Goal: Task Accomplishment & Management: Use online tool/utility

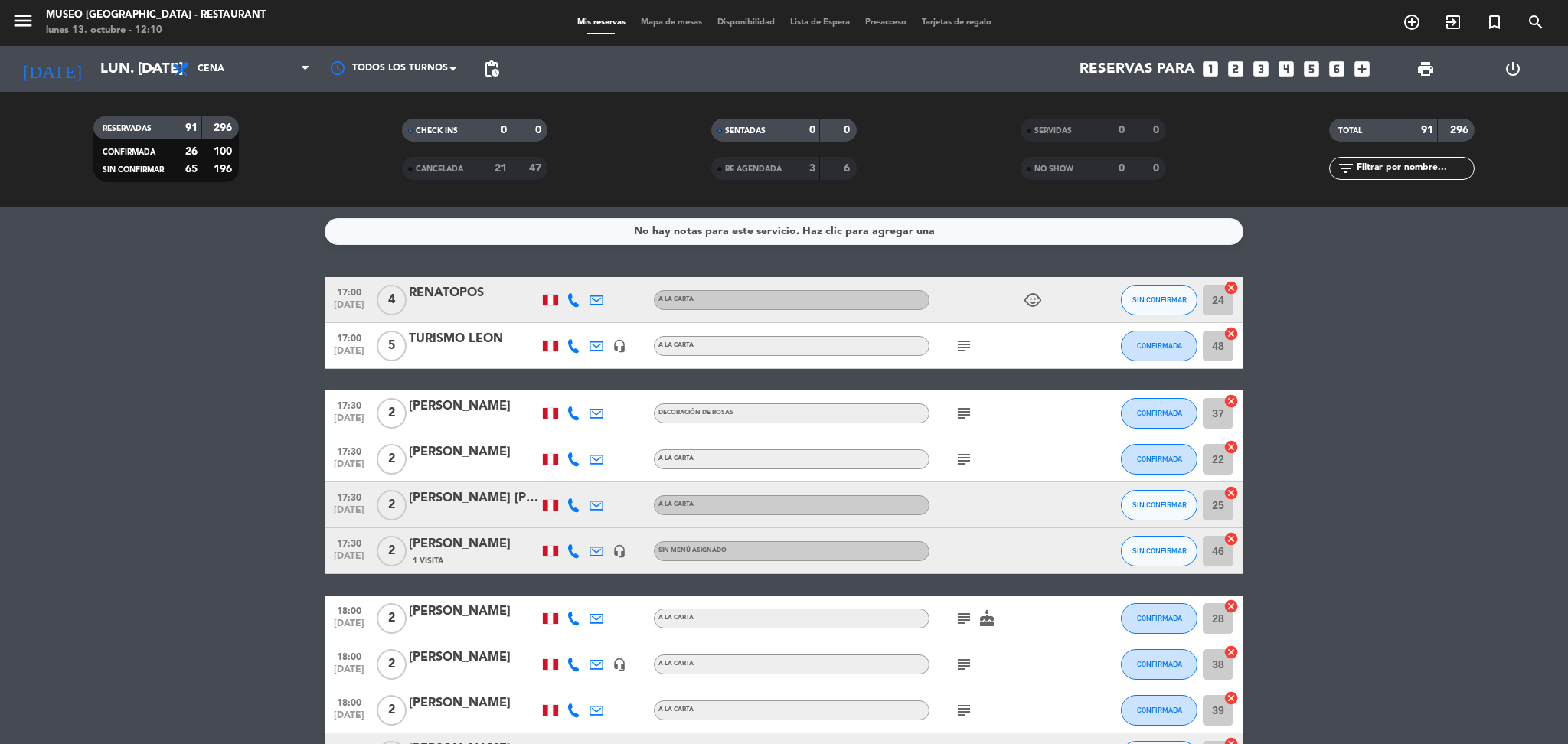
click at [654, 18] on span "Mapa de mesas" at bounding box center [671, 22] width 77 height 9
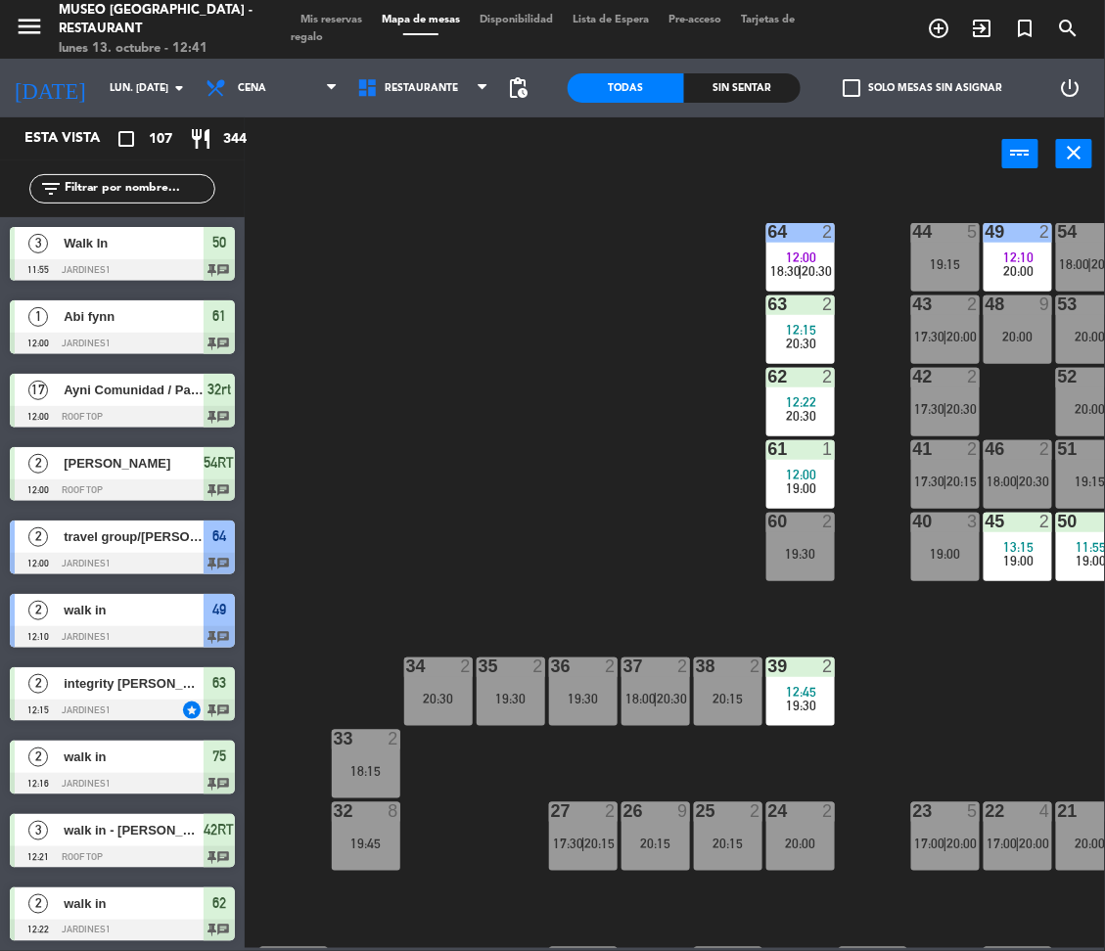
click at [134, 190] on input "text" at bounding box center [139, 189] width 152 height 22
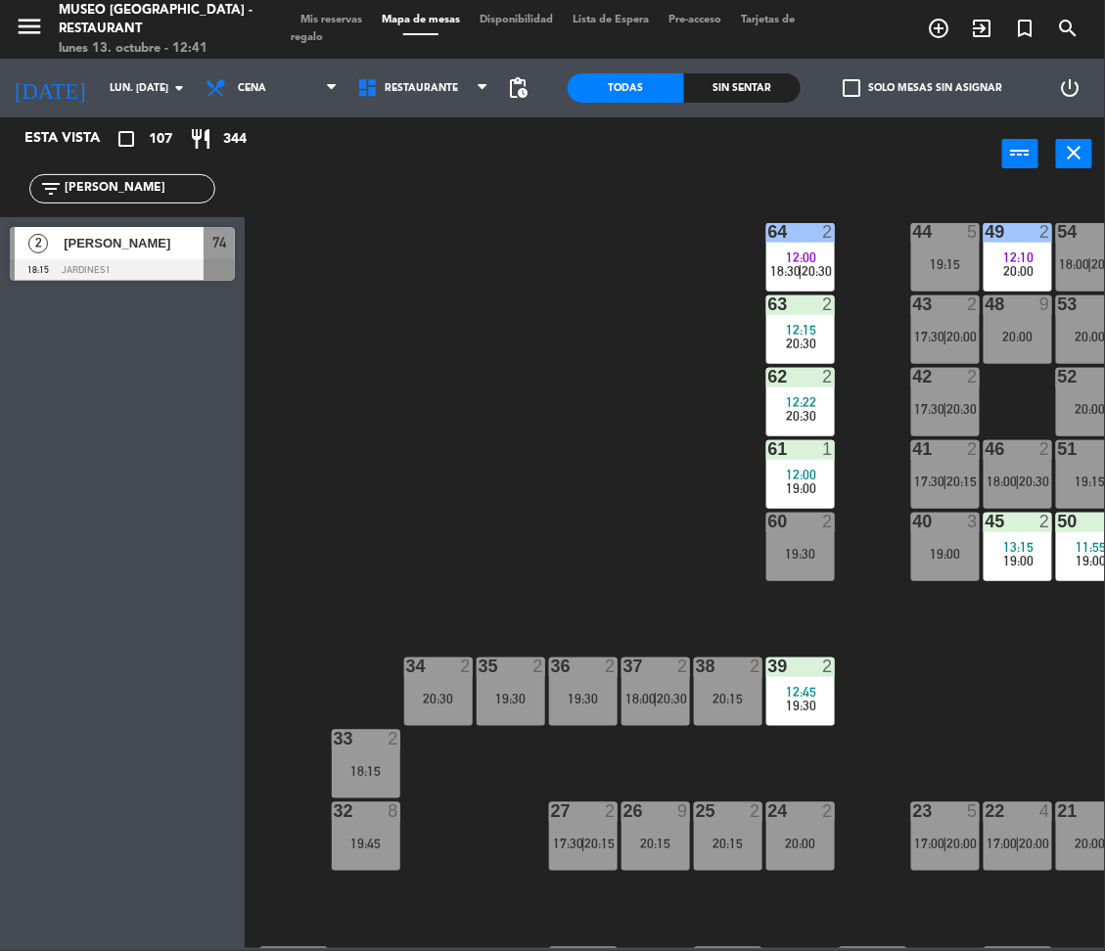
type input "[PERSON_NAME]"
click at [533, 366] on div "44 5 19:15 49 2 12:10 20:00 54 2 18:00 | 20:30 64 2 12:00 18:30 | 20:30 48 9 20…" at bounding box center [679, 568] width 849 height 760
click at [139, 250] on span "[PERSON_NAME]" at bounding box center [134, 243] width 140 height 21
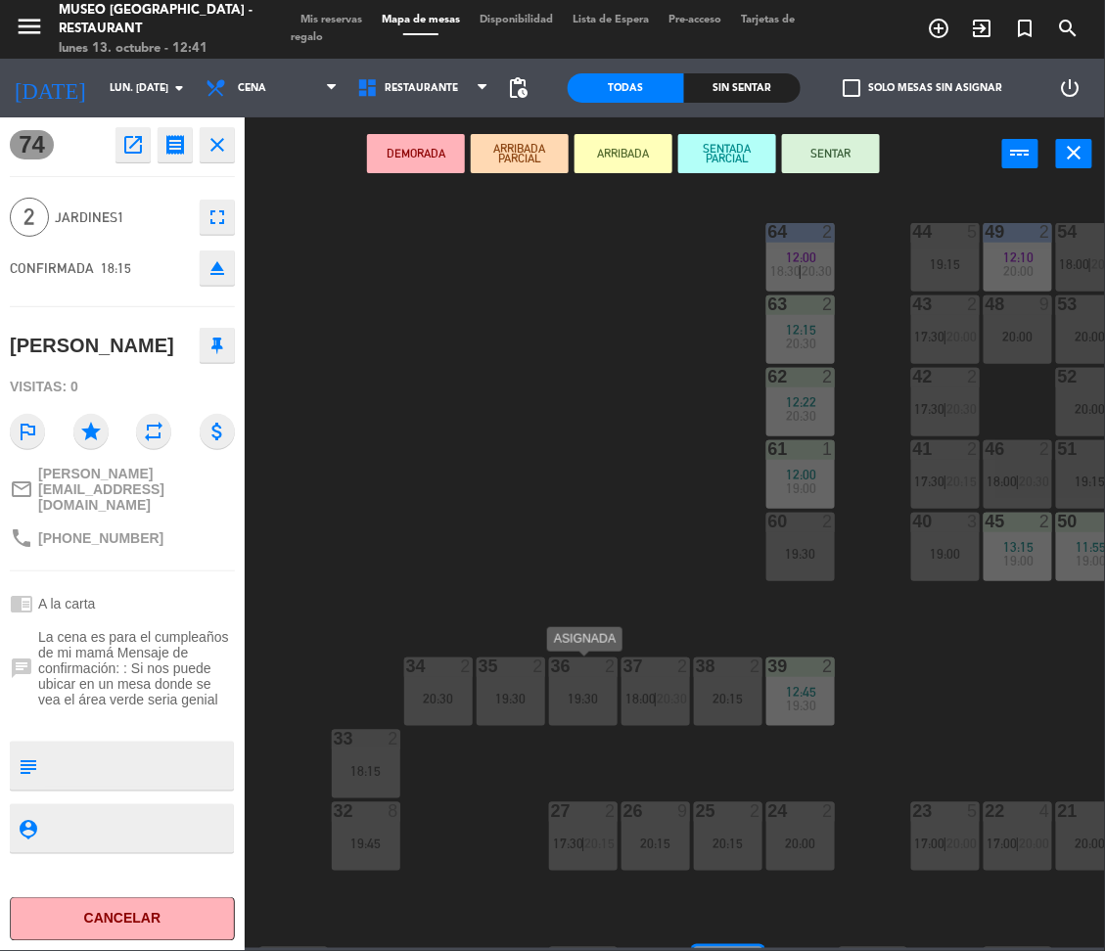
click at [564, 686] on div "36 2 19:30" at bounding box center [583, 692] width 69 height 69
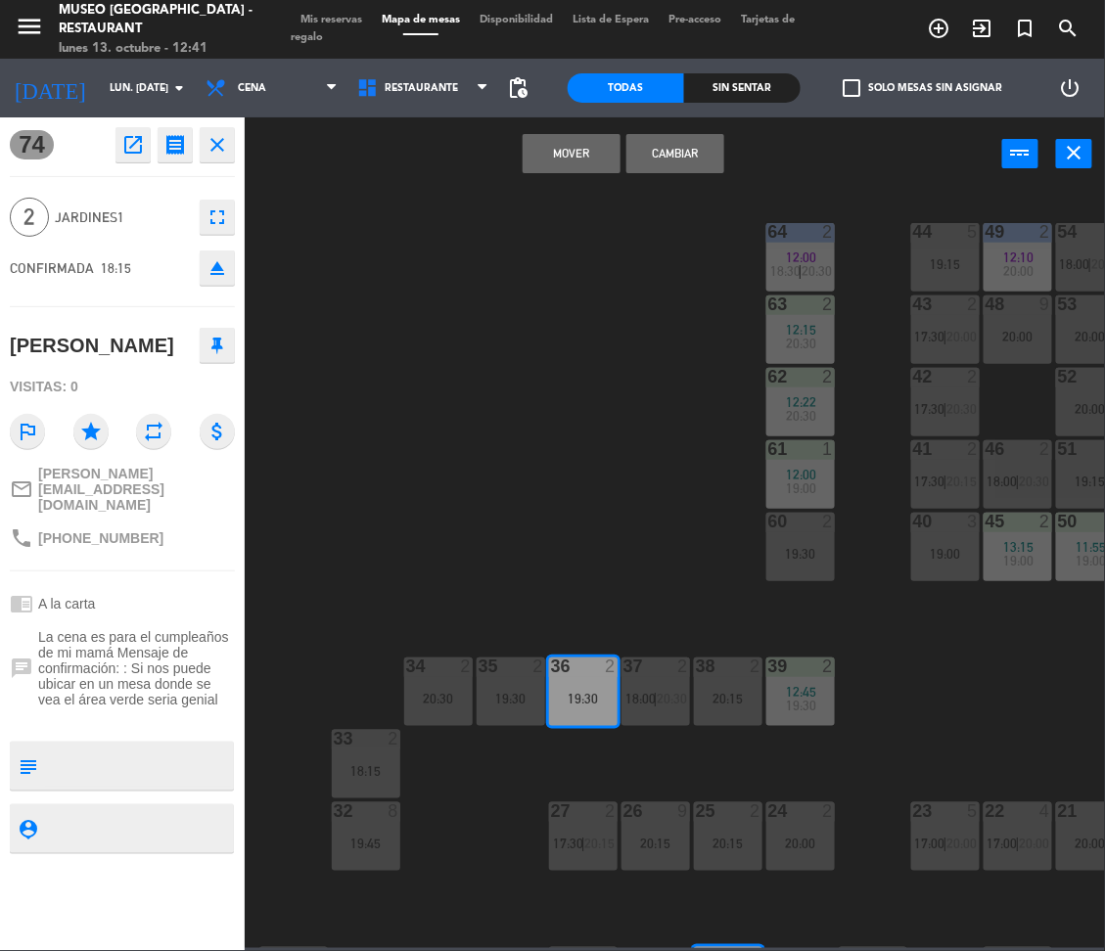
click at [670, 146] on button "Cambiar" at bounding box center [675, 153] width 98 height 39
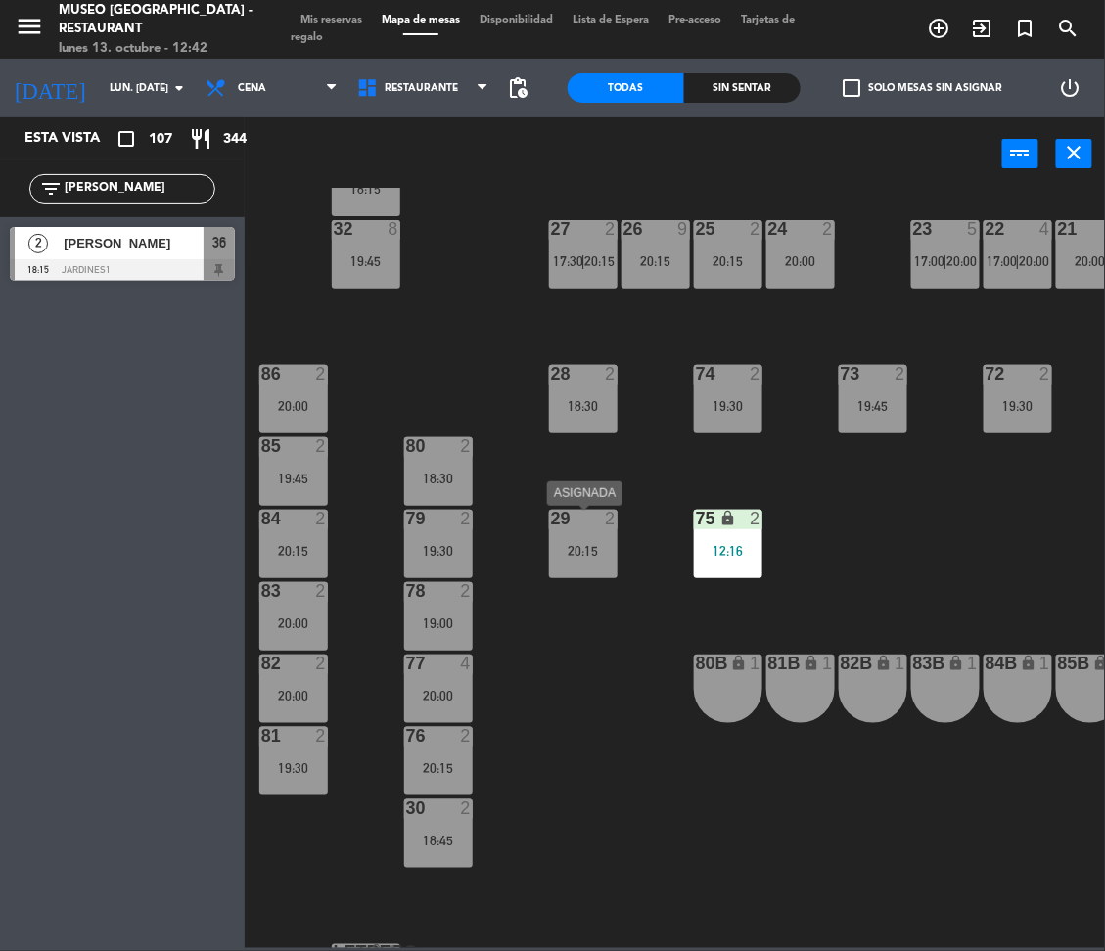
scroll to position [577, 0]
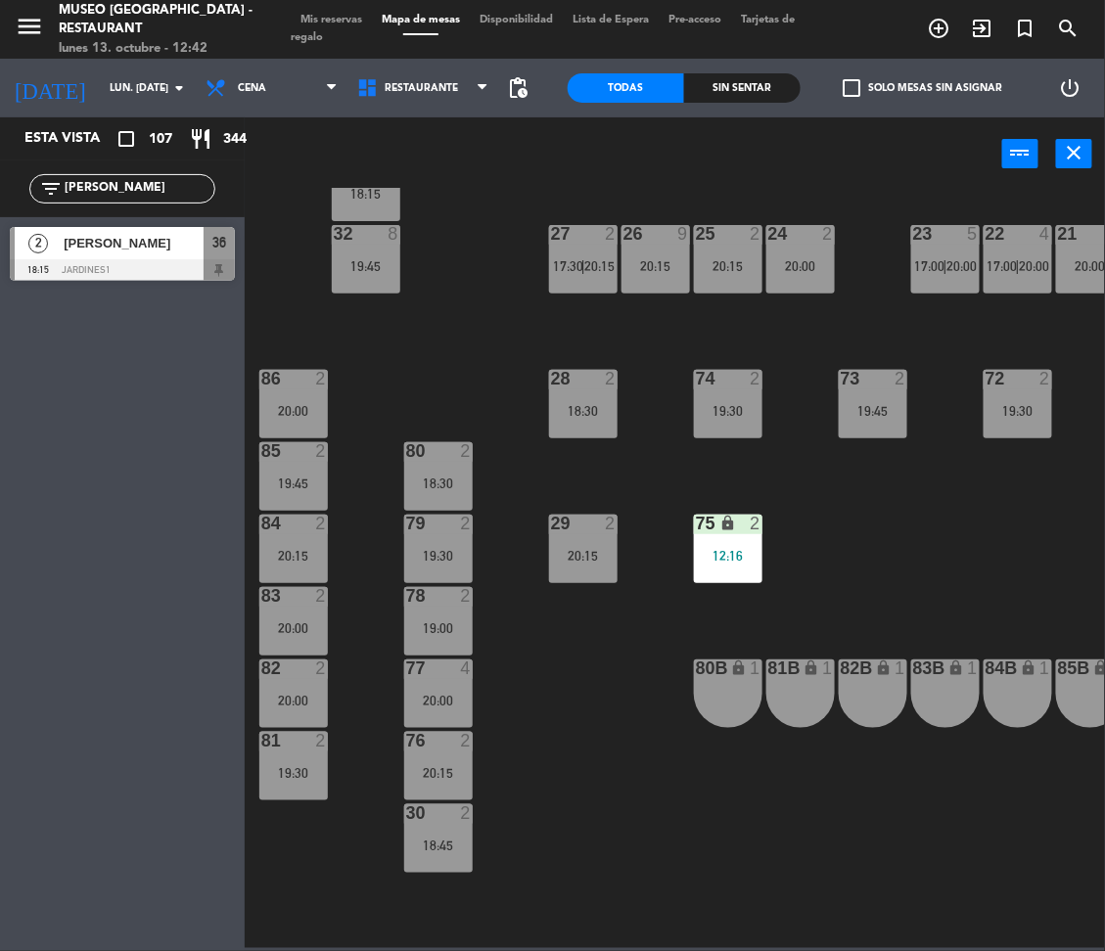
click at [102, 187] on input "[PERSON_NAME]" at bounding box center [139, 189] width 152 height 22
type input "kev"
click at [485, 353] on div "44 5 19:15 49 2 12:10 20:00 54 2 18:00 | 20:30 64 2 12:00 18:30 | 20:30 48 9 20…" at bounding box center [679, 568] width 849 height 760
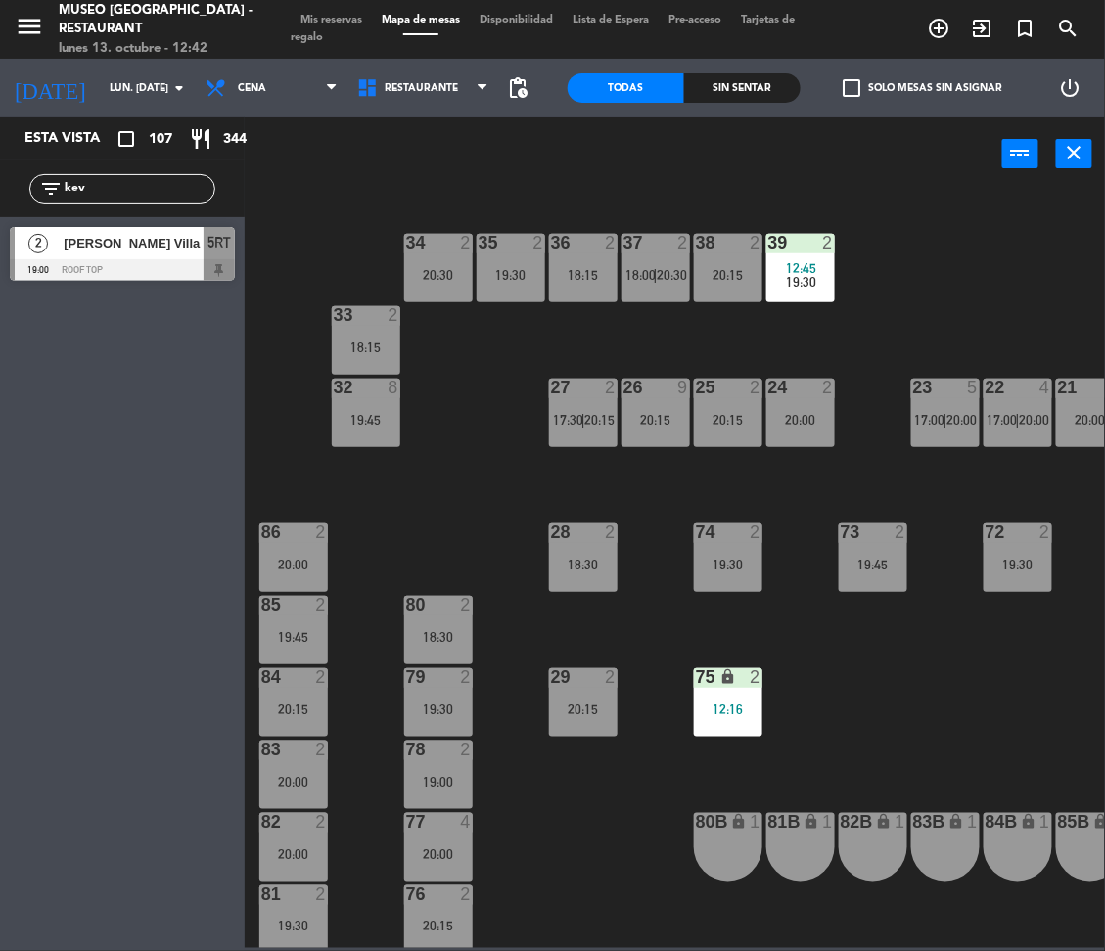
scroll to position [423, 0]
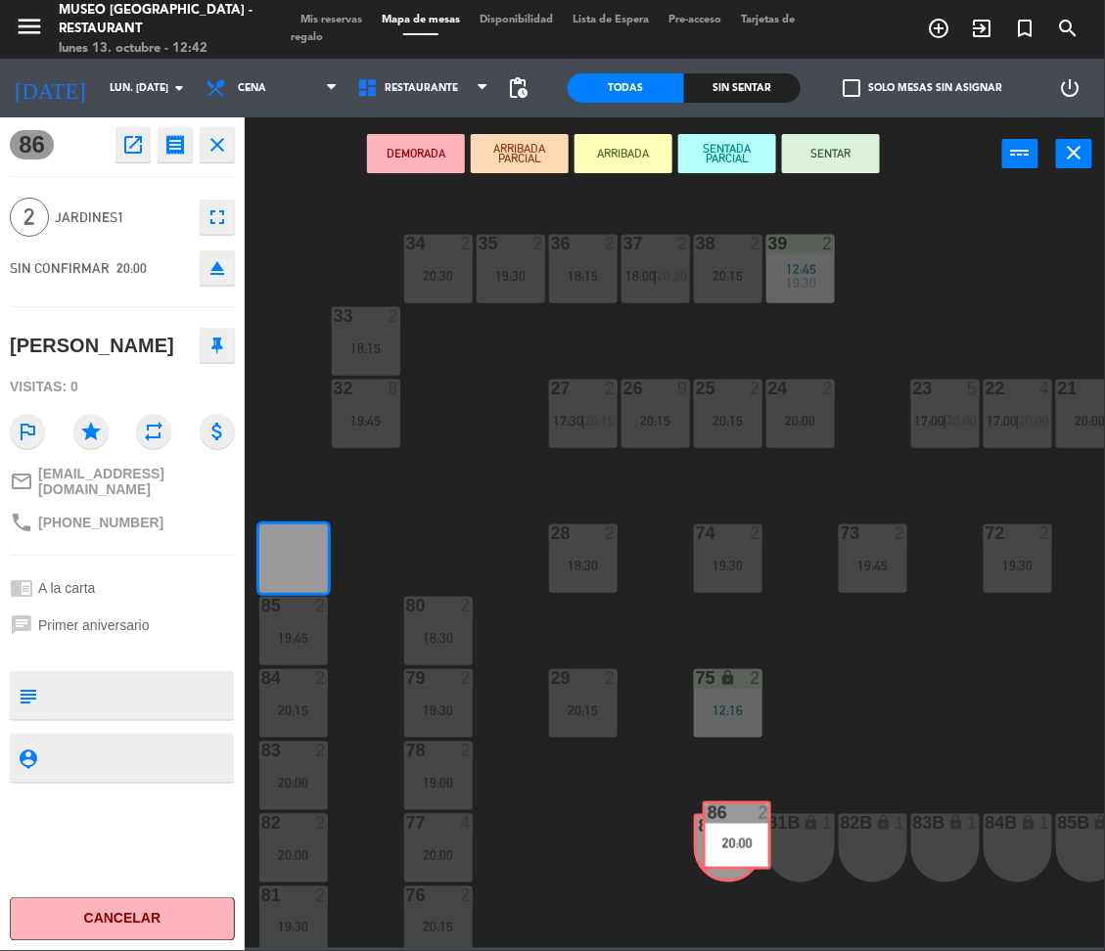
drag, startPoint x: 315, startPoint y: 565, endPoint x: 758, endPoint y: 842, distance: 522.7
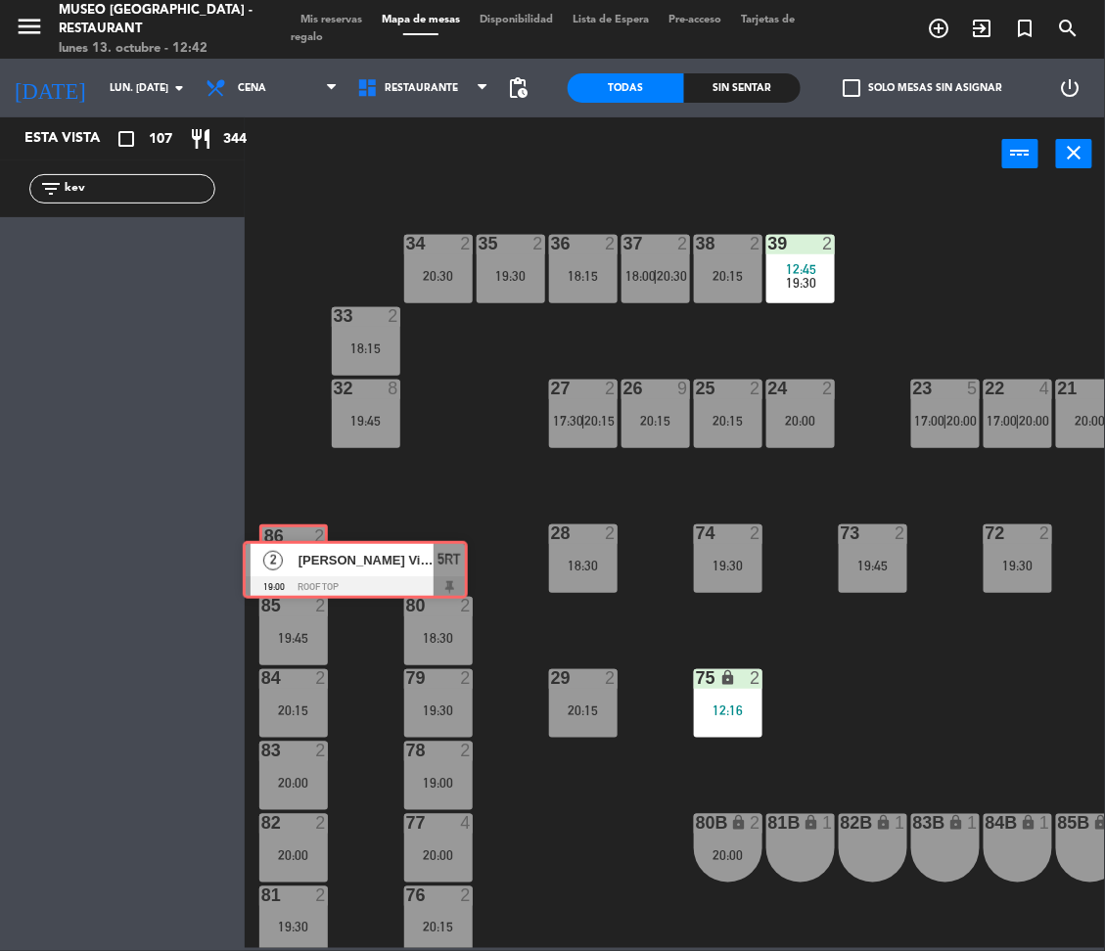
drag, startPoint x: 55, startPoint y: 243, endPoint x: 288, endPoint y: 552, distance: 387.2
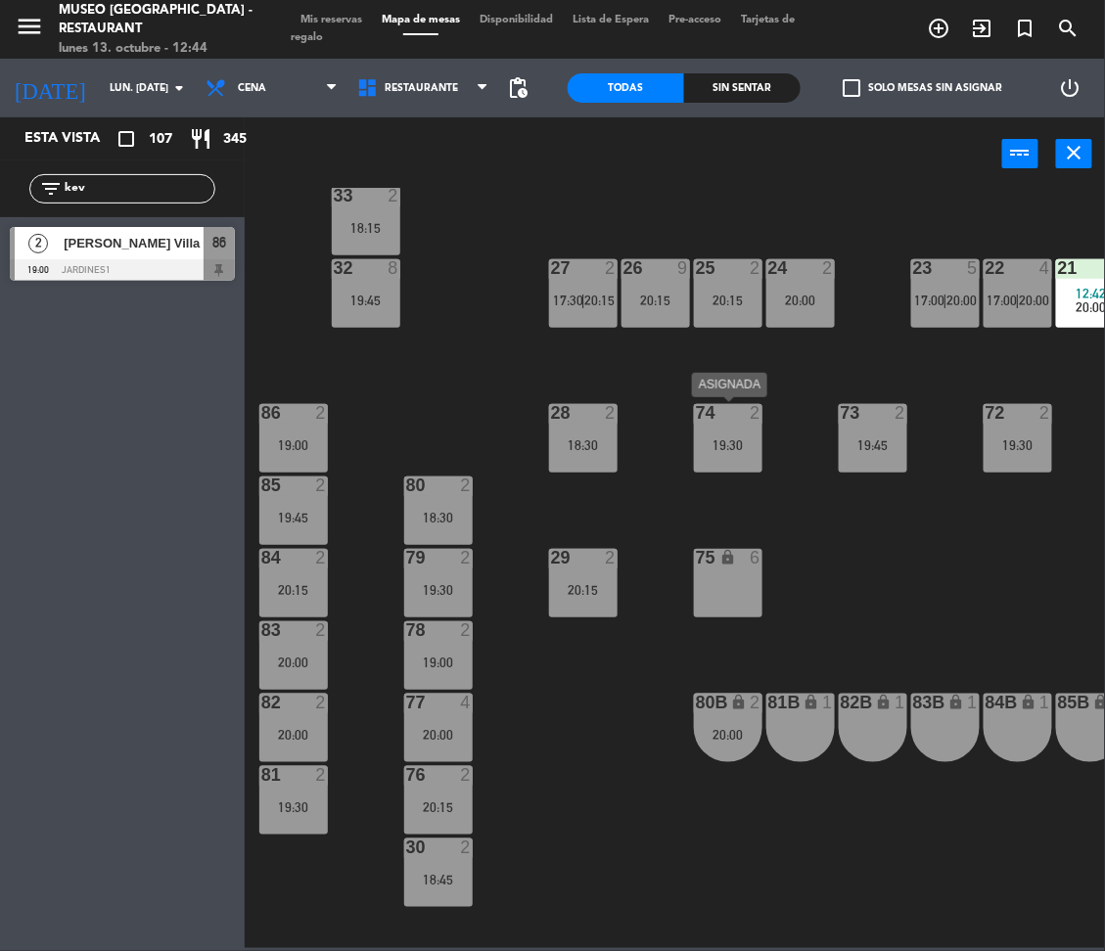
scroll to position [0, 0]
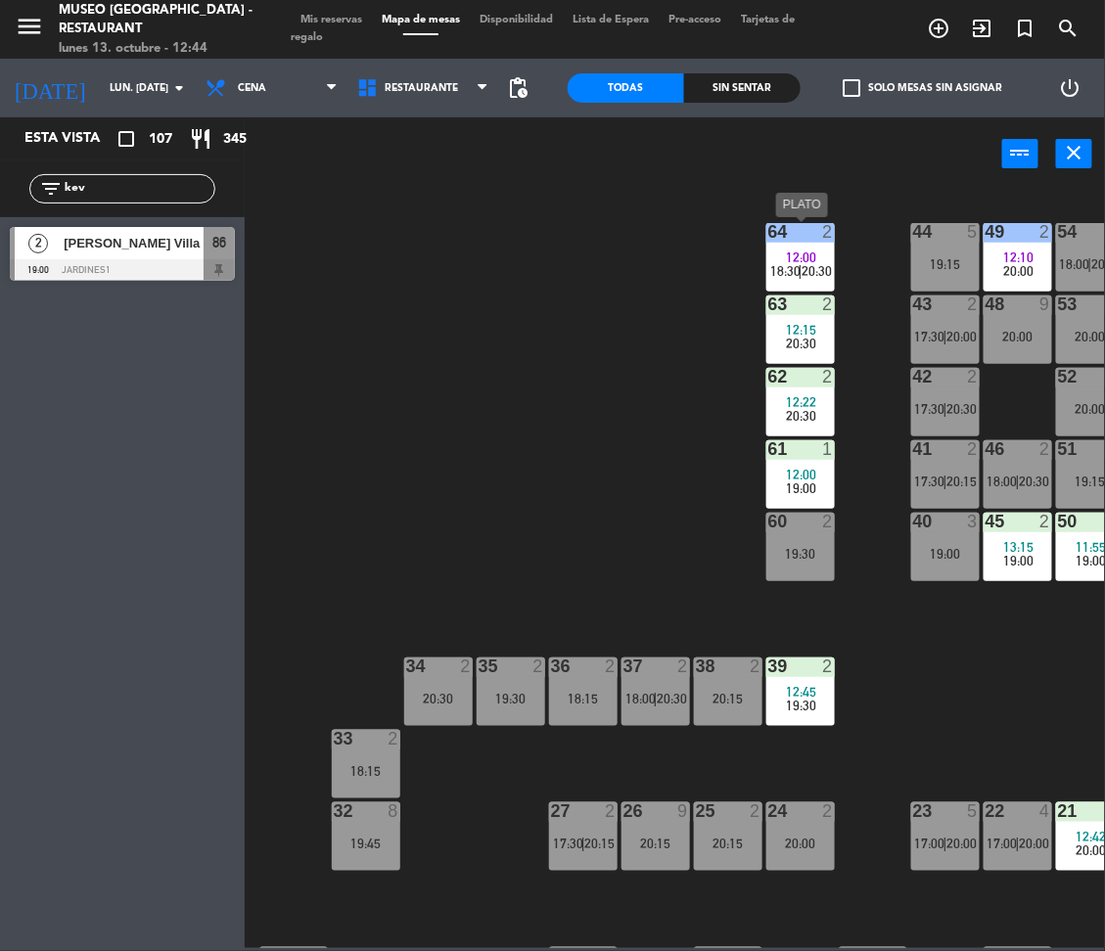
click at [802, 240] on div at bounding box center [800, 232] width 32 height 18
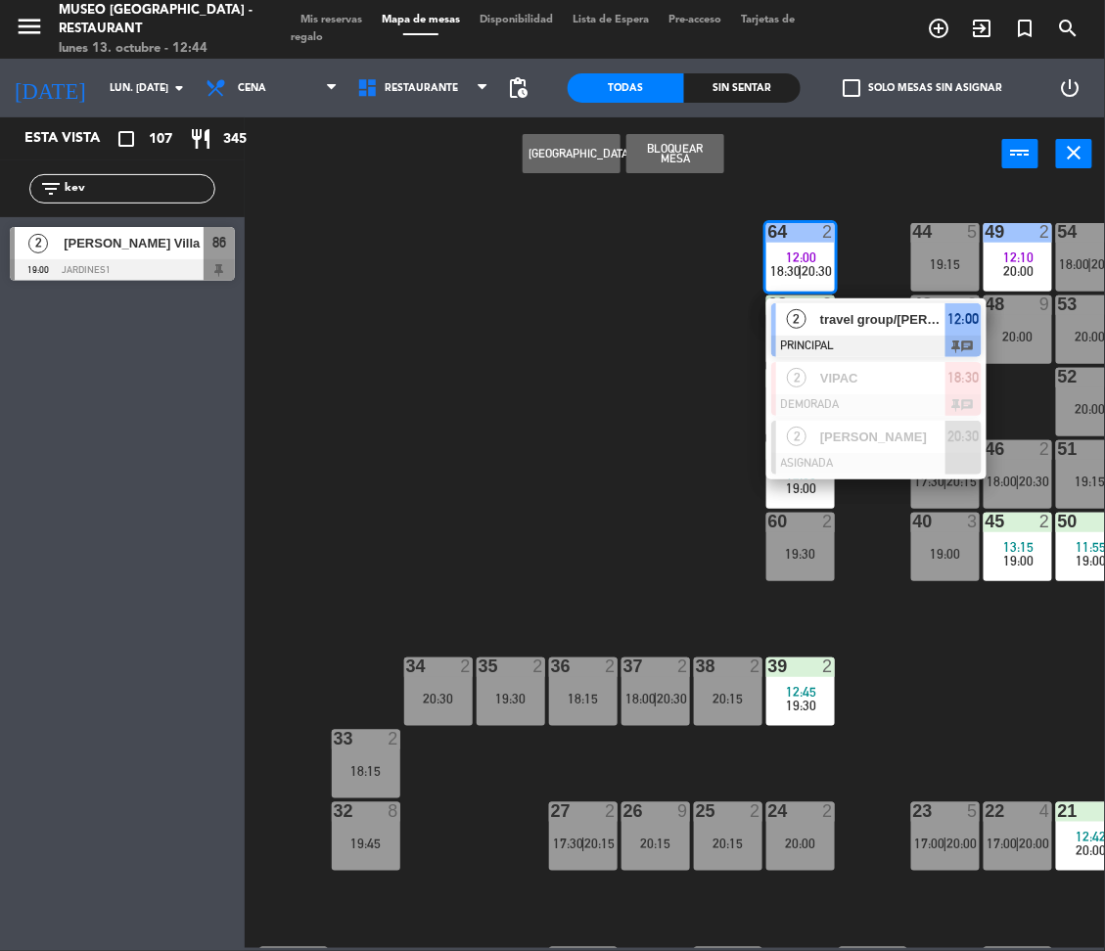
click at [569, 411] on div "44 5 19:15 49 2 12:10 20:00 54 2 18:00 | 20:30 64 2 12:00 18:30 | 20:30 2 trave…" at bounding box center [679, 568] width 849 height 760
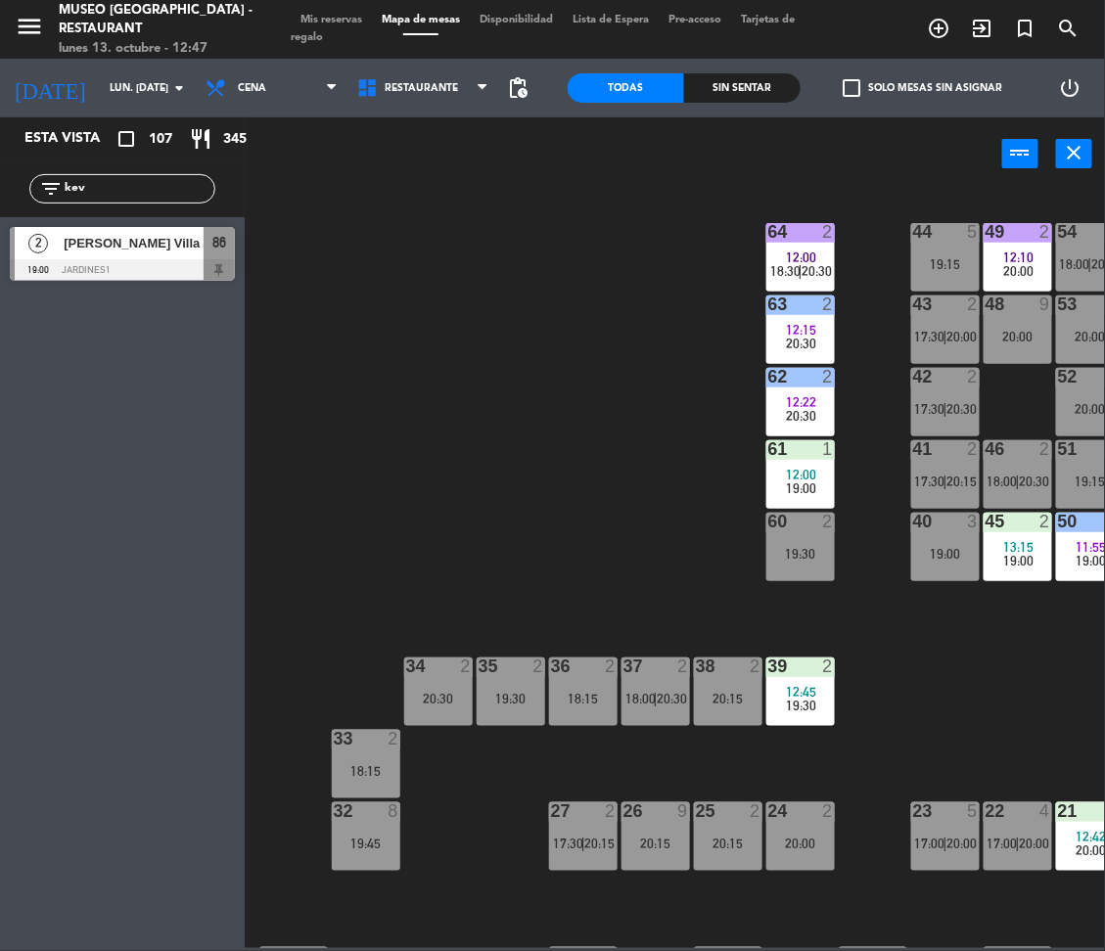
click at [87, 189] on input "kev" at bounding box center [139, 189] width 152 height 22
type input "rup"
click at [183, 254] on div "[PERSON_NAME]" at bounding box center [133, 243] width 142 height 32
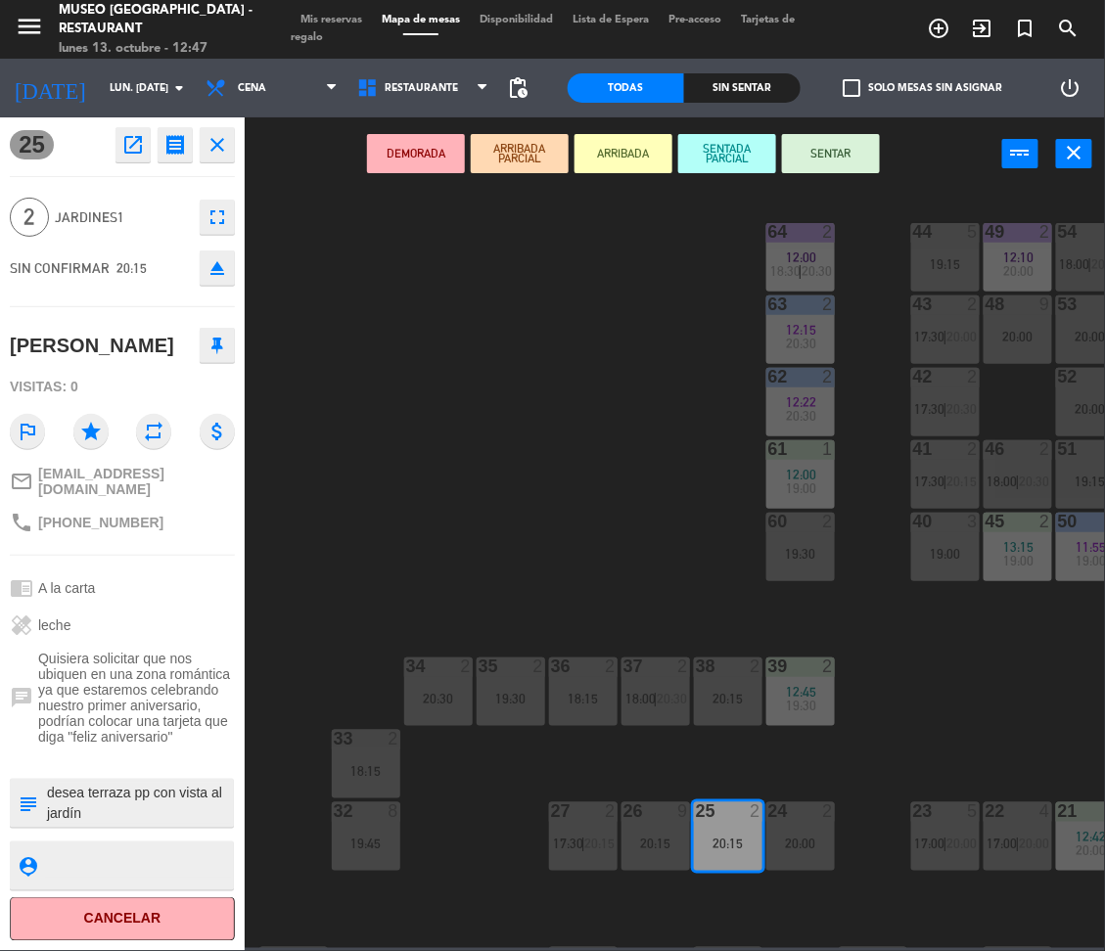
scroll to position [658, 0]
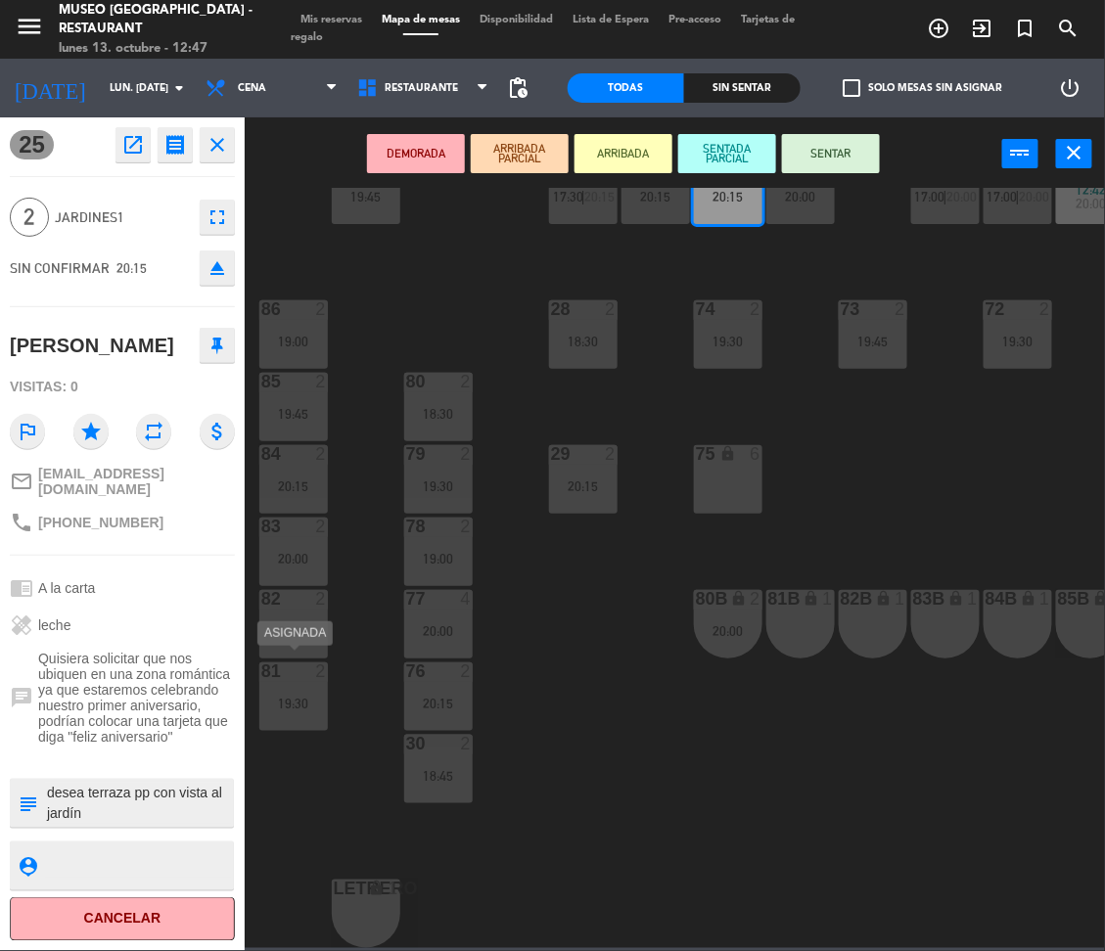
click at [288, 682] on div "81 2 19:30" at bounding box center [293, 697] width 69 height 69
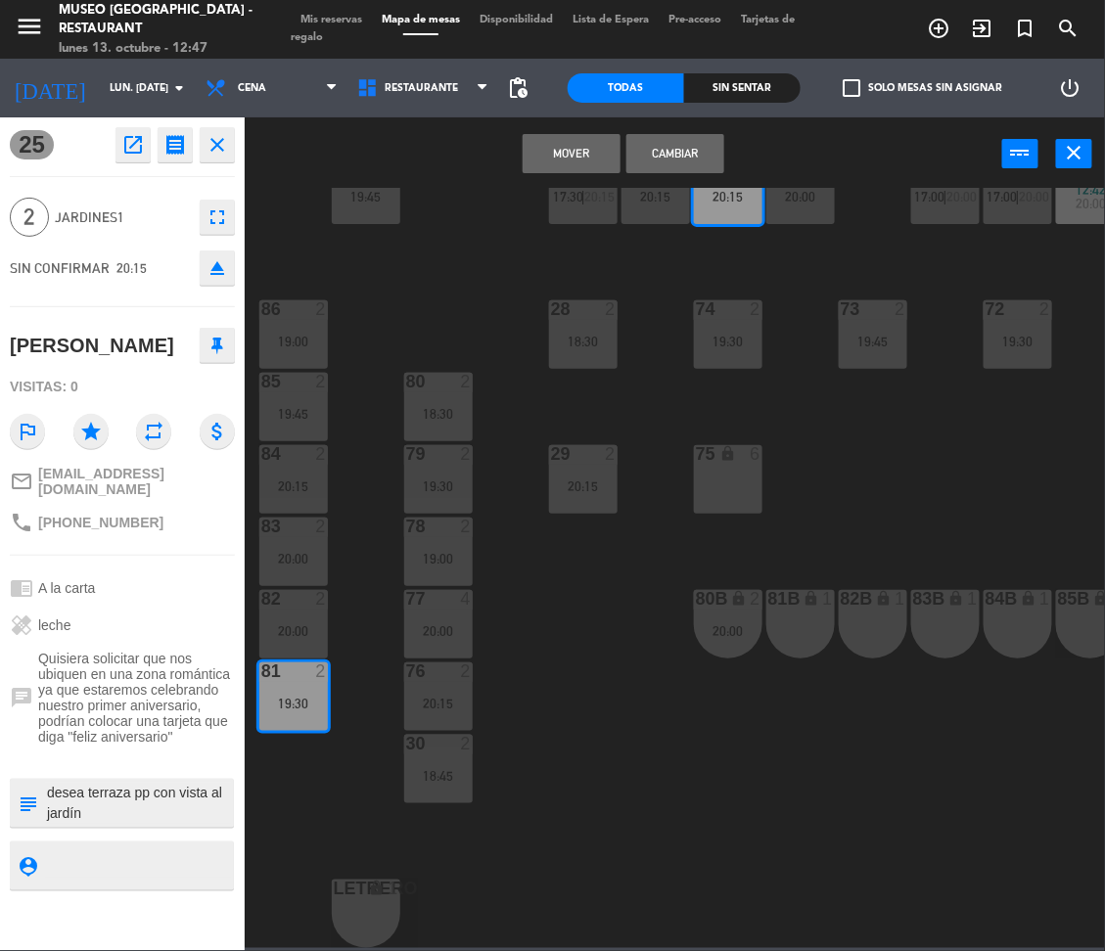
click at [665, 164] on button "Cambiar" at bounding box center [675, 153] width 98 height 39
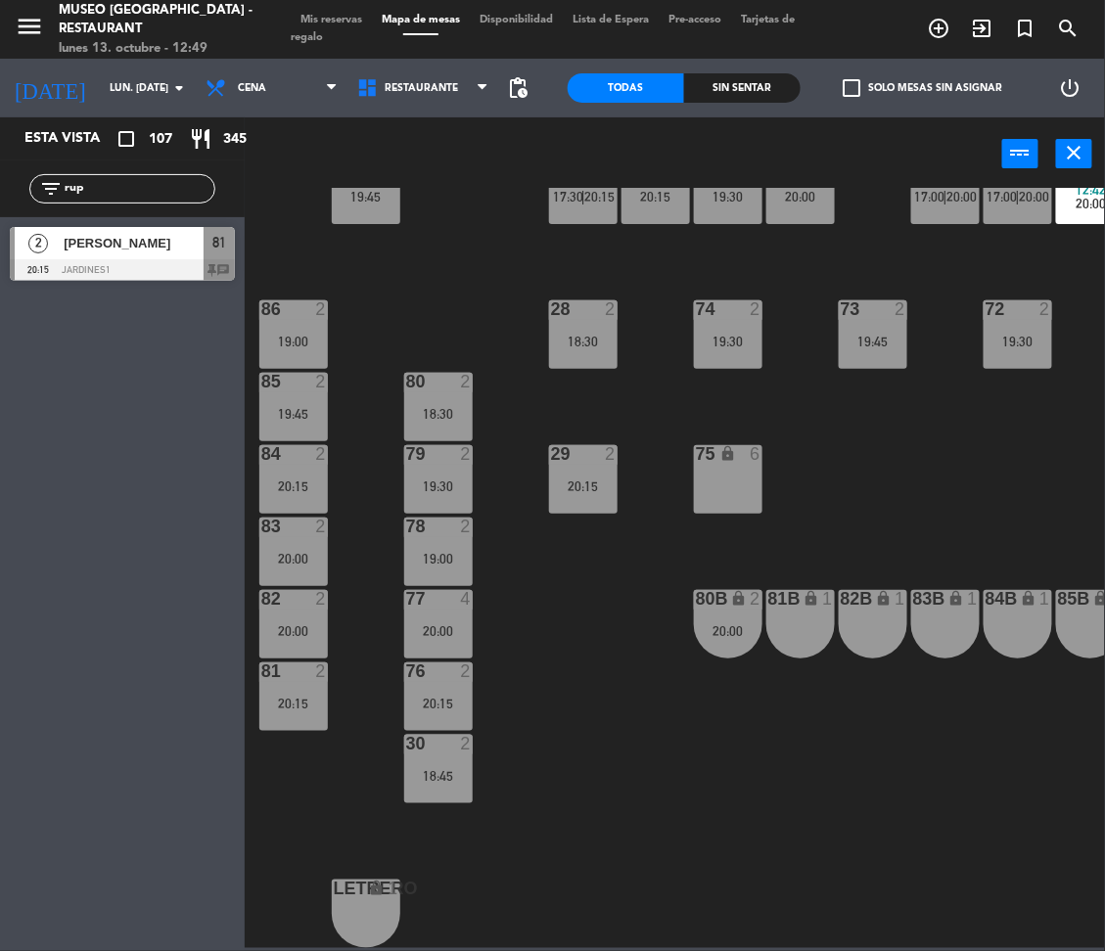
click at [123, 185] on input "rup" at bounding box center [139, 189] width 152 height 22
type input "juni"
click at [147, 250] on span "[PERSON_NAME]" at bounding box center [134, 243] width 140 height 21
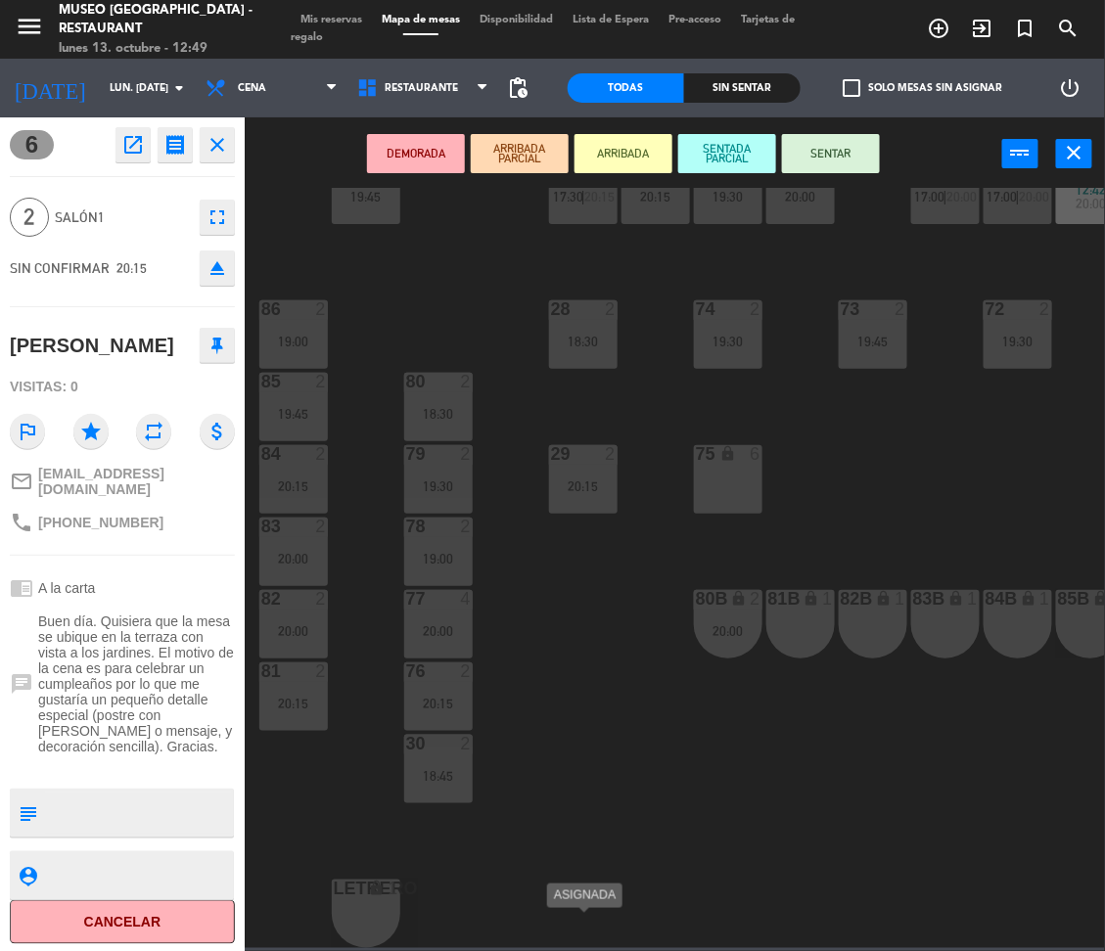
scroll to position [0, 0]
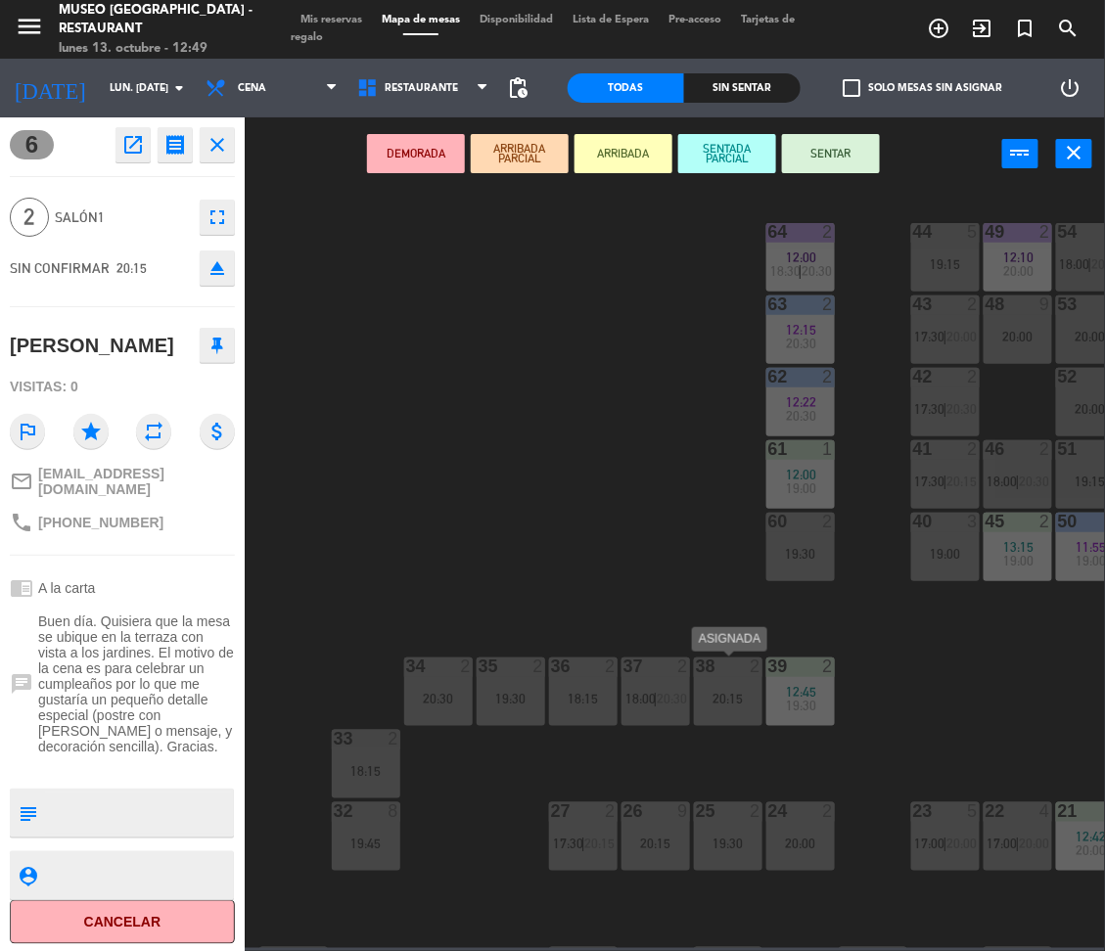
click at [743, 705] on div "20:15" at bounding box center [728, 699] width 69 height 14
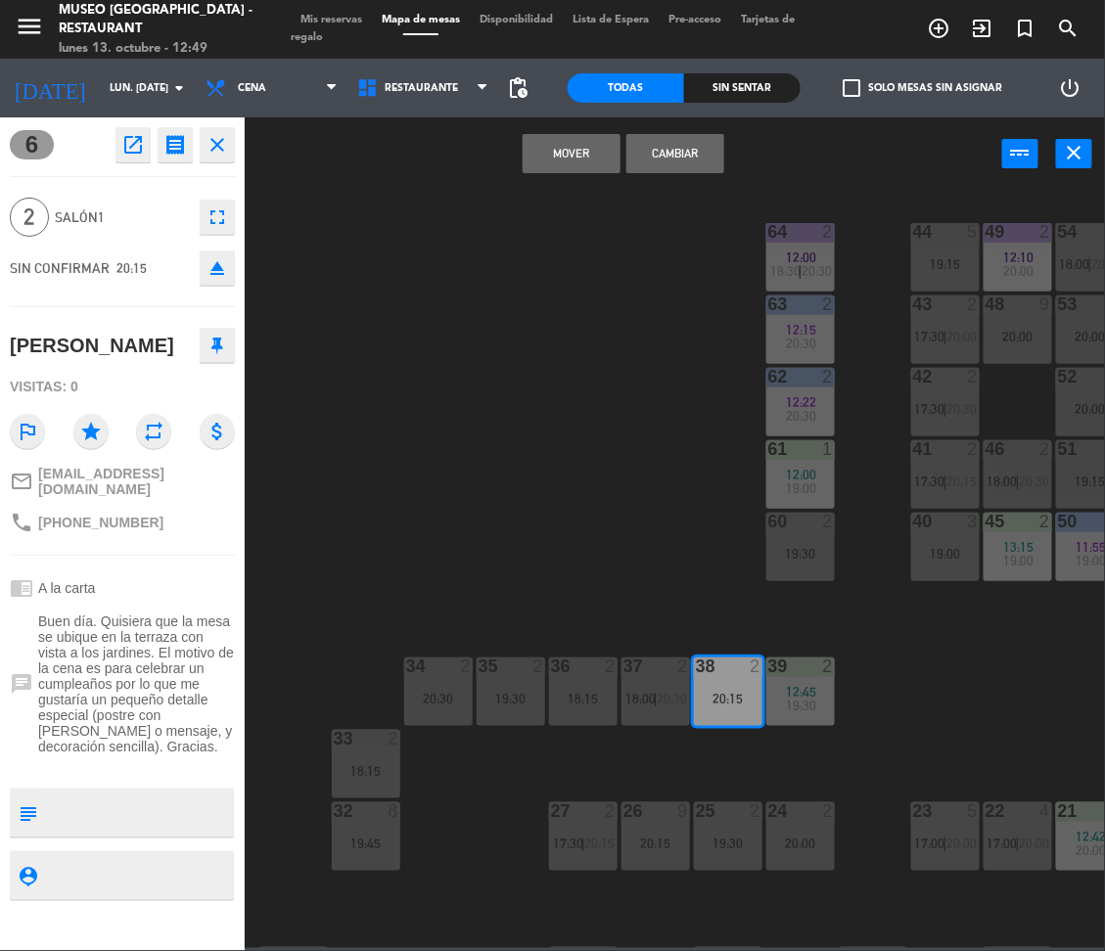
click at [679, 150] on button "Cambiar" at bounding box center [675, 153] width 98 height 39
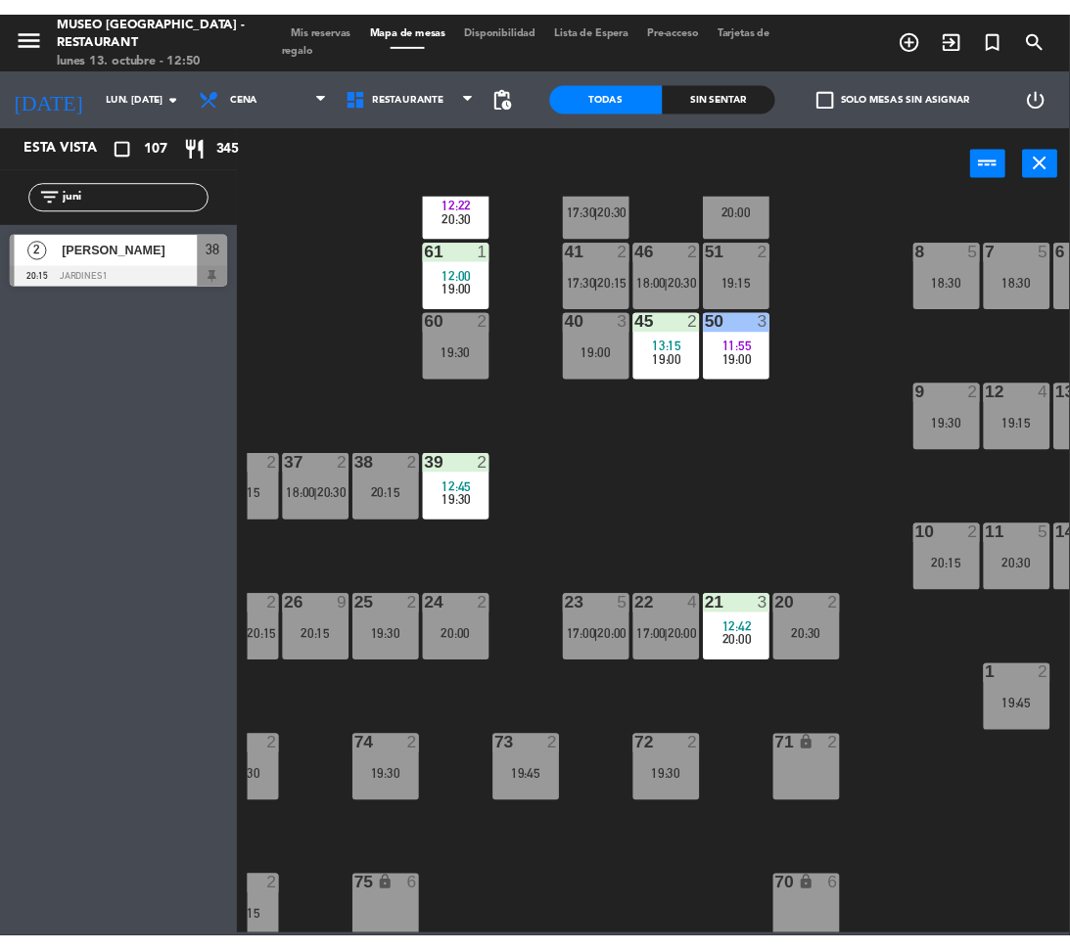
scroll to position [205, 339]
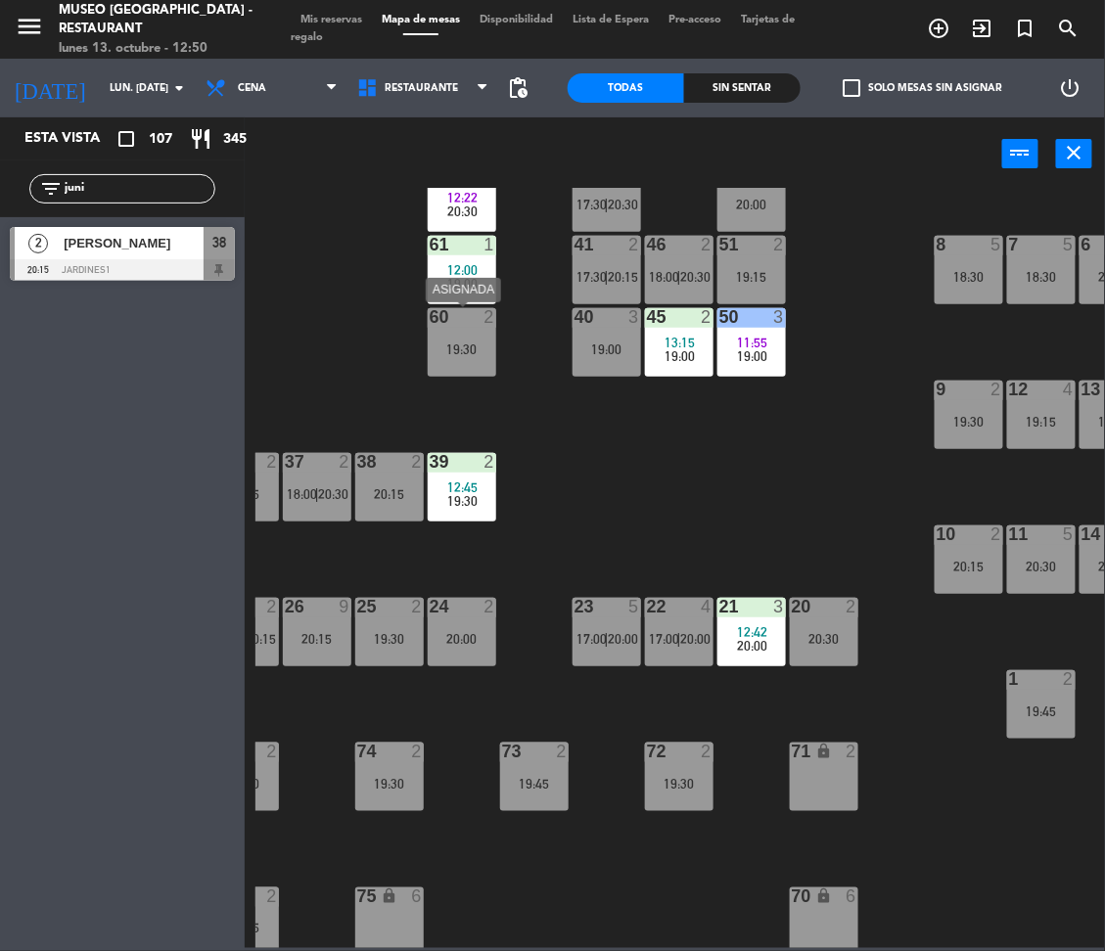
click at [438, 350] on div "19:30" at bounding box center [462, 350] width 69 height 14
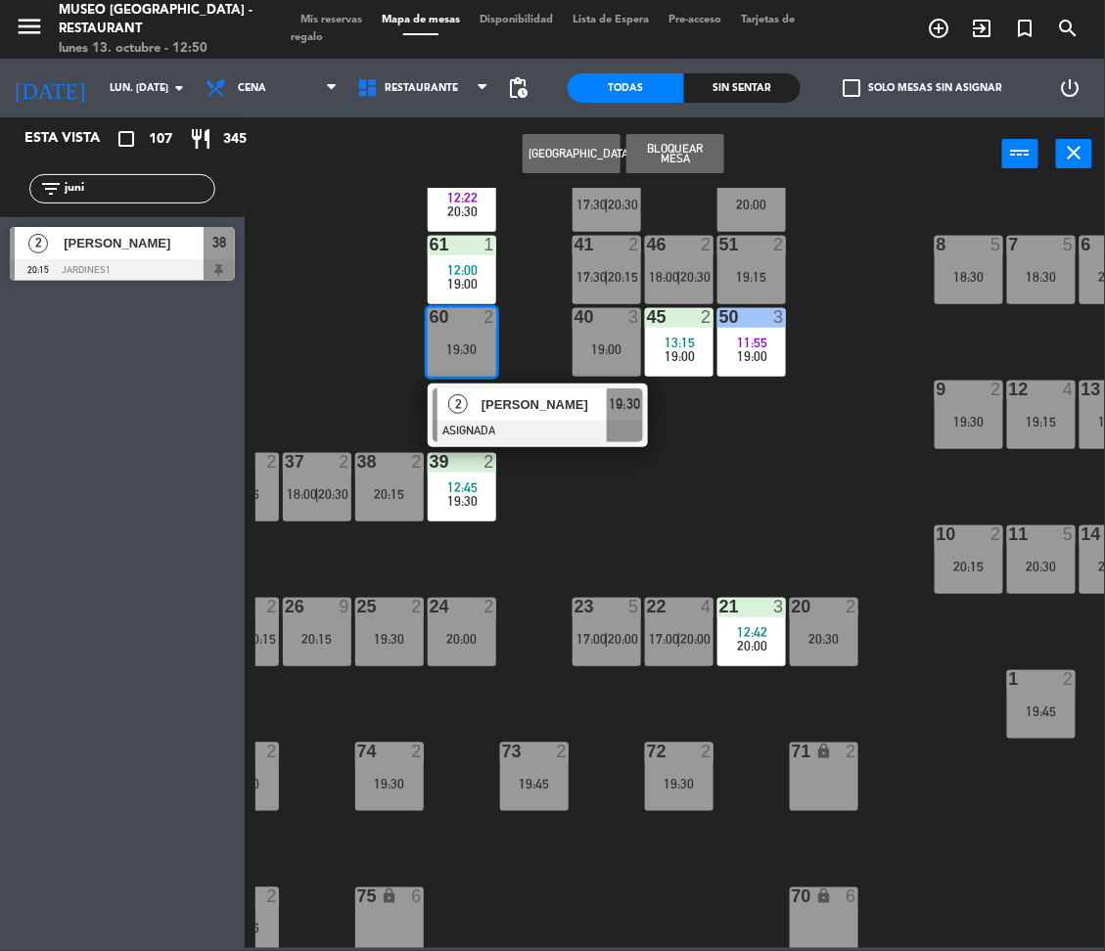
click at [513, 429] on div at bounding box center [538, 432] width 210 height 22
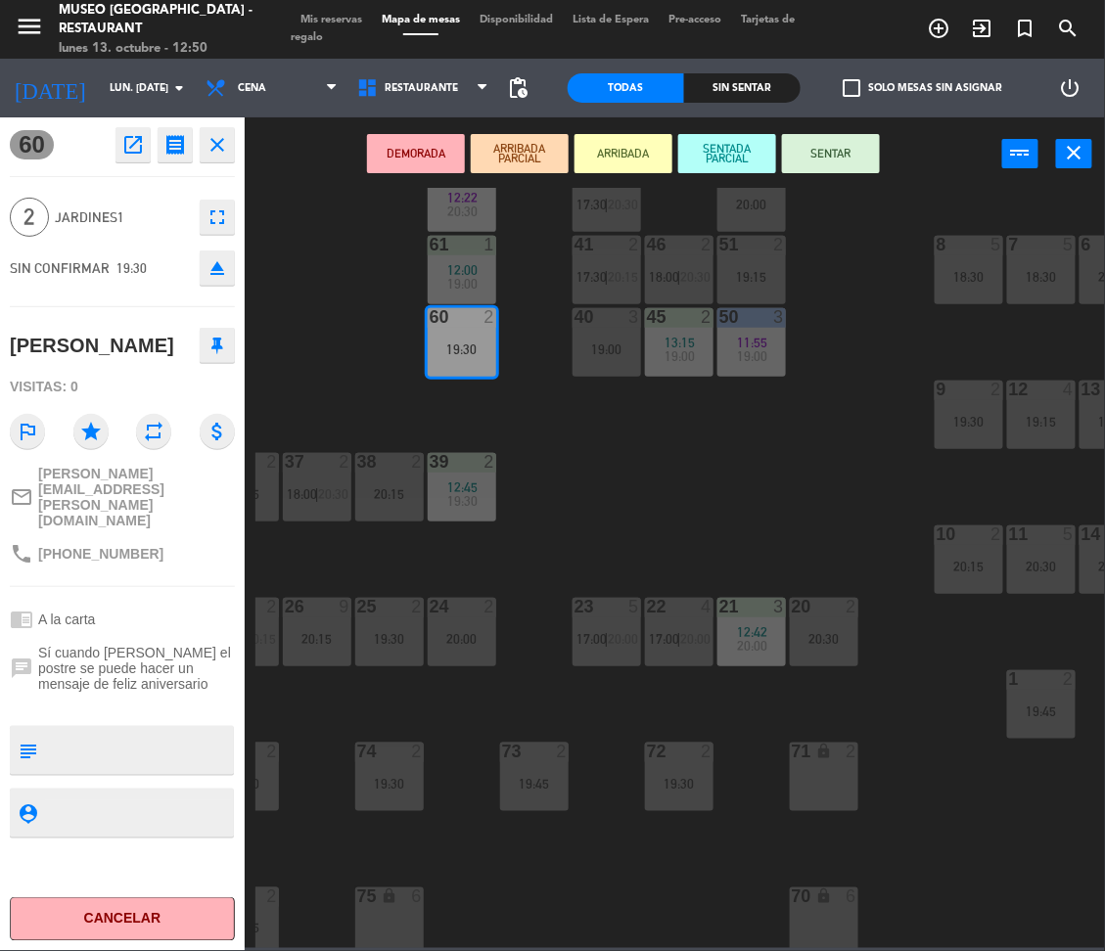
click at [839, 787] on div "71 lock 2" at bounding box center [824, 777] width 69 height 69
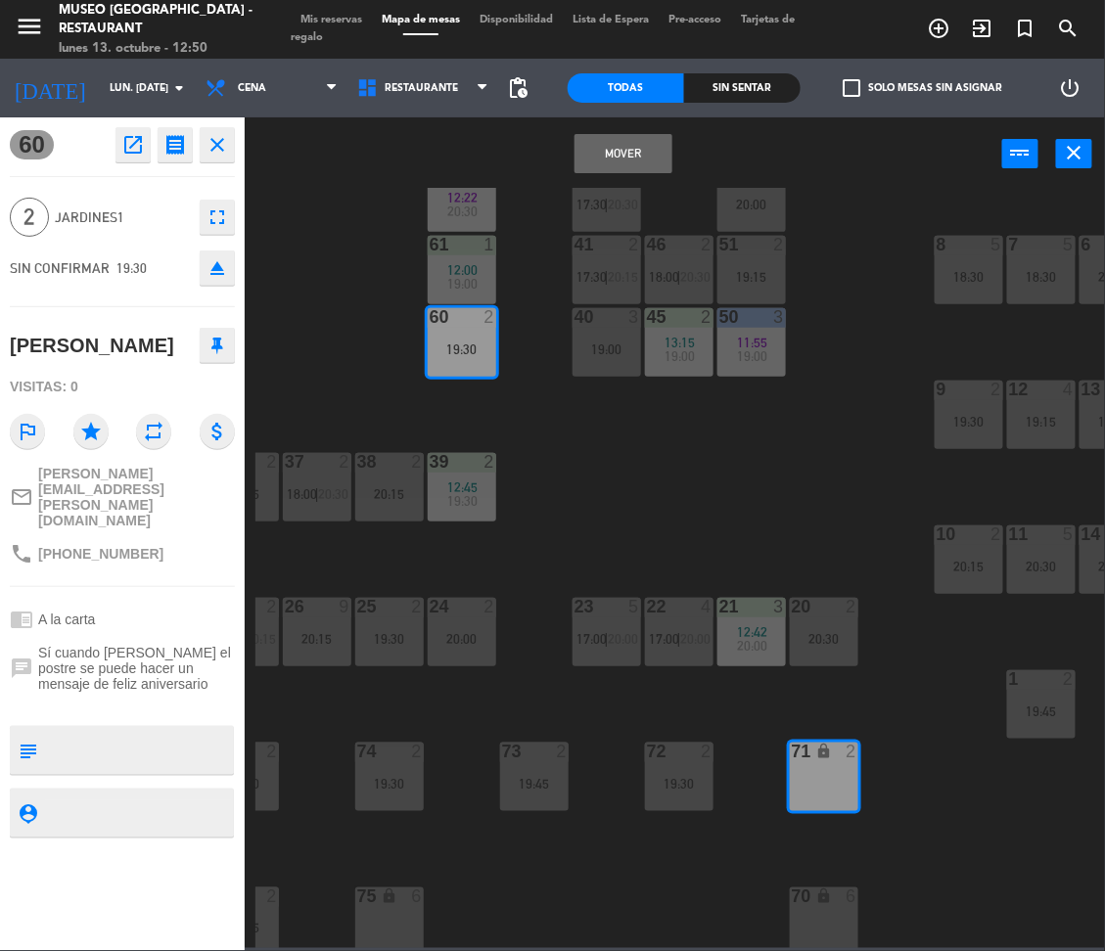
click at [616, 153] on button "Mover" at bounding box center [623, 153] width 98 height 39
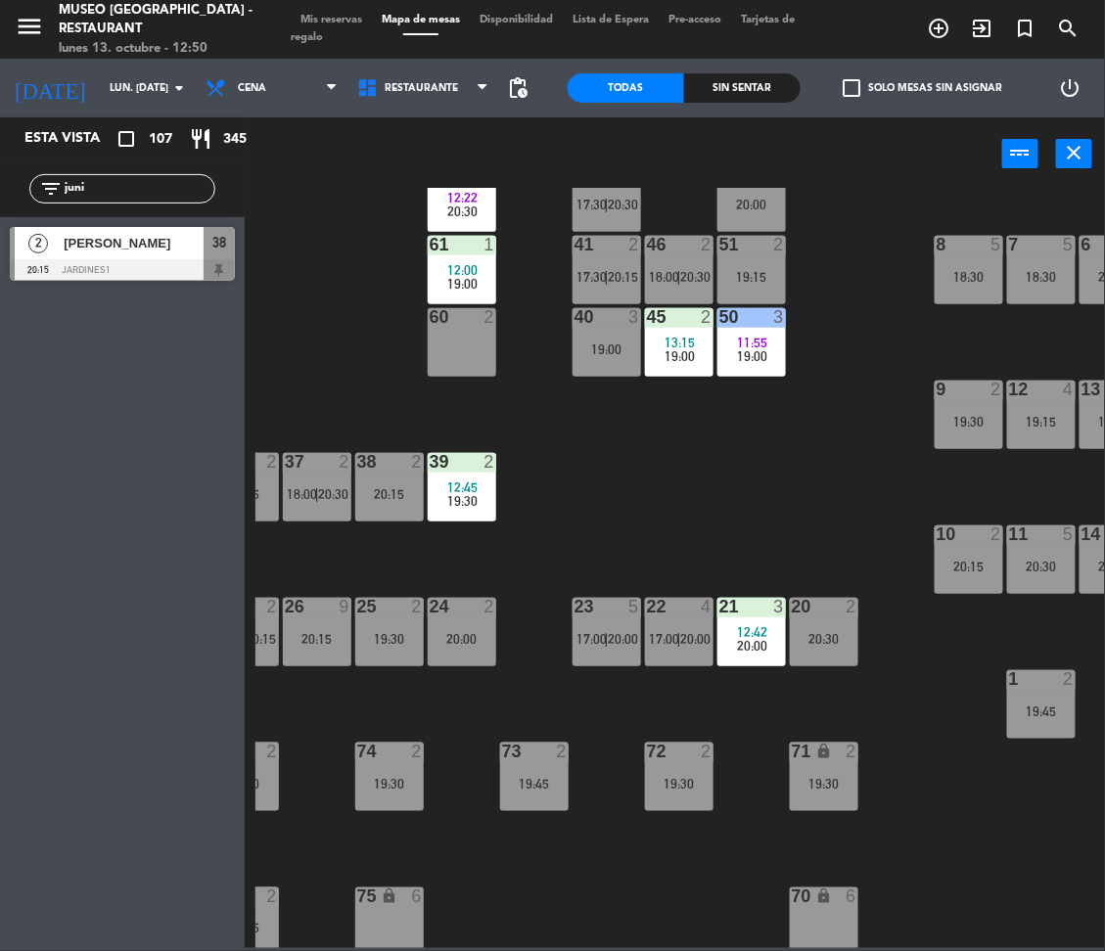
click at [160, 194] on input "juni" at bounding box center [139, 189] width 152 height 22
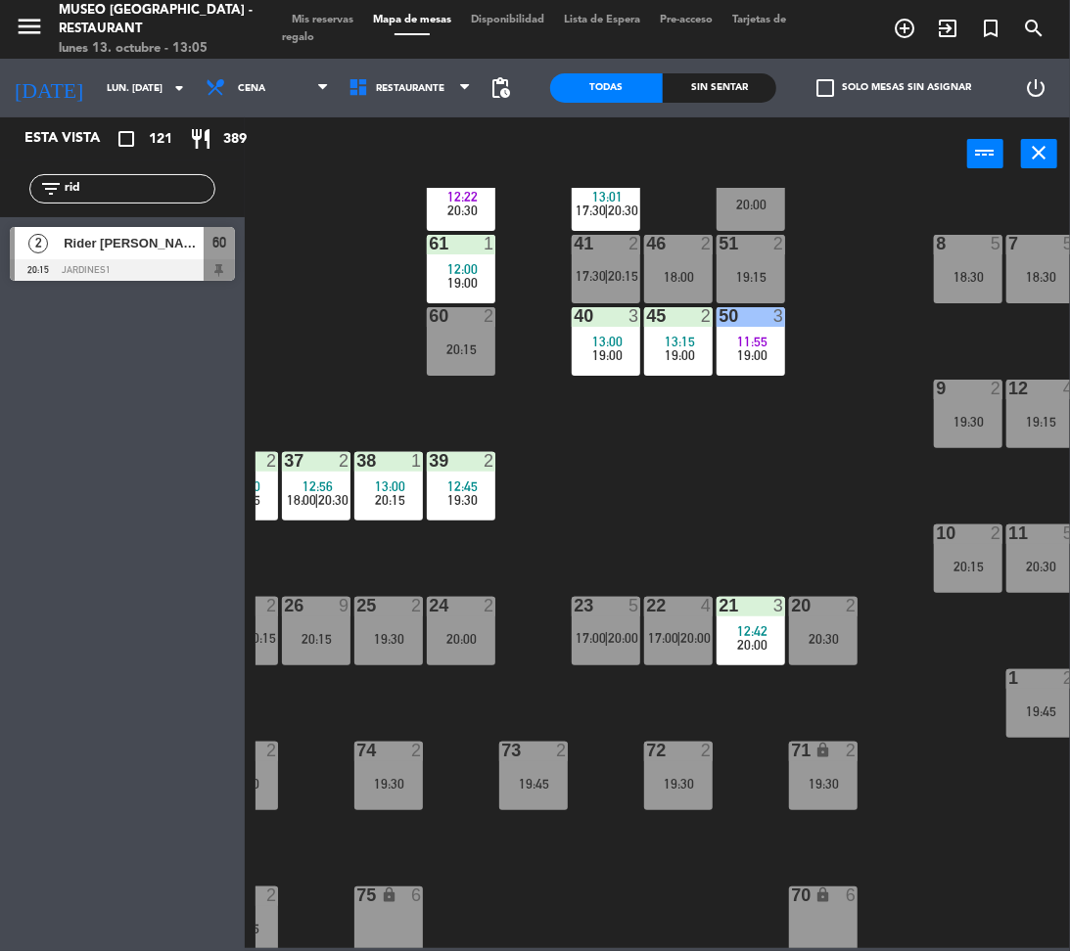
click at [640, 448] on div "44 5 19:15 49 2 12:10 20:00 54 2 18:00 | 20:30 64 2 12:00 18:30 | 20:30 48 9 20…" at bounding box center [662, 568] width 814 height 760
click at [177, 178] on input "rid" at bounding box center [139, 189] width 152 height 22
click at [186, 193] on input "rid" at bounding box center [139, 189] width 152 height 22
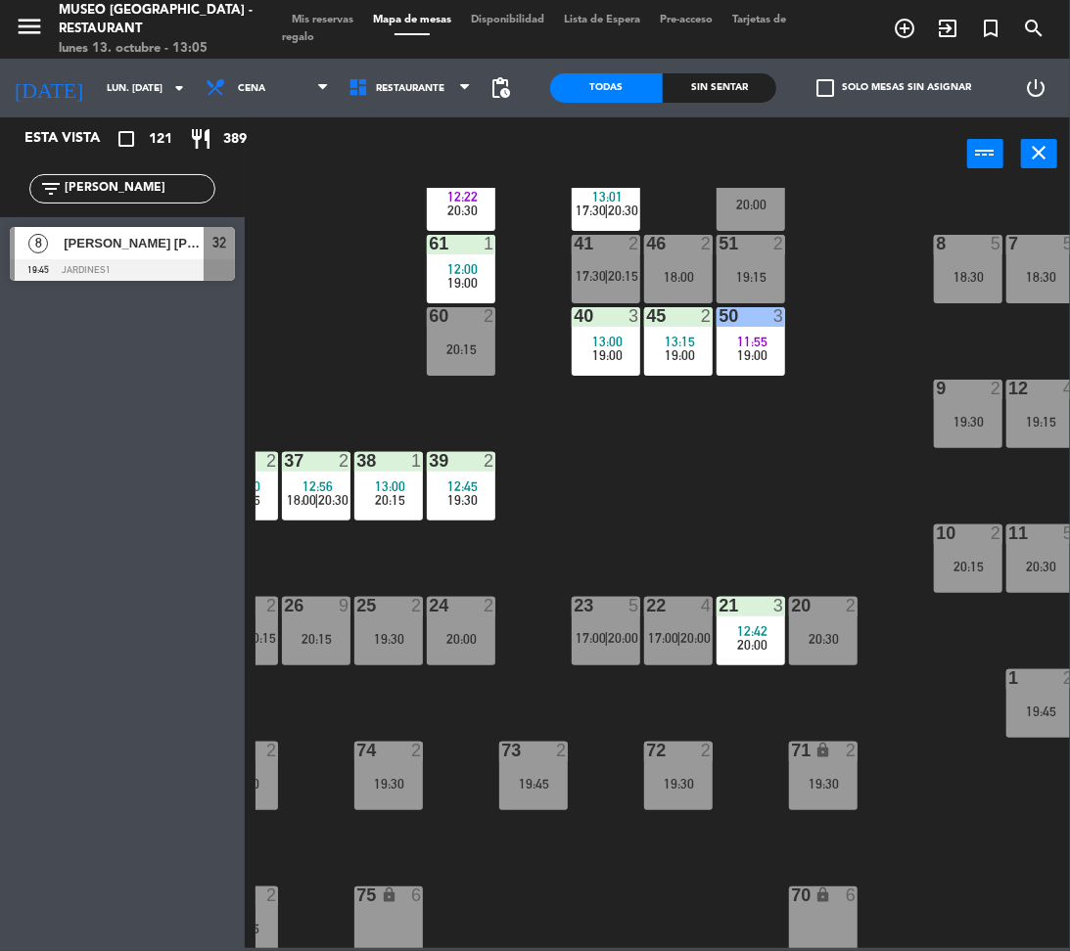
type input "[PERSON_NAME]"
click at [99, 267] on div at bounding box center [122, 270] width 225 height 22
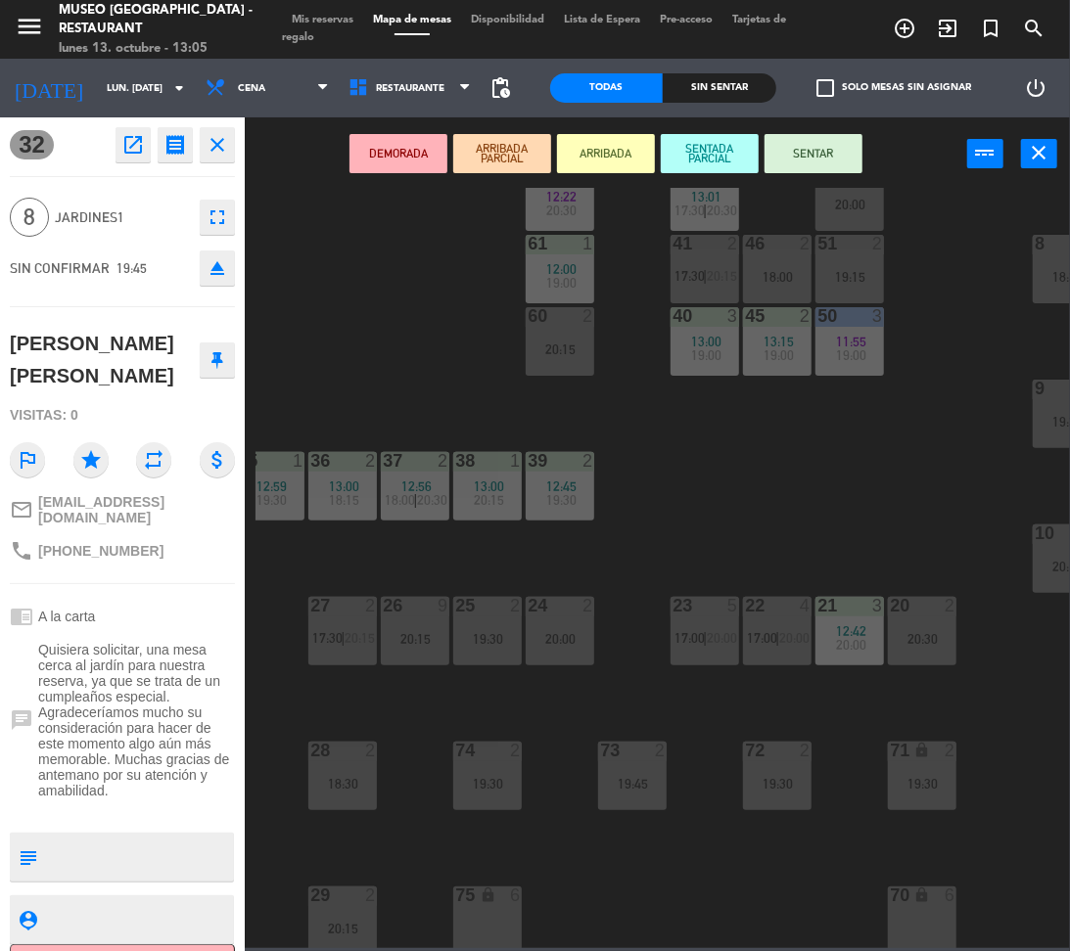
scroll to position [205, 103]
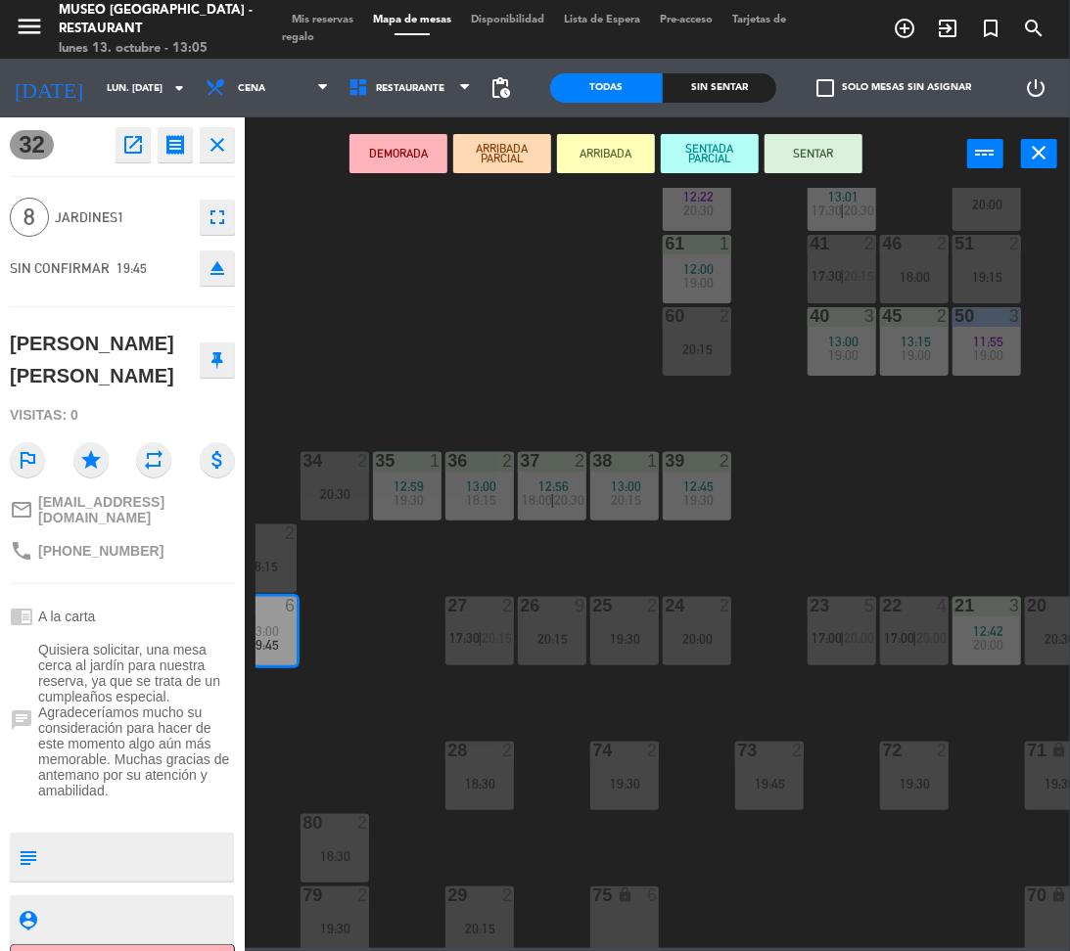
click at [763, 583] on div "44 5 19:15 49 2 12:10 20:00 54 2 18:00 | 20:30 64 2 12:00 18:30 | 20:30 48 9 20…" at bounding box center [662, 568] width 814 height 760
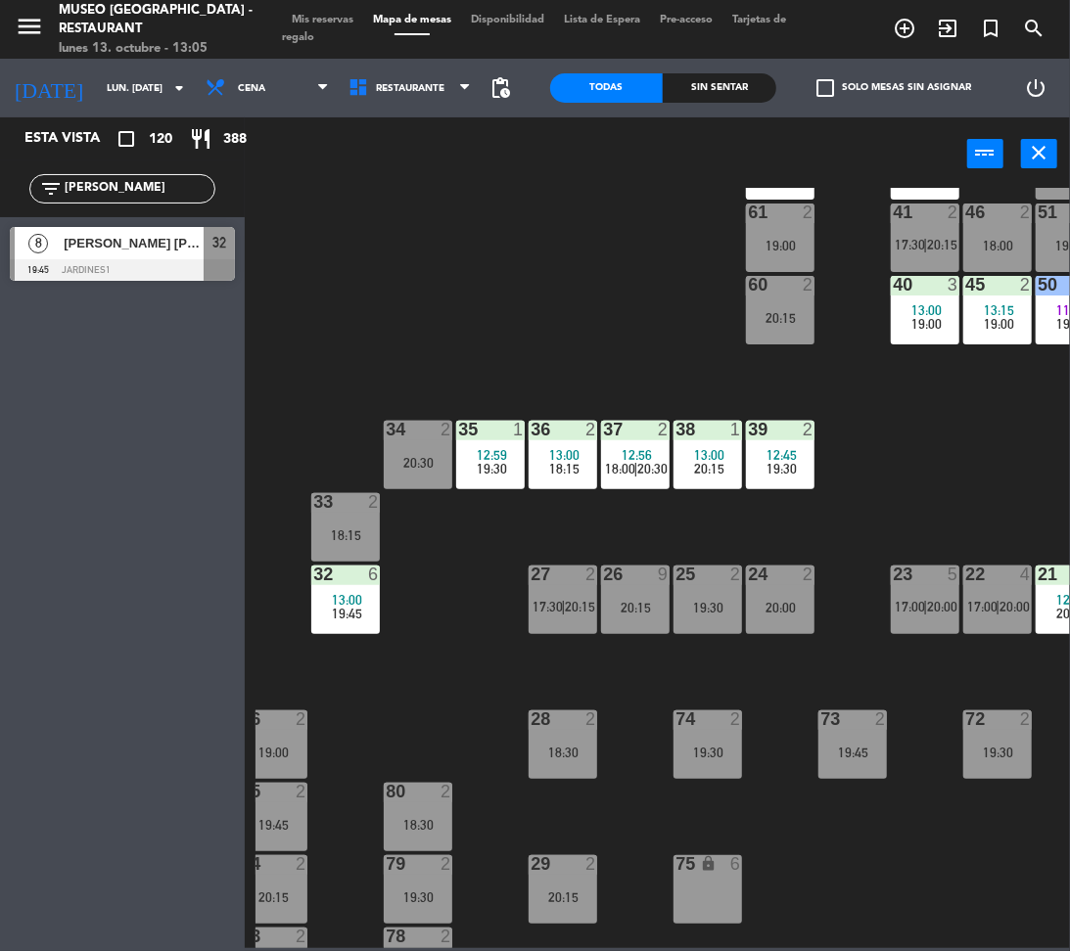
scroll to position [249, 22]
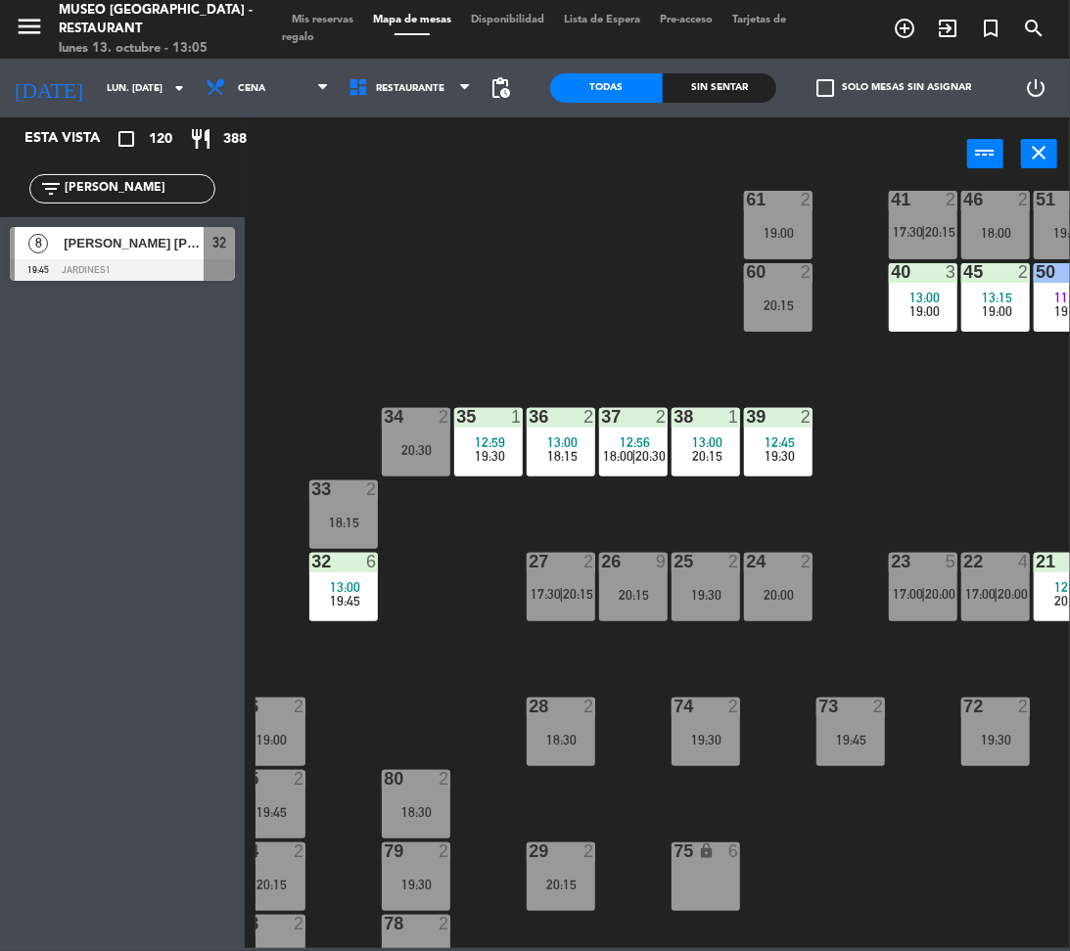
click at [568, 579] on div "27 2 17:30 | 20:15" at bounding box center [561, 587] width 69 height 69
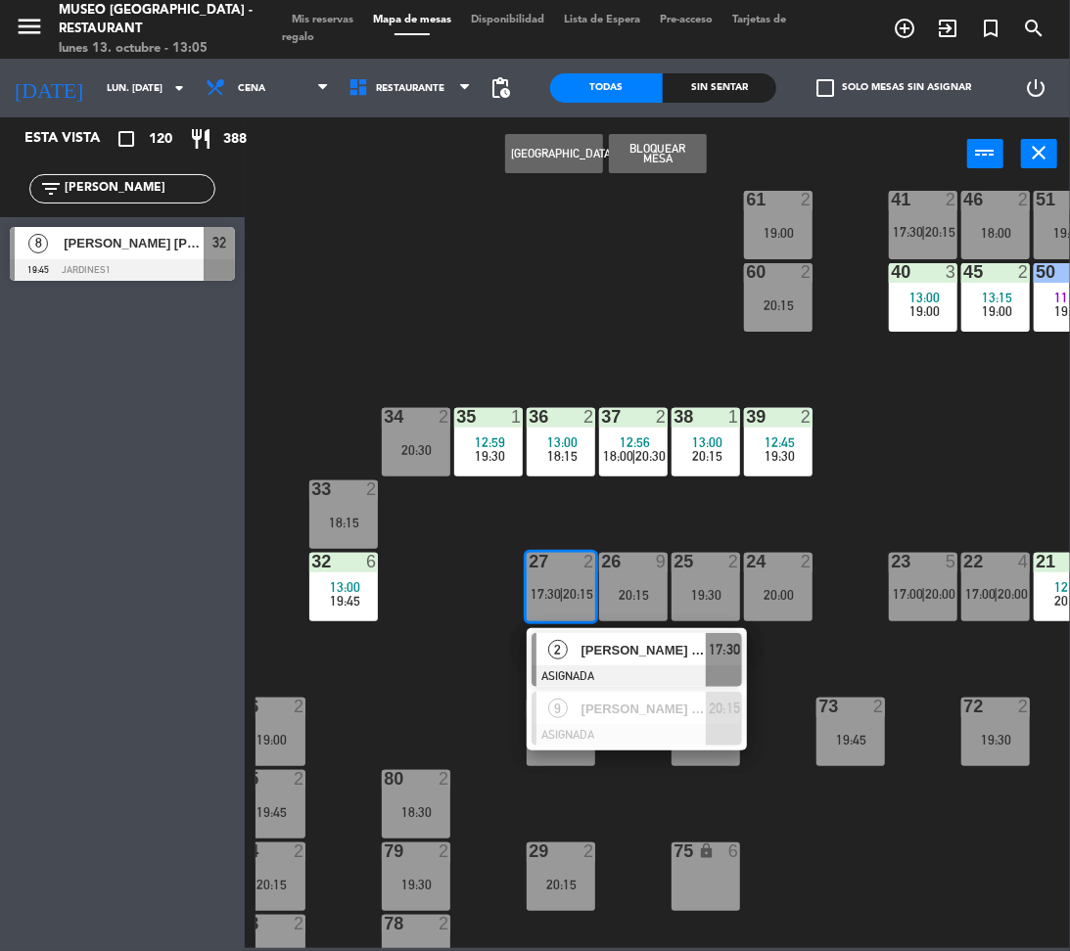
click at [639, 665] on div at bounding box center [636, 676] width 210 height 22
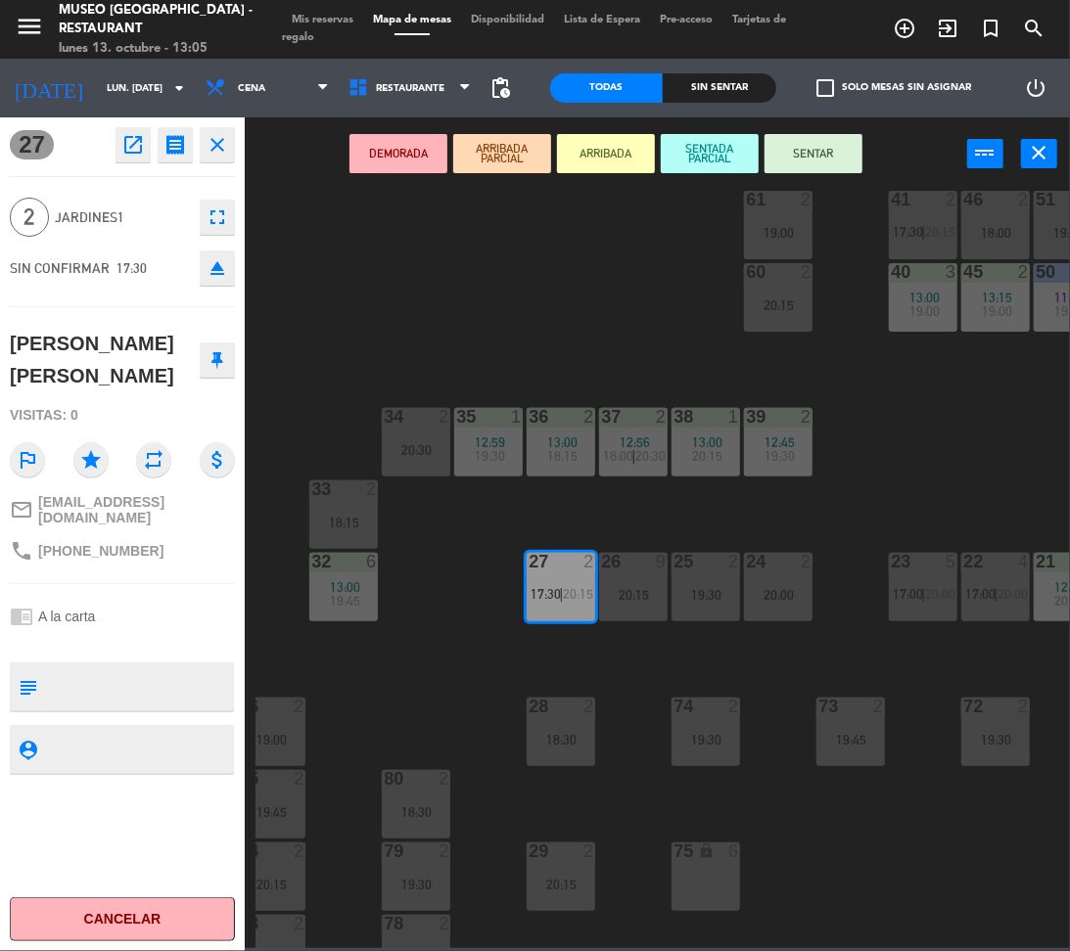
click at [427, 466] on div "34 2 20:30" at bounding box center [416, 442] width 69 height 69
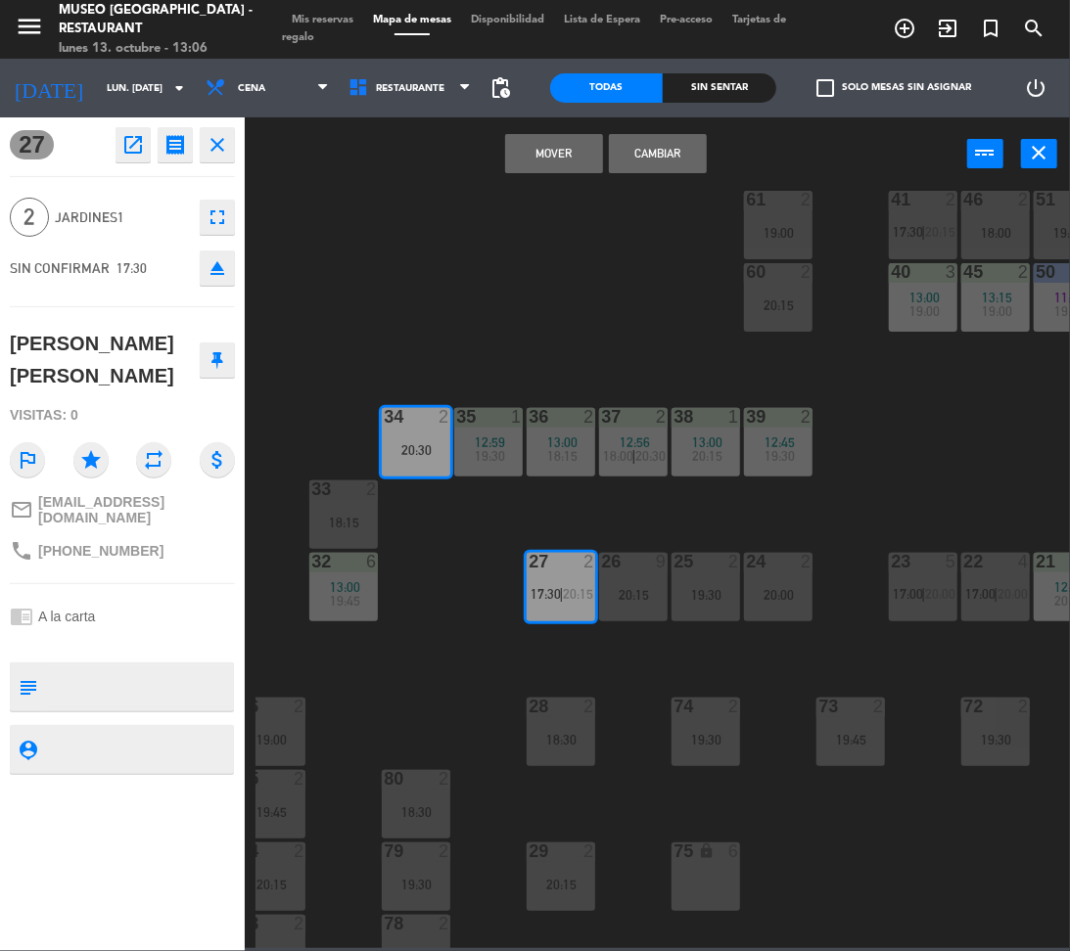
click at [571, 144] on button "Mover" at bounding box center [554, 153] width 98 height 39
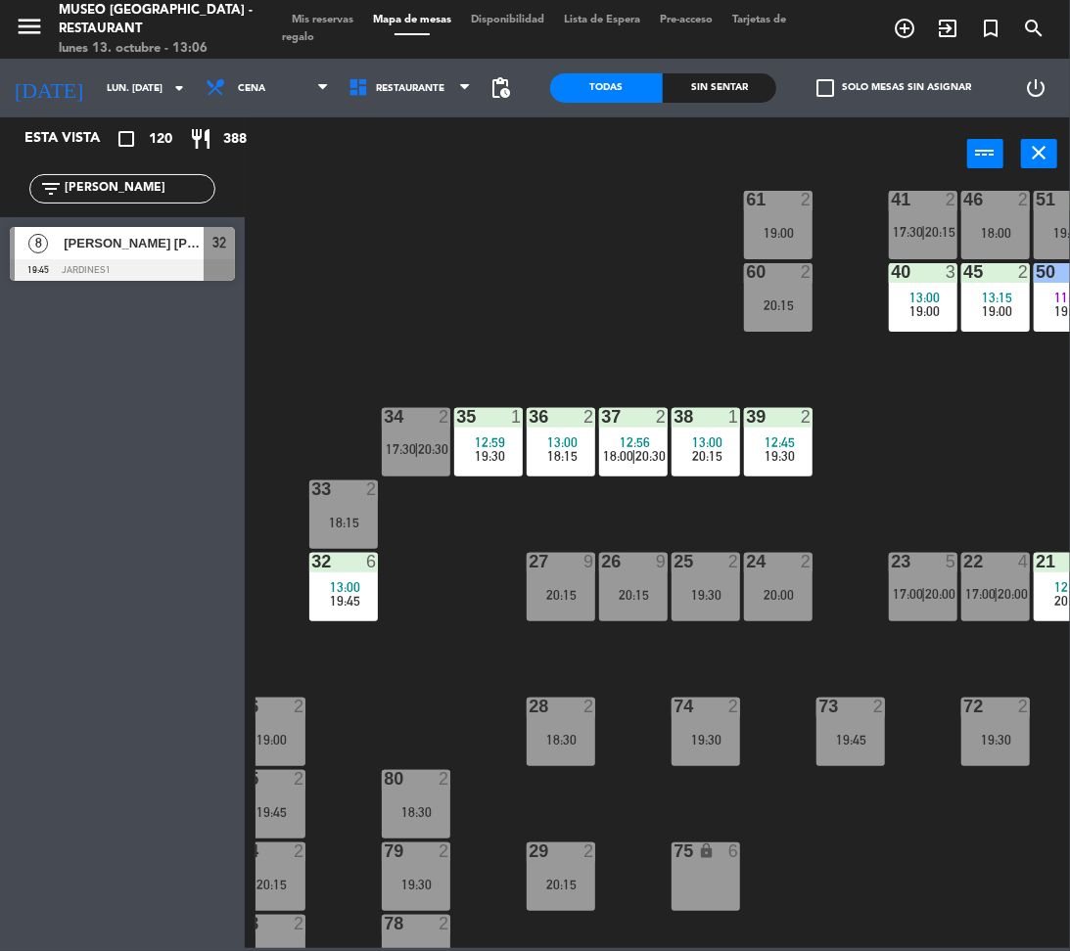
click at [633, 568] on div at bounding box center [634, 562] width 32 height 18
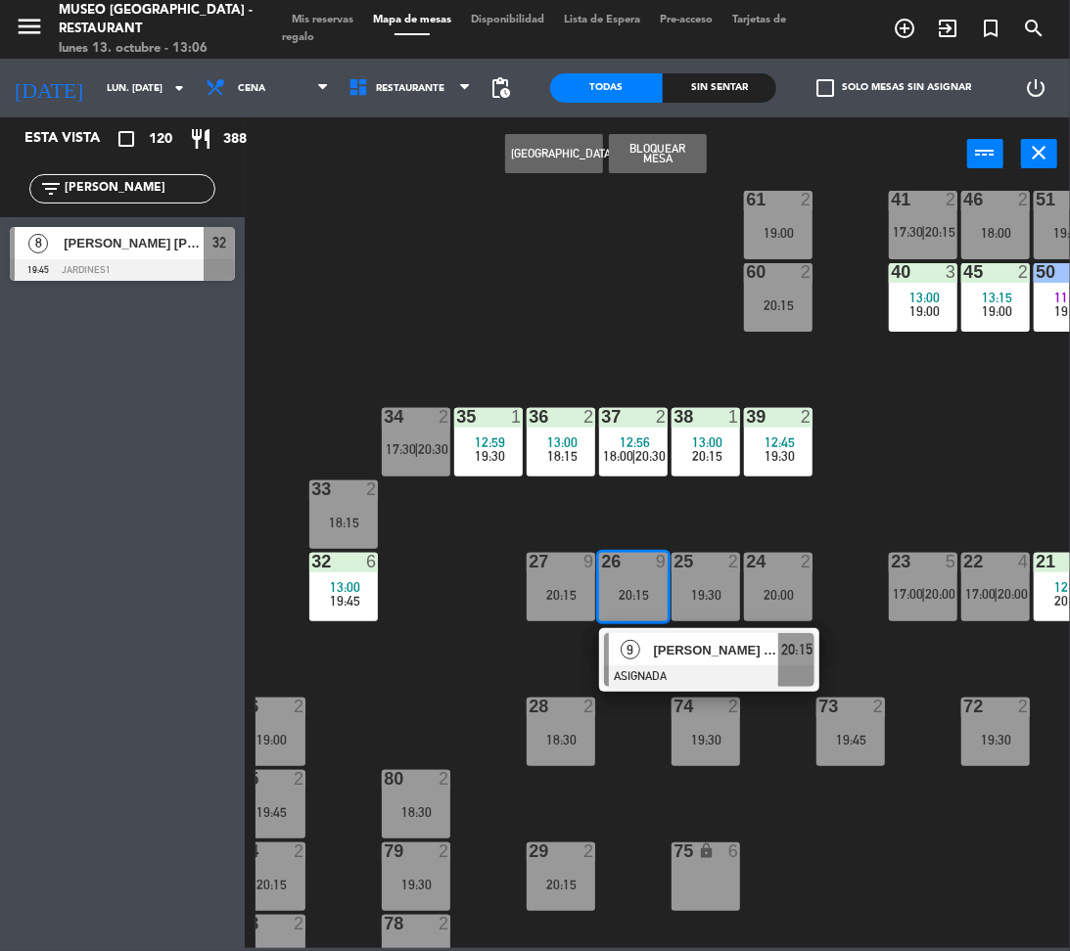
click at [708, 681] on div at bounding box center [709, 676] width 210 height 22
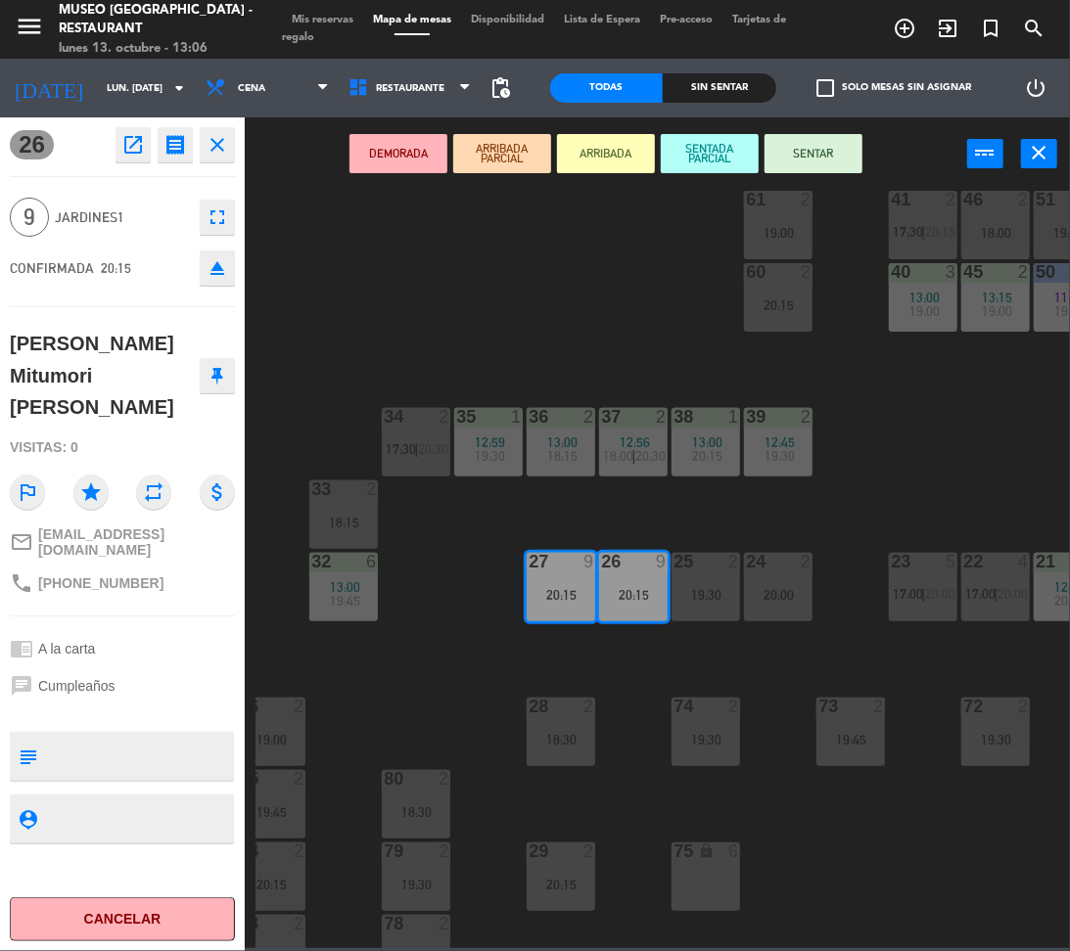
click at [214, 271] on icon "eject" at bounding box center [217, 267] width 23 height 23
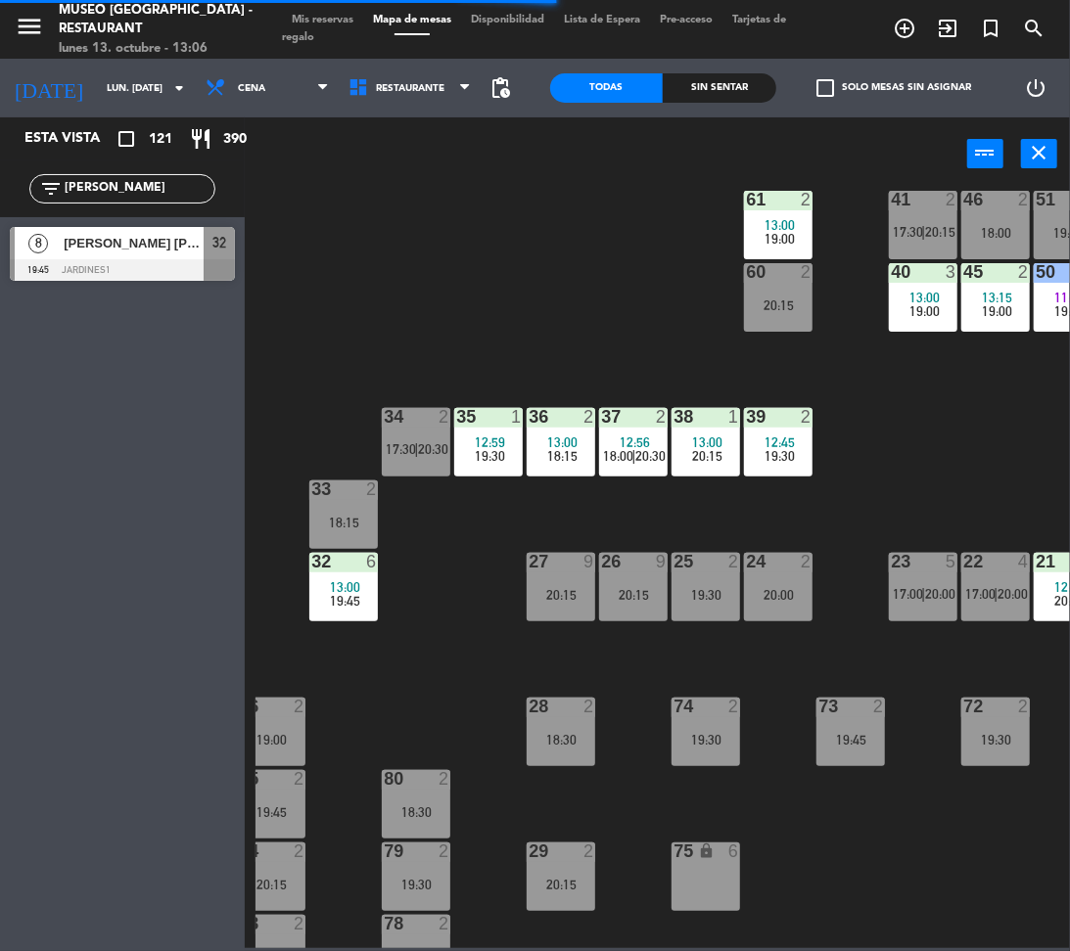
click at [148, 194] on input "[PERSON_NAME]" at bounding box center [139, 189] width 152 height 22
type input "kla"
click at [154, 239] on span "[PERSON_NAME]" at bounding box center [134, 243] width 140 height 21
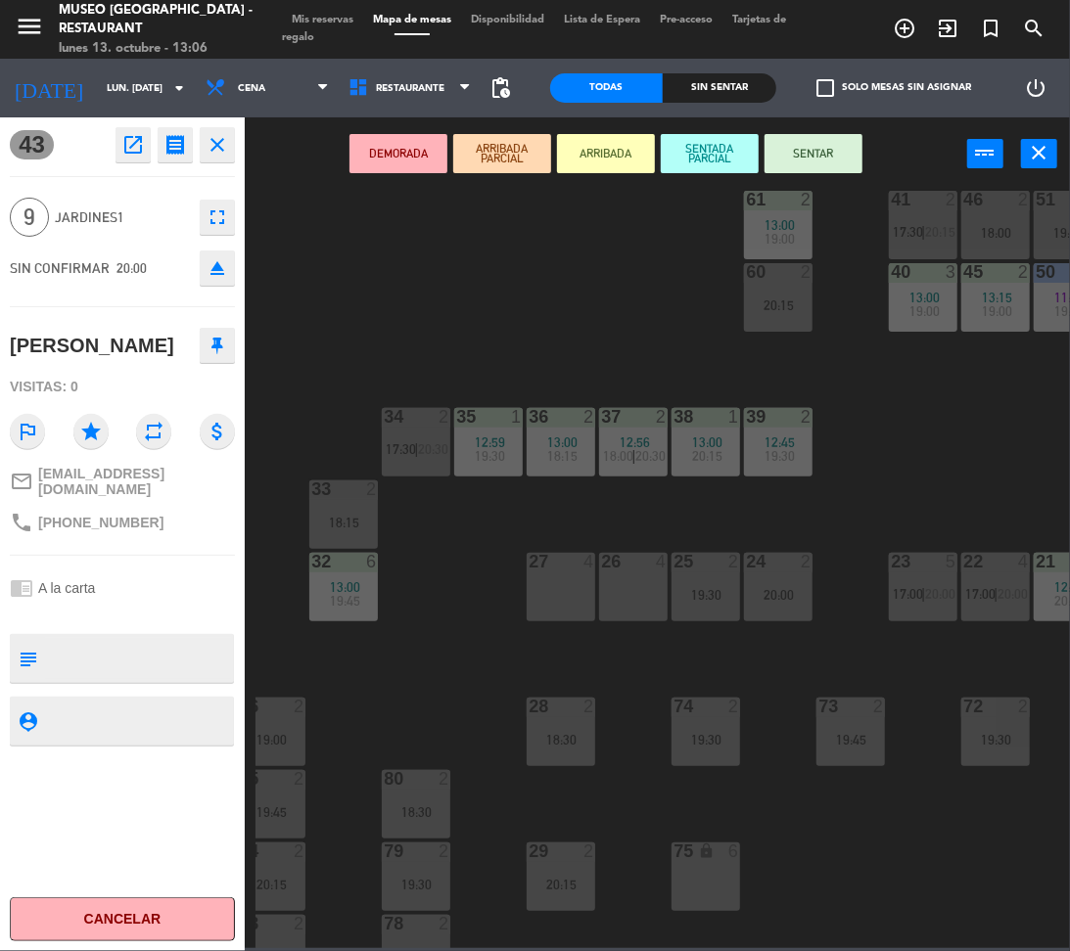
click at [556, 603] on div "27 4" at bounding box center [561, 587] width 69 height 69
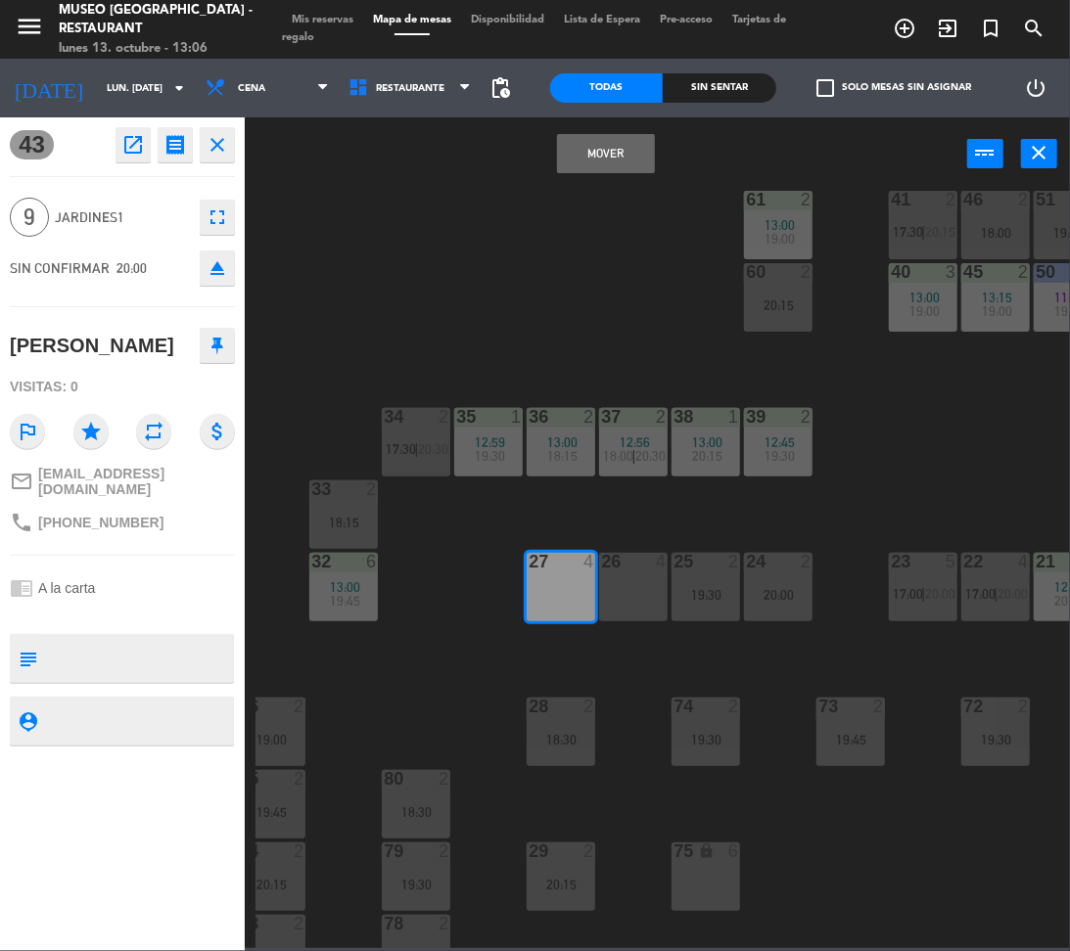
click at [636, 617] on div "26 4" at bounding box center [633, 587] width 69 height 69
click at [587, 163] on button "Mover y Unir" at bounding box center [606, 153] width 98 height 39
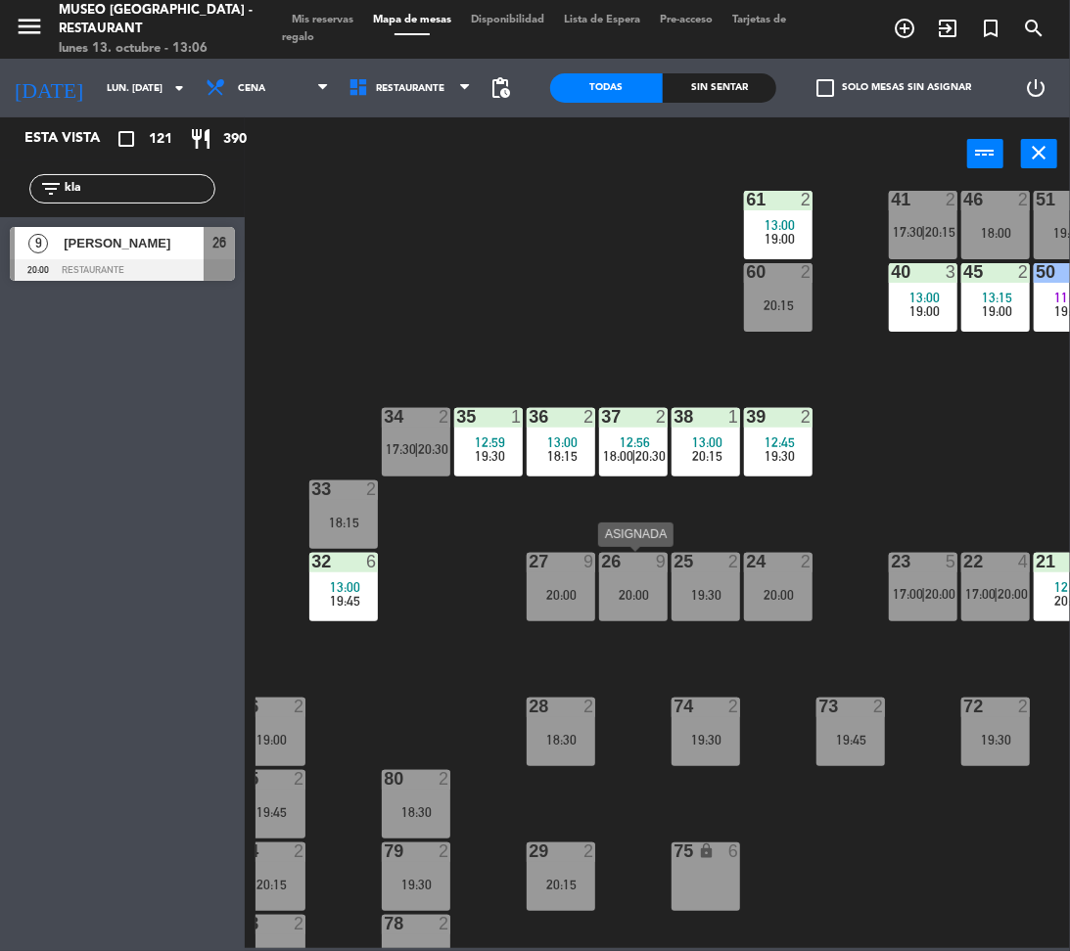
click at [636, 605] on div "26 9 20:00" at bounding box center [633, 587] width 69 height 69
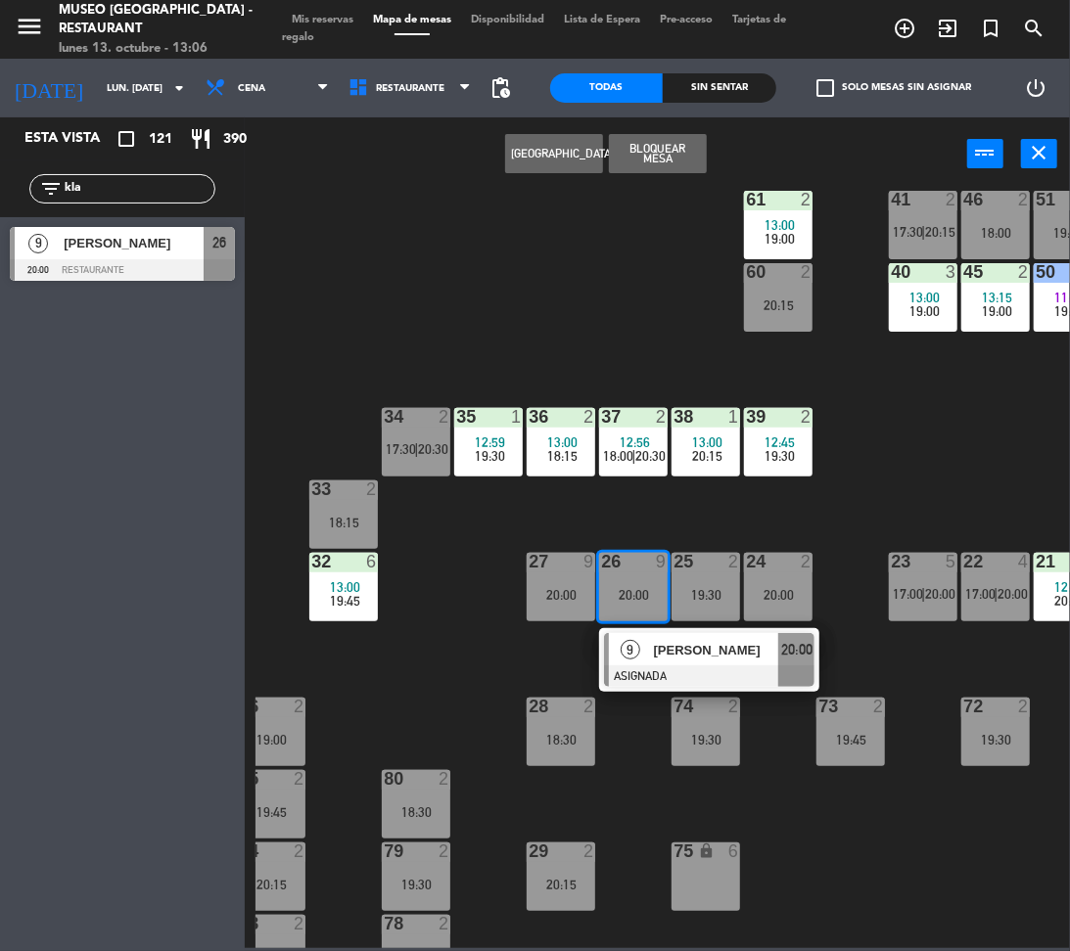
click at [671, 662] on div "[PERSON_NAME]" at bounding box center [715, 650] width 127 height 32
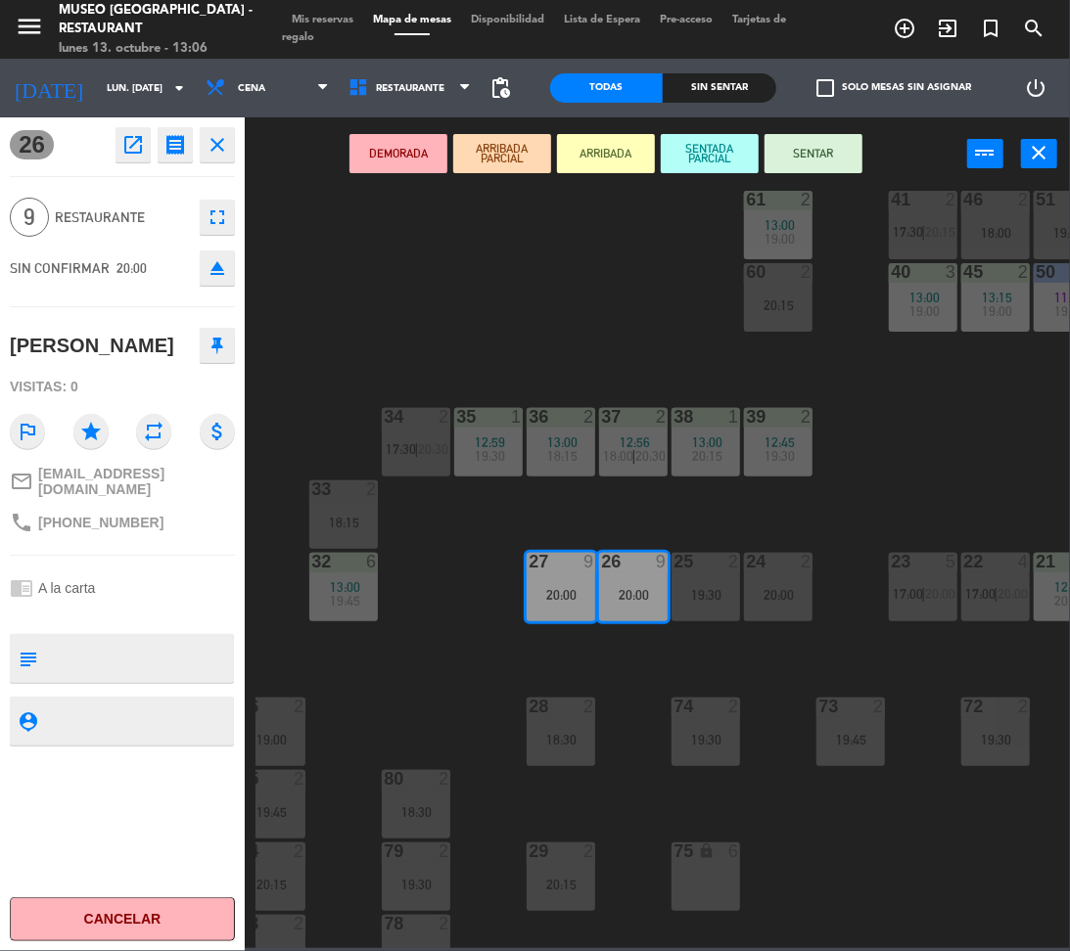
click at [413, 156] on button "DEMORADA" at bounding box center [398, 153] width 98 height 39
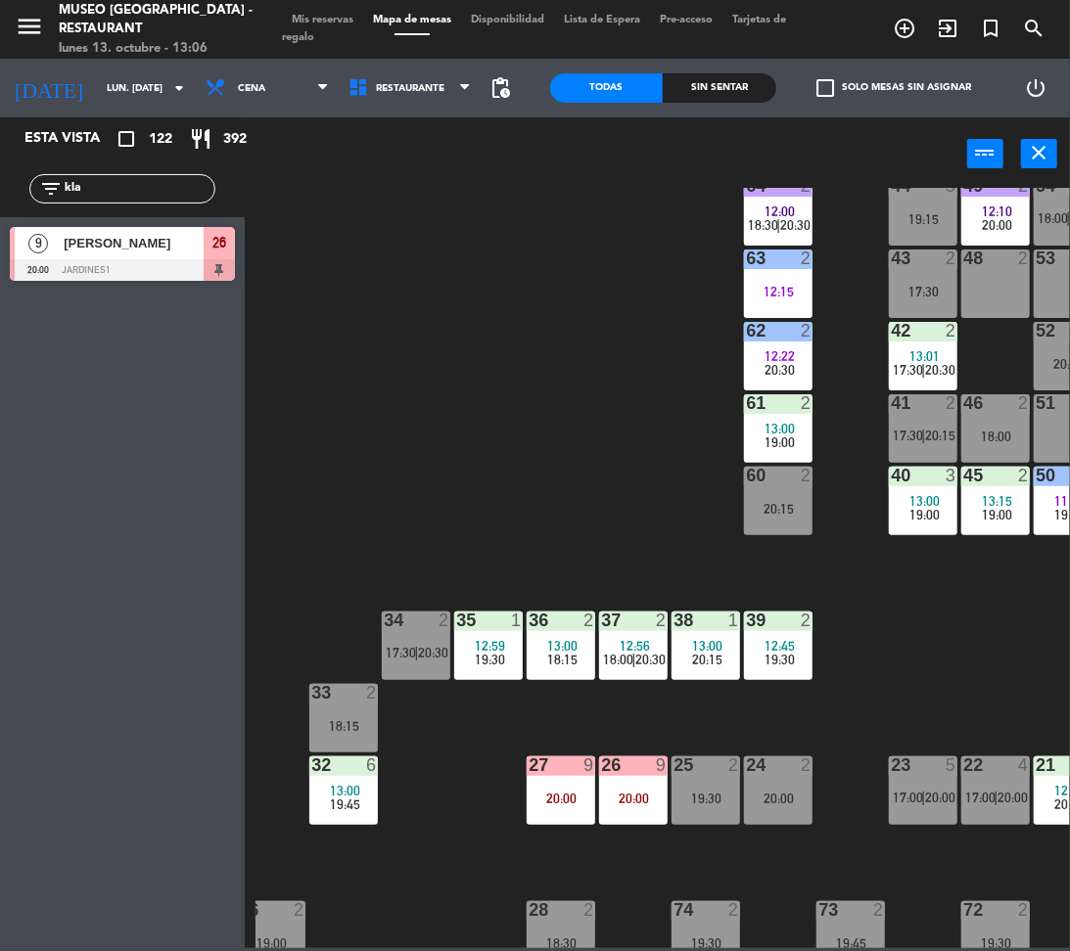
scroll to position [45, 213]
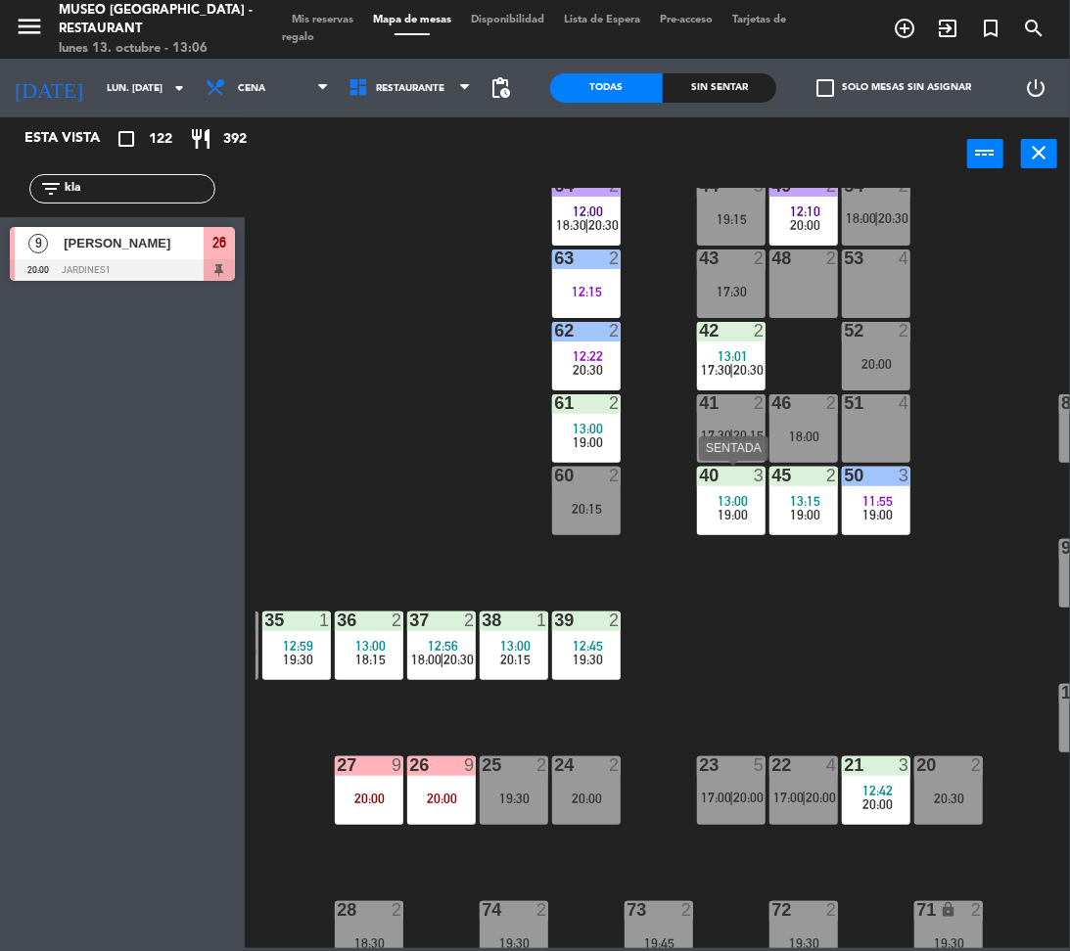
click at [754, 511] on div "19:00" at bounding box center [731, 515] width 69 height 14
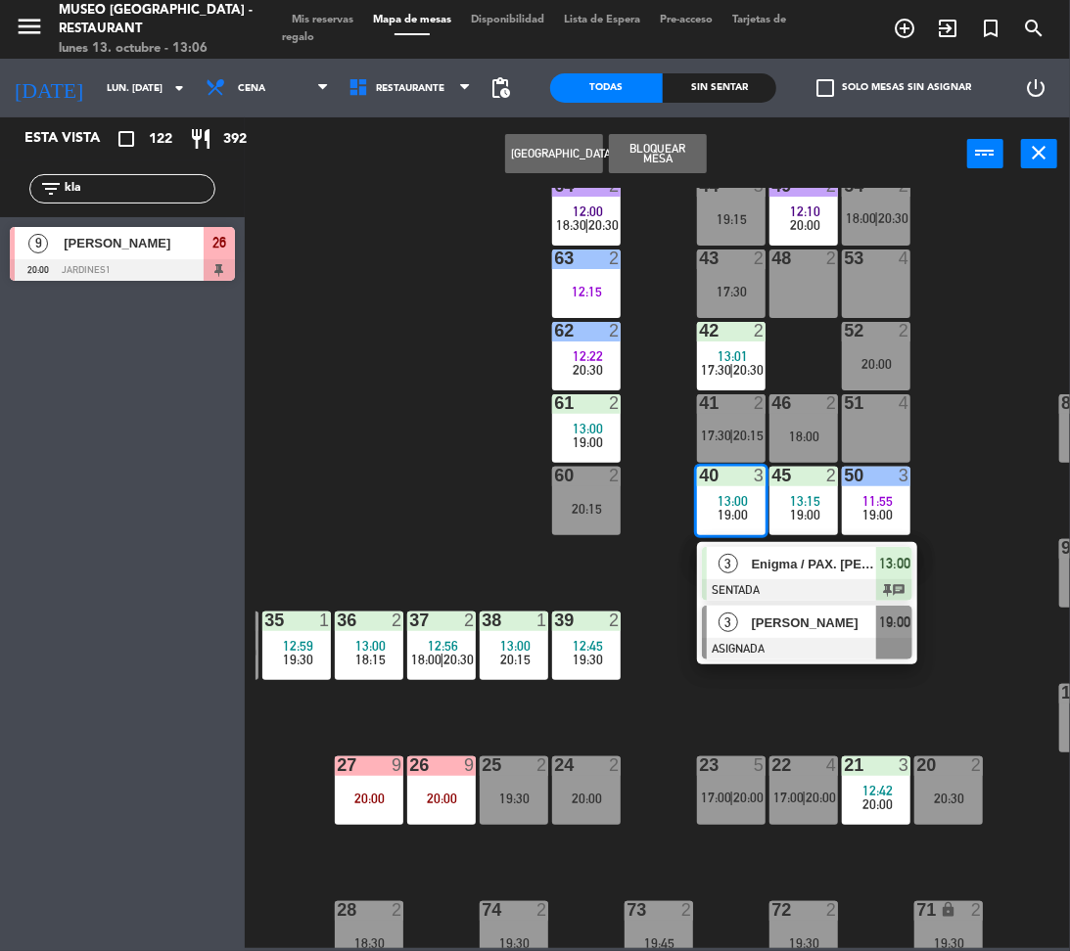
click at [854, 620] on span "[PERSON_NAME]" at bounding box center [814, 623] width 125 height 21
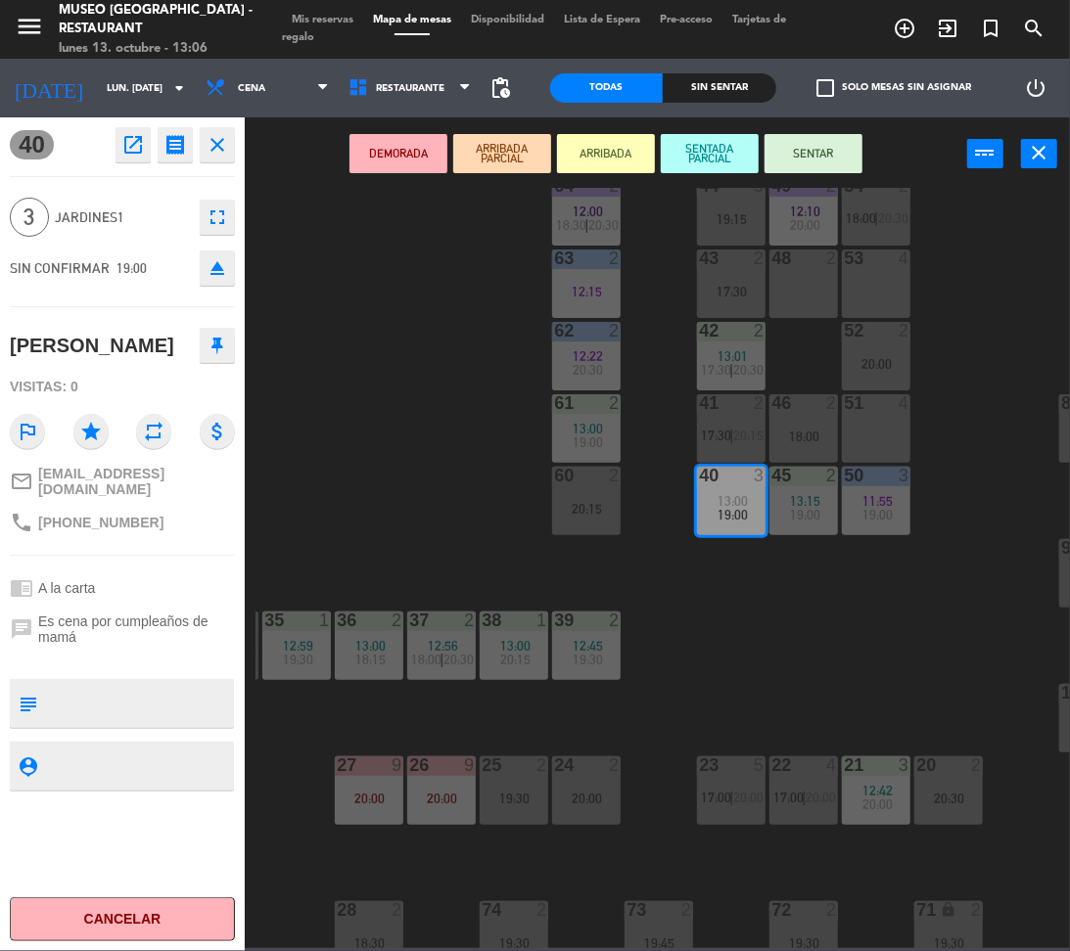
click at [856, 275] on div "53 4" at bounding box center [876, 284] width 69 height 69
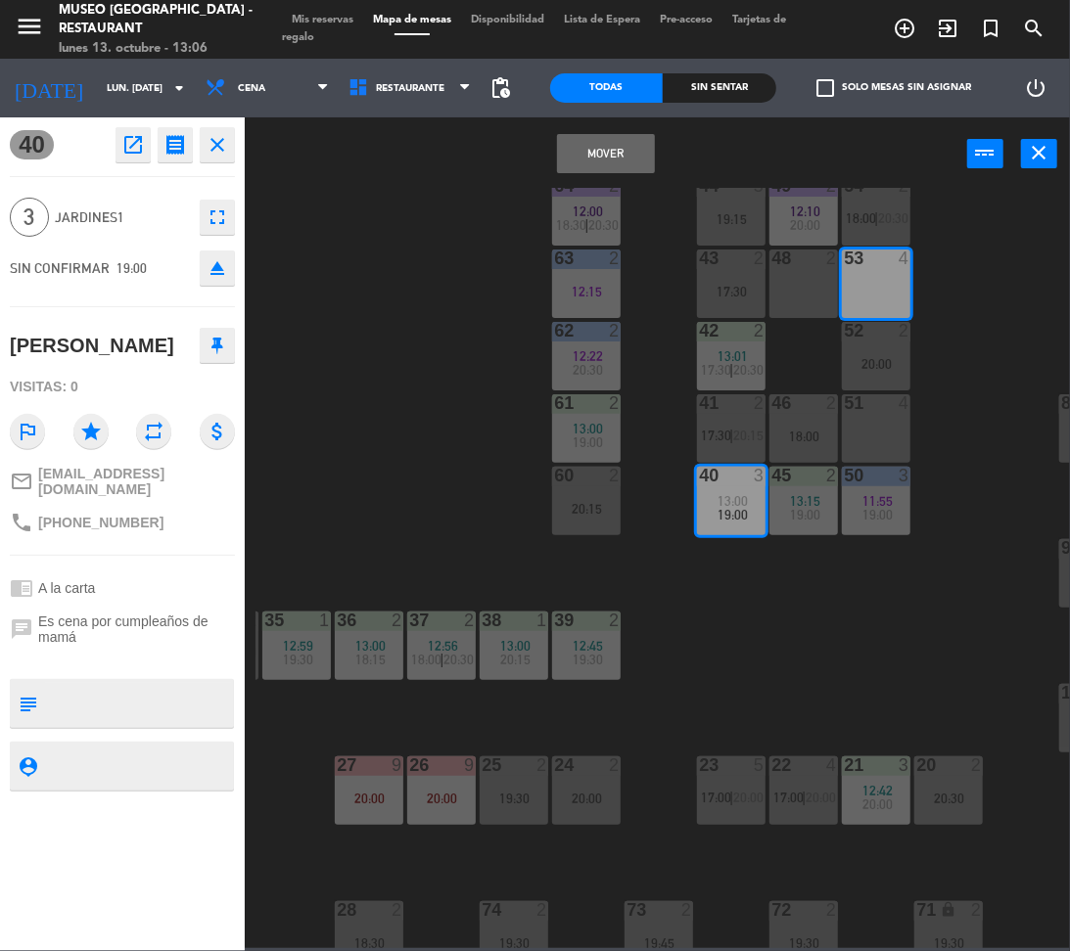
click at [577, 157] on button "Mover" at bounding box center [606, 153] width 98 height 39
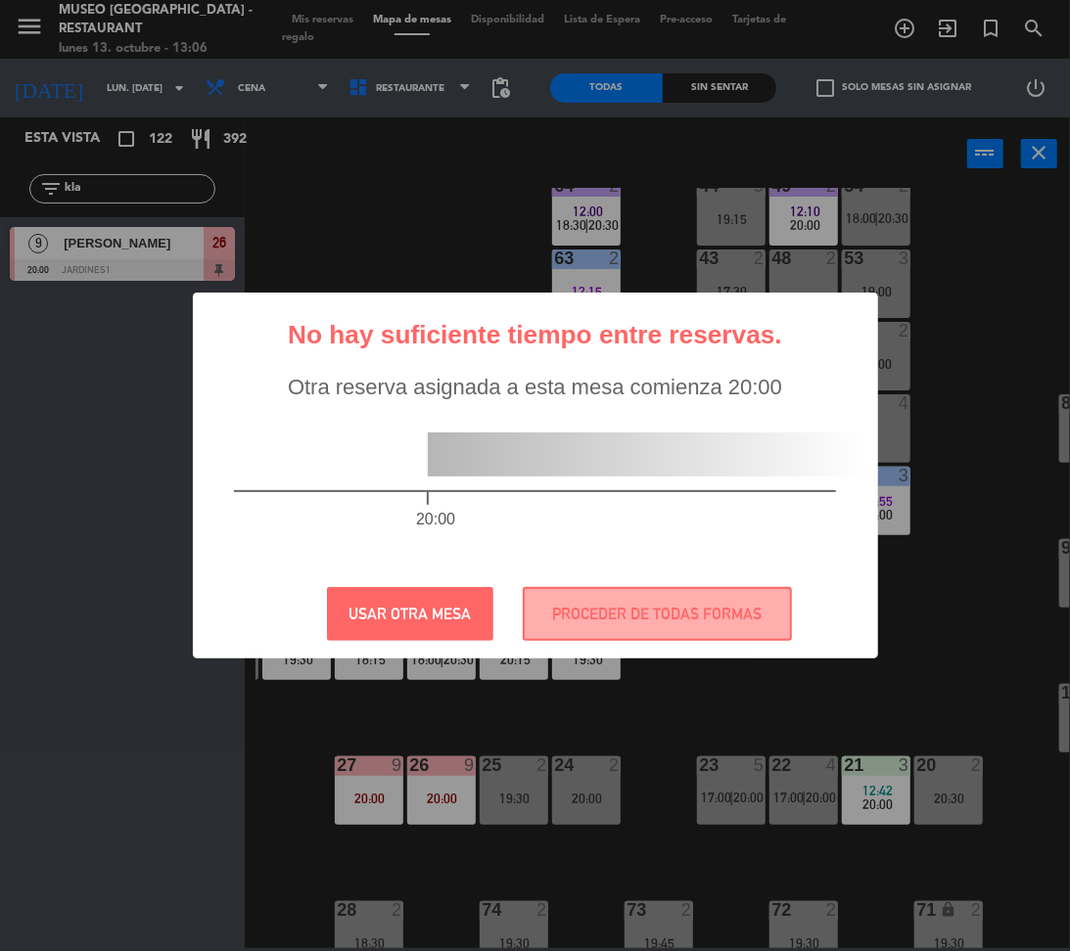
click at [802, 490] on ol "20:00" at bounding box center [535, 491] width 602 height 2
click at [777, 613] on button "PROCEDER DE TODAS FORMAS" at bounding box center [657, 614] width 269 height 54
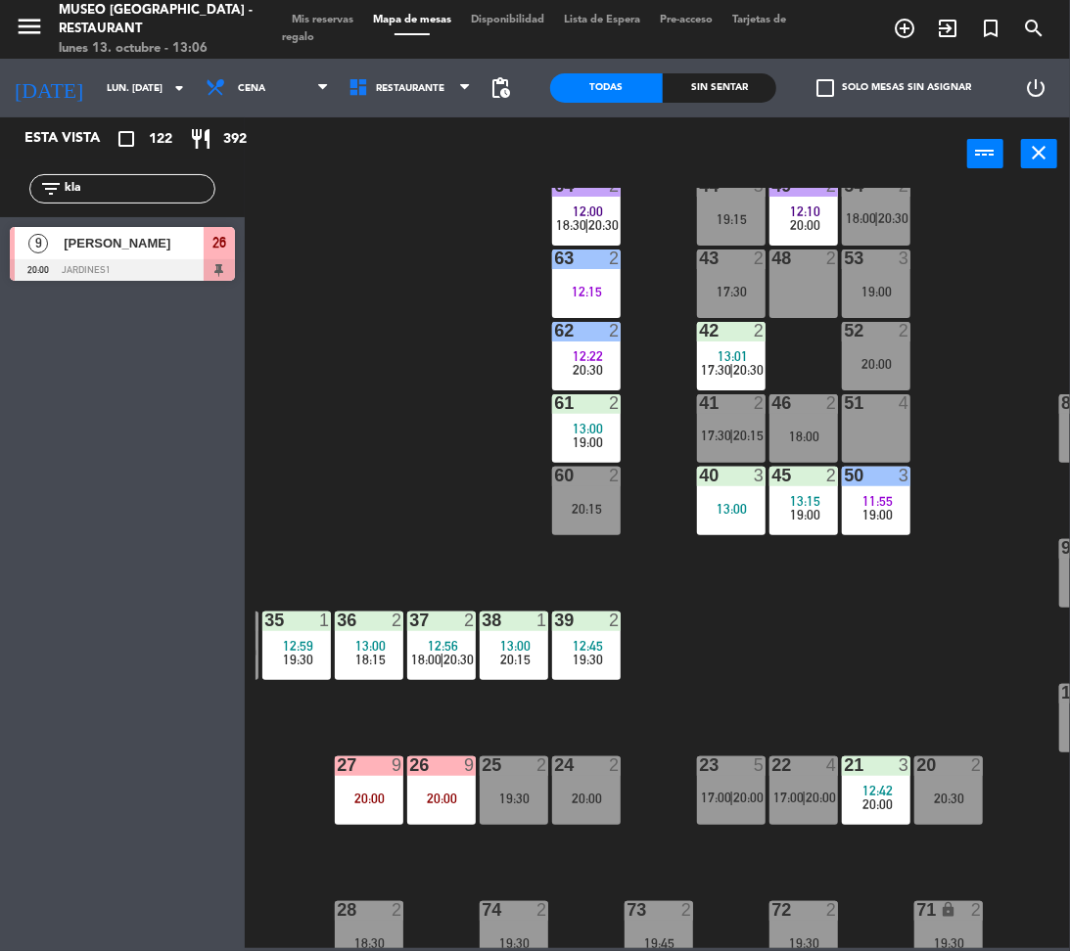
click at [803, 516] on span "19:00" at bounding box center [805, 515] width 30 height 16
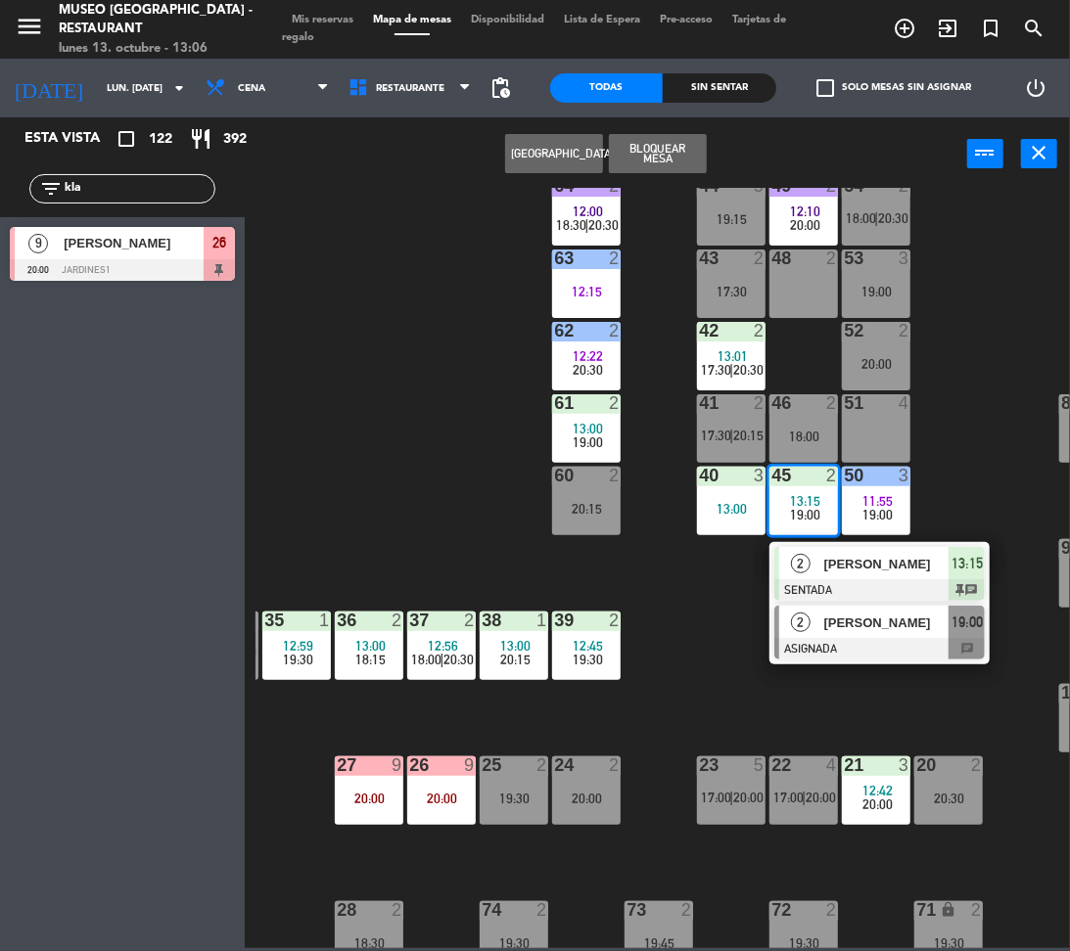
click at [849, 615] on span "[PERSON_NAME]" at bounding box center [886, 623] width 125 height 21
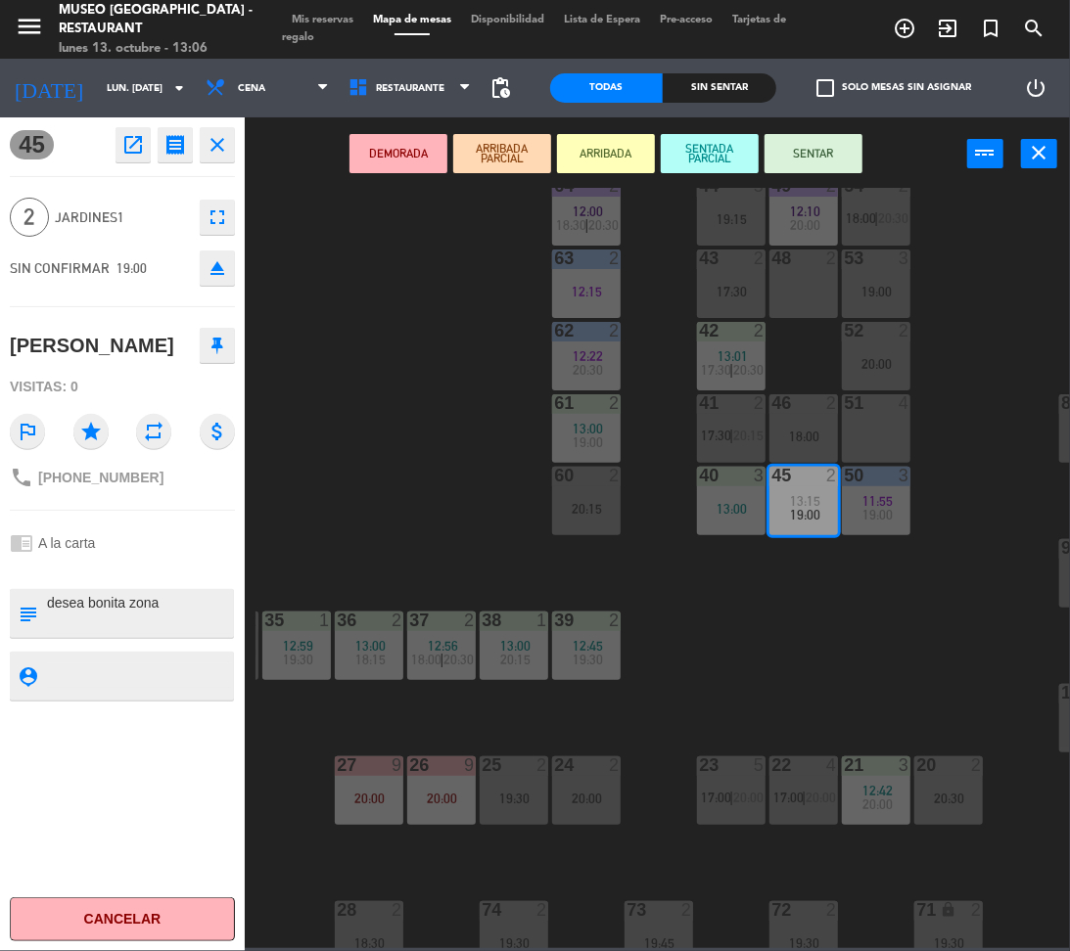
click at [799, 307] on div "48 2" at bounding box center [803, 284] width 69 height 69
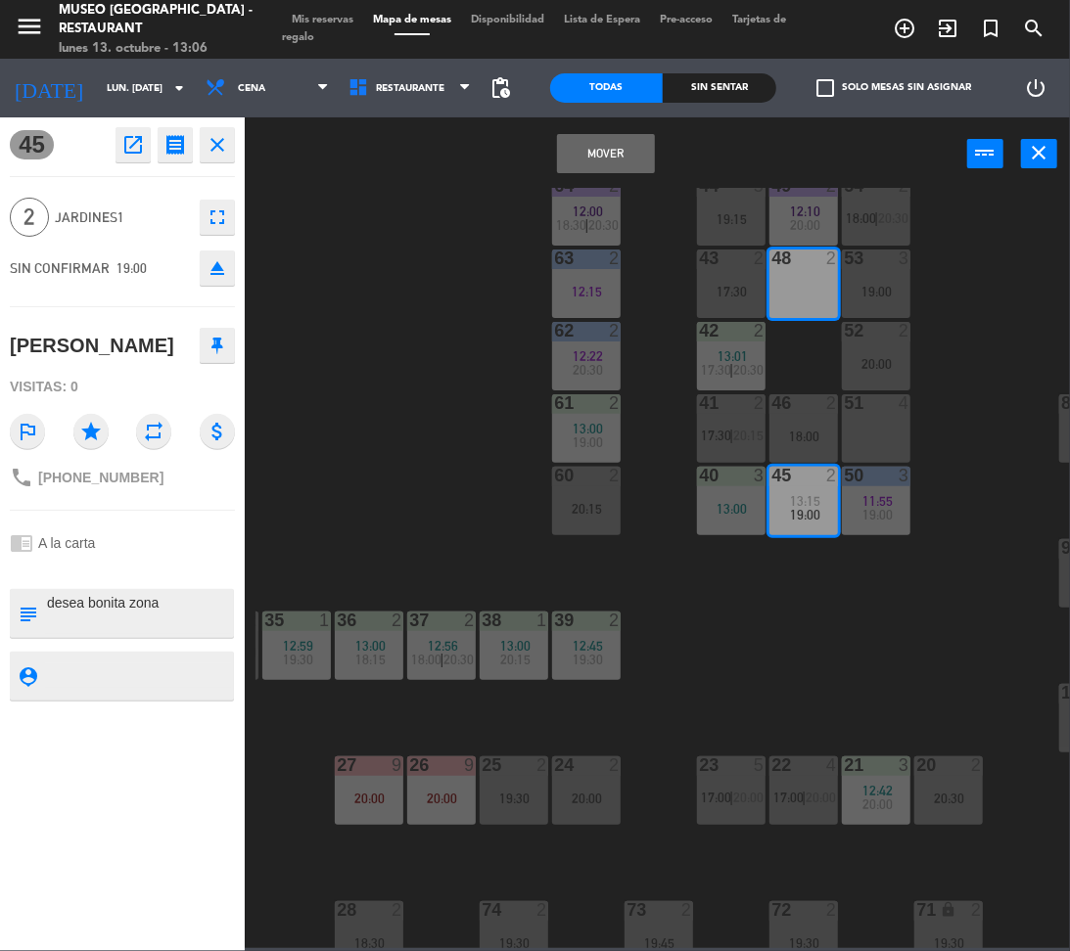
click at [599, 164] on button "Mover" at bounding box center [606, 153] width 98 height 39
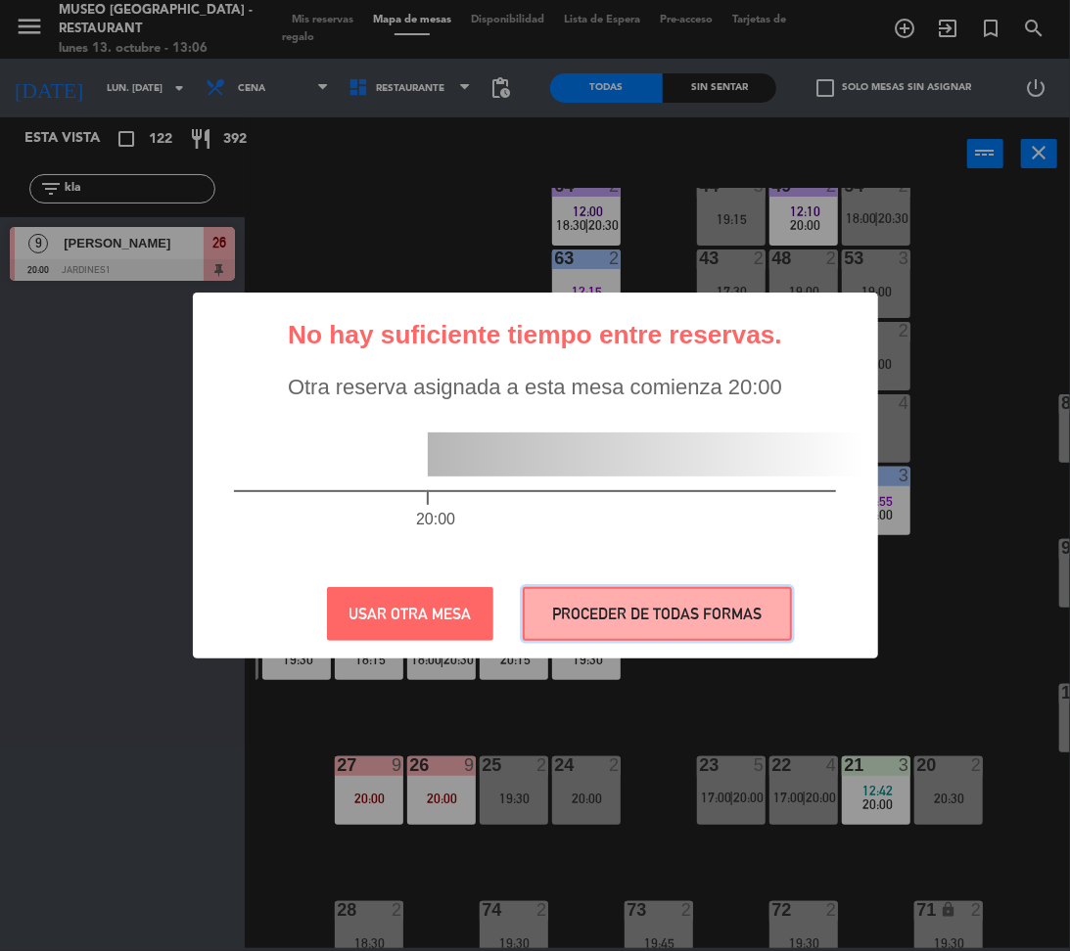
click at [763, 598] on button "PROCEDER DE TODAS FORMAS" at bounding box center [657, 614] width 269 height 54
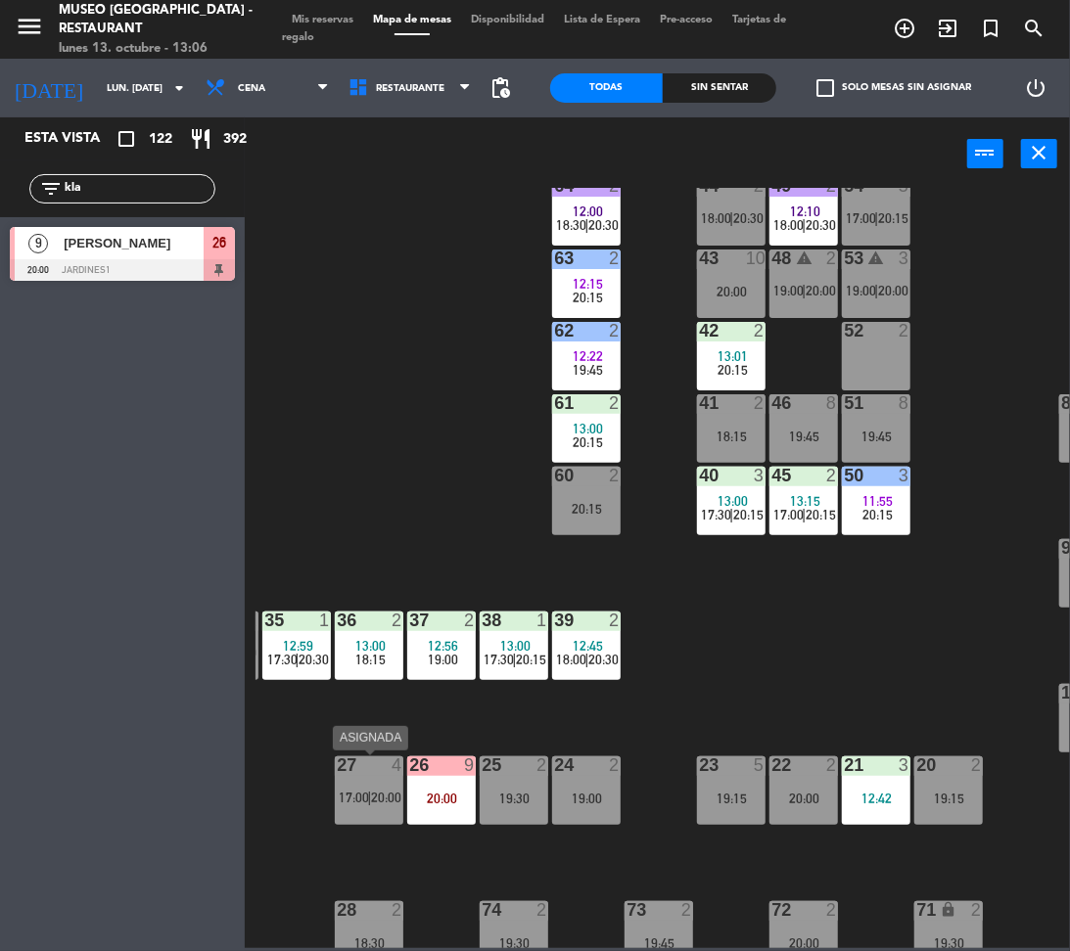
click at [347, 805] on div "27 4 17:00 | 20:00" at bounding box center [369, 791] width 69 height 69
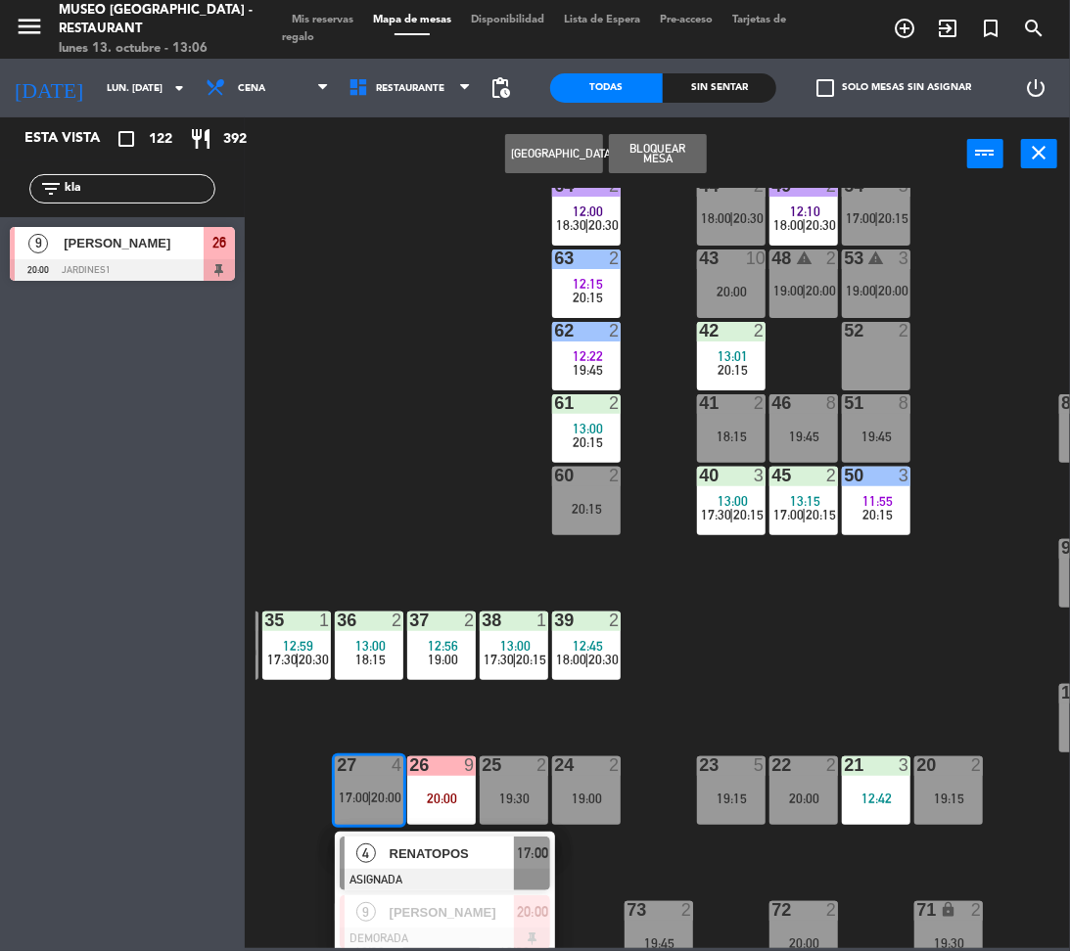
click at [424, 858] on span "RENATOPOS" at bounding box center [452, 854] width 125 height 21
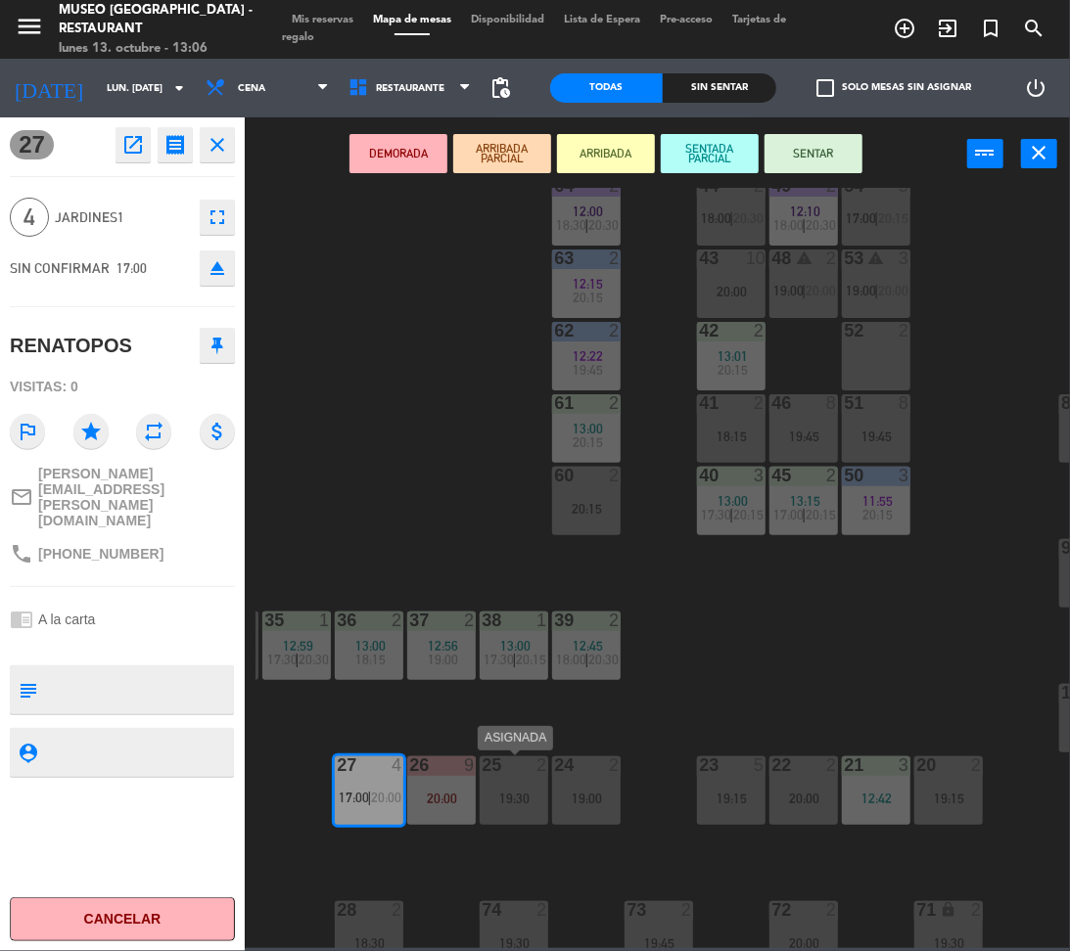
click at [527, 795] on div "19:30" at bounding box center [514, 799] width 69 height 14
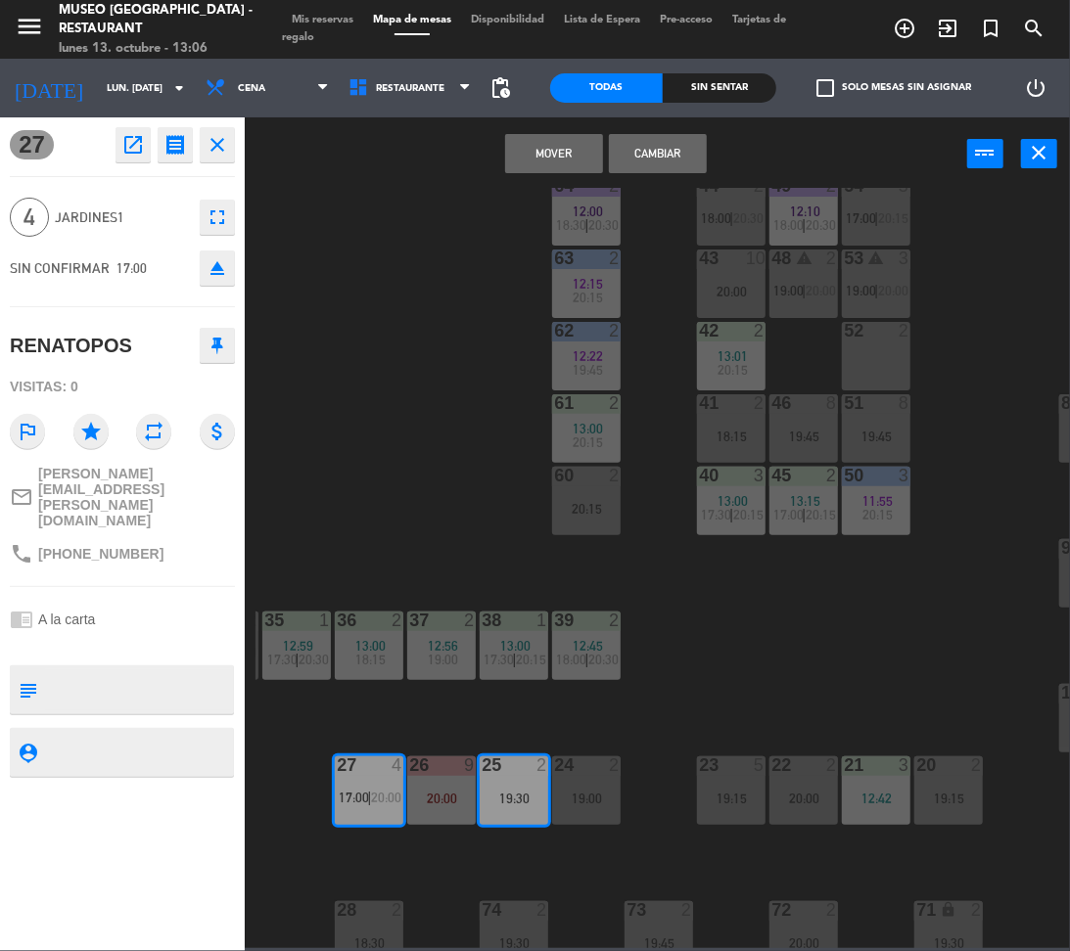
click at [562, 155] on button "Mover" at bounding box center [554, 153] width 98 height 39
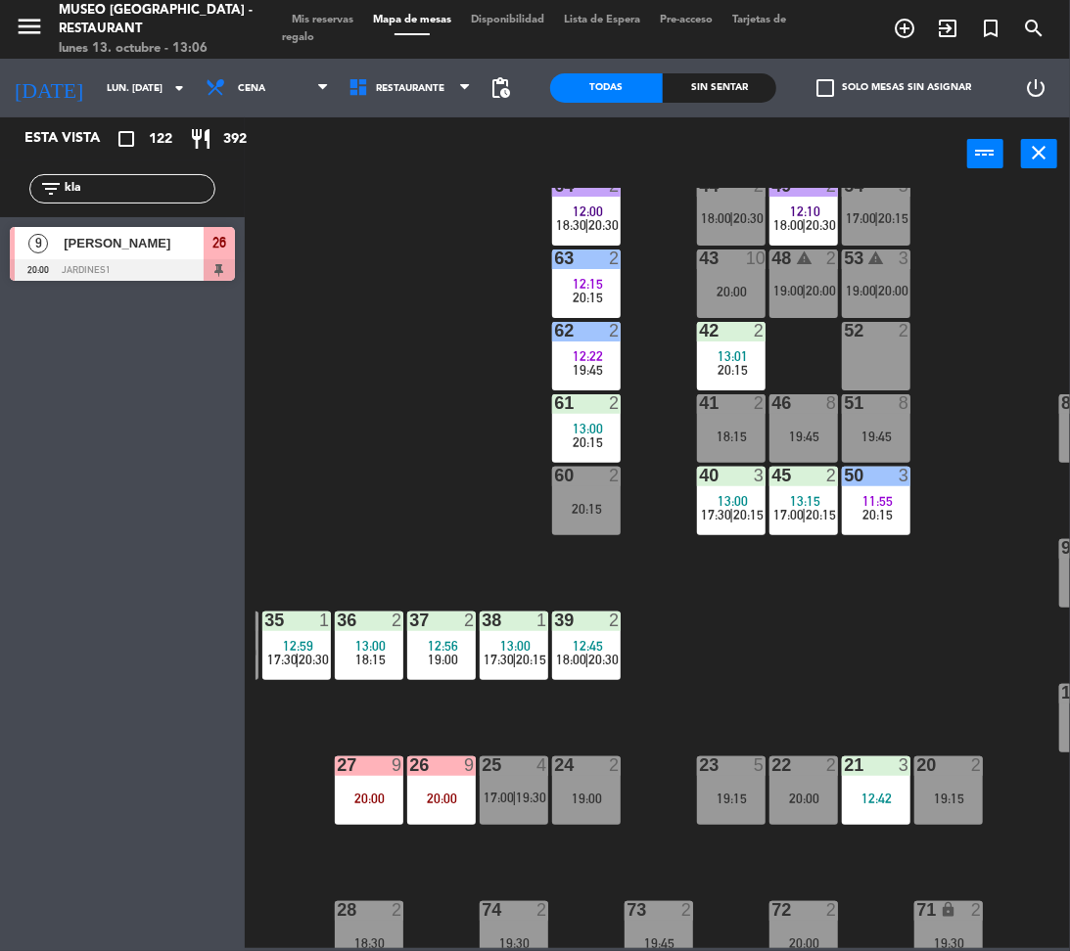
click at [869, 535] on div "44 2 18:00 | 20:30 49 2 12:10 18:00 | 20:30 54 5 17:00 | 20:15 64 2 12:00 18:30…" at bounding box center [662, 568] width 814 height 760
click at [862, 514] on span "20:15" at bounding box center [877, 515] width 30 height 16
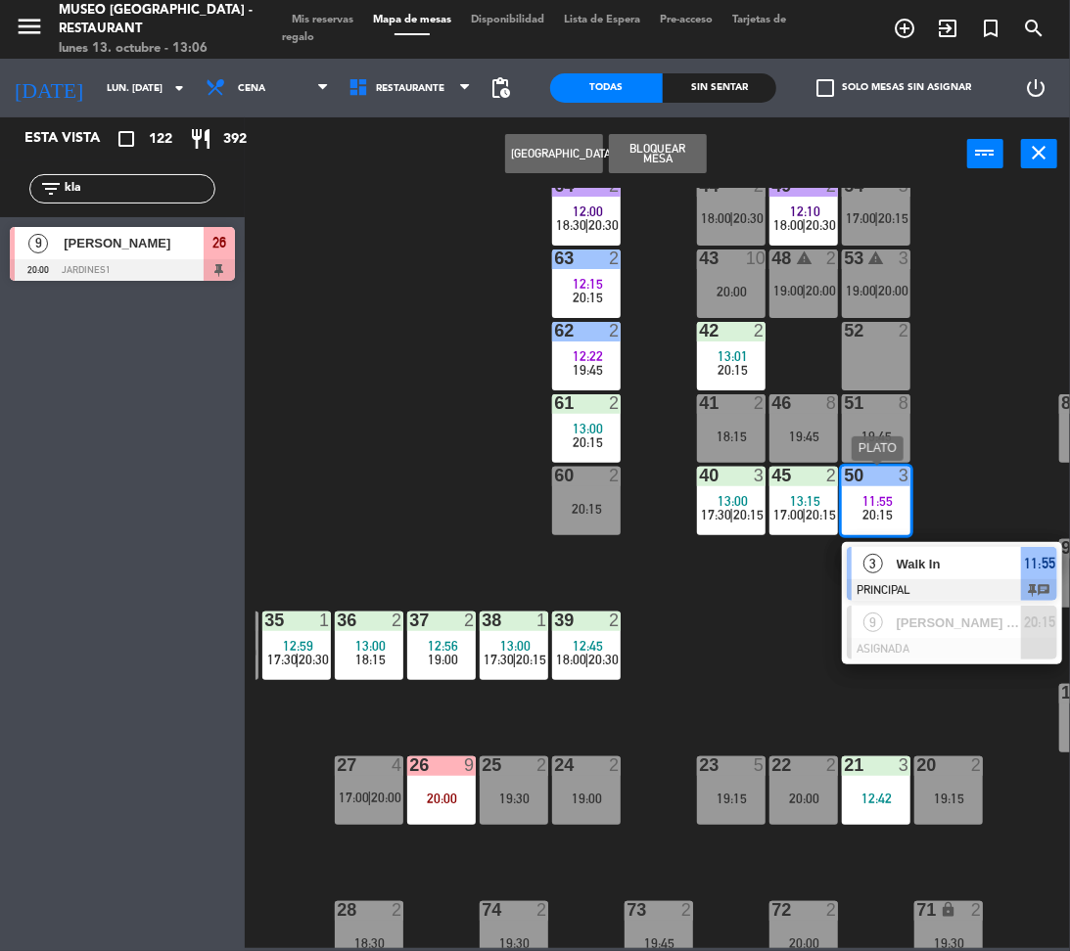
click at [906, 632] on span "[PERSON_NAME] Mitumori [PERSON_NAME]" at bounding box center [958, 623] width 125 height 21
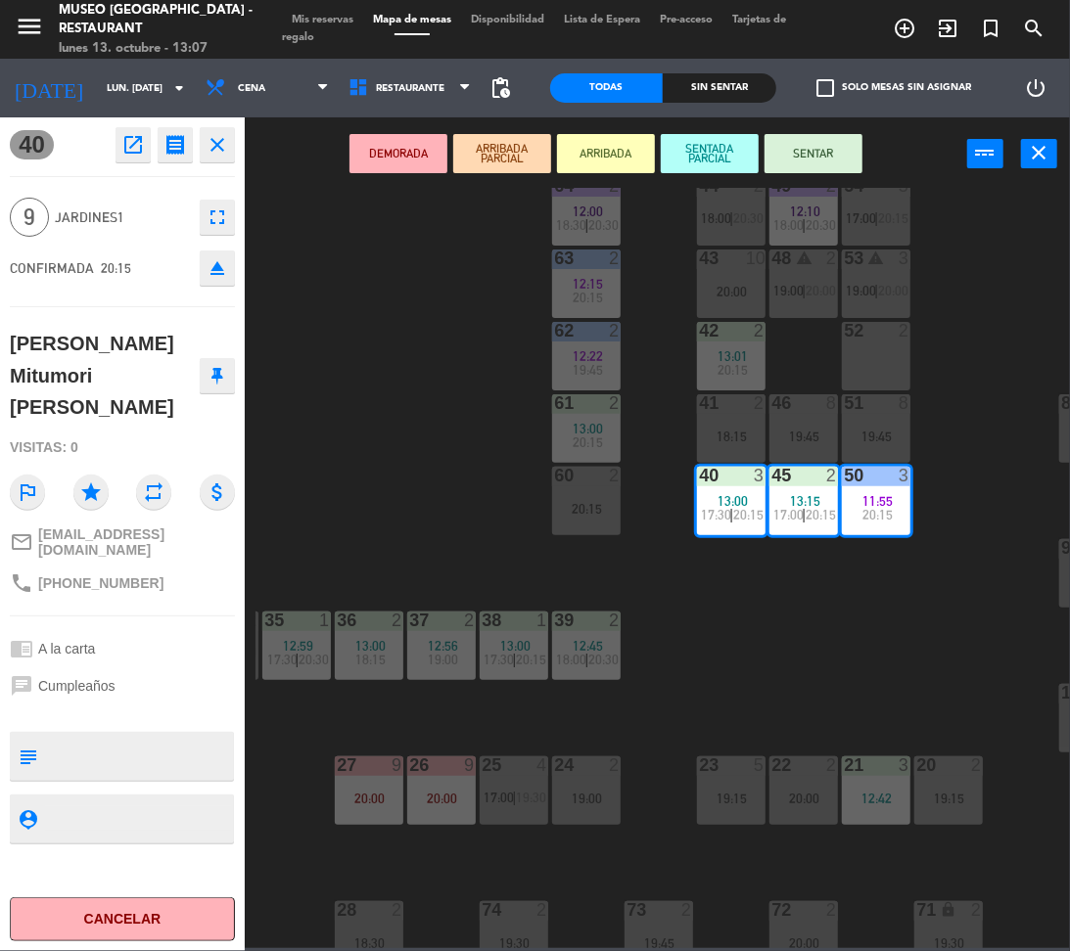
click at [221, 266] on icon "eject" at bounding box center [217, 267] width 23 height 23
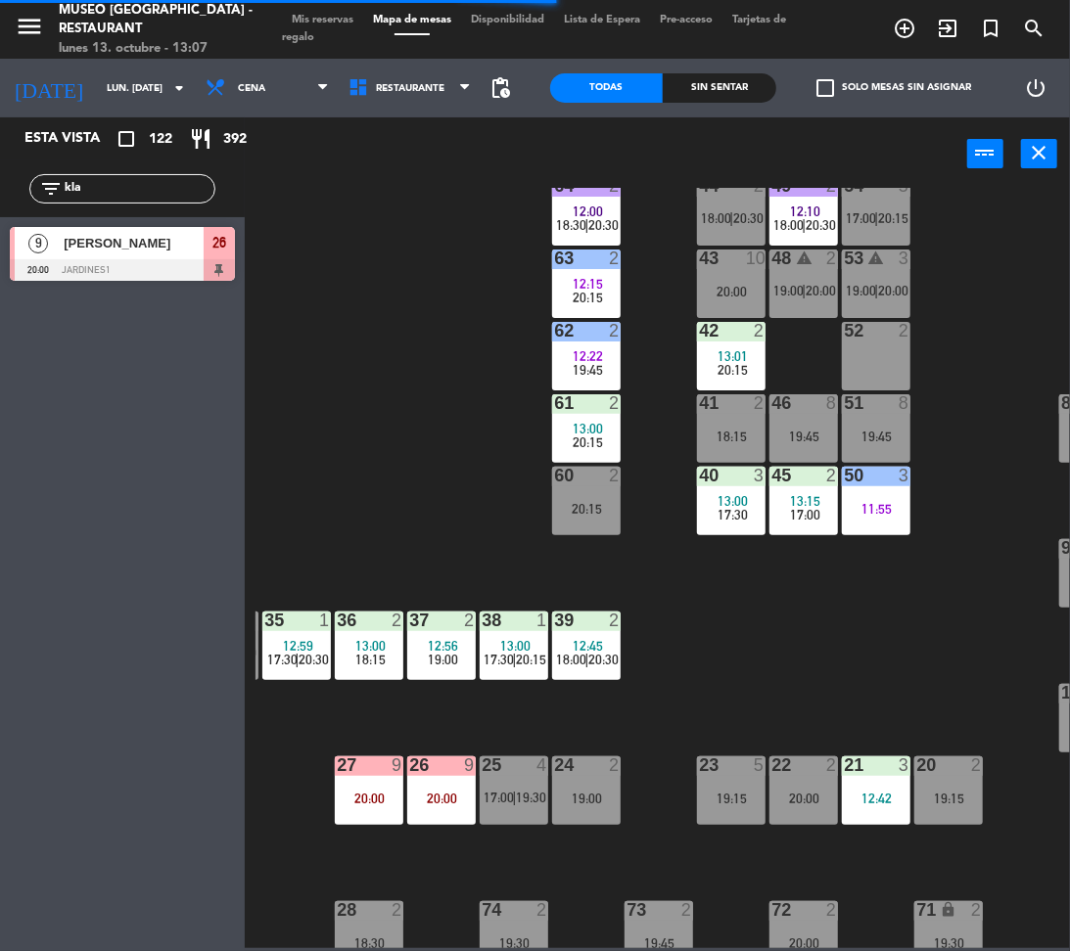
click at [101, 192] on input "kla" at bounding box center [139, 189] width 152 height 22
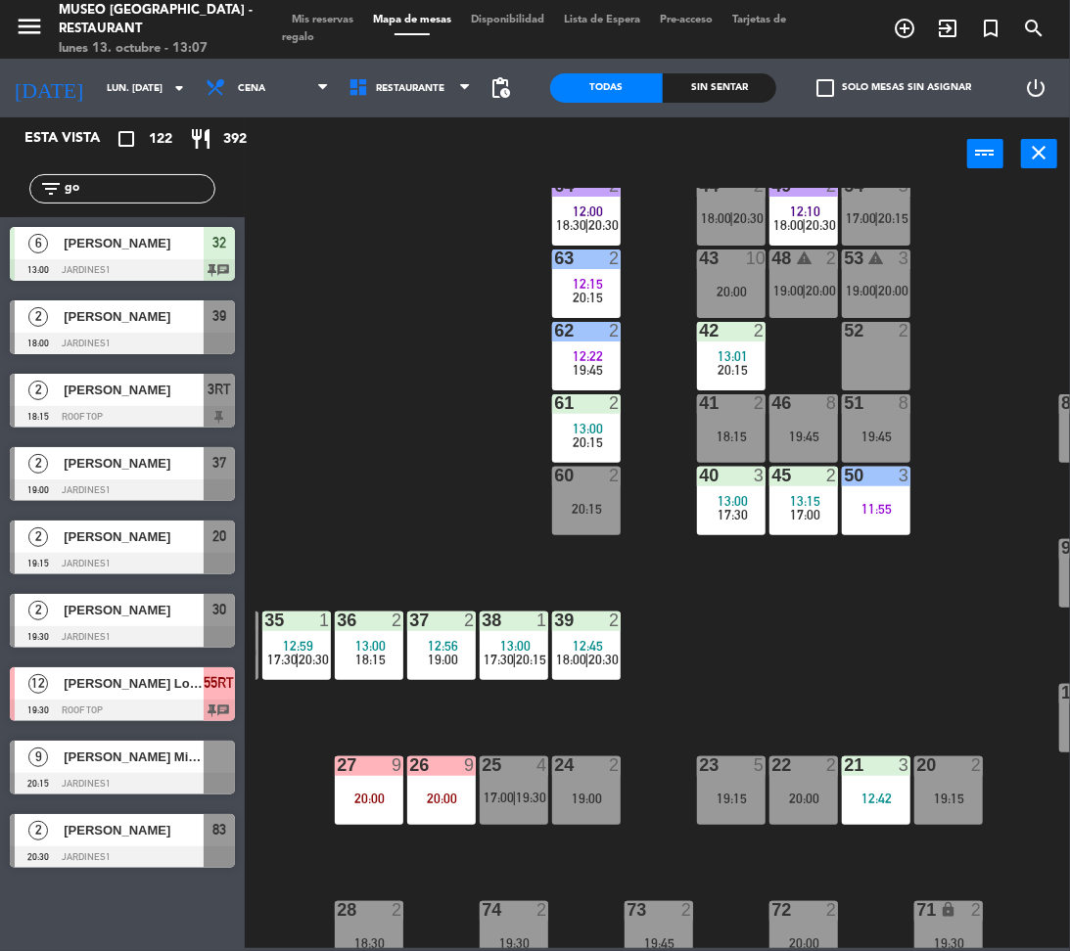
type input "g"
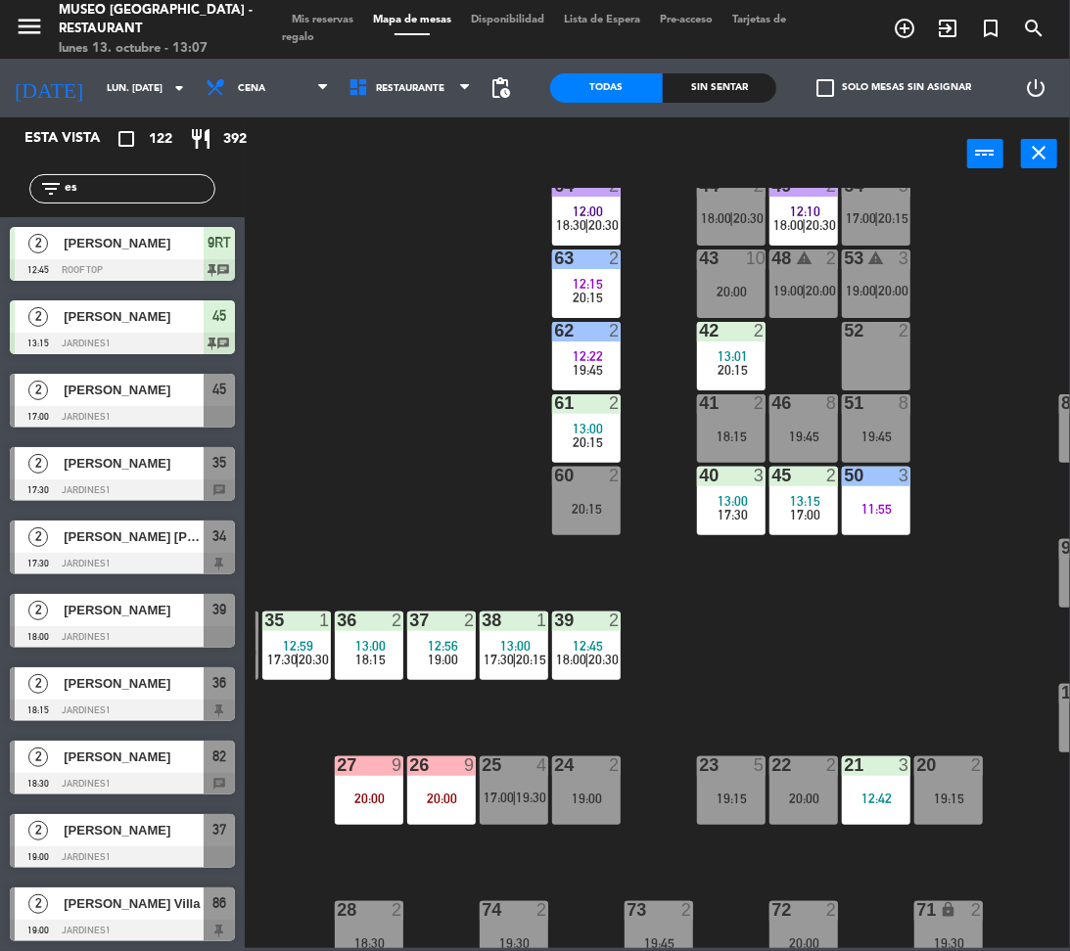
type input "e"
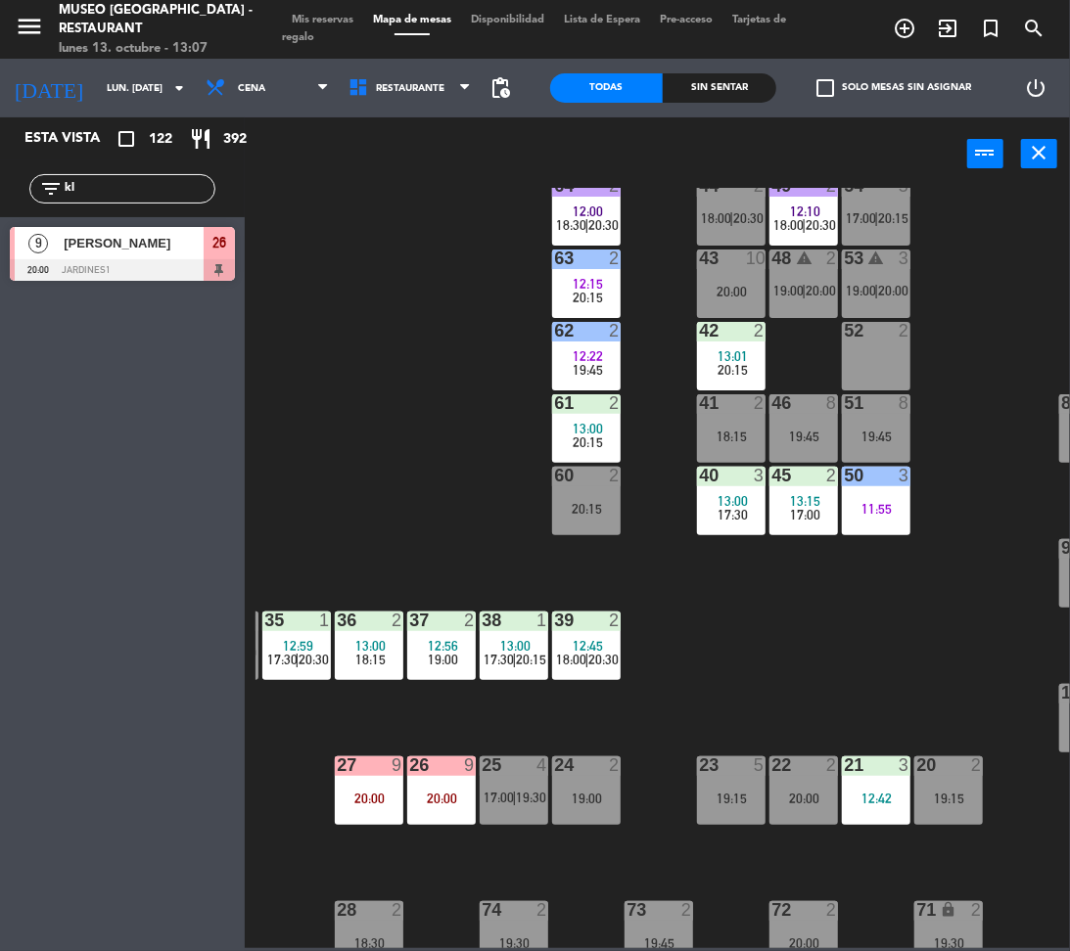
type input "k"
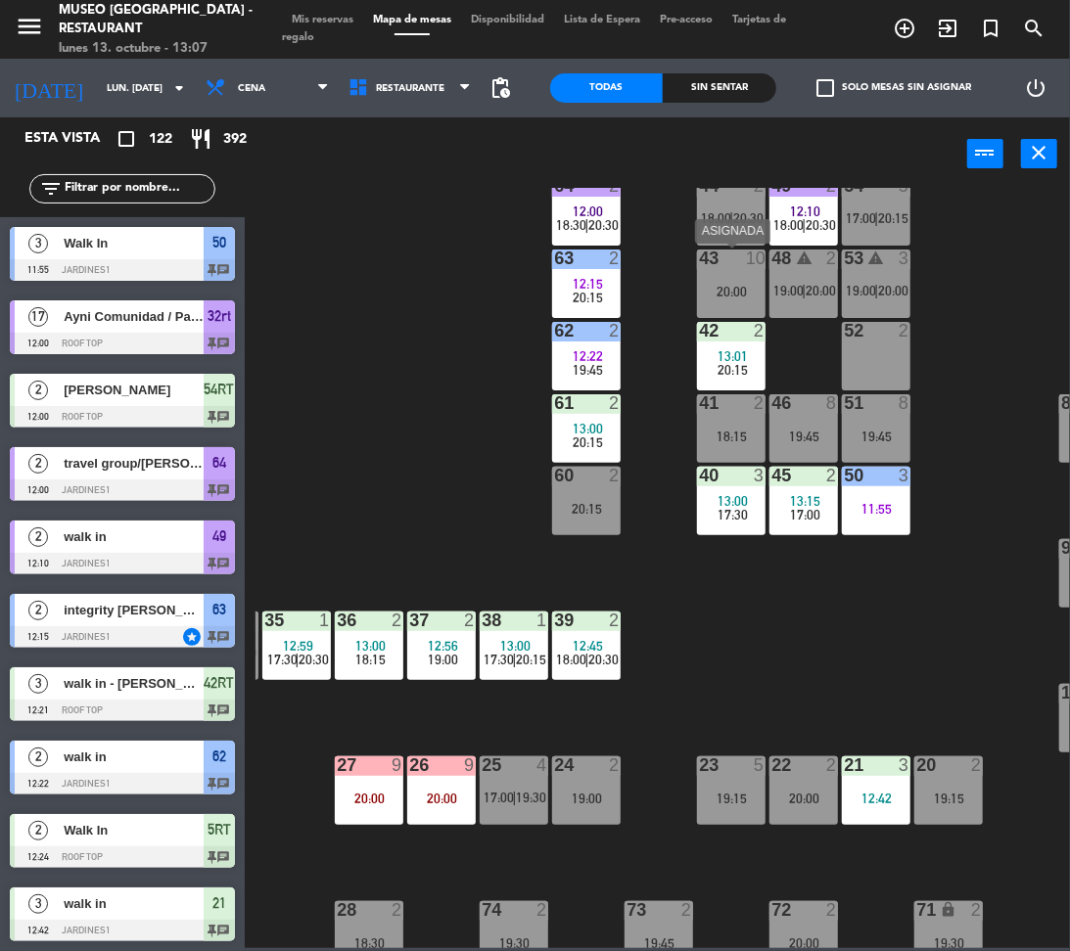
click at [726, 271] on div "43 10 20:00" at bounding box center [731, 284] width 69 height 69
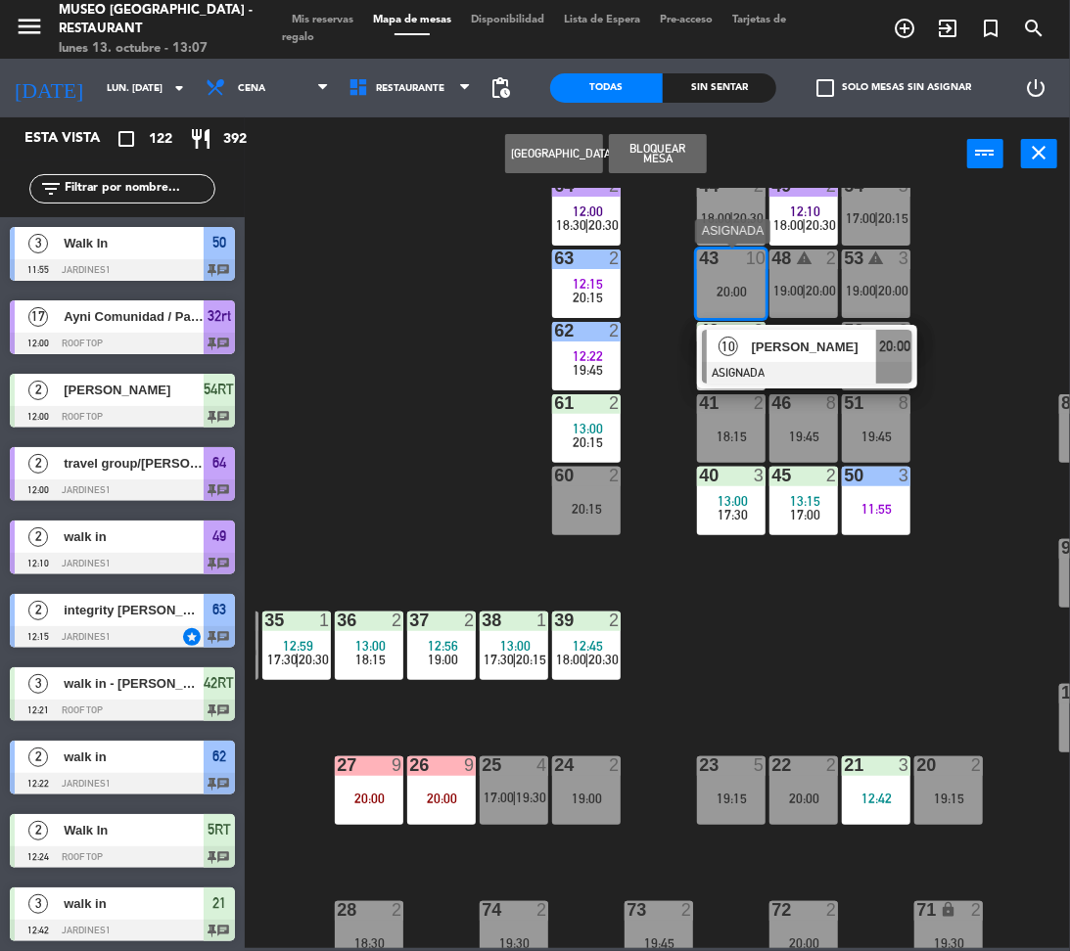
click at [812, 348] on span "[PERSON_NAME]" at bounding box center [814, 347] width 125 height 21
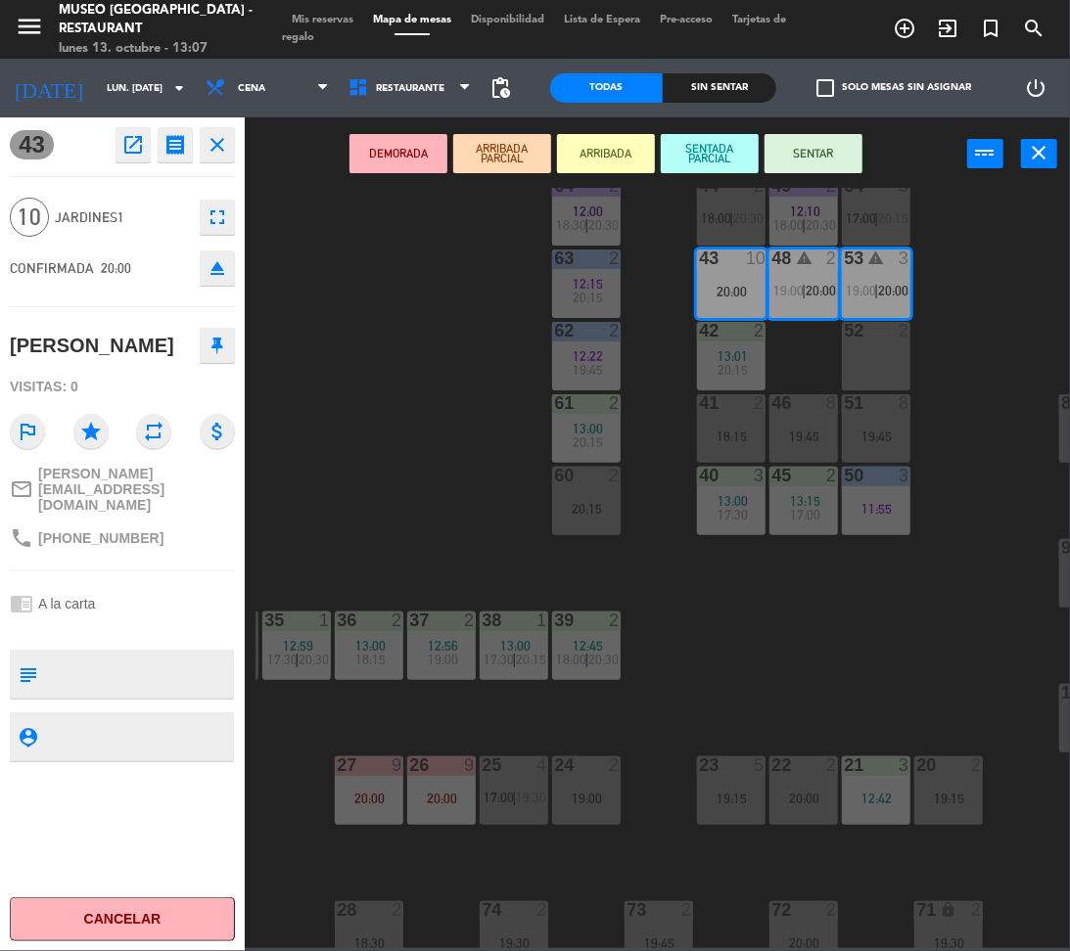
click at [391, 155] on button "DEMORADA" at bounding box center [398, 153] width 98 height 39
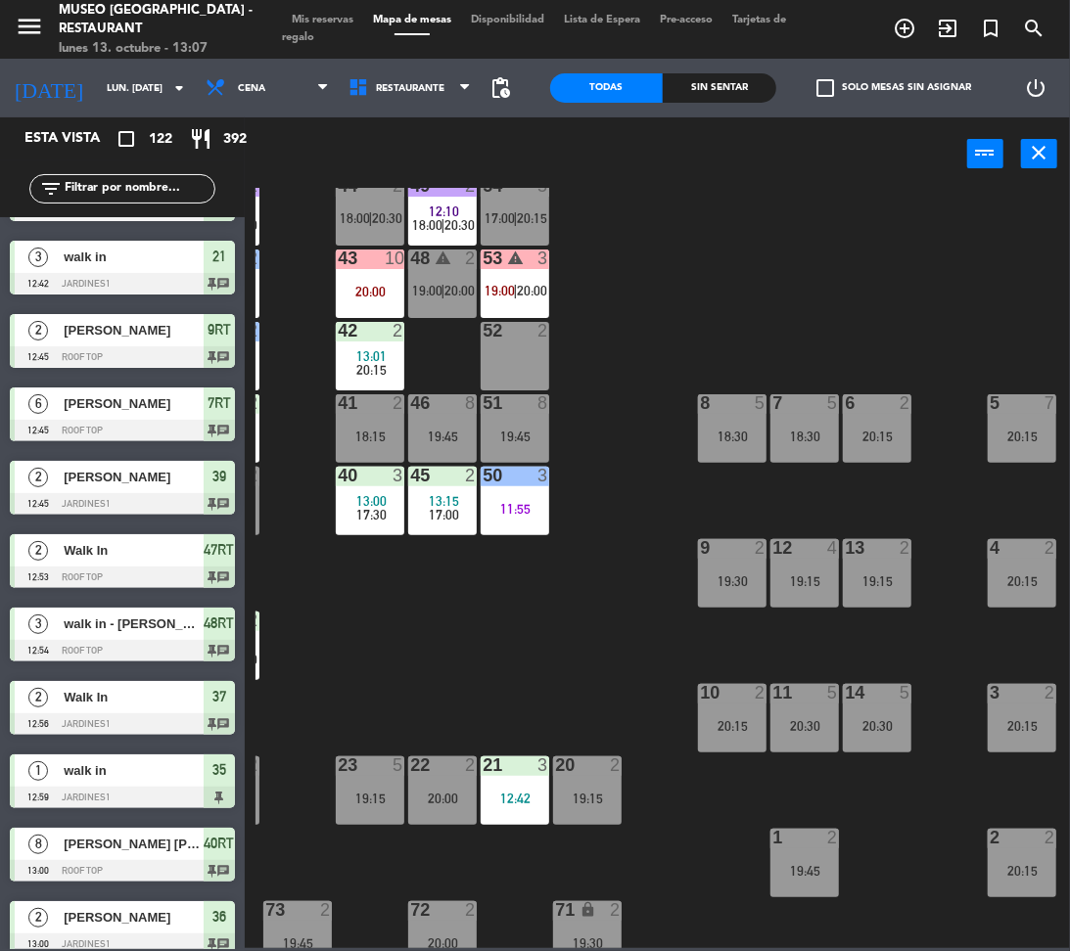
scroll to position [114, 574]
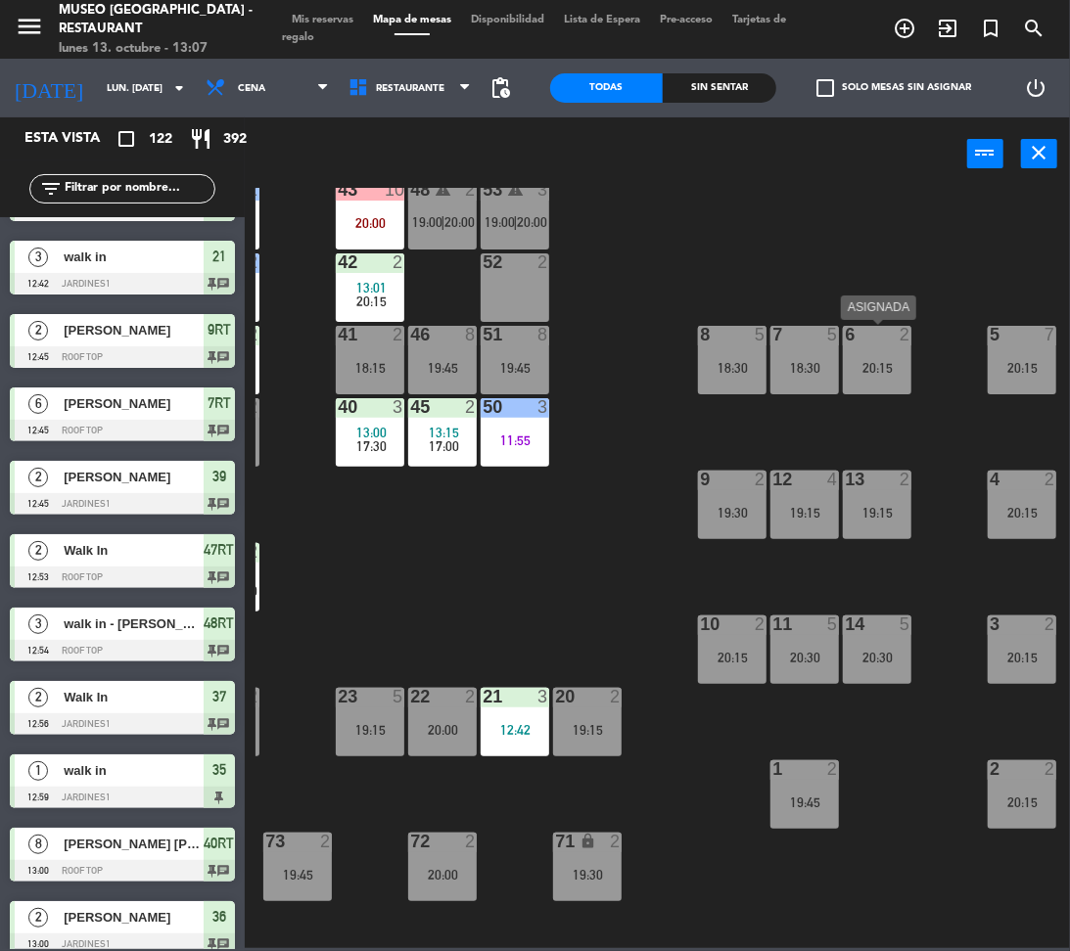
click at [852, 375] on div "6 2 20:15" at bounding box center [877, 360] width 69 height 69
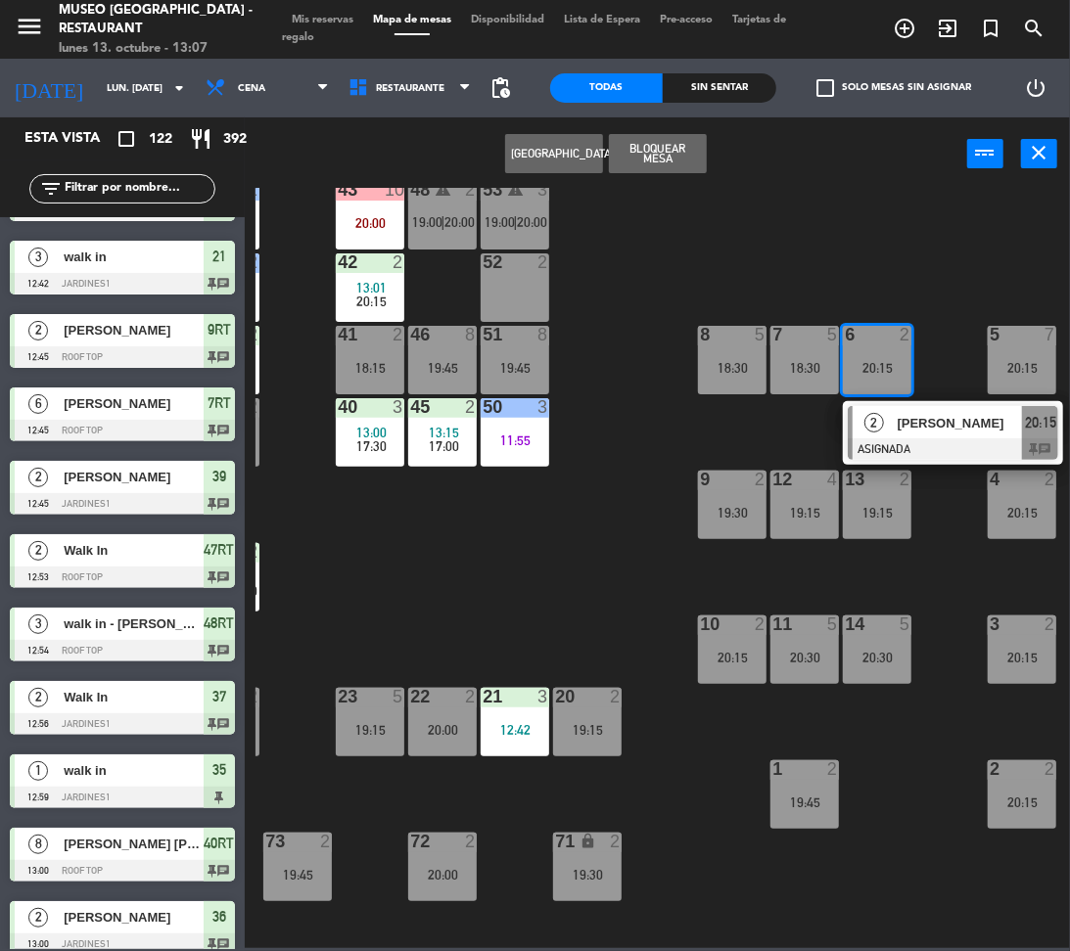
click at [887, 415] on div "2" at bounding box center [873, 422] width 42 height 32
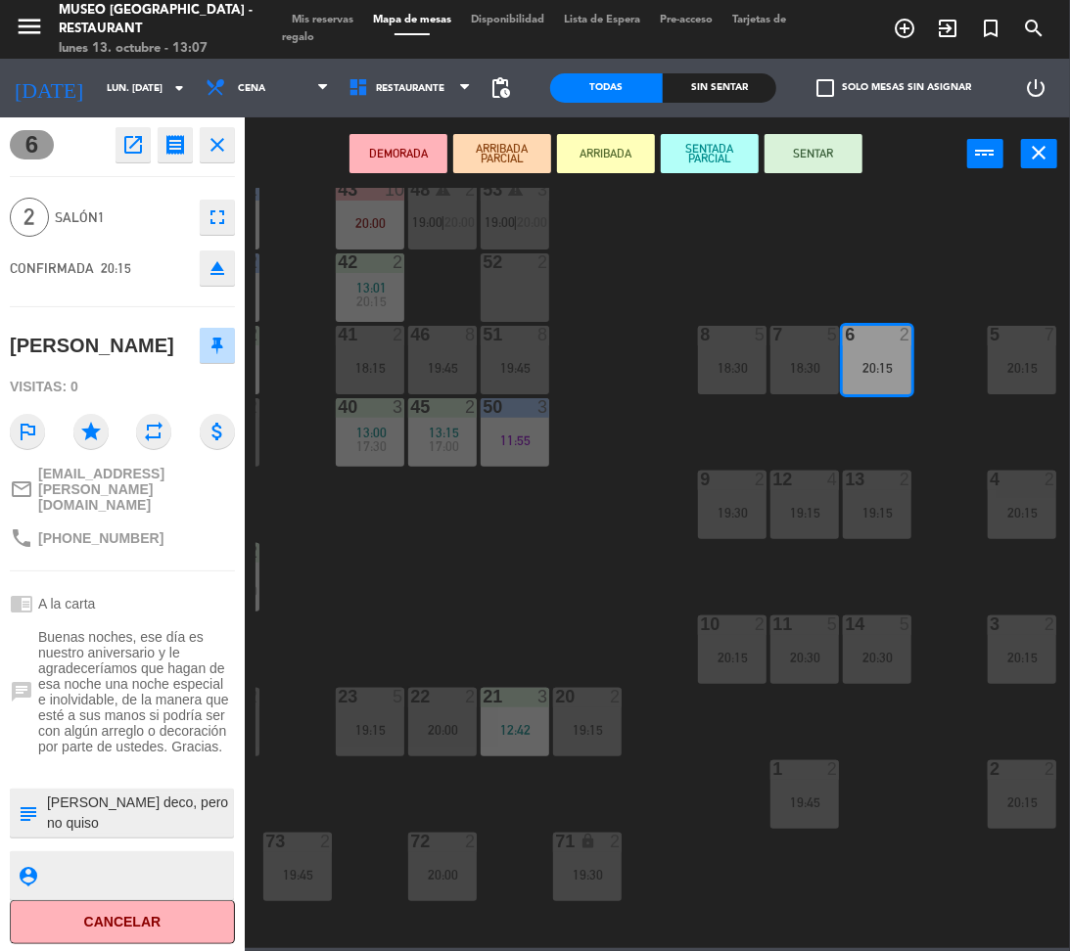
click at [501, 294] on div "52 2" at bounding box center [515, 287] width 69 height 69
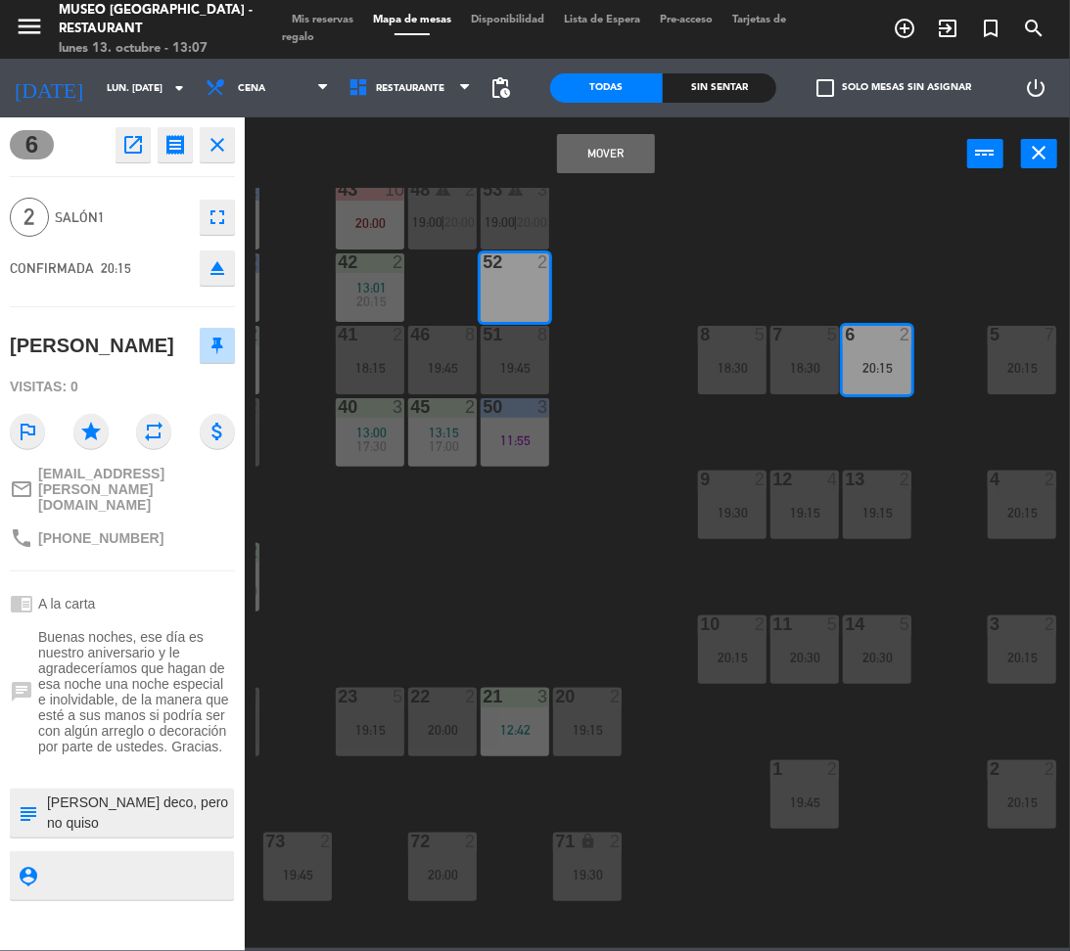
click at [575, 156] on button "Mover" at bounding box center [606, 153] width 98 height 39
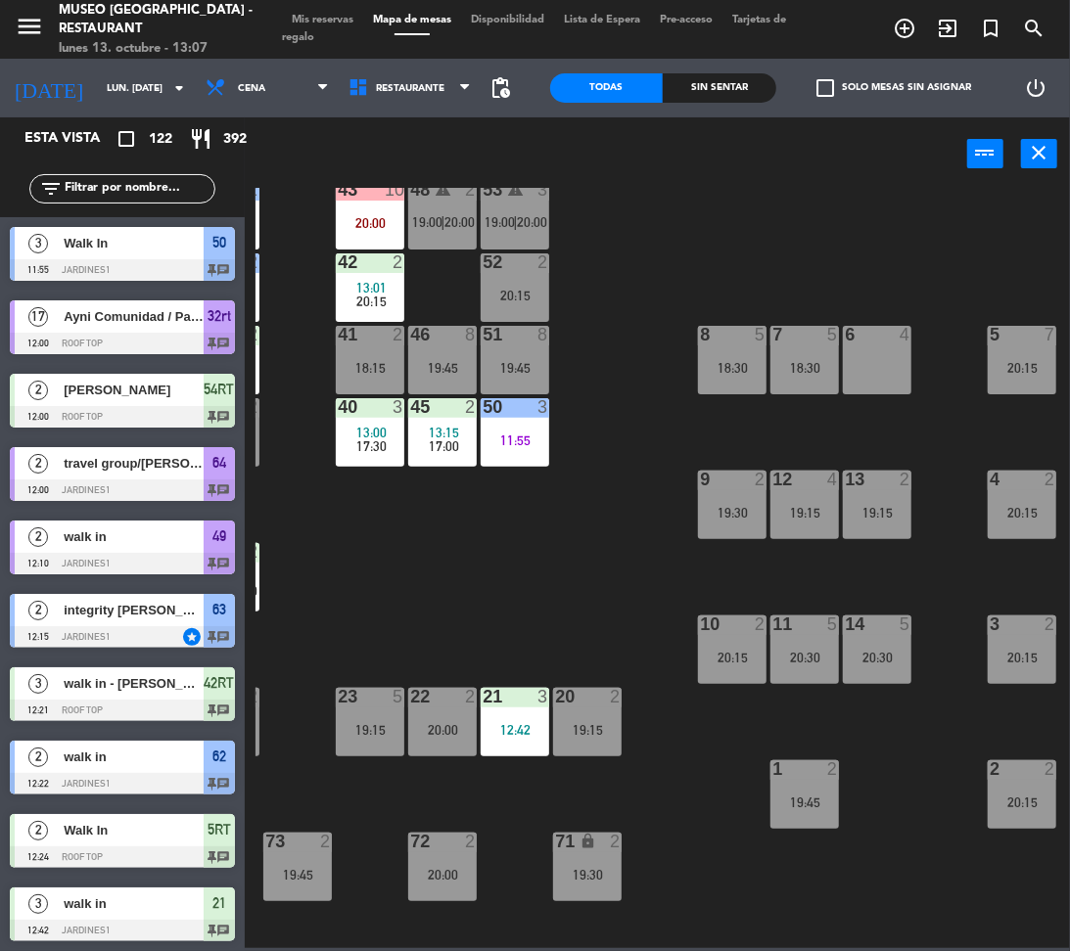
scroll to position [1013, 0]
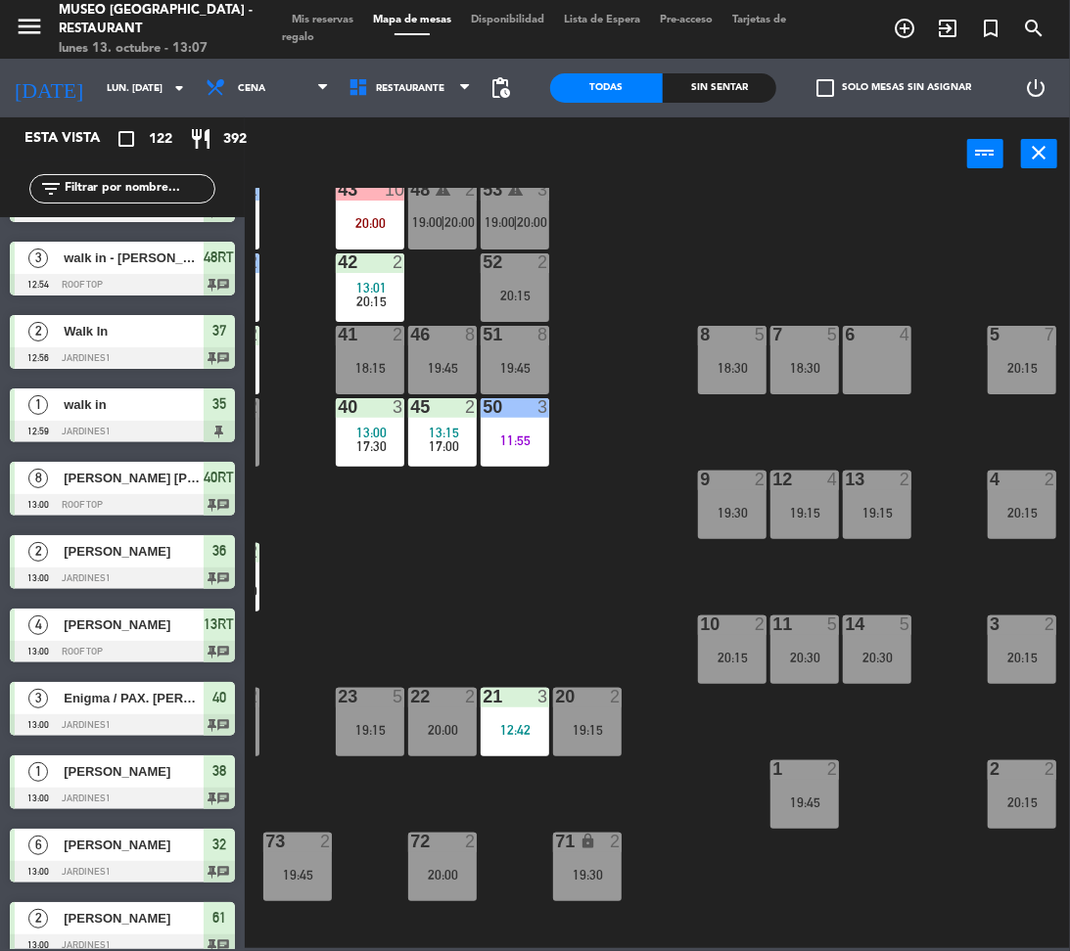
click at [772, 352] on div "7 5 18:30" at bounding box center [804, 360] width 69 height 69
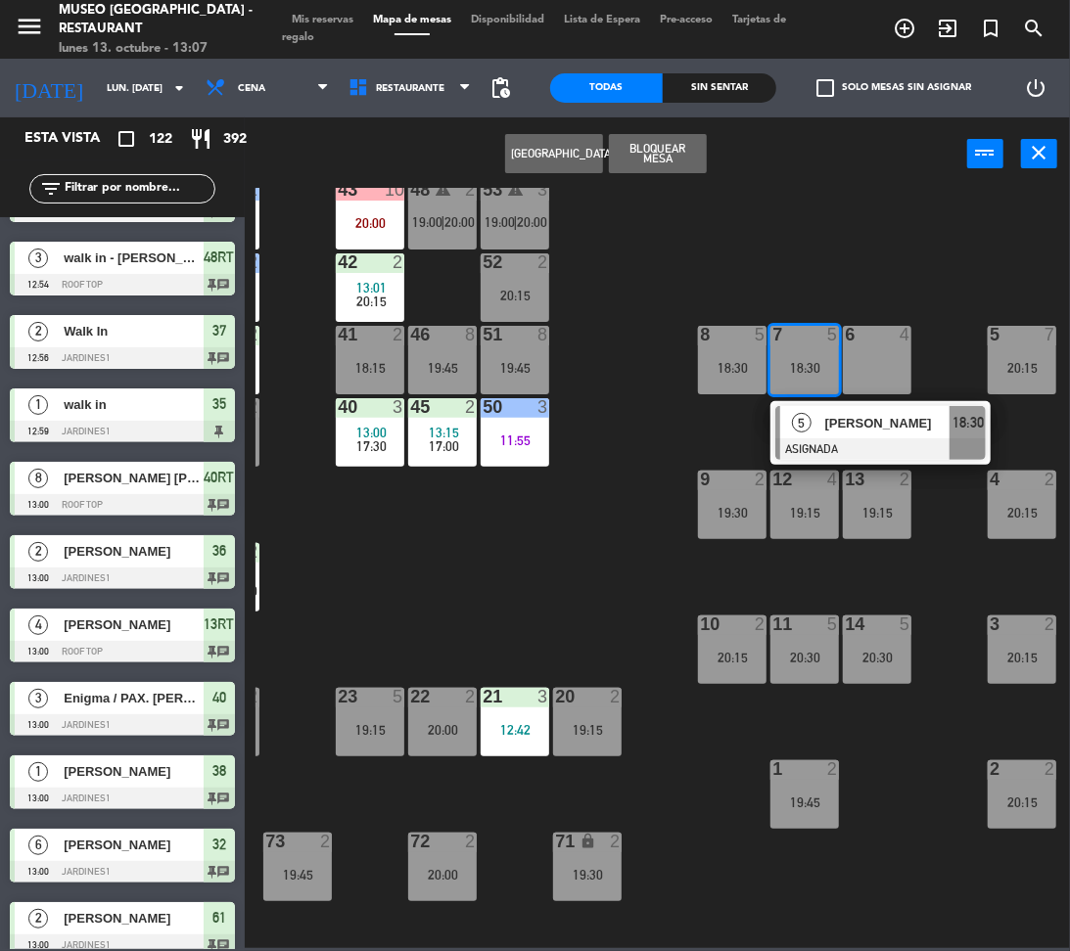
click at [820, 425] on div "5" at bounding box center [801, 422] width 42 height 32
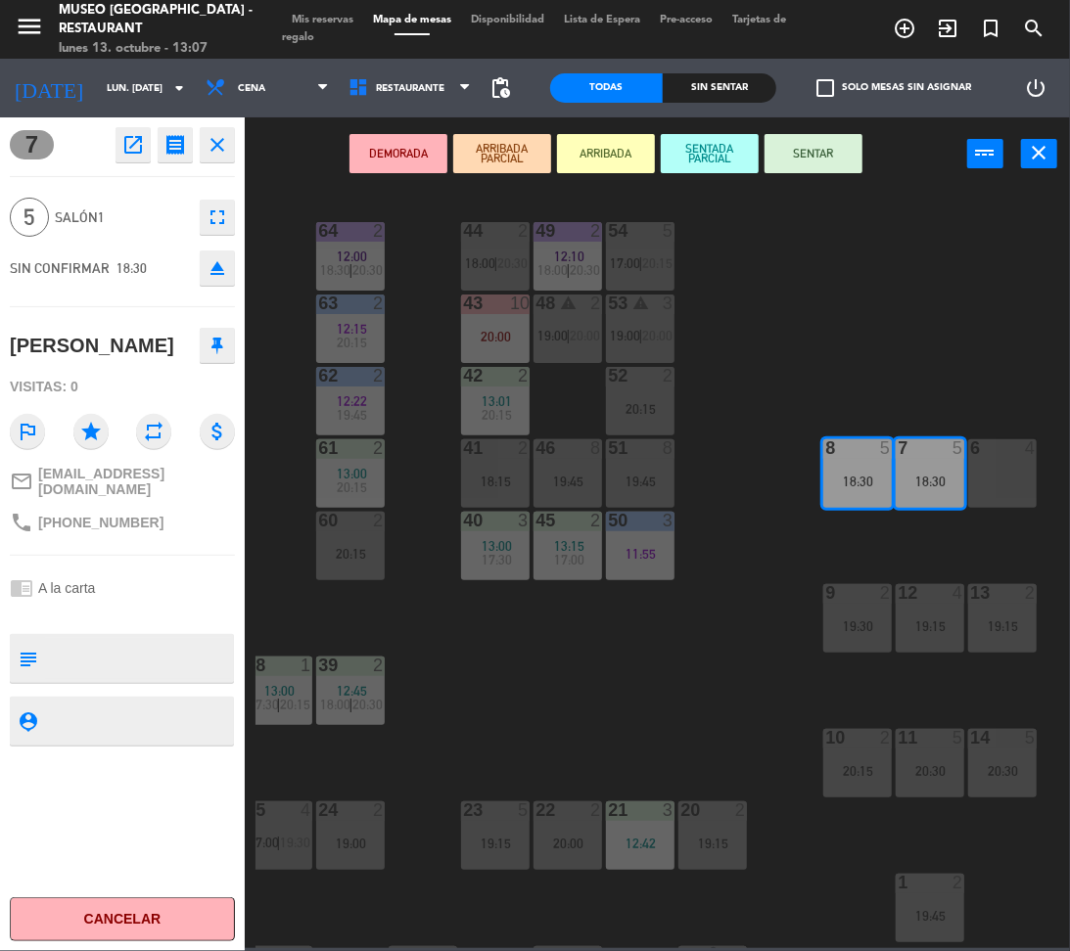
scroll to position [1, 449]
click at [820, 425] on div "44 2 18:00 | 20:30 49 2 12:10 18:00 | 20:30 54 5 17:00 | 20:15 64 2 12:00 18:30…" at bounding box center [662, 568] width 814 height 760
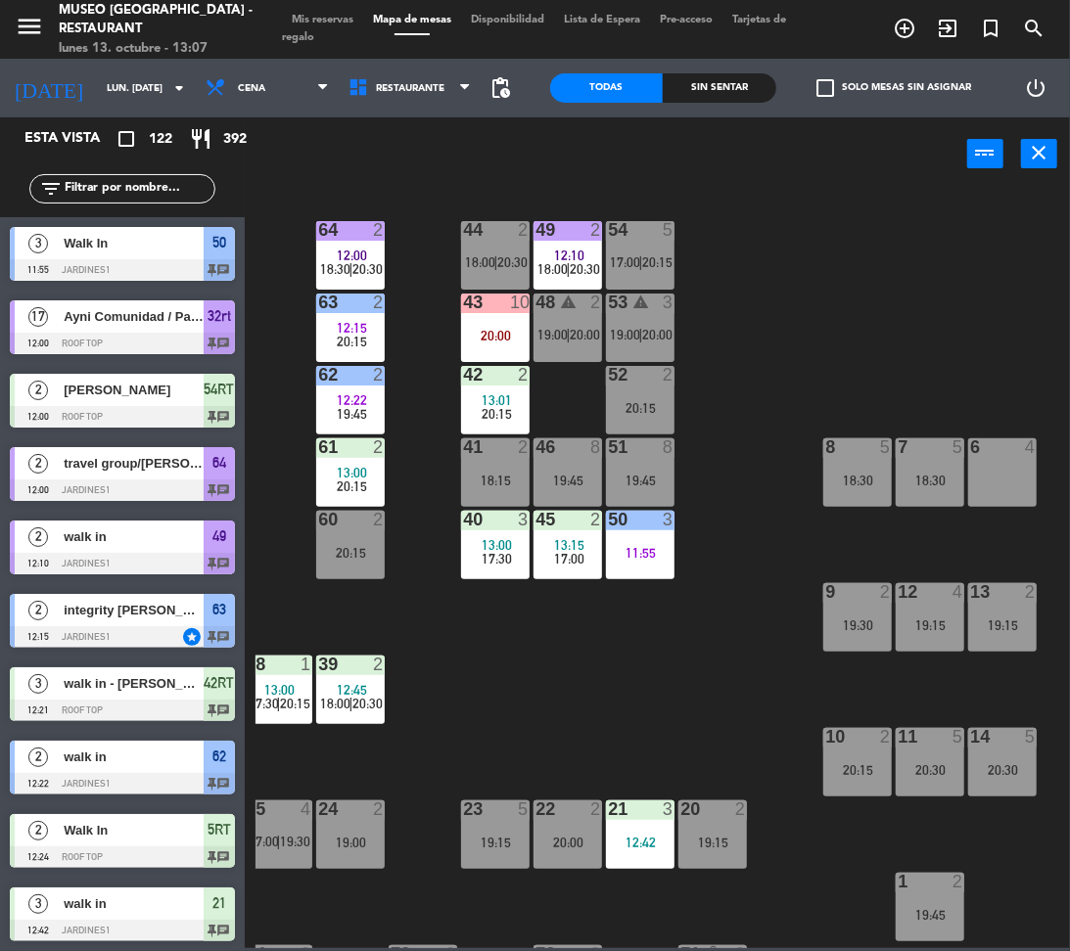
scroll to position [0, 0]
click at [488, 247] on div "44 2 18:00 | 20:30" at bounding box center [495, 255] width 69 height 69
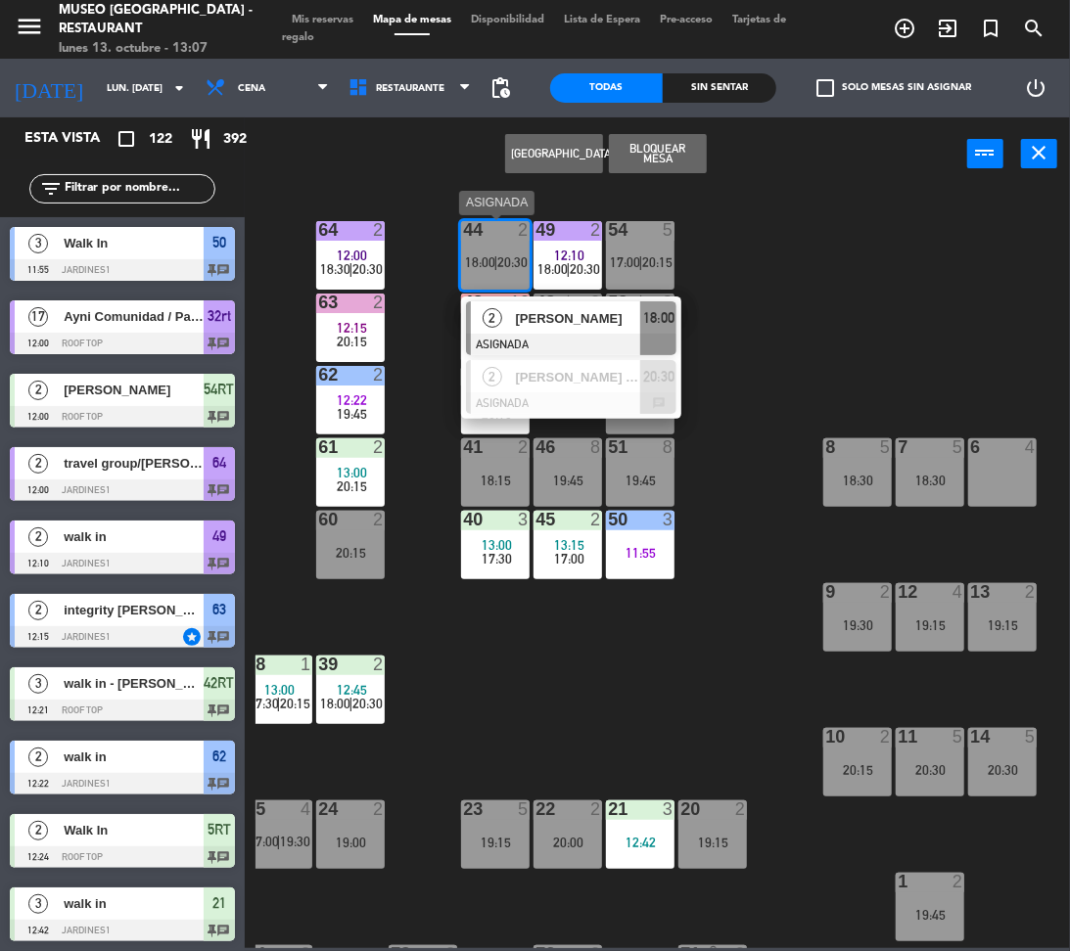
click at [552, 317] on span "[PERSON_NAME]" at bounding box center [578, 318] width 125 height 21
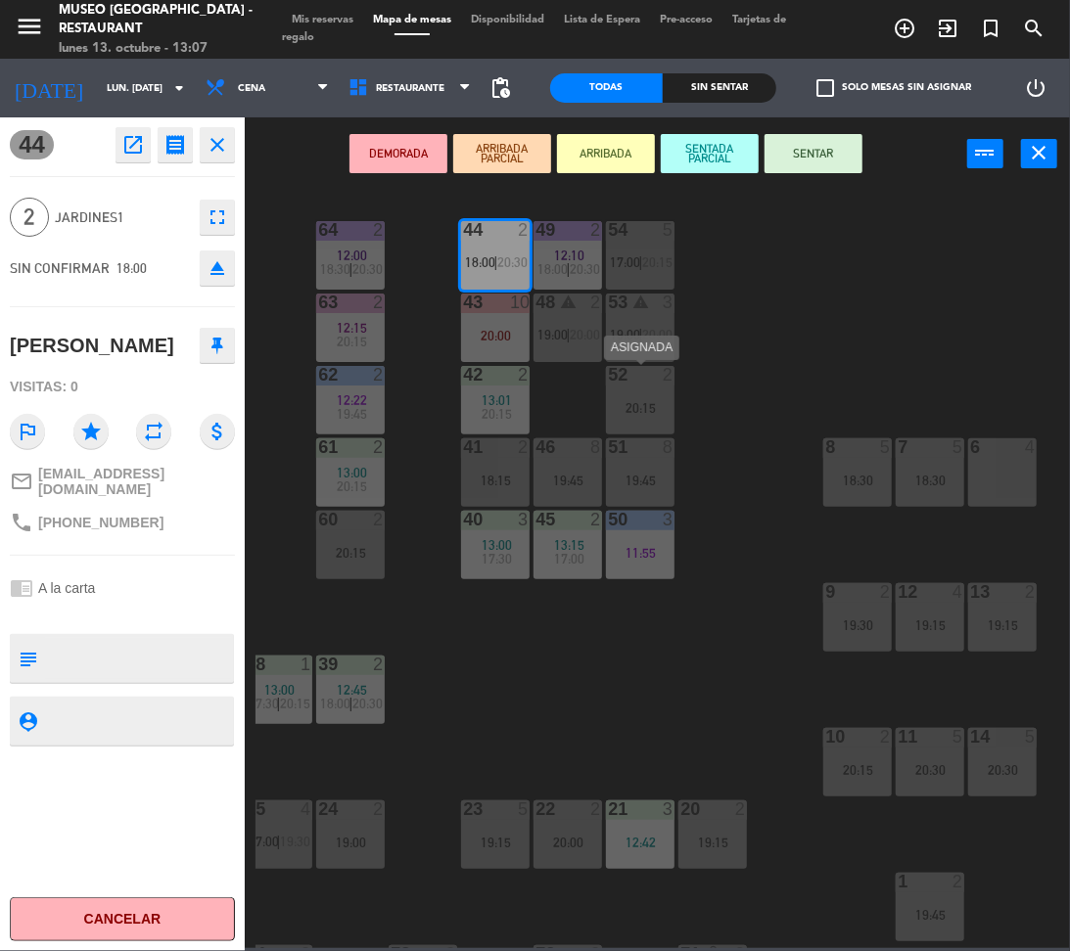
click at [653, 422] on div "52 2 20:15" at bounding box center [640, 400] width 69 height 69
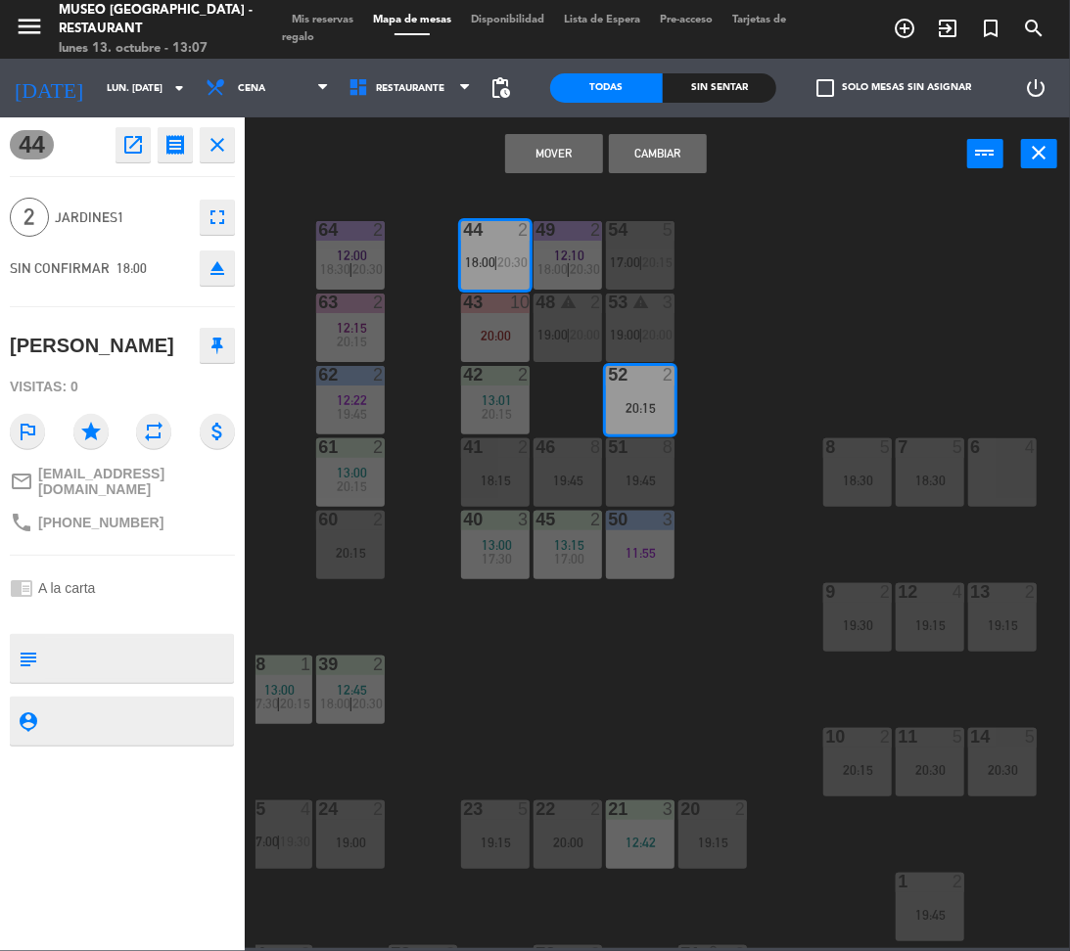
click at [542, 156] on button "Mover" at bounding box center [554, 153] width 98 height 39
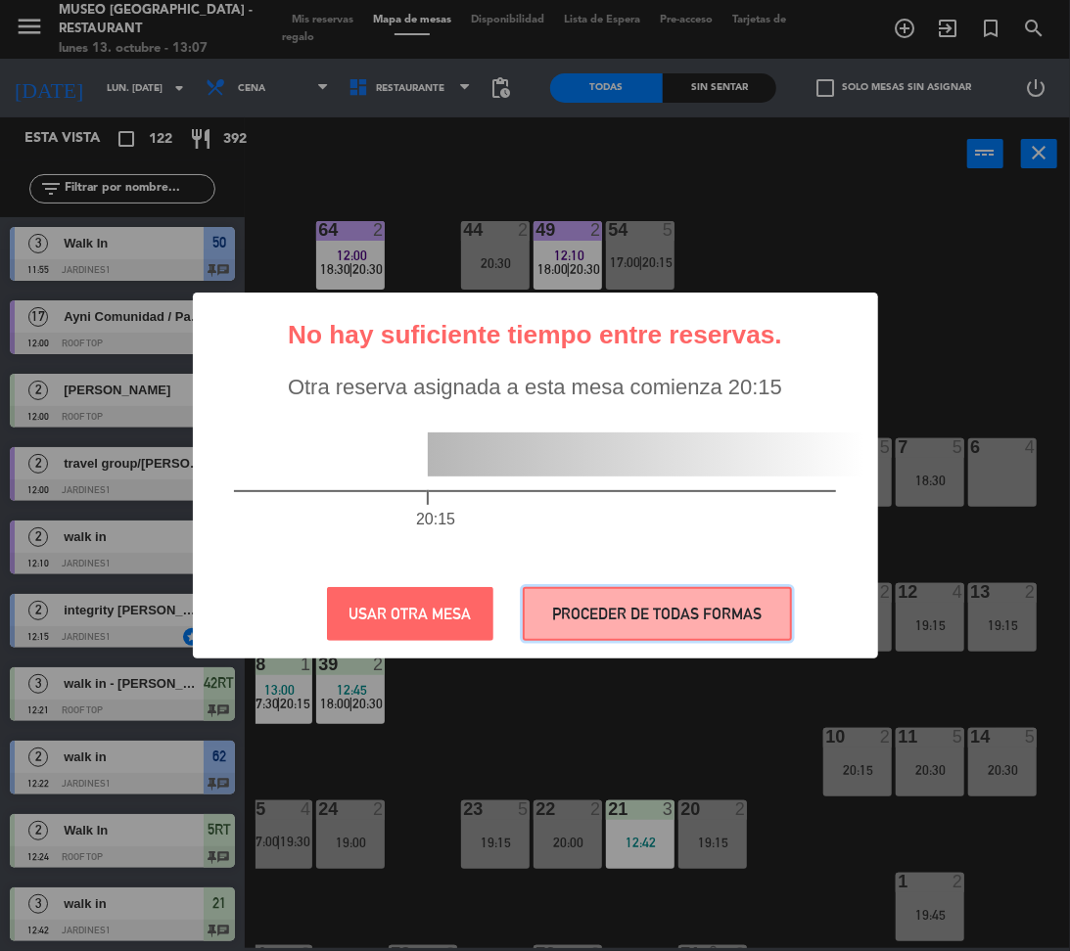
click at [727, 614] on button "PROCEDER DE TODAS FORMAS" at bounding box center [657, 614] width 269 height 54
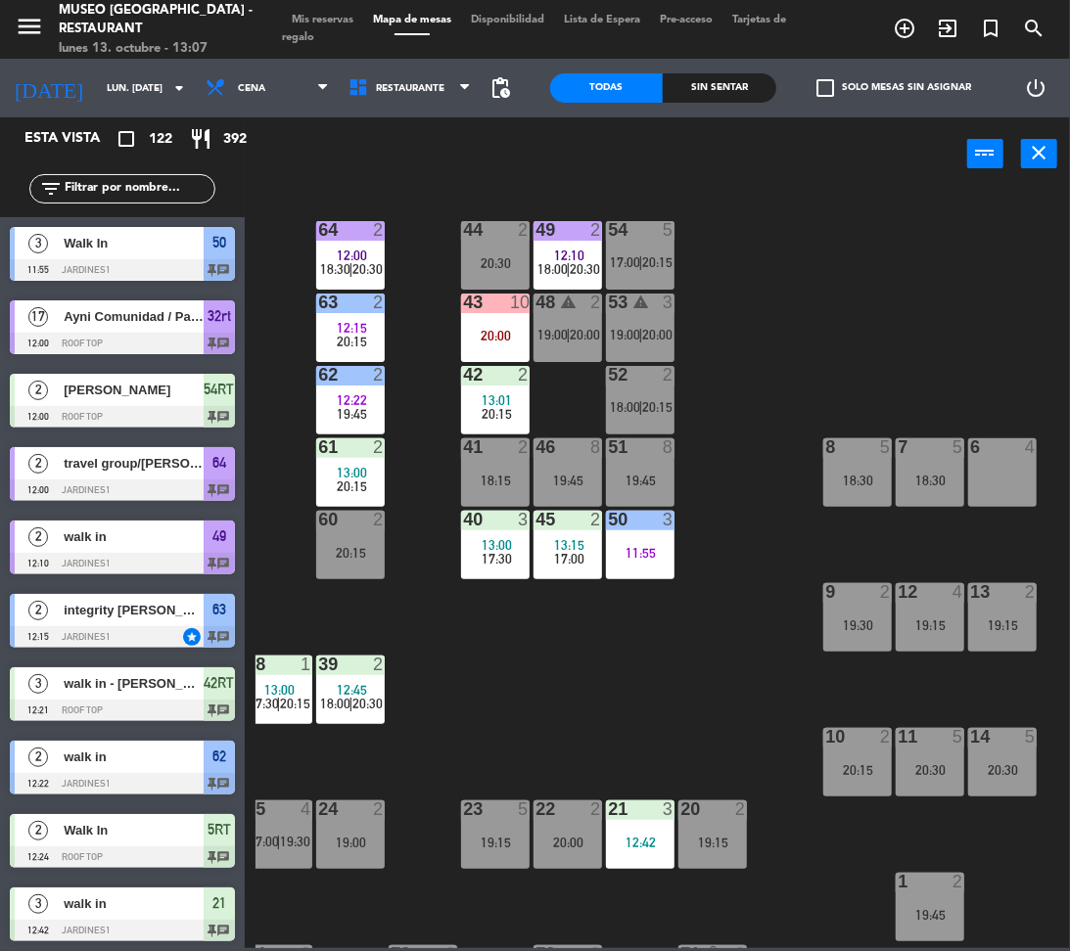
click at [888, 481] on div "18:30" at bounding box center [857, 481] width 69 height 14
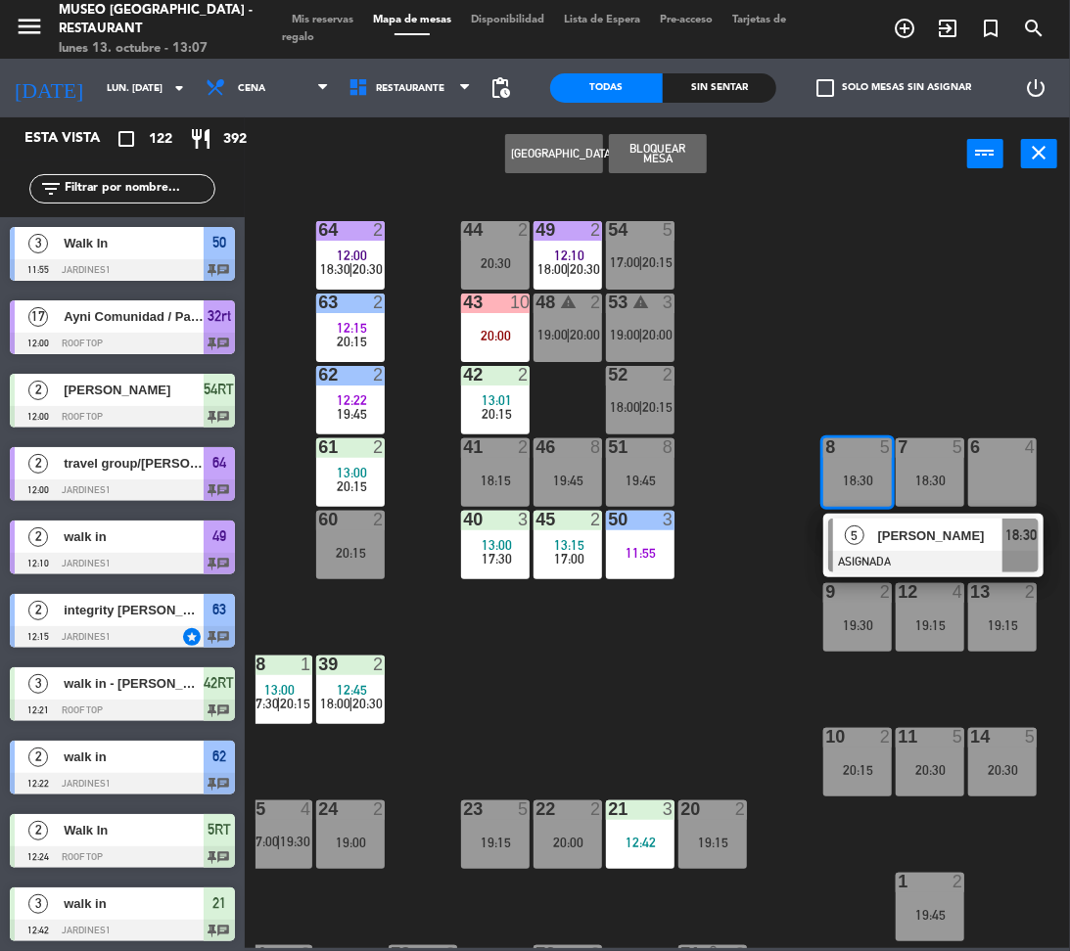
click at [924, 552] on div at bounding box center [933, 562] width 210 height 22
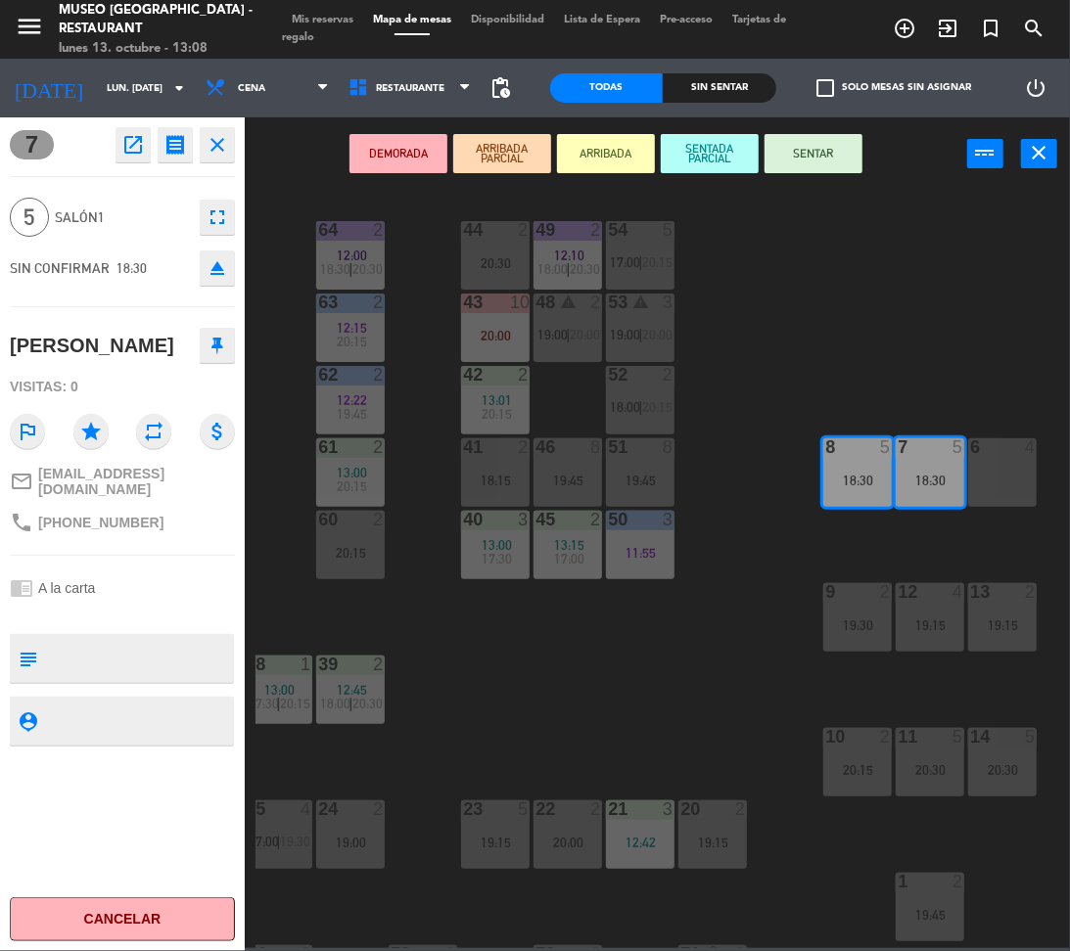
click at [492, 244] on div "44 2 20:30" at bounding box center [495, 255] width 69 height 69
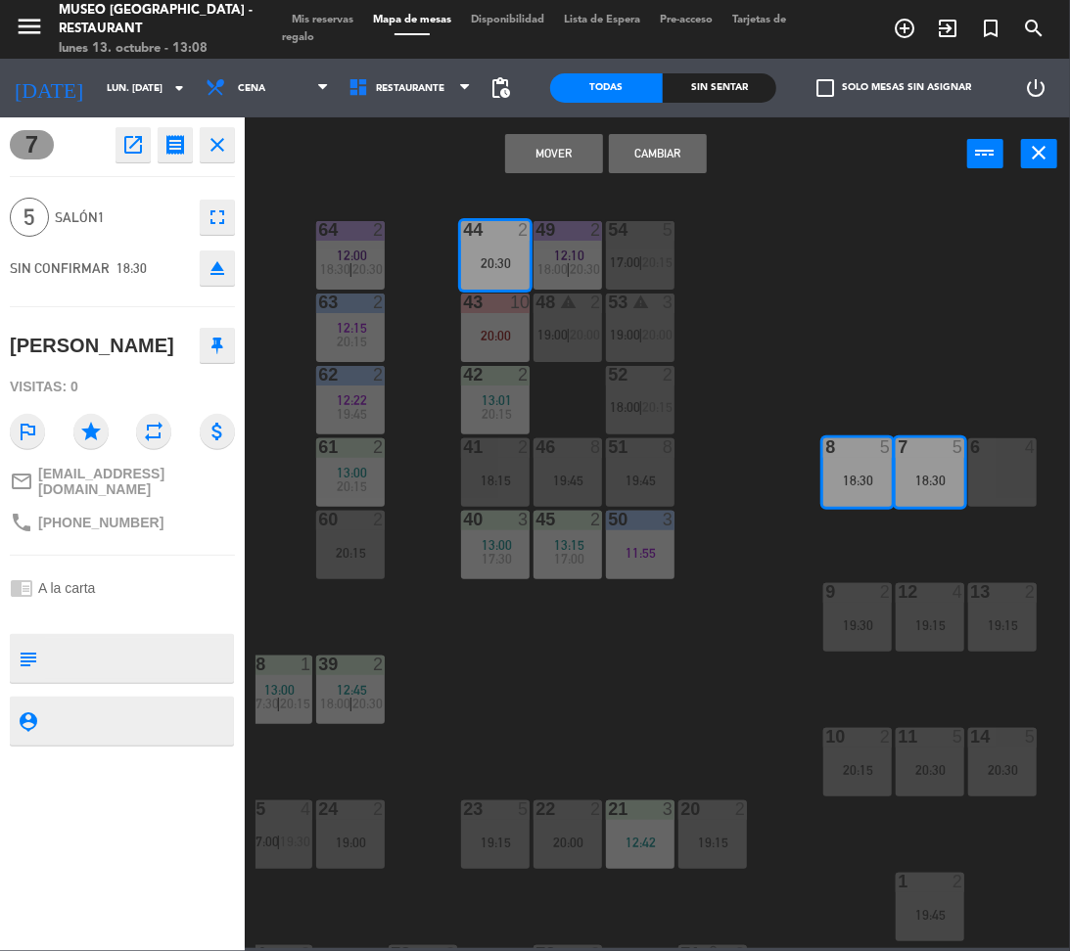
click at [525, 150] on button "Mover" at bounding box center [554, 153] width 98 height 39
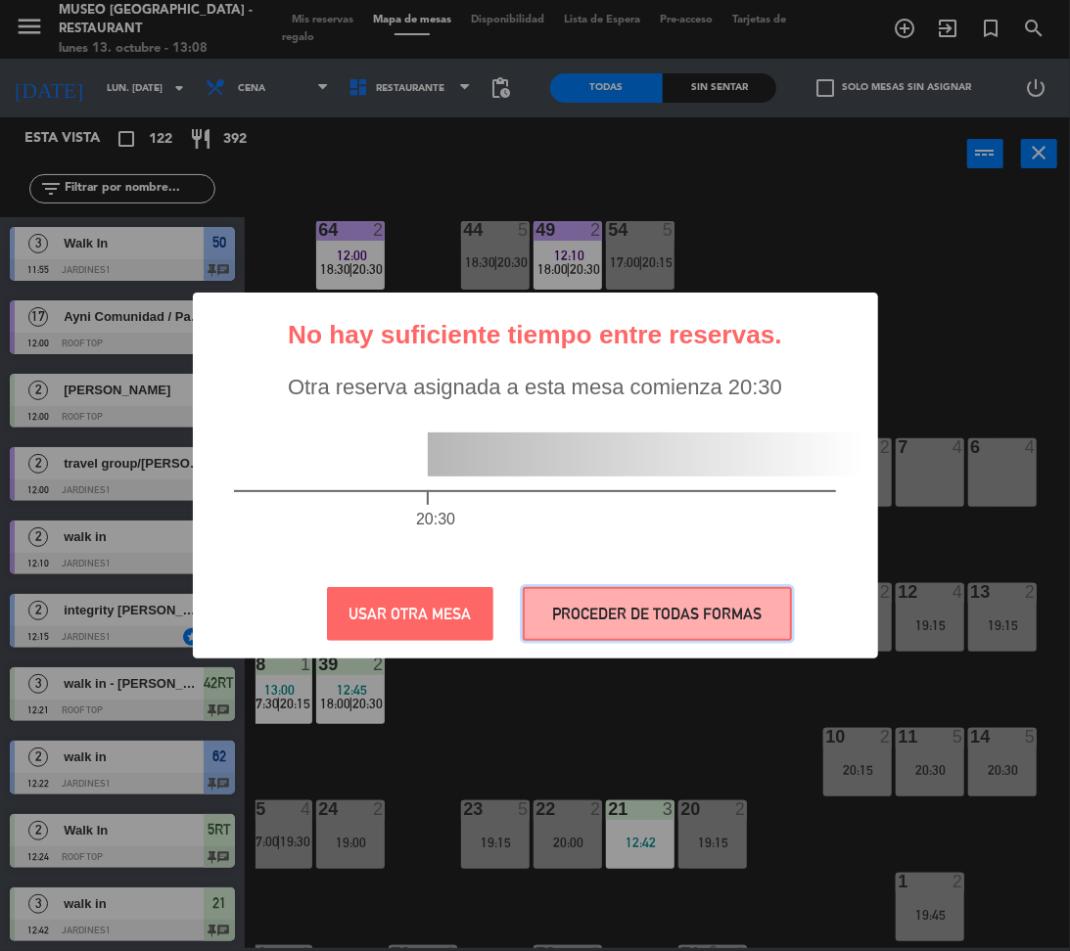
click at [619, 616] on button "PROCEDER DE TODAS FORMAS" at bounding box center [657, 614] width 269 height 54
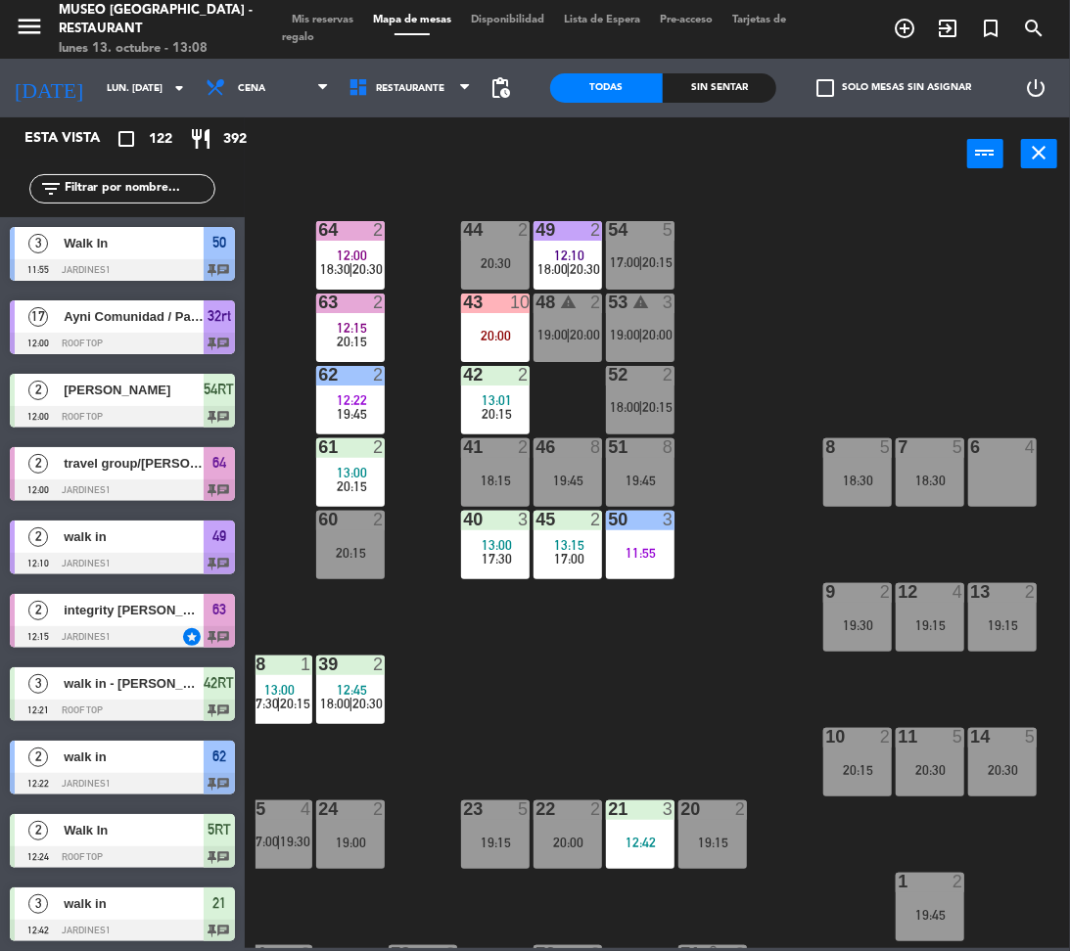
click at [176, 198] on input "text" at bounding box center [139, 189] width 152 height 22
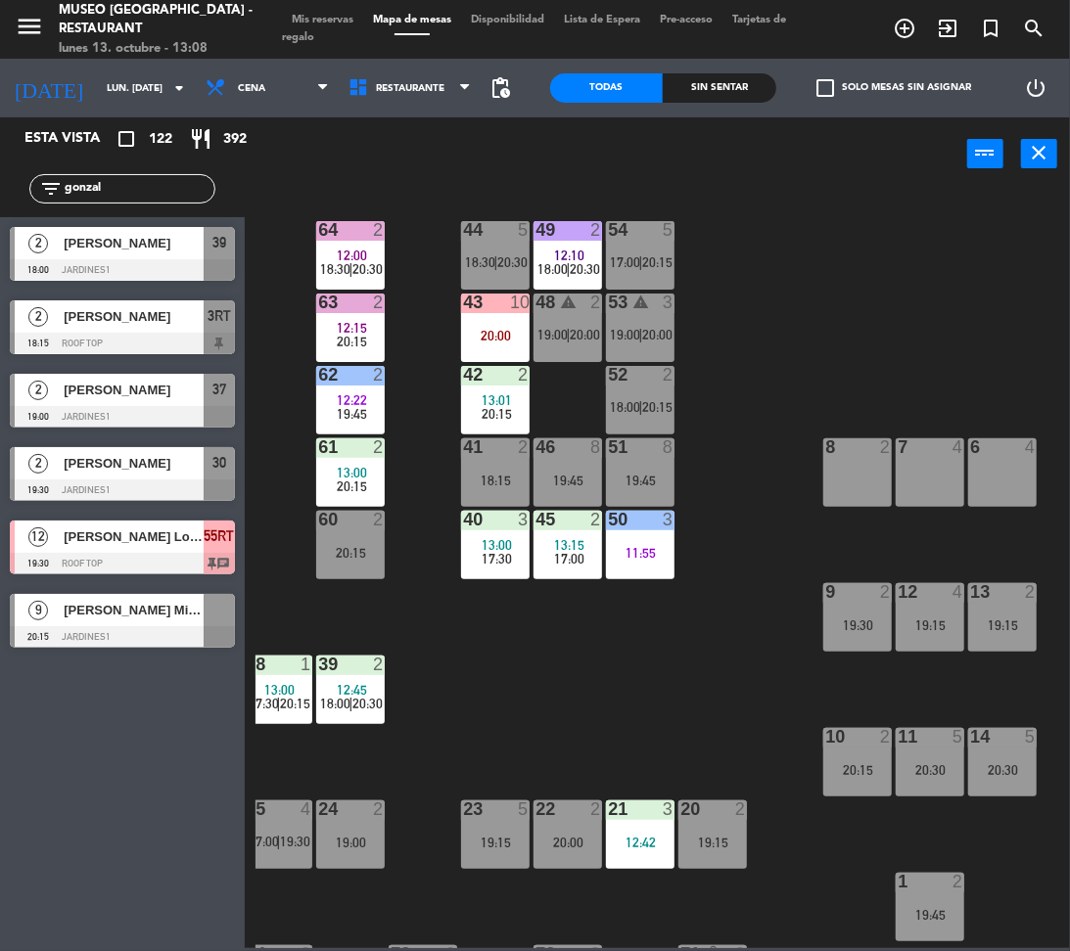
type input "gonzal"
click at [151, 632] on div at bounding box center [122, 637] width 225 height 22
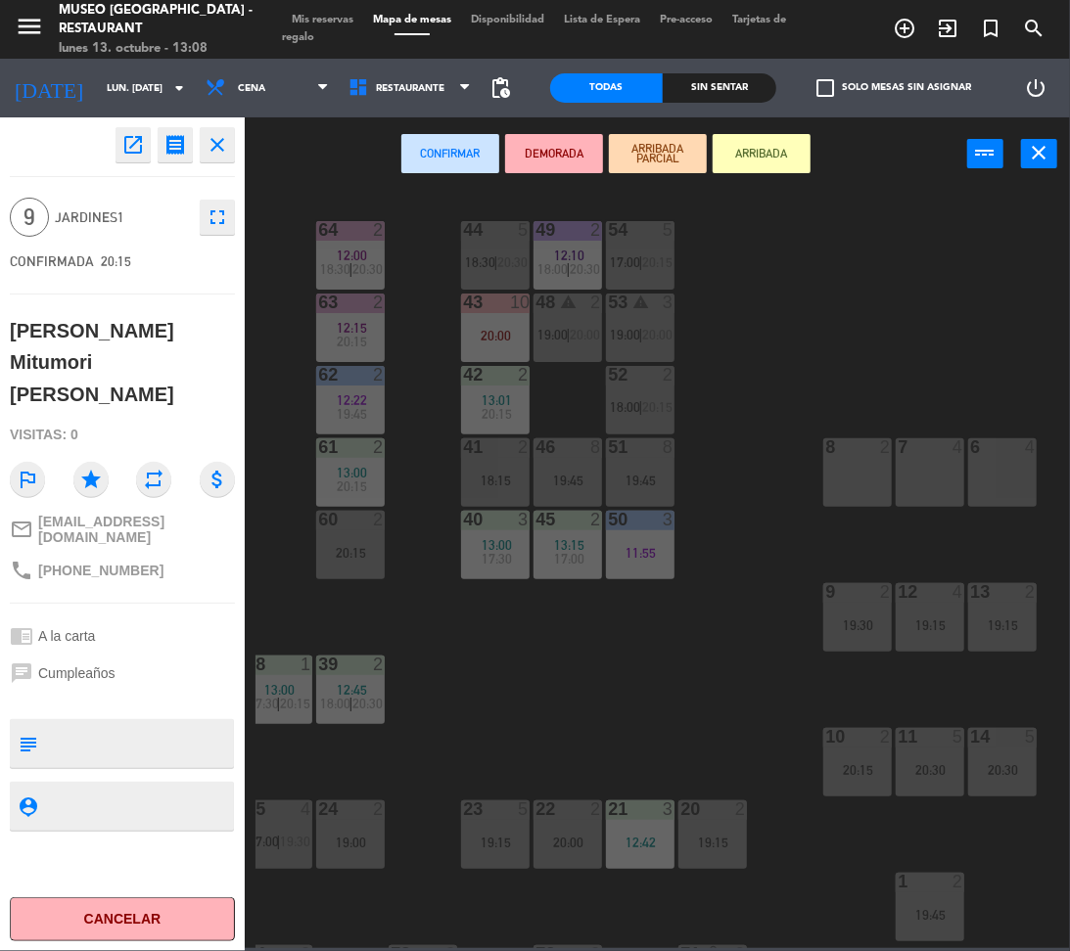
click at [878, 476] on div "8 2" at bounding box center [857, 472] width 69 height 69
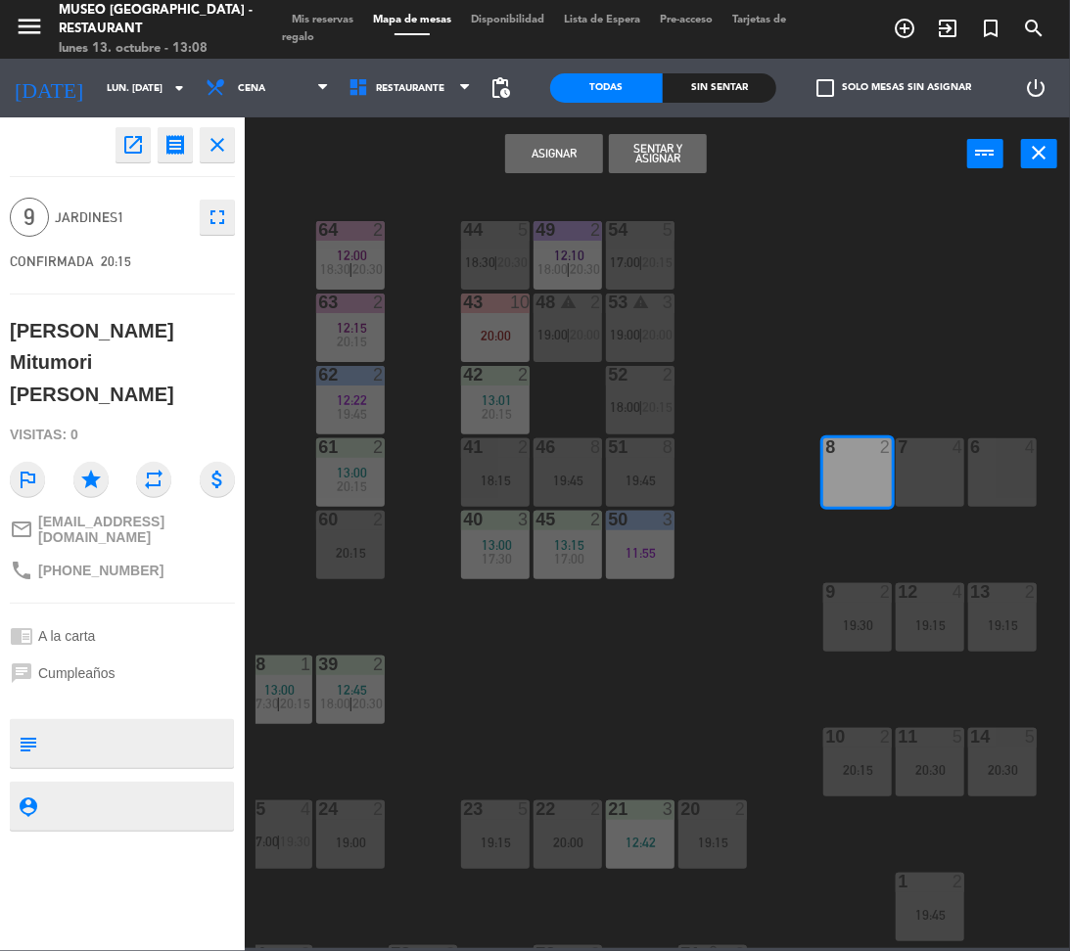
click at [920, 490] on div "7 4" at bounding box center [929, 472] width 69 height 69
click at [998, 499] on div "6 4" at bounding box center [1002, 472] width 69 height 69
click at [562, 157] on button "Asignar" at bounding box center [554, 153] width 98 height 39
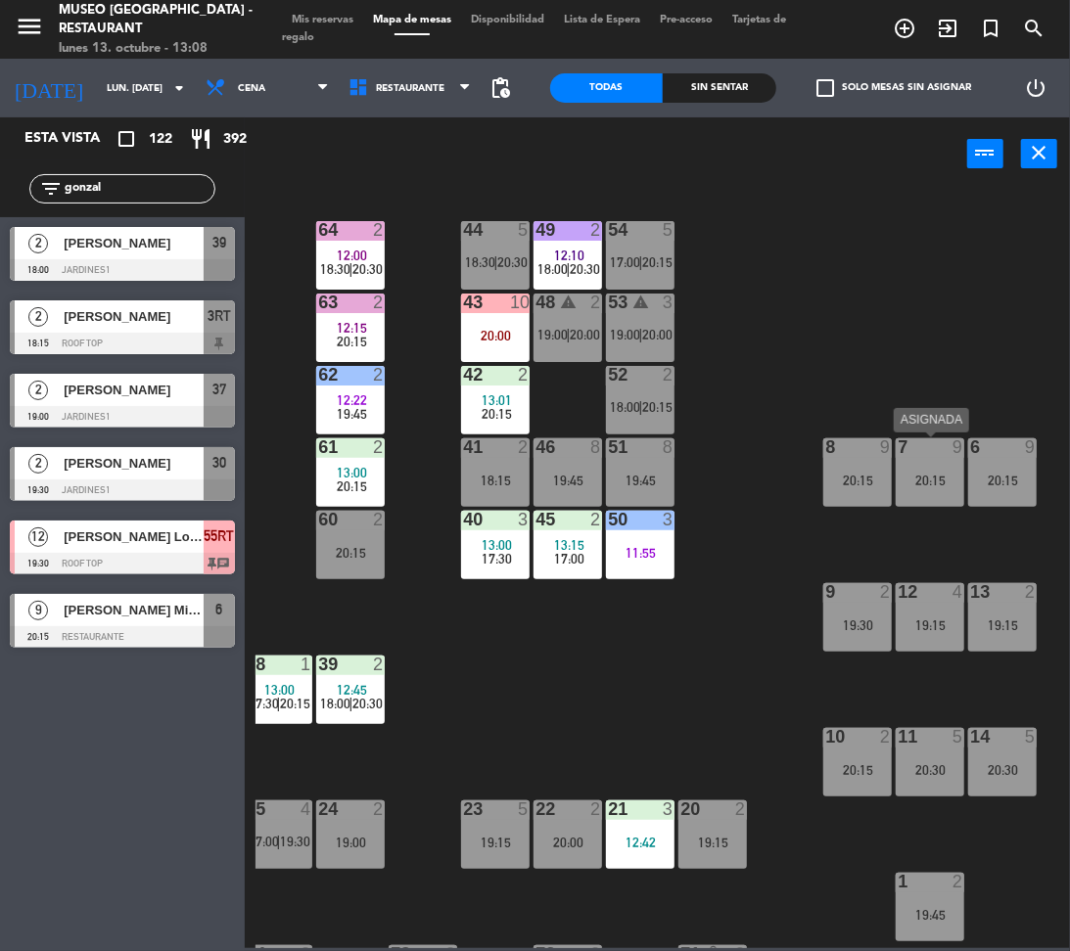
click at [902, 485] on div "20:15" at bounding box center [929, 481] width 69 height 14
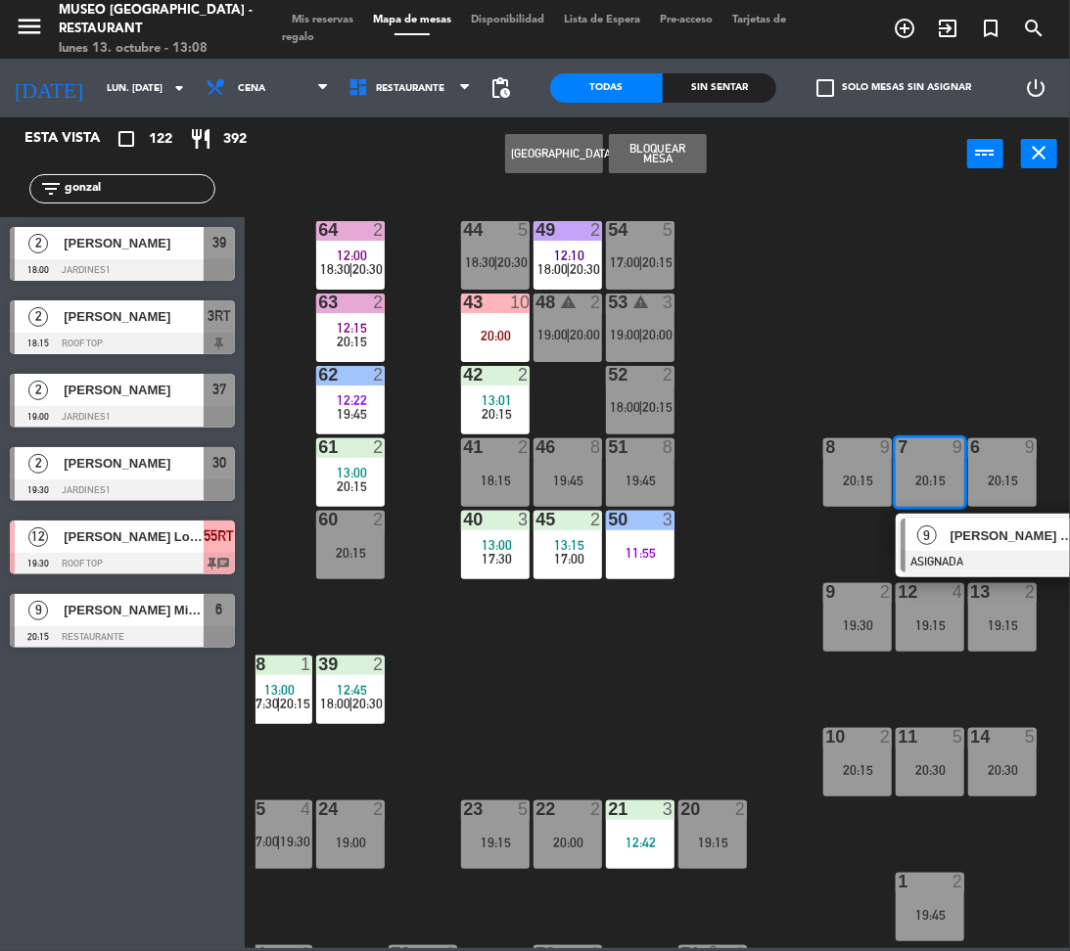
click at [948, 547] on div "[PERSON_NAME] Mitumori [PERSON_NAME]" at bounding box center [1011, 536] width 127 height 32
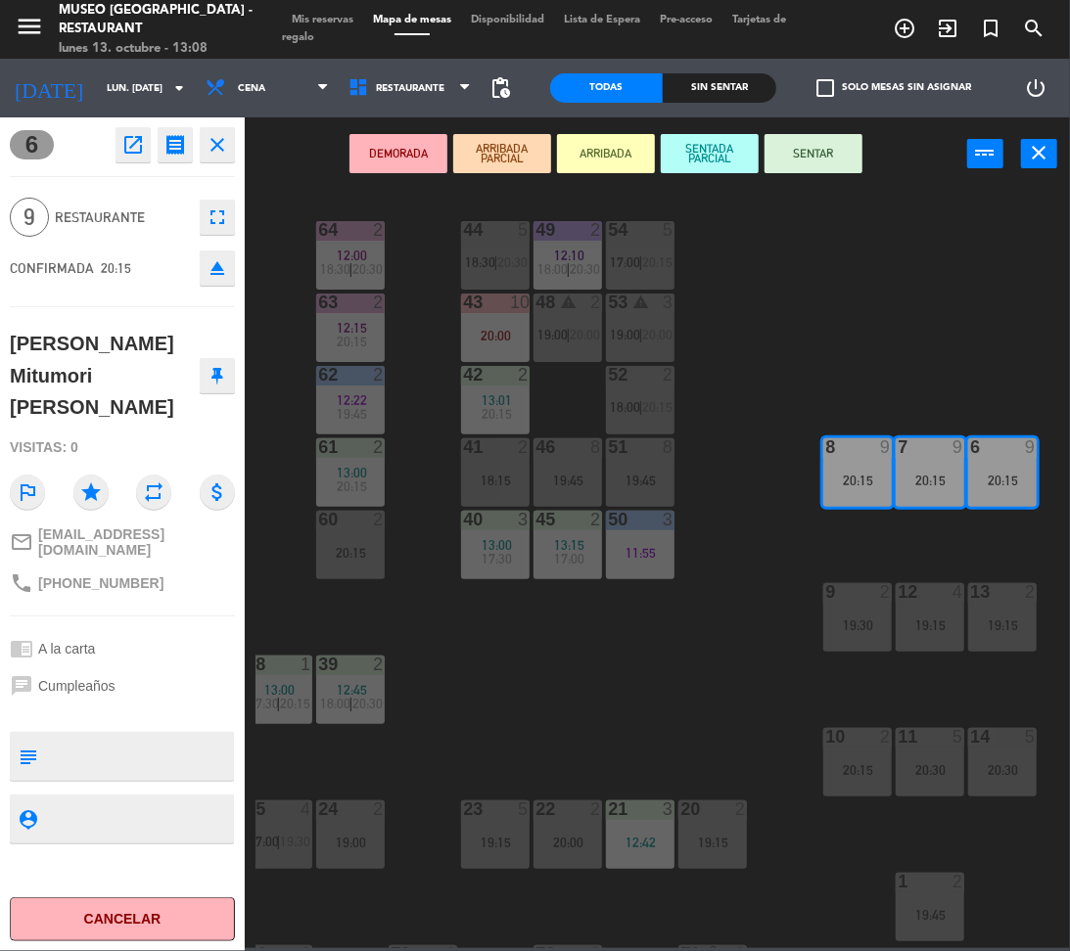
click at [409, 141] on button "DEMORADA" at bounding box center [398, 153] width 98 height 39
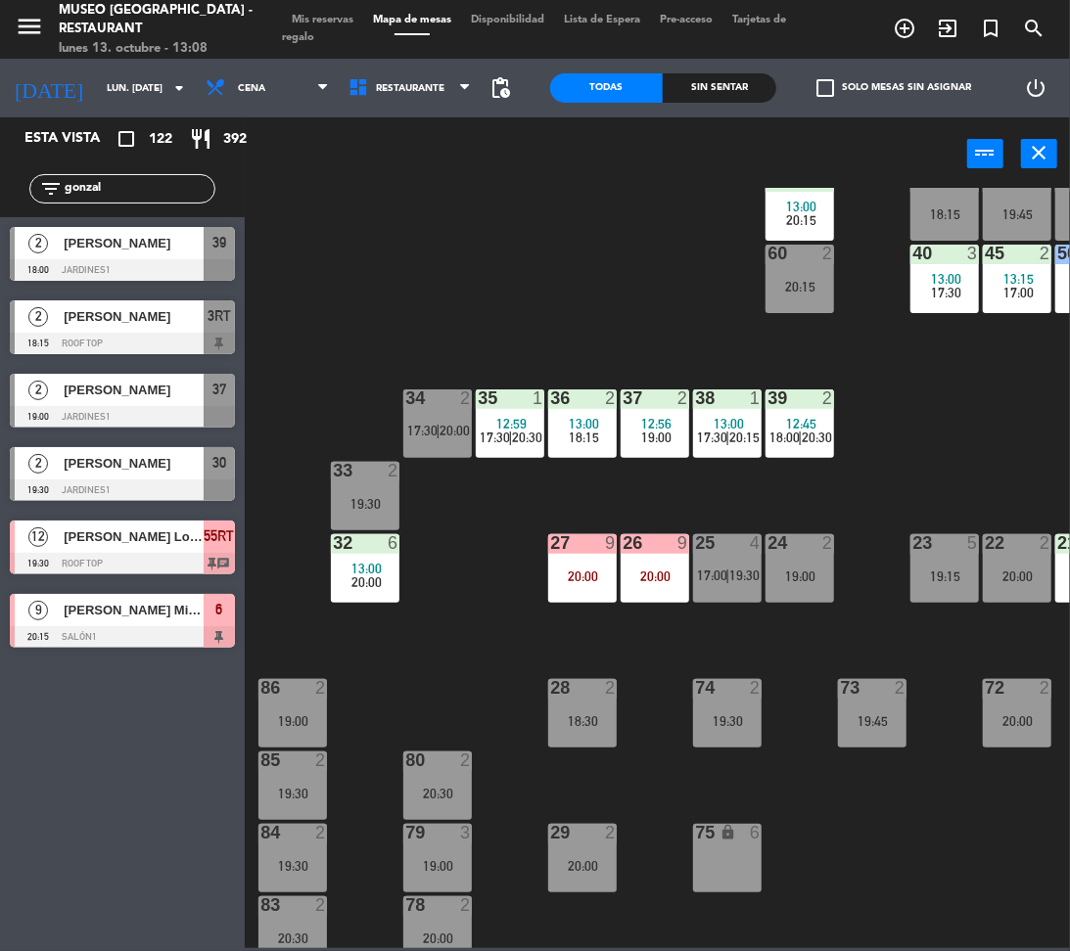
scroll to position [270, 0]
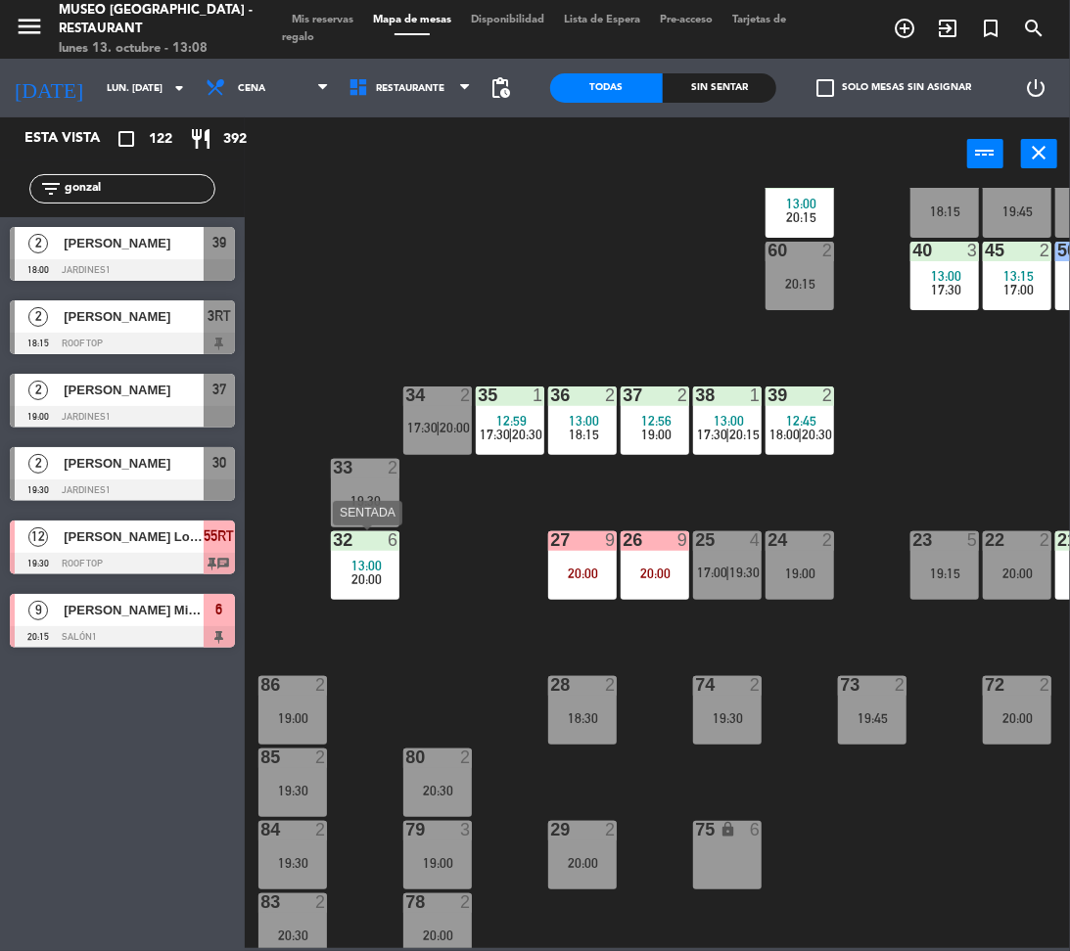
click at [379, 573] on span "20:00" at bounding box center [366, 580] width 30 height 16
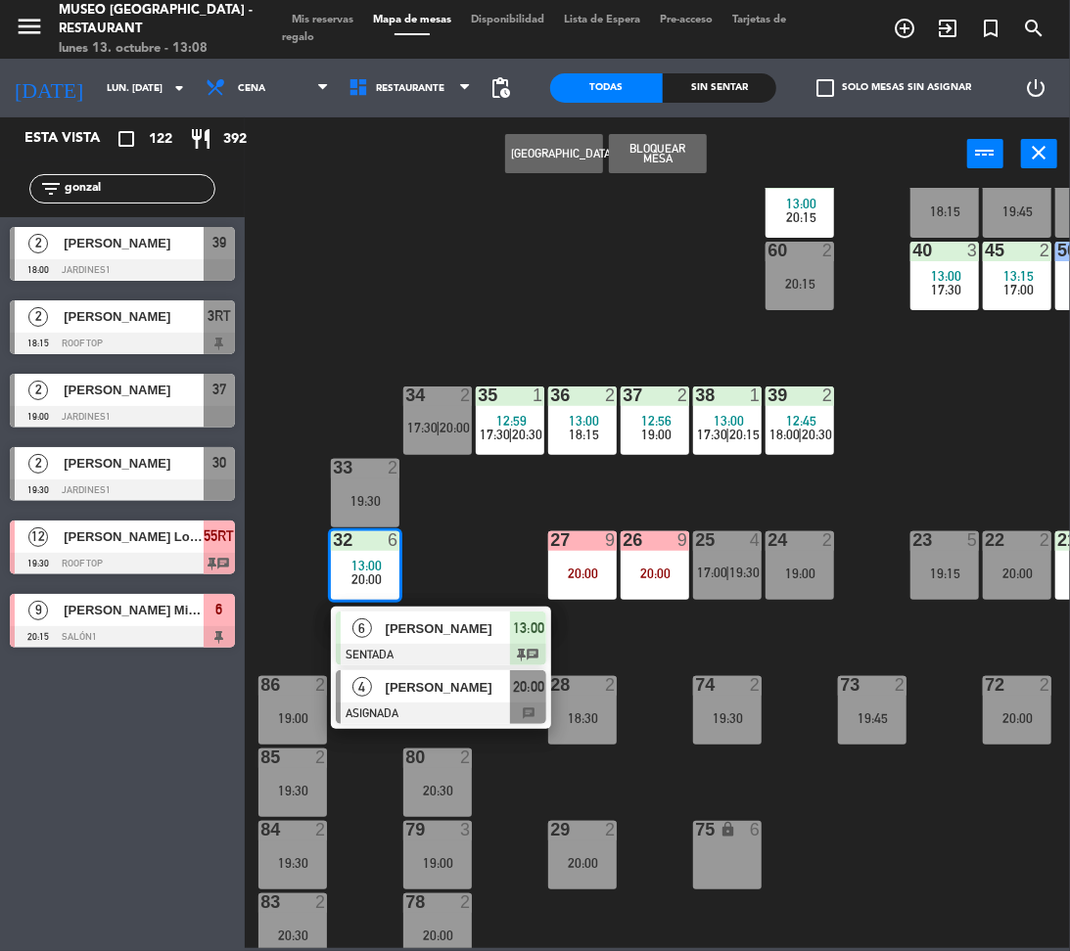
click at [431, 691] on span "[PERSON_NAME]" at bounding box center [448, 687] width 125 height 21
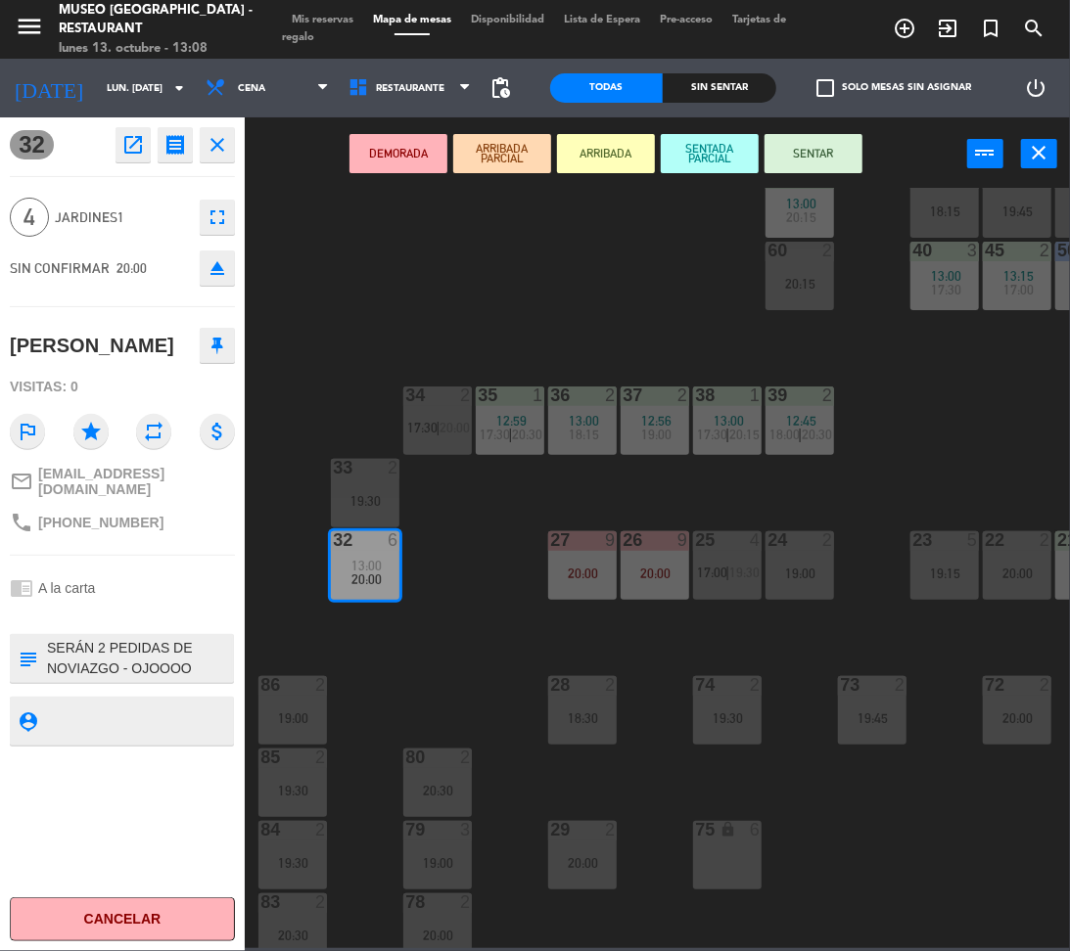
click at [736, 845] on div "75 lock 6" at bounding box center [727, 855] width 69 height 69
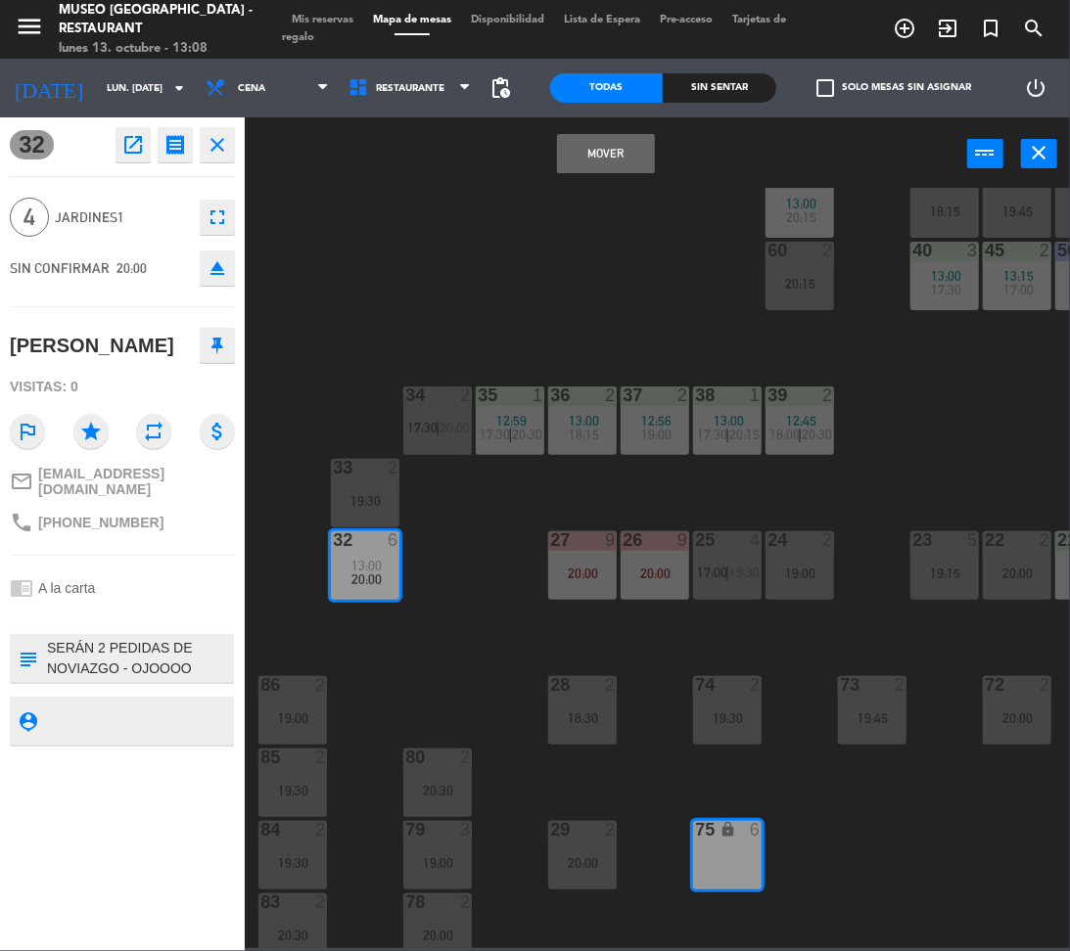
click at [619, 160] on button "Mover" at bounding box center [606, 153] width 98 height 39
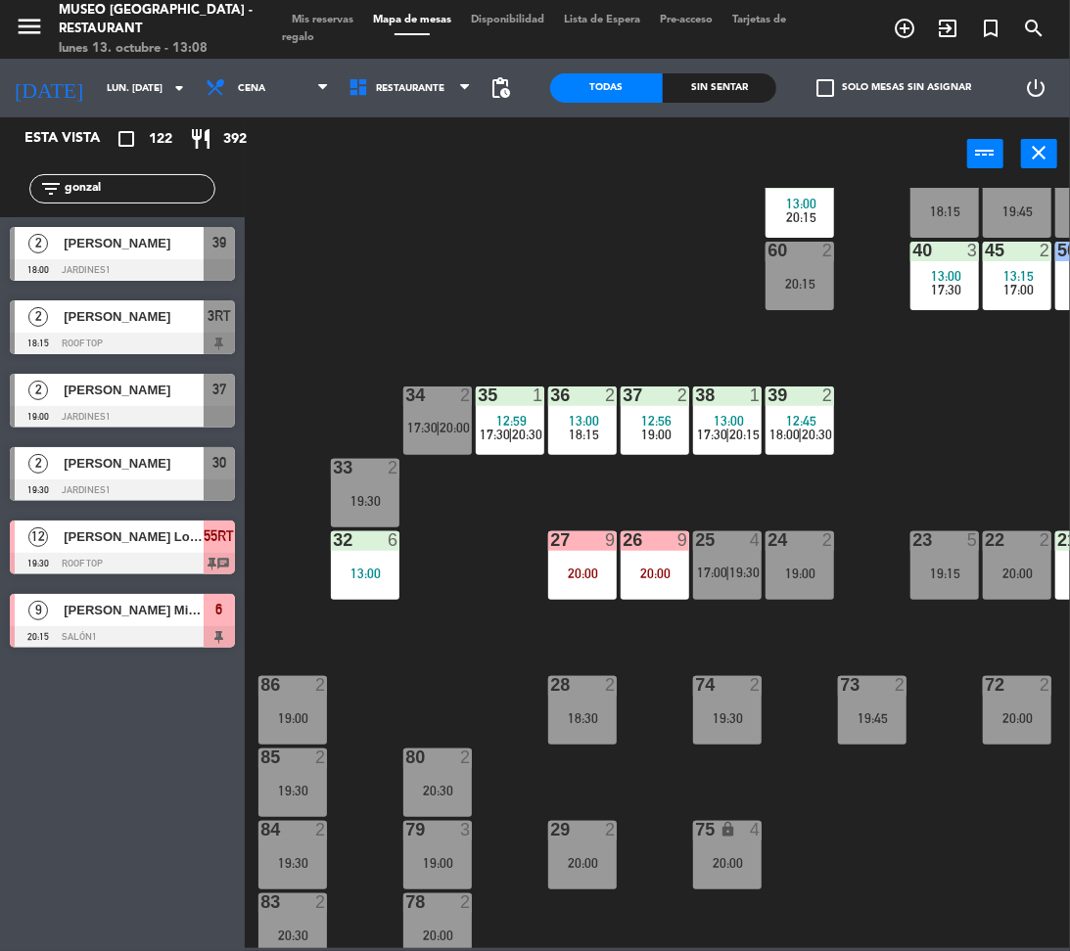
click at [184, 185] on input "gonzal" at bounding box center [139, 189] width 152 height 22
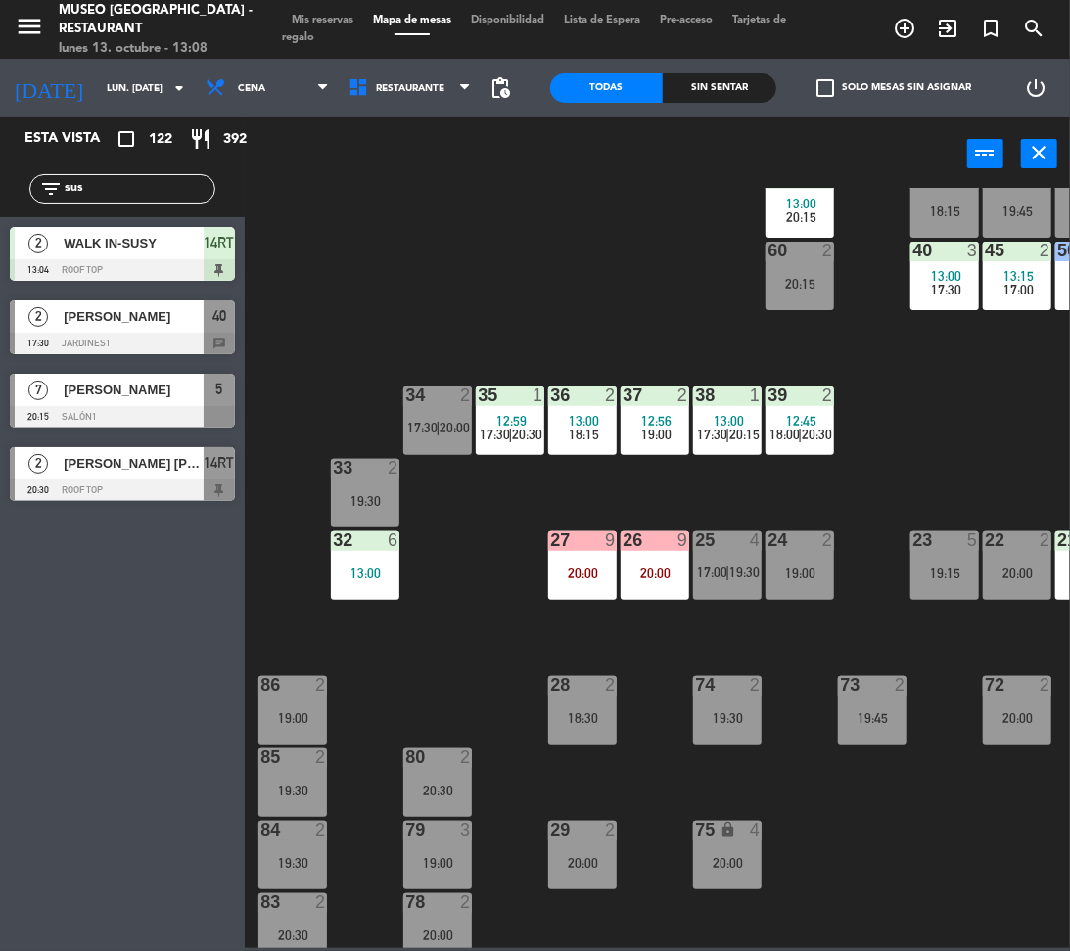
type input "sus"
click at [458, 267] on div "44 5 18:30 | 20:30 49 2 12:10 18:00 | 20:30 54 5 17:00 | 20:15 64 2 12:00 18:30…" at bounding box center [662, 568] width 814 height 760
click at [177, 406] on div at bounding box center [122, 417] width 225 height 22
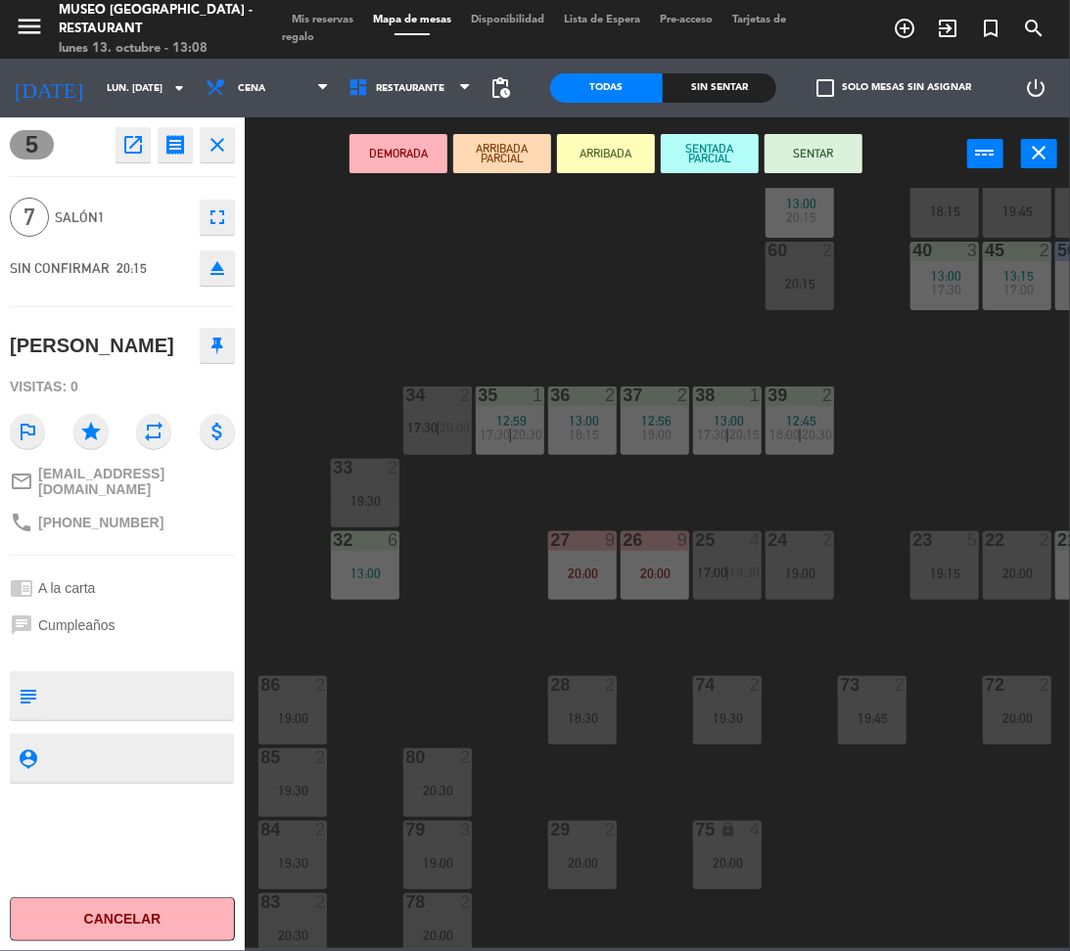
click at [388, 585] on div "32 6 13:00" at bounding box center [365, 565] width 69 height 69
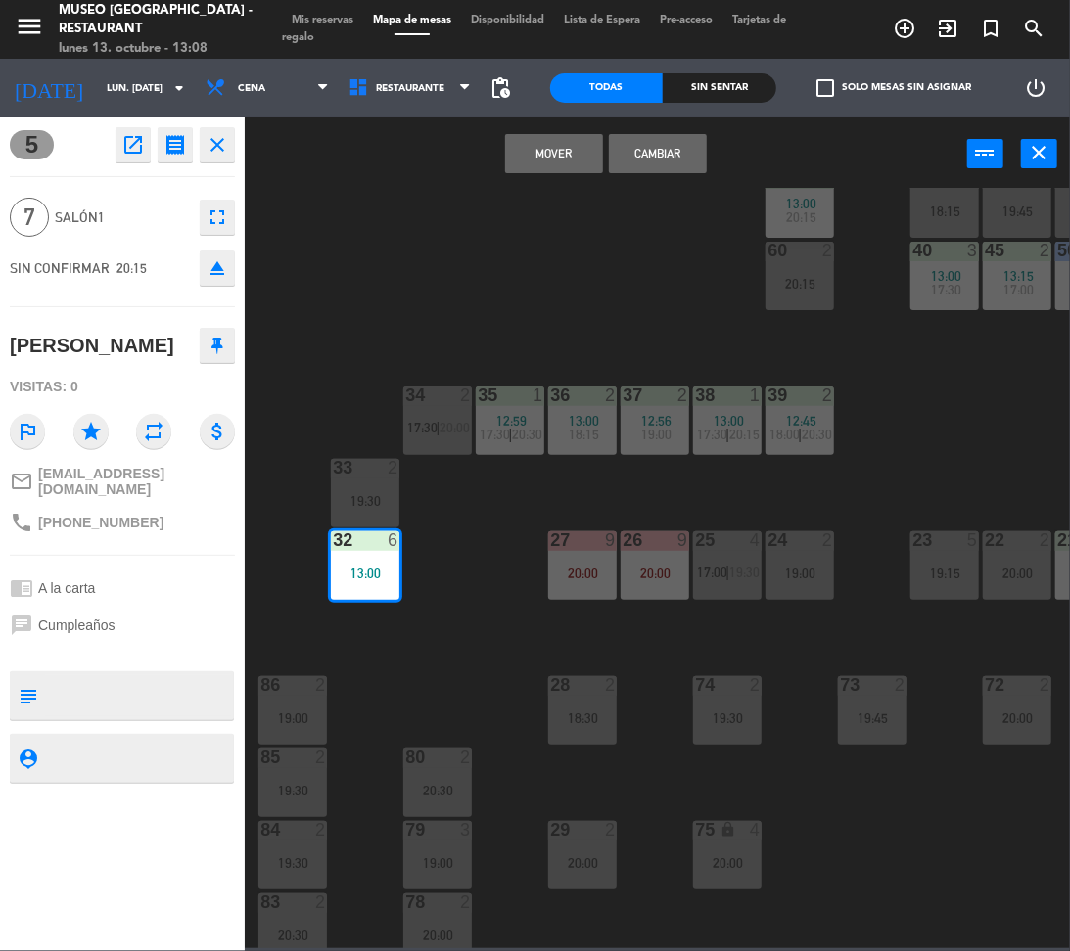
click at [549, 159] on button "Mover" at bounding box center [554, 153] width 98 height 39
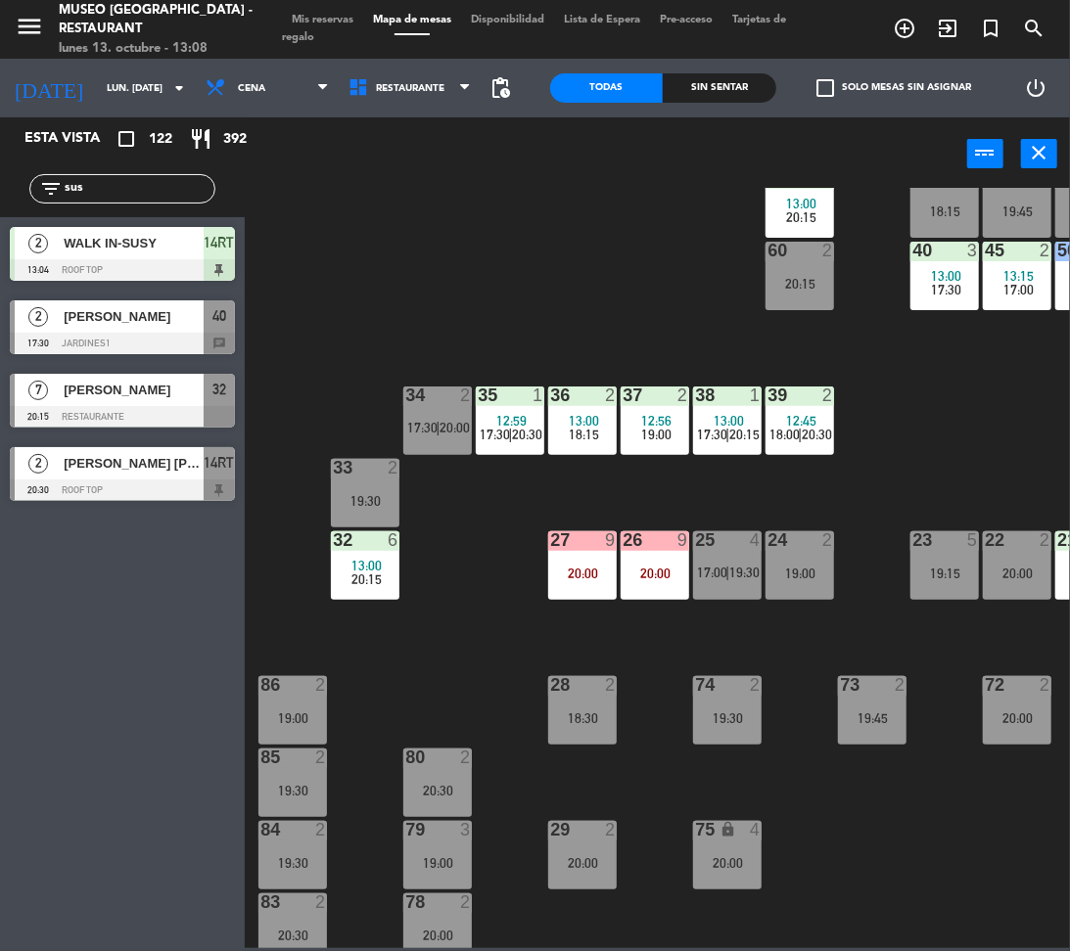
click at [138, 406] on div at bounding box center [122, 417] width 225 height 22
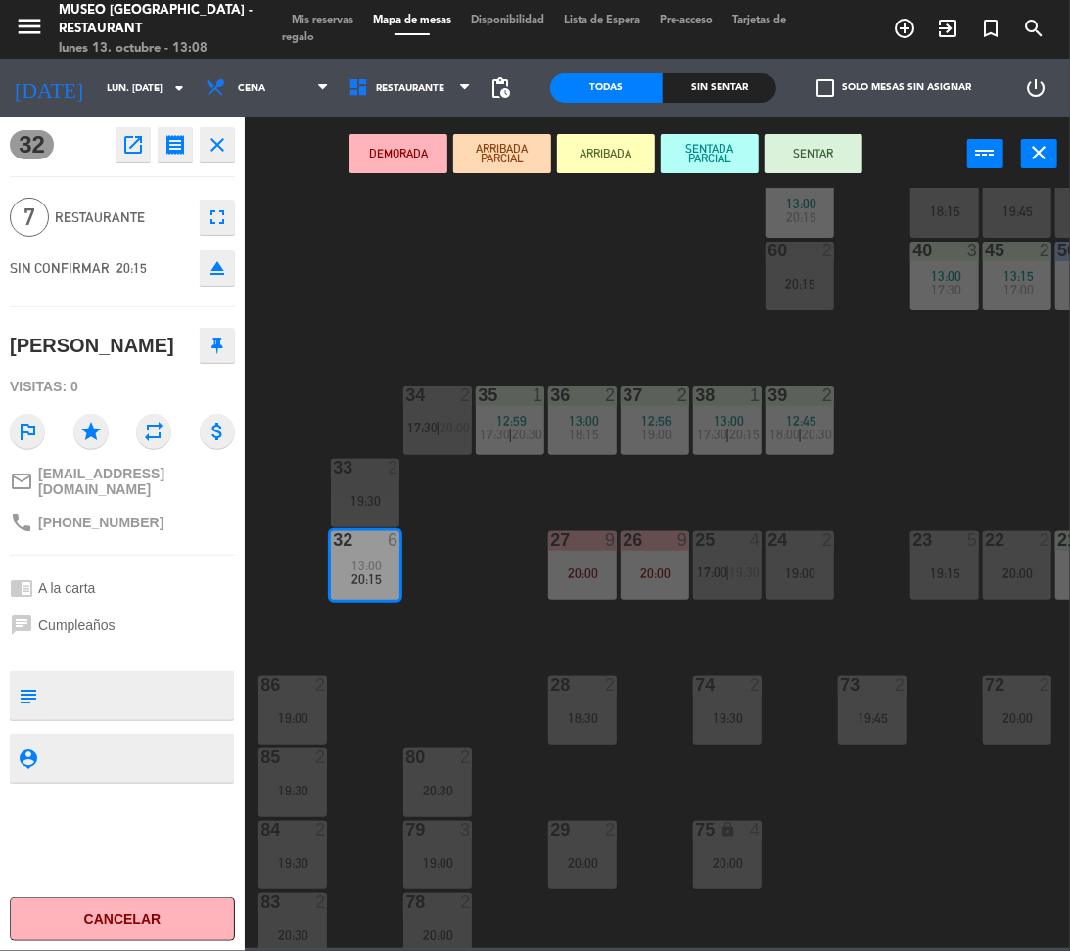
click at [391, 138] on button "DEMORADA" at bounding box center [398, 153] width 98 height 39
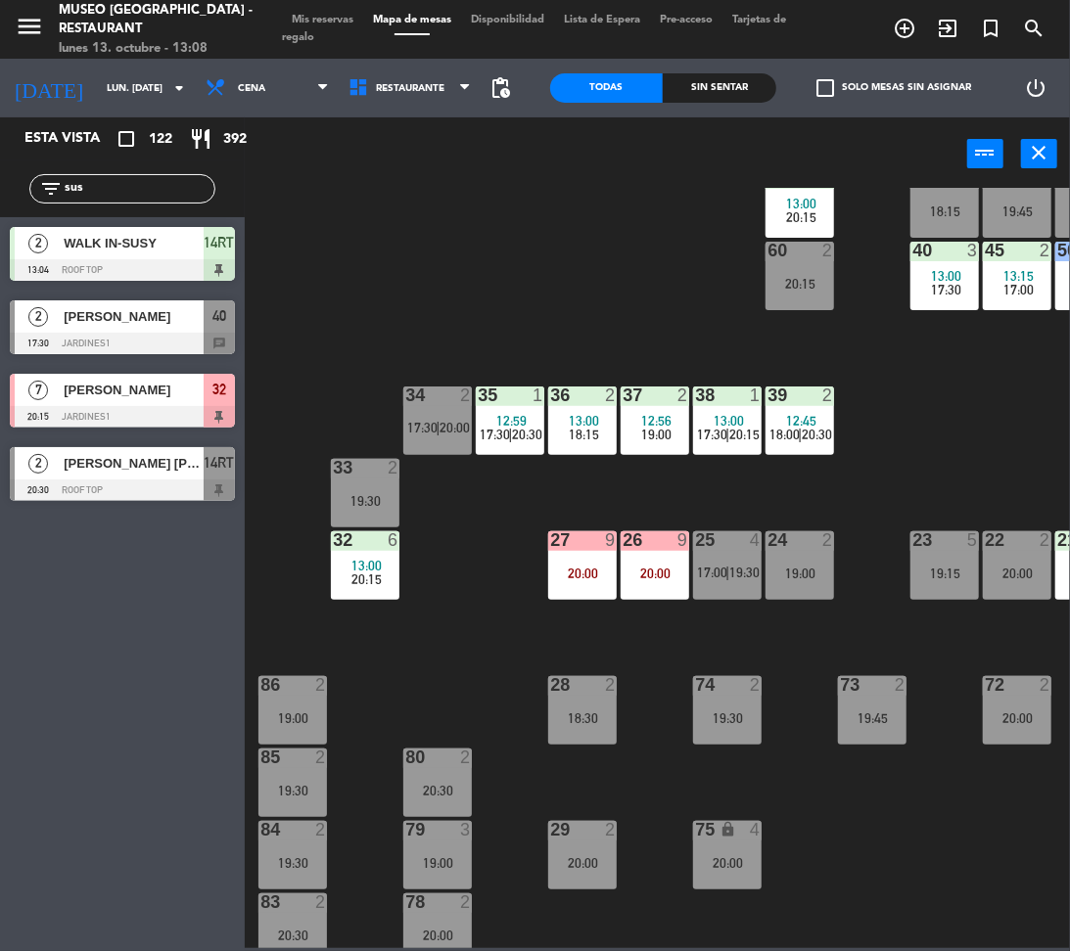
click at [81, 182] on input "sus" at bounding box center [139, 189] width 152 height 22
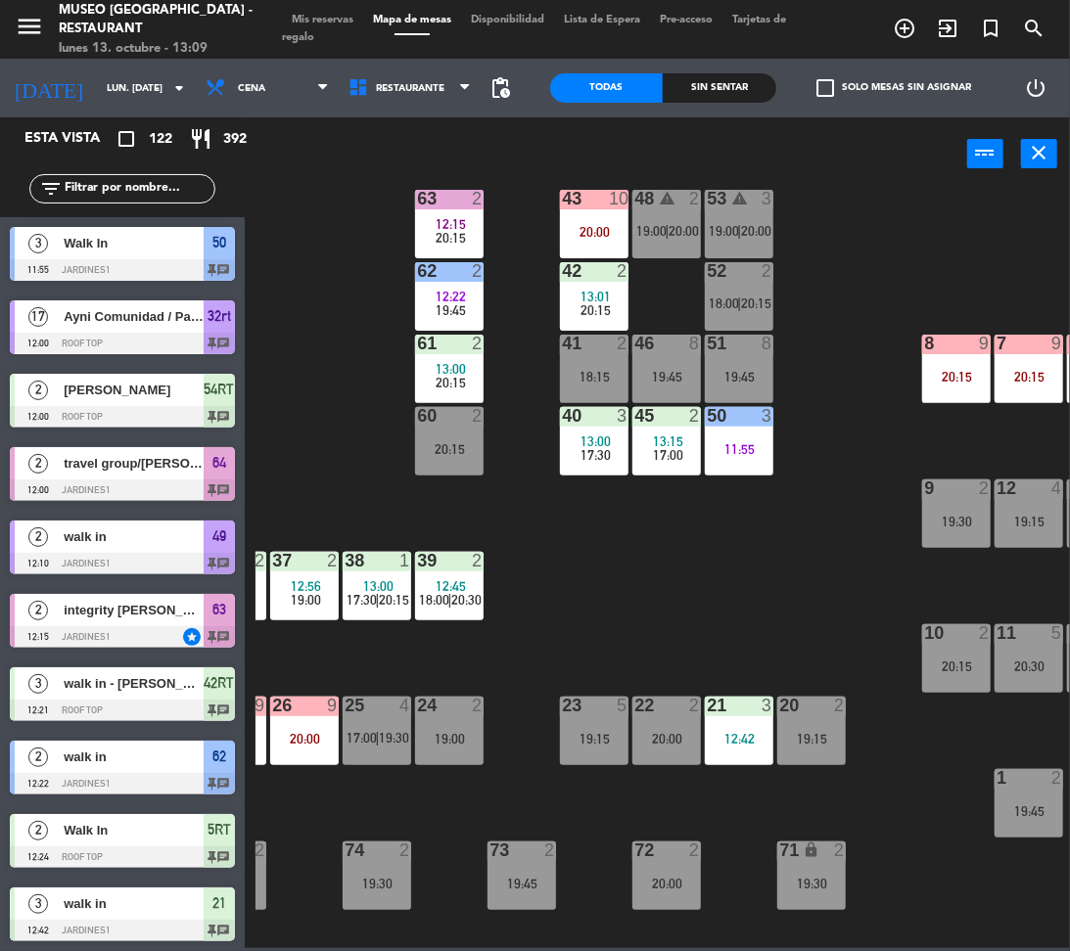
scroll to position [0, 350]
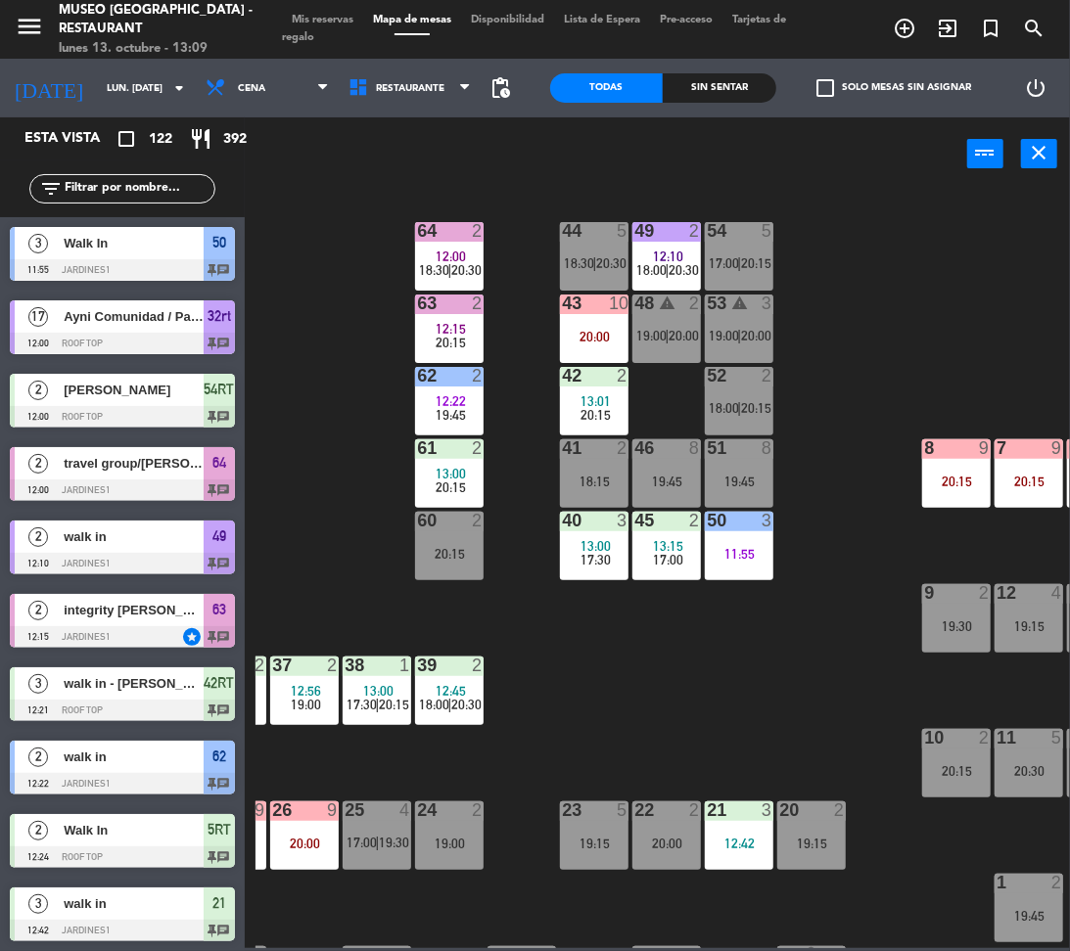
click at [738, 506] on div "51 8 19:45" at bounding box center [739, 473] width 69 height 69
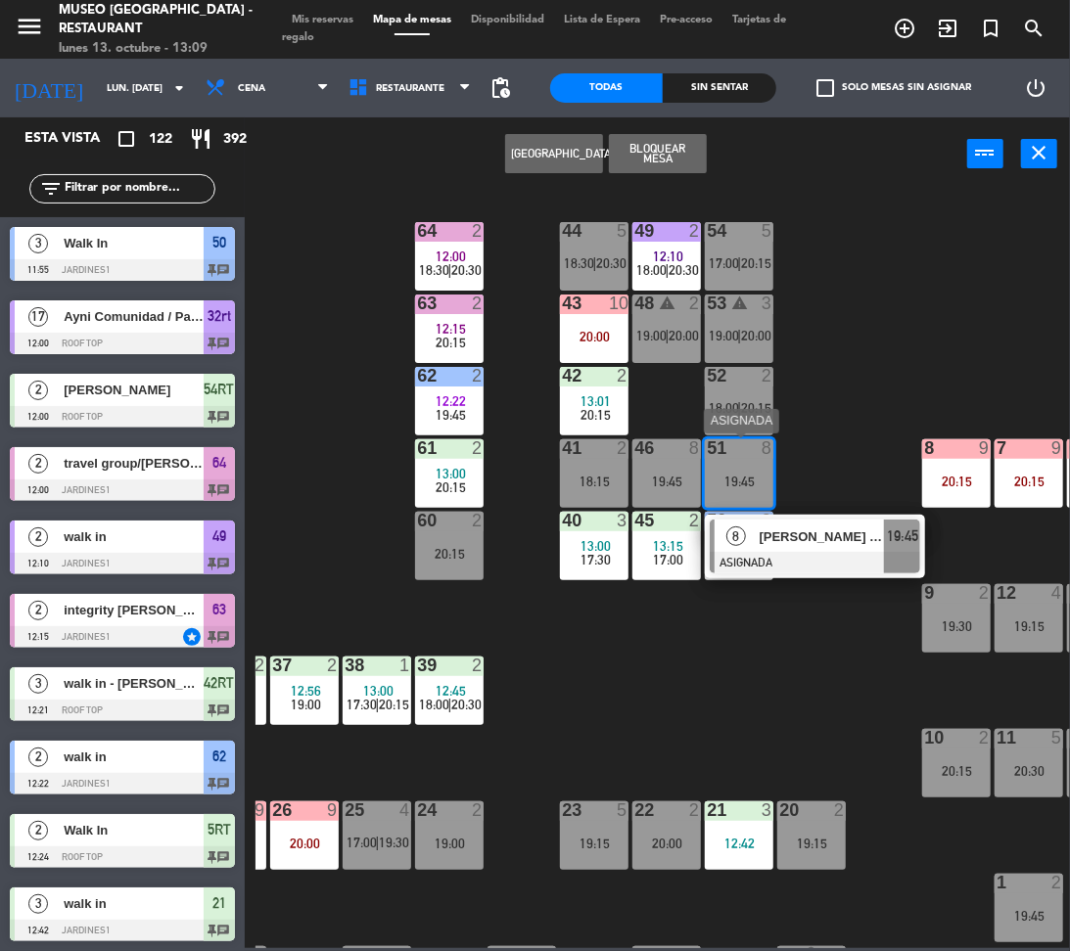
click at [812, 547] on span "[PERSON_NAME] [PERSON_NAME]" at bounding box center [821, 537] width 125 height 21
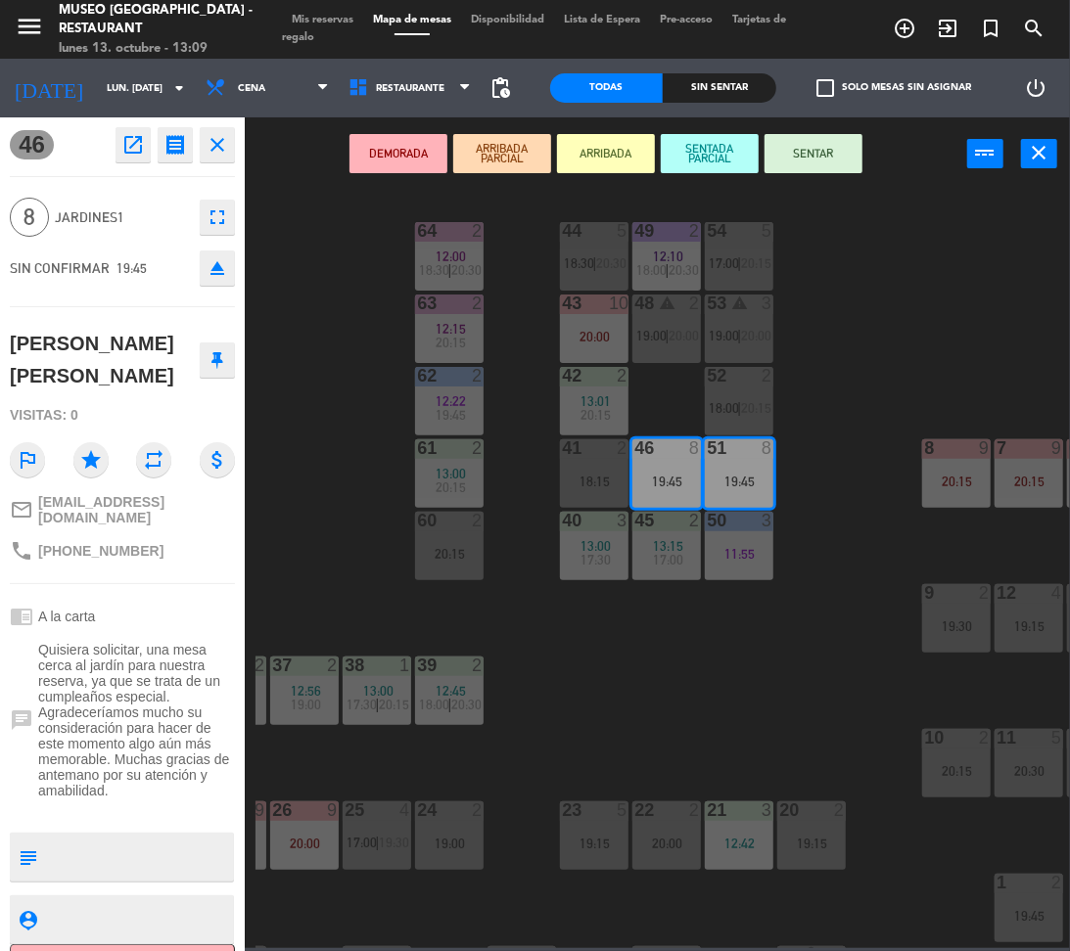
click at [812, 547] on div "44 5 18:30 | 20:30 49 2 12:10 18:00 | 20:30 54 5 17:00 | 20:15 64 2 12:00 18:30…" at bounding box center [662, 568] width 814 height 760
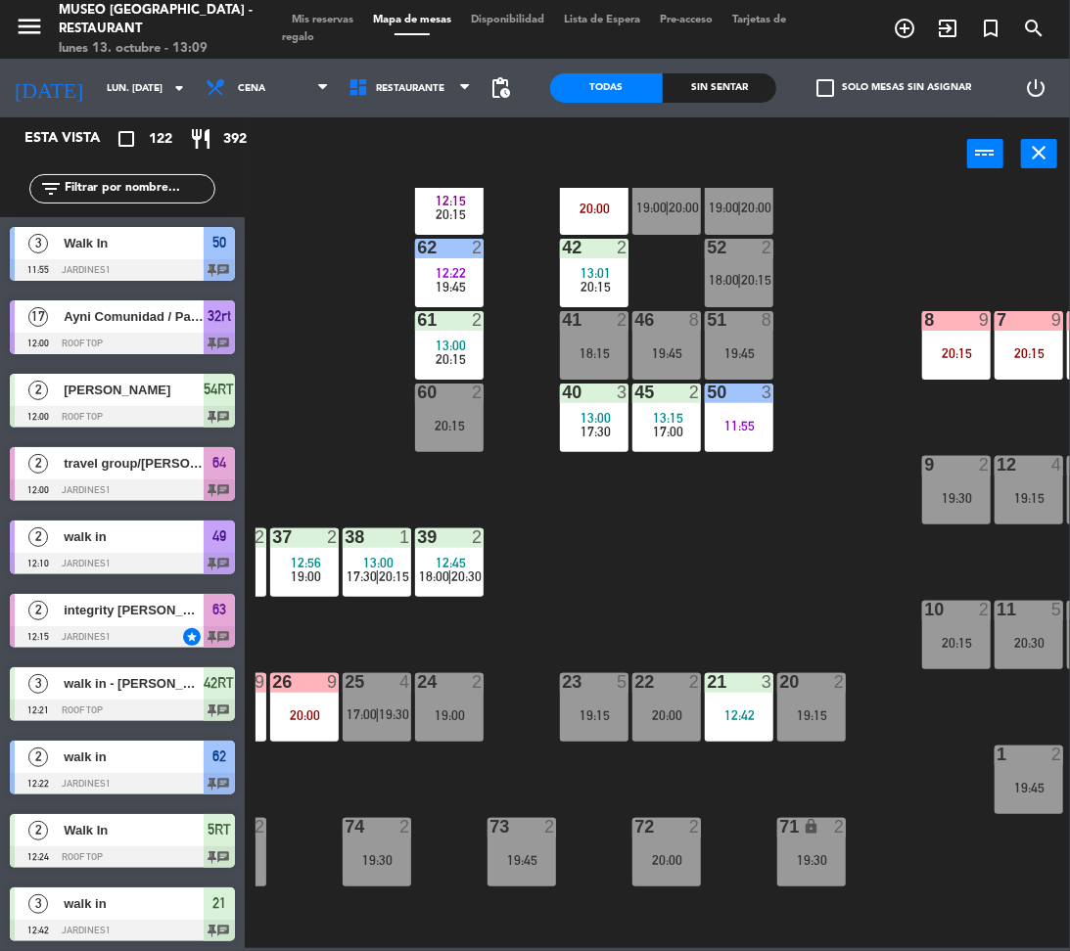
scroll to position [133, 350]
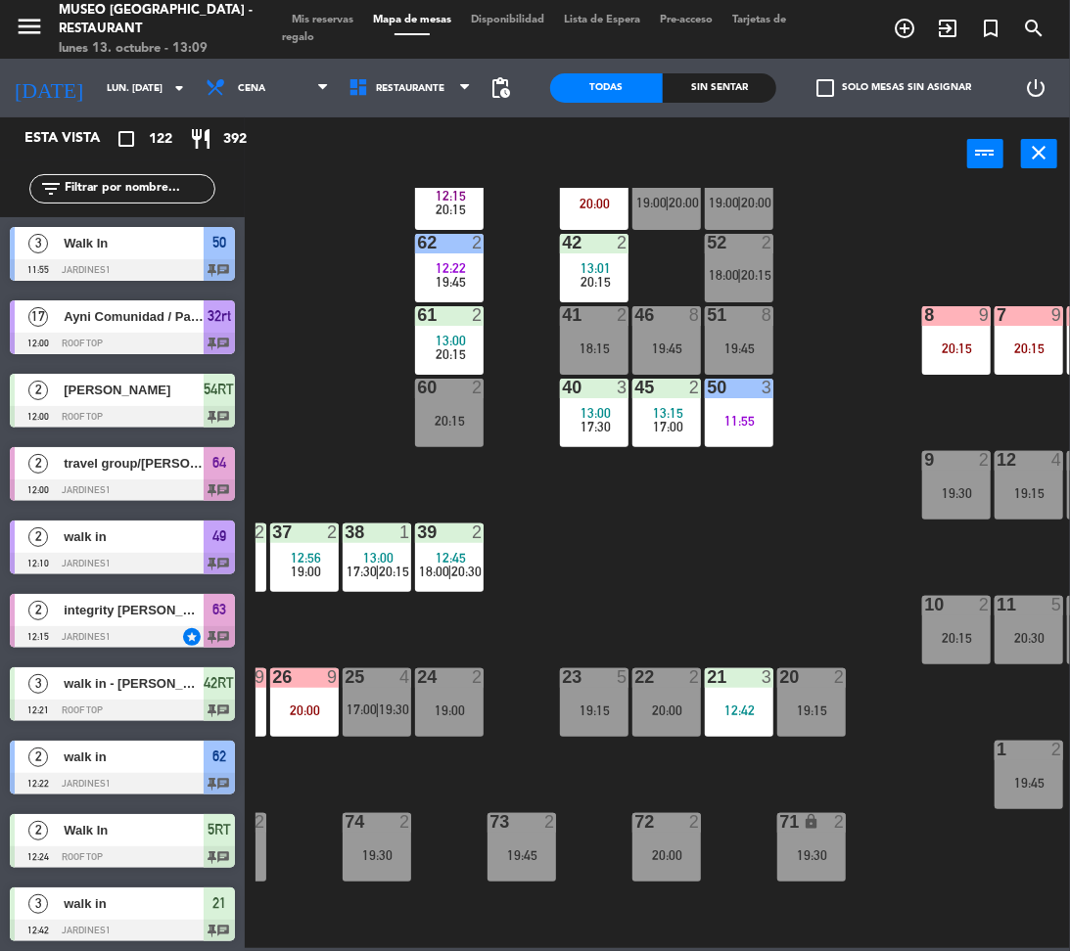
click at [662, 708] on div "20:00" at bounding box center [666, 711] width 69 height 14
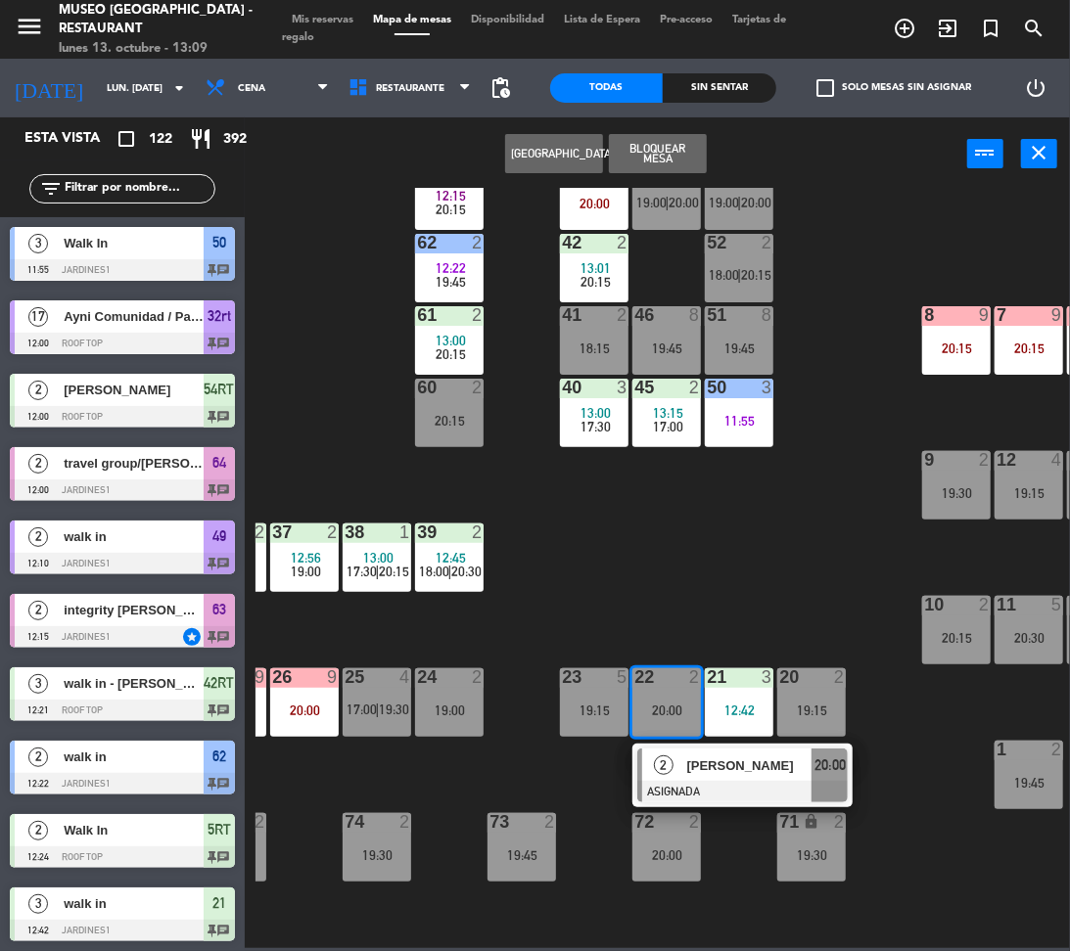
click at [708, 776] on div "[PERSON_NAME]" at bounding box center [748, 766] width 127 height 32
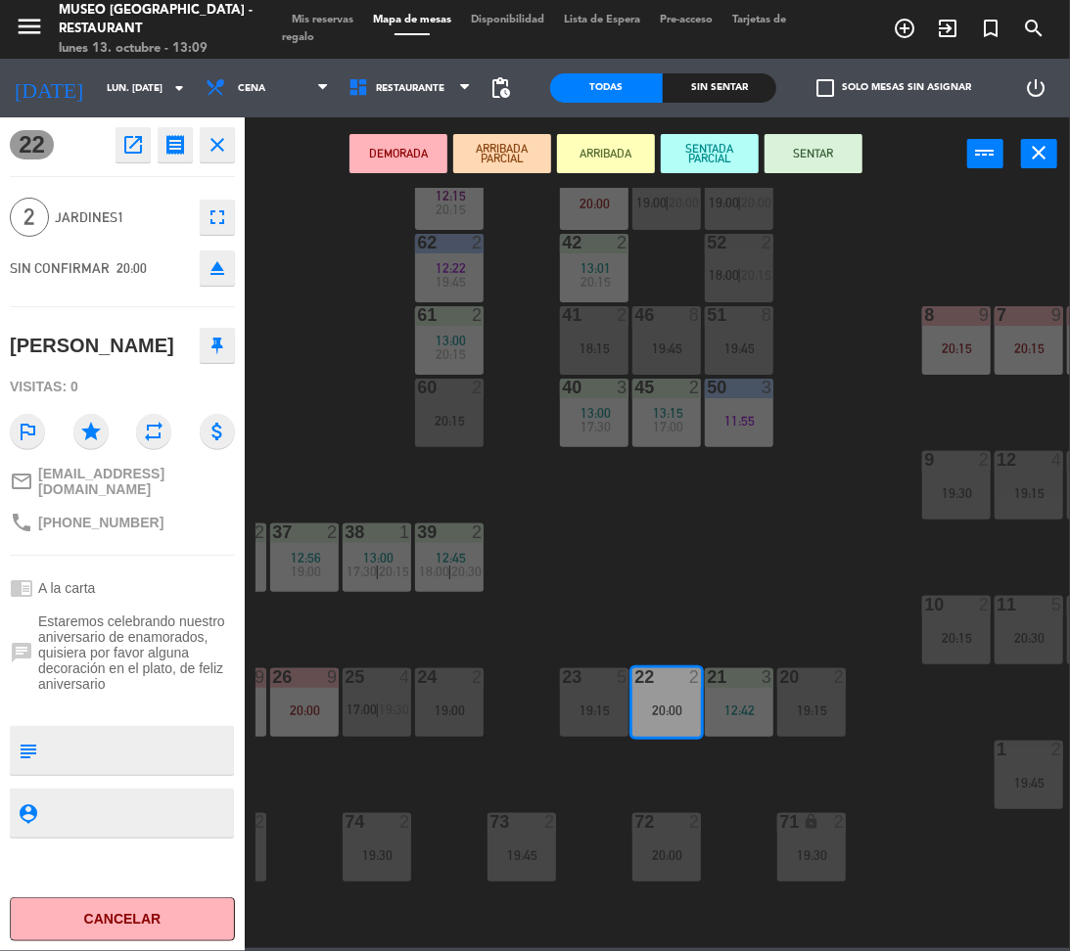
scroll to position [0, 350]
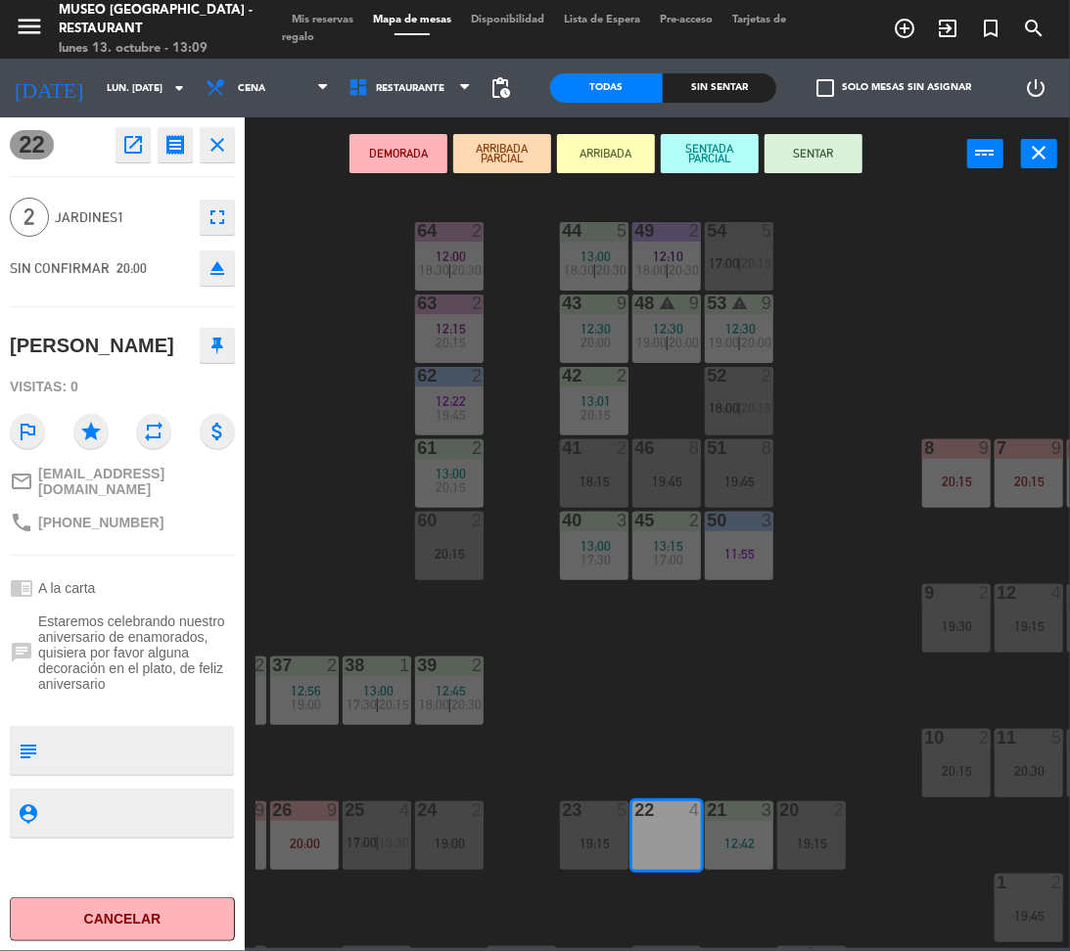
click at [828, 722] on div "44 5 13:00 18:30 | 20:30 49 2 12:10 18:00 | 20:30 54 5 17:00 | 20:15 64 2 12:00…" at bounding box center [662, 568] width 814 height 760
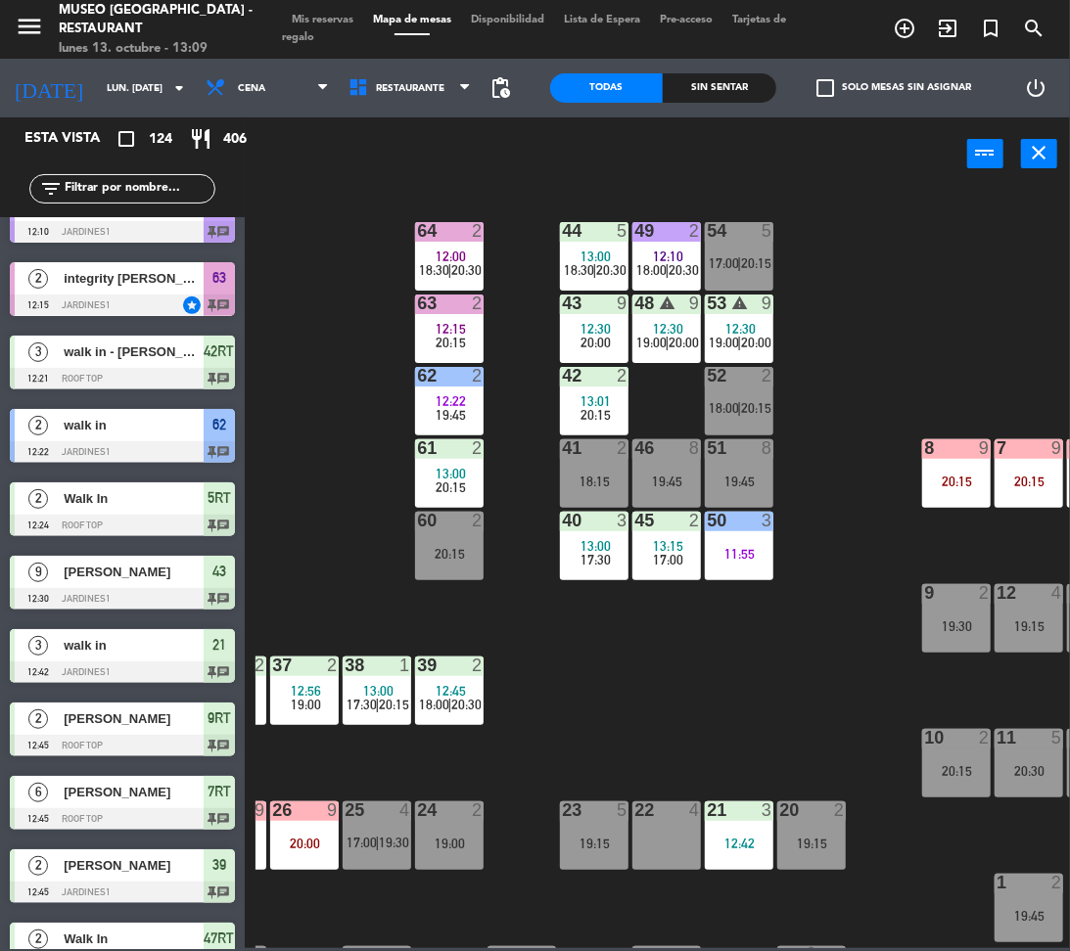
scroll to position [0, 0]
click at [1035, 480] on div "20:15" at bounding box center [1028, 482] width 69 height 14
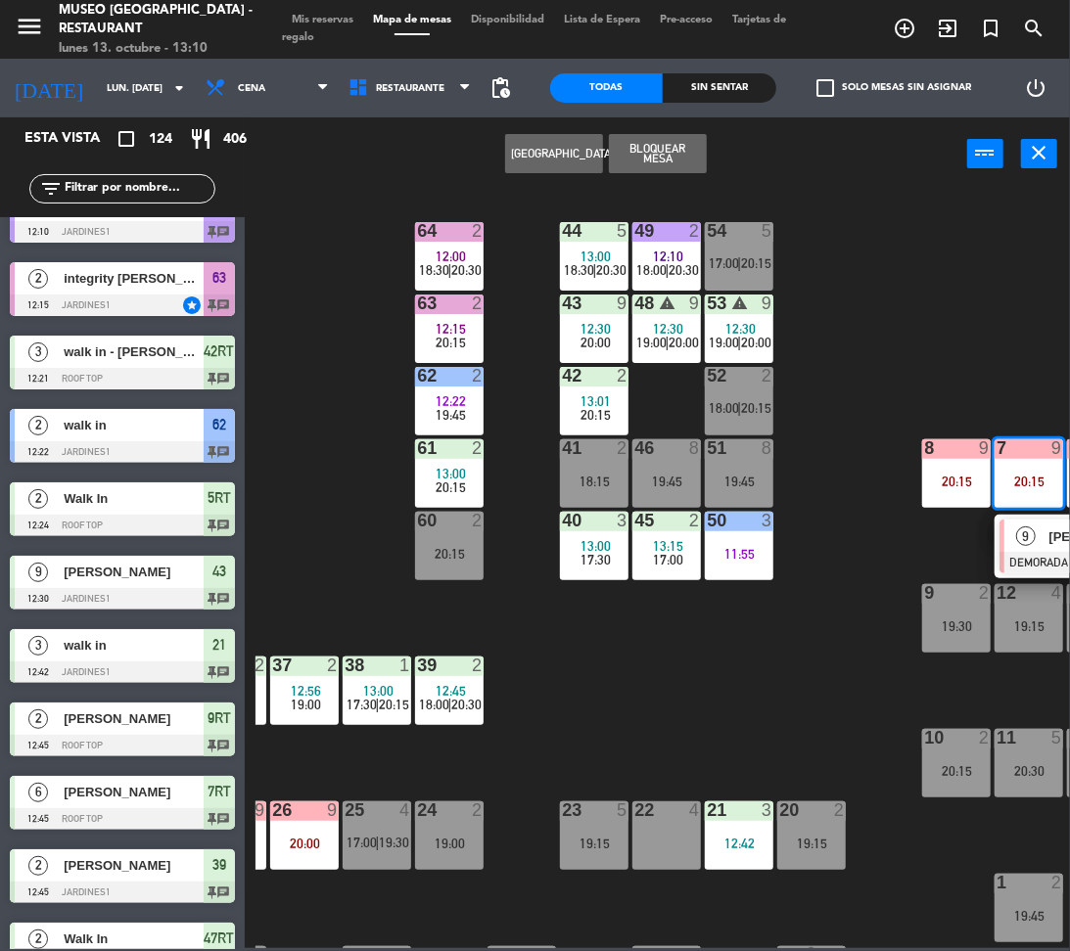
click at [1039, 545] on div "9" at bounding box center [1025, 536] width 42 height 32
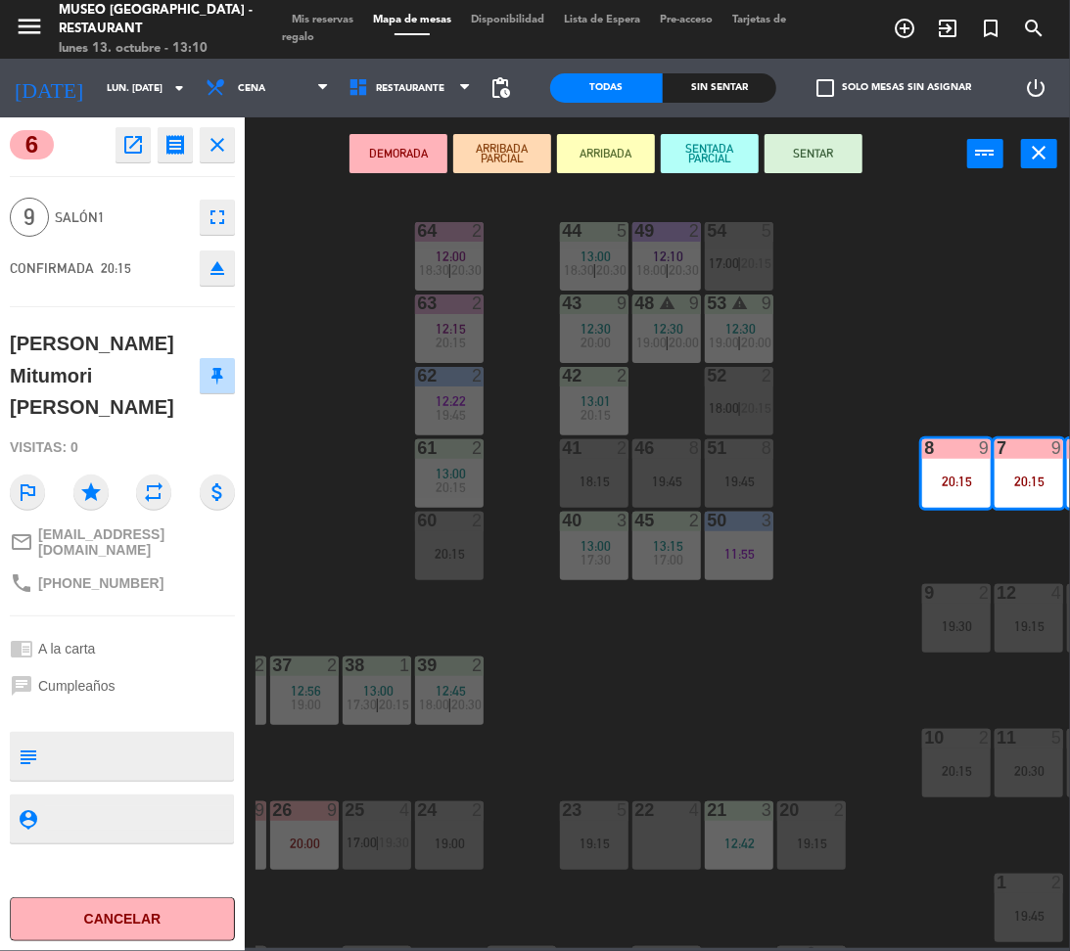
click at [214, 276] on icon "eject" at bounding box center [217, 267] width 23 height 23
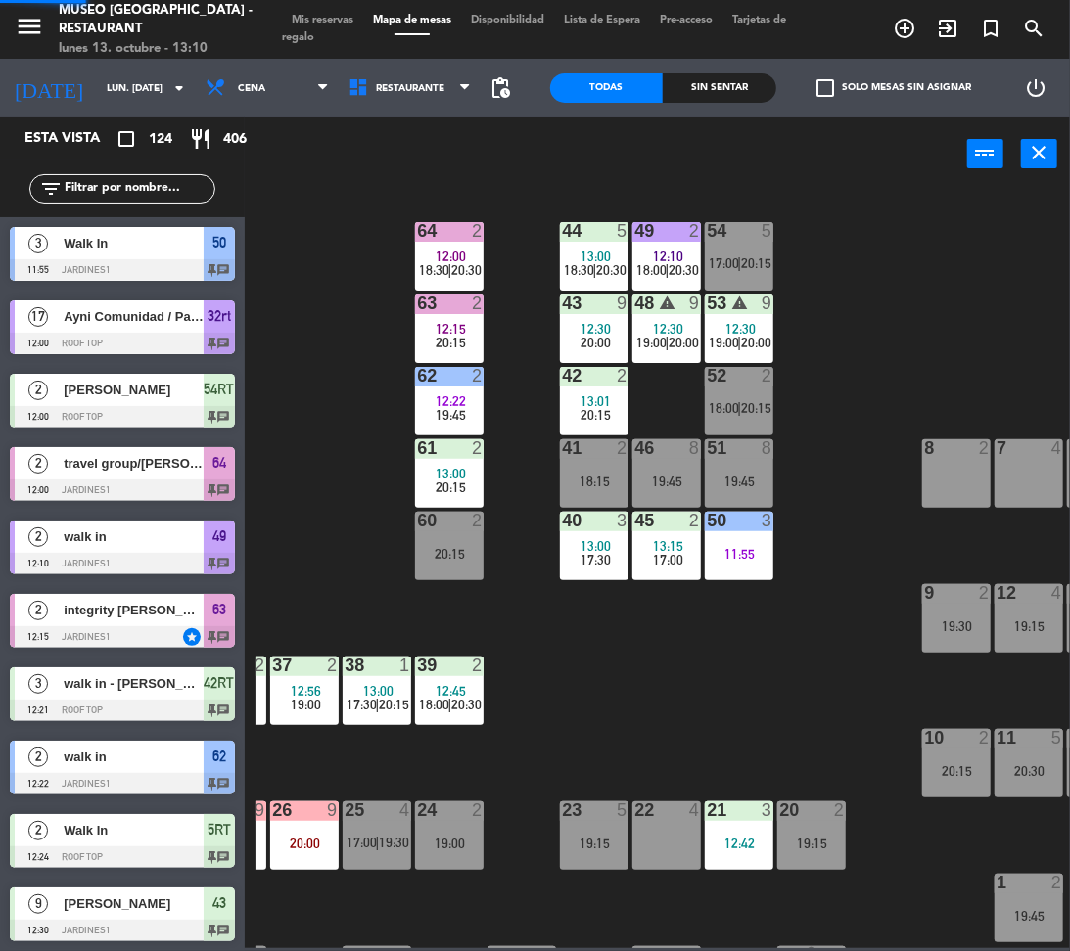
scroll to position [1212, 0]
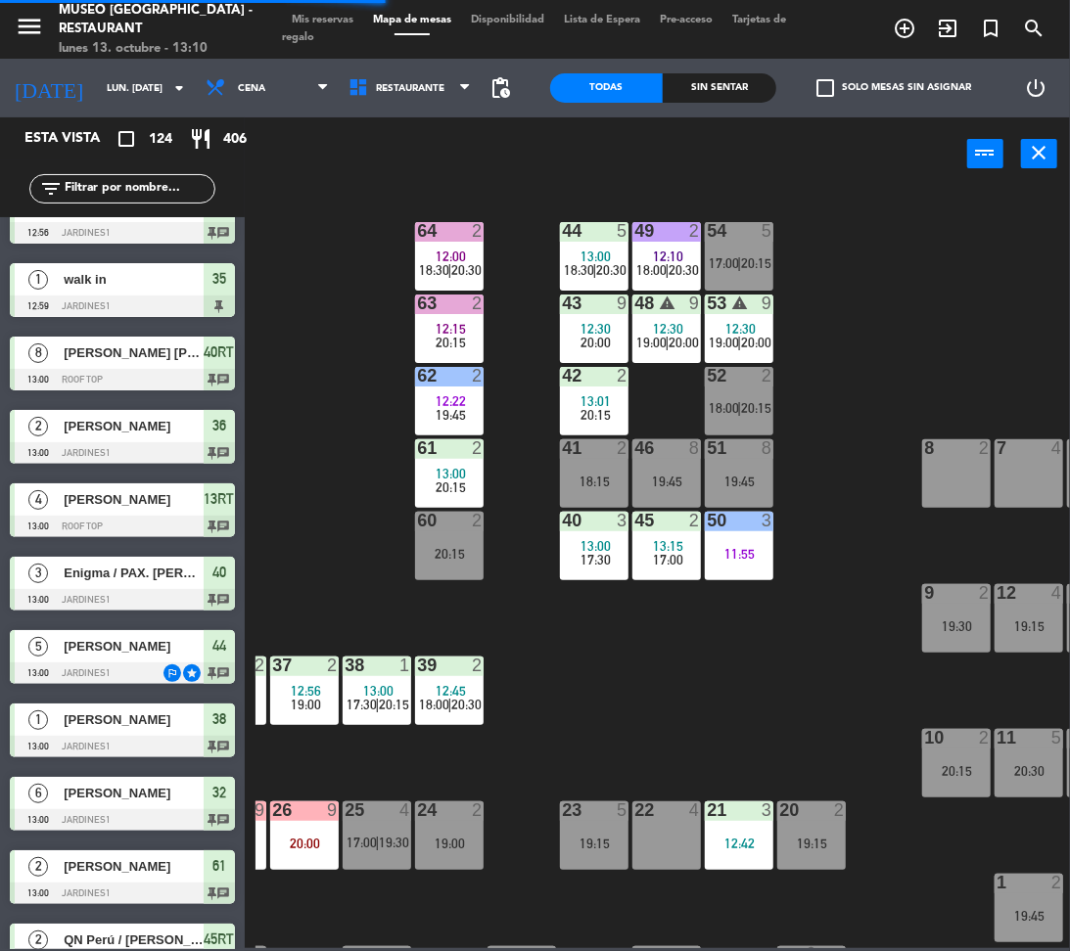
click at [160, 194] on input "text" at bounding box center [139, 189] width 152 height 22
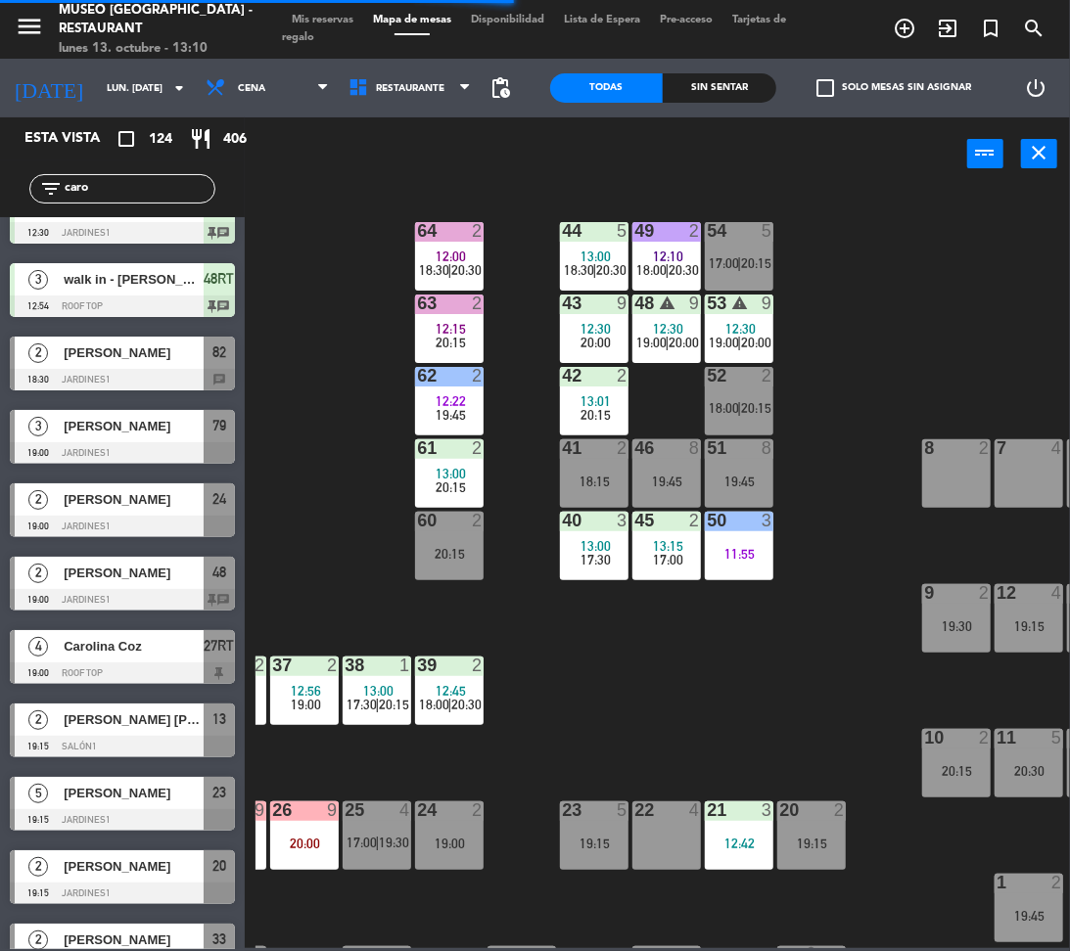
scroll to position [0, 0]
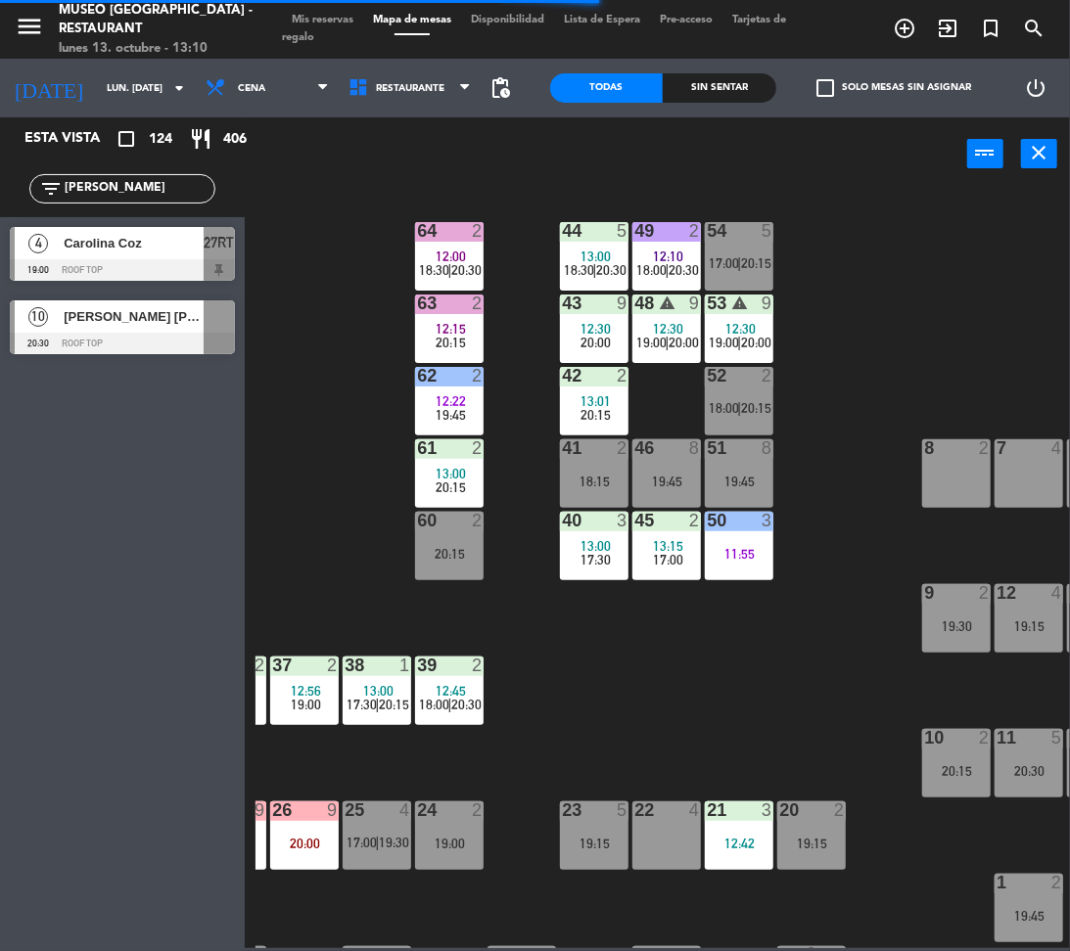
type input "[PERSON_NAME]"
click at [372, 461] on div "44 5 13:00 18:30 | 20:30 49 2 12:10 18:00 | 20:30 54 5 17:00 | 20:15 64 2 12:00…" at bounding box center [662, 568] width 814 height 760
click at [175, 336] on div at bounding box center [122, 344] width 225 height 22
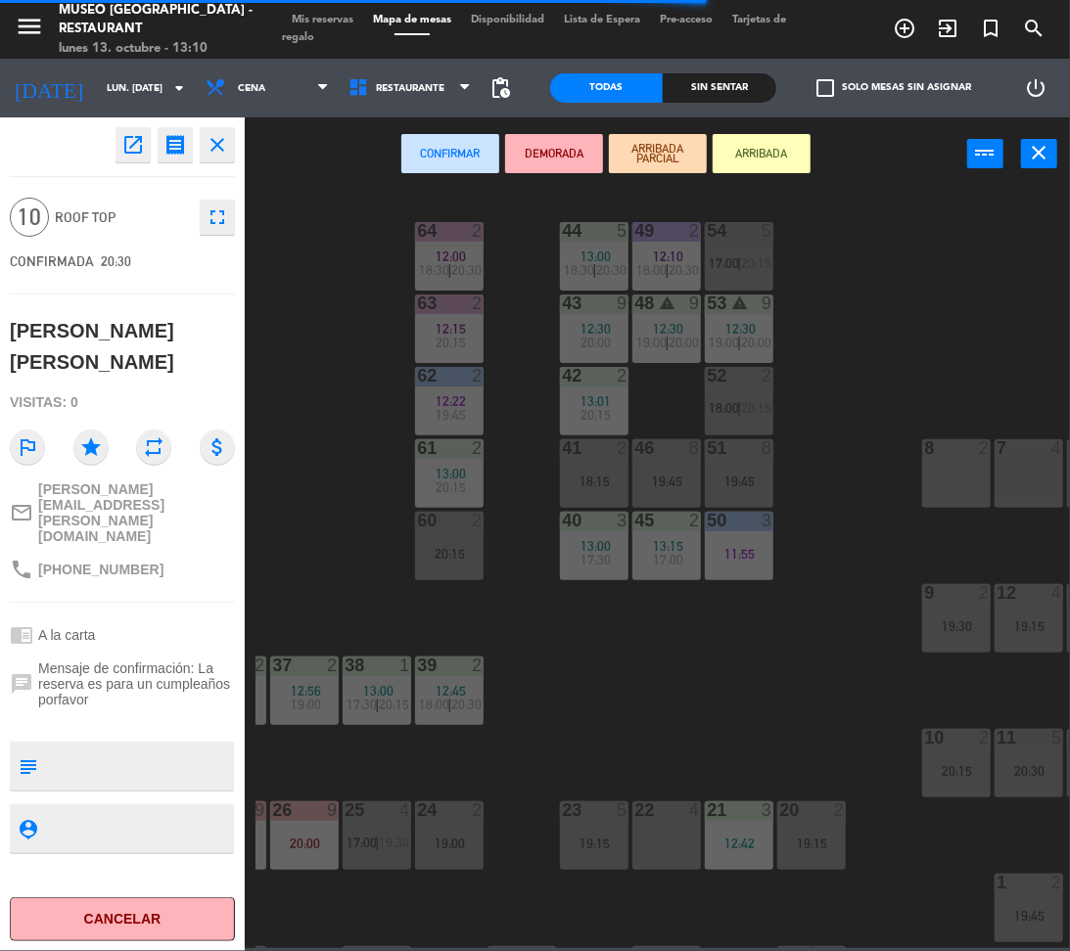
scroll to position [0, 574]
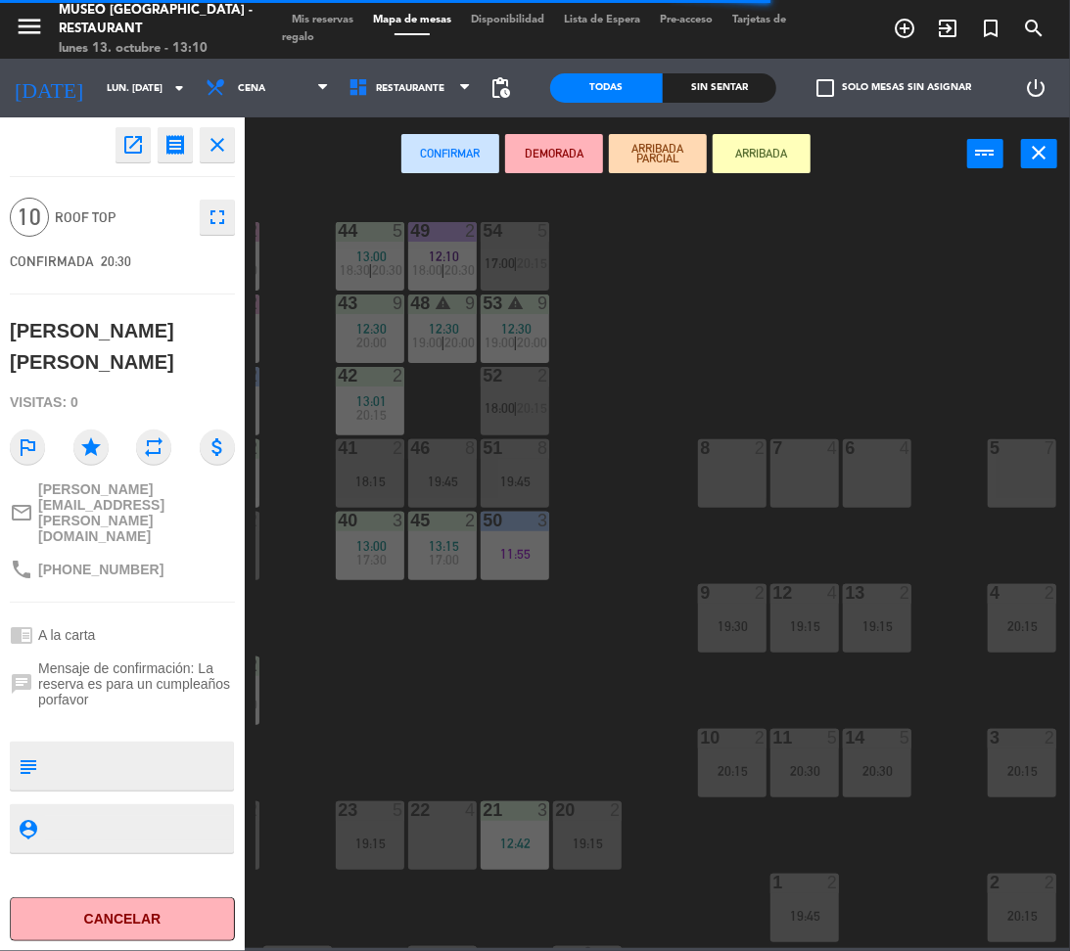
click at [836, 475] on div "7 4" at bounding box center [804, 473] width 69 height 69
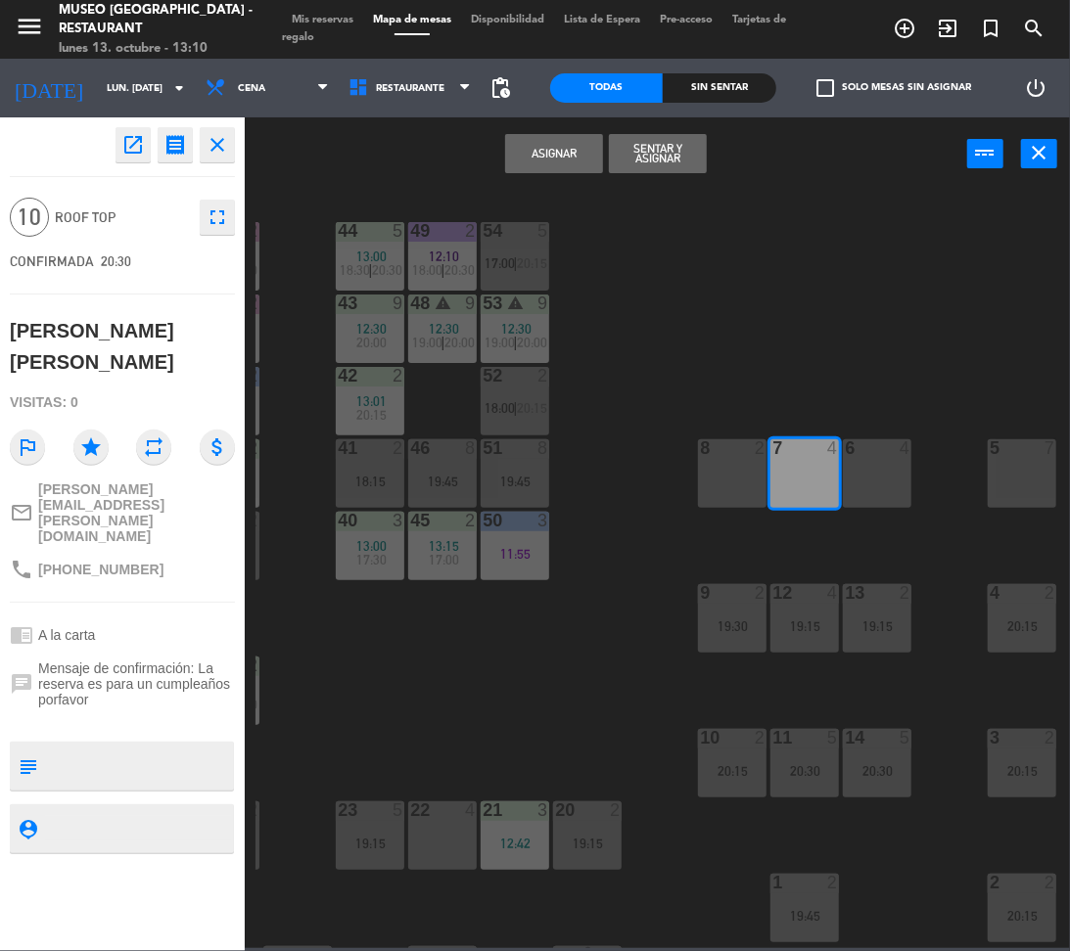
click at [858, 481] on div "6 4" at bounding box center [877, 473] width 69 height 69
click at [723, 459] on div "8 2" at bounding box center [732, 473] width 69 height 69
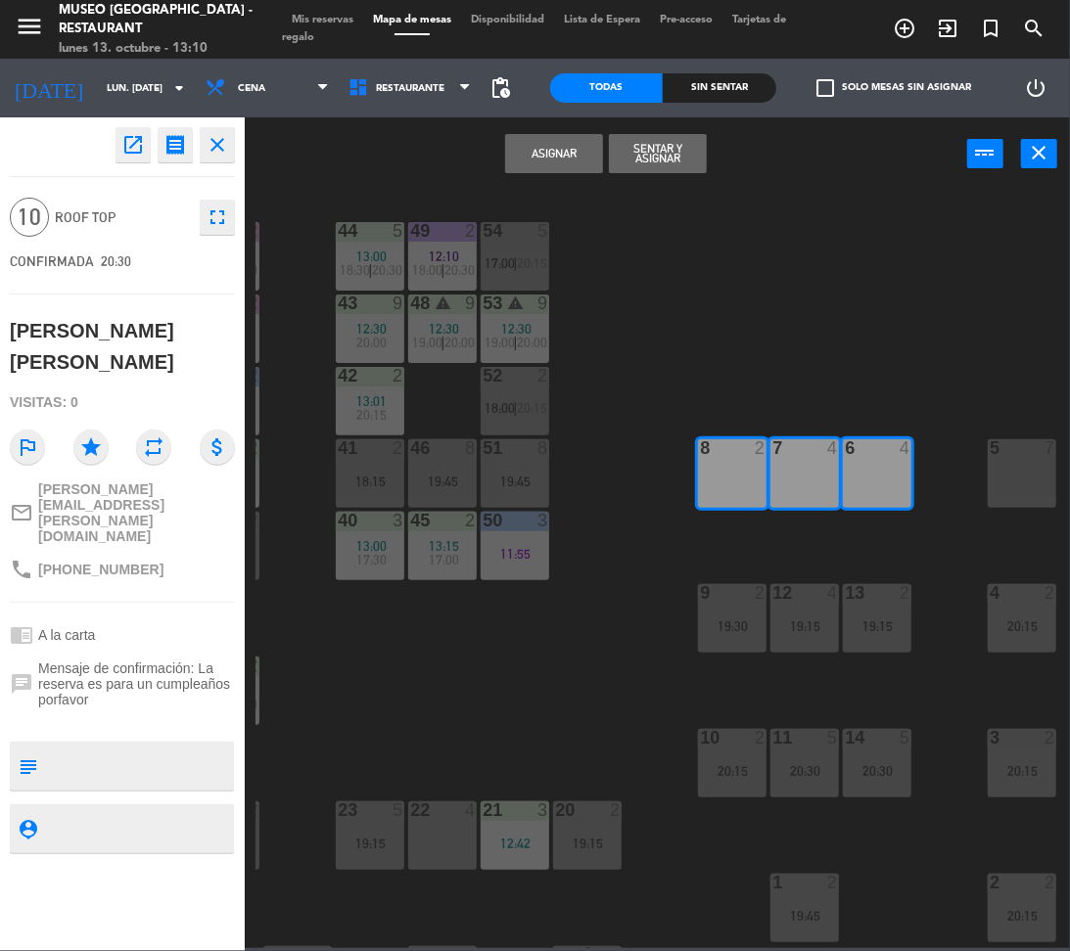
click at [560, 142] on button "Asignar" at bounding box center [554, 153] width 98 height 39
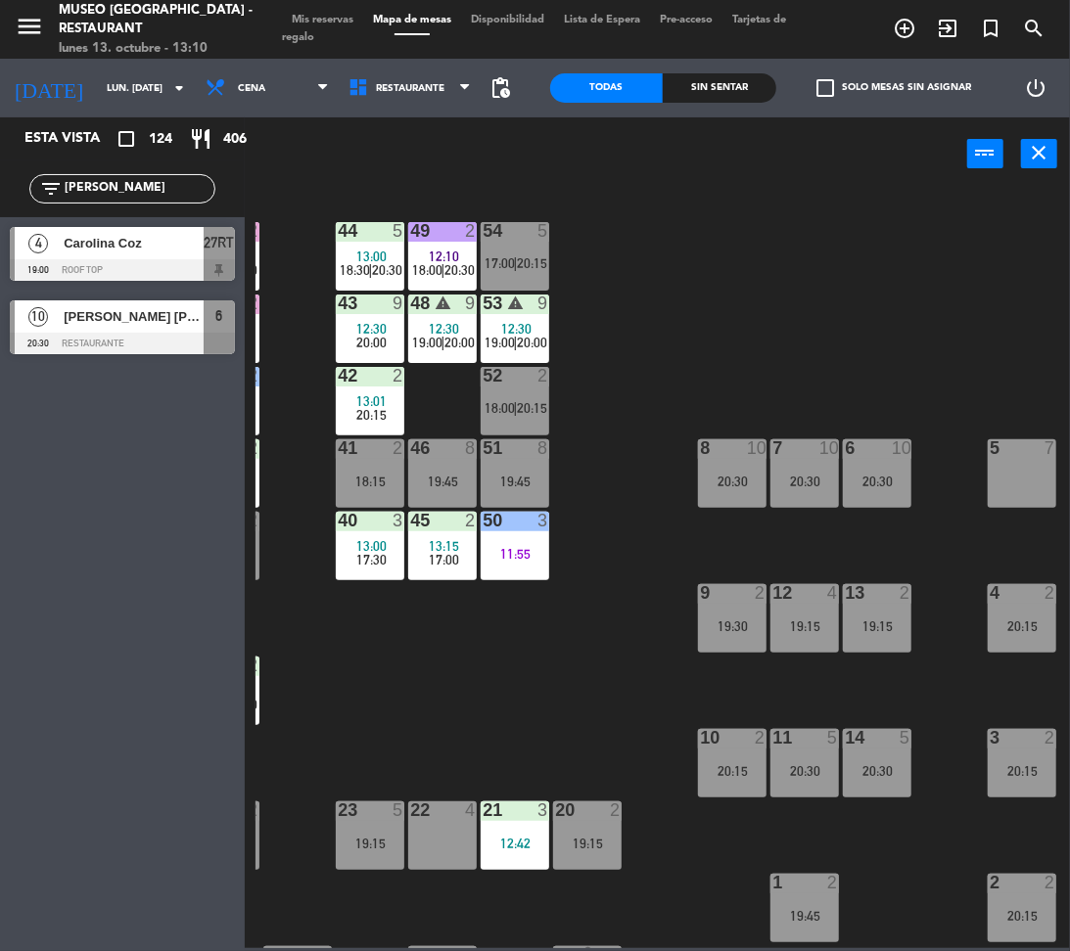
click at [151, 333] on div at bounding box center [122, 344] width 225 height 22
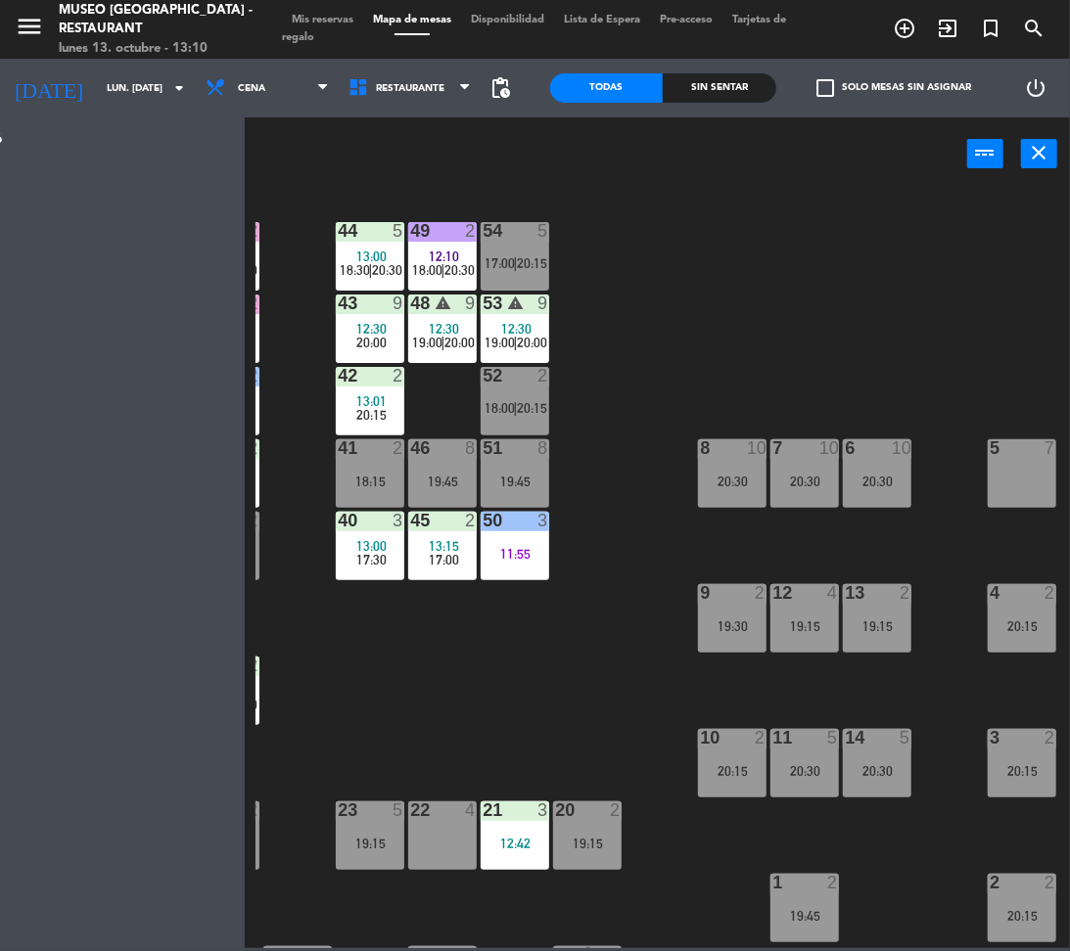
scroll to position [0, 0]
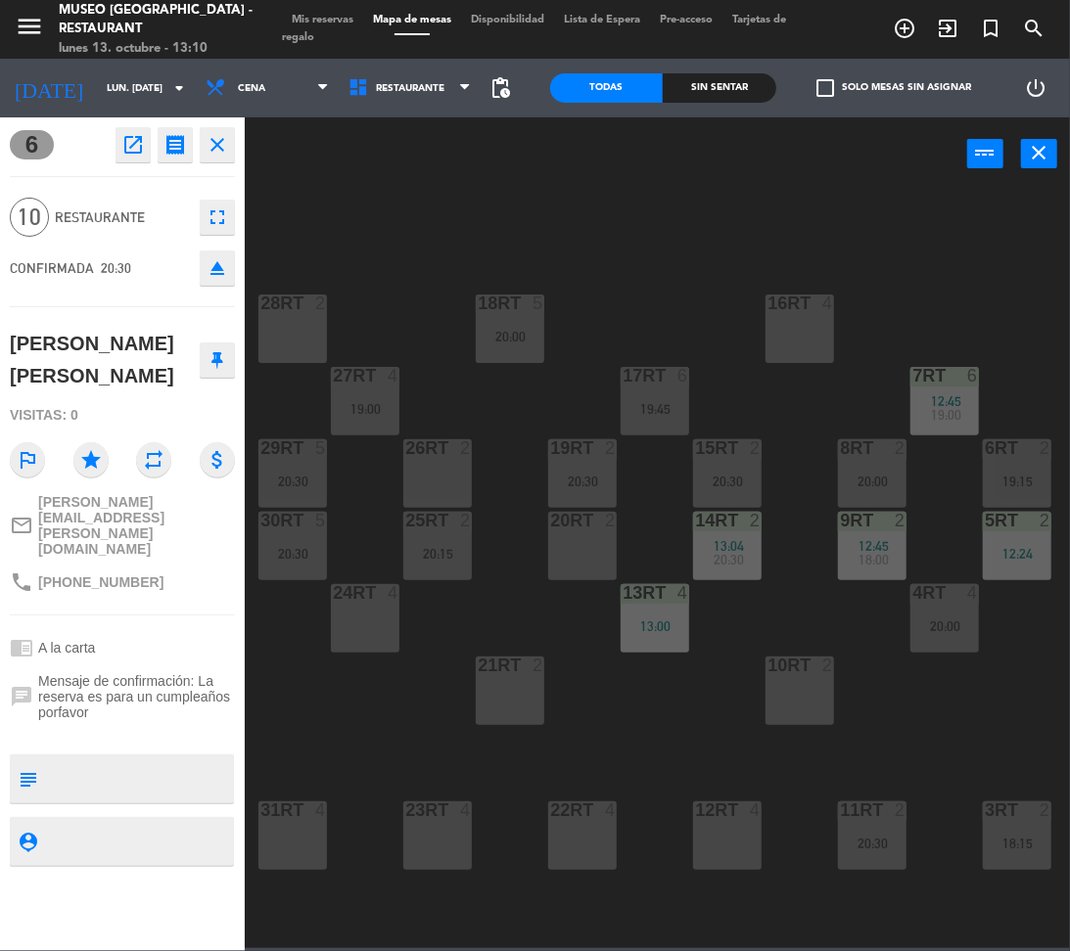
click at [697, 266] on div "18RT 5 20:00 16RT 4 28RT 2 80RR lock 2 27RT 4 19:00 7RT 6 12:45 19:00 S1RT lock…" at bounding box center [662, 568] width 814 height 760
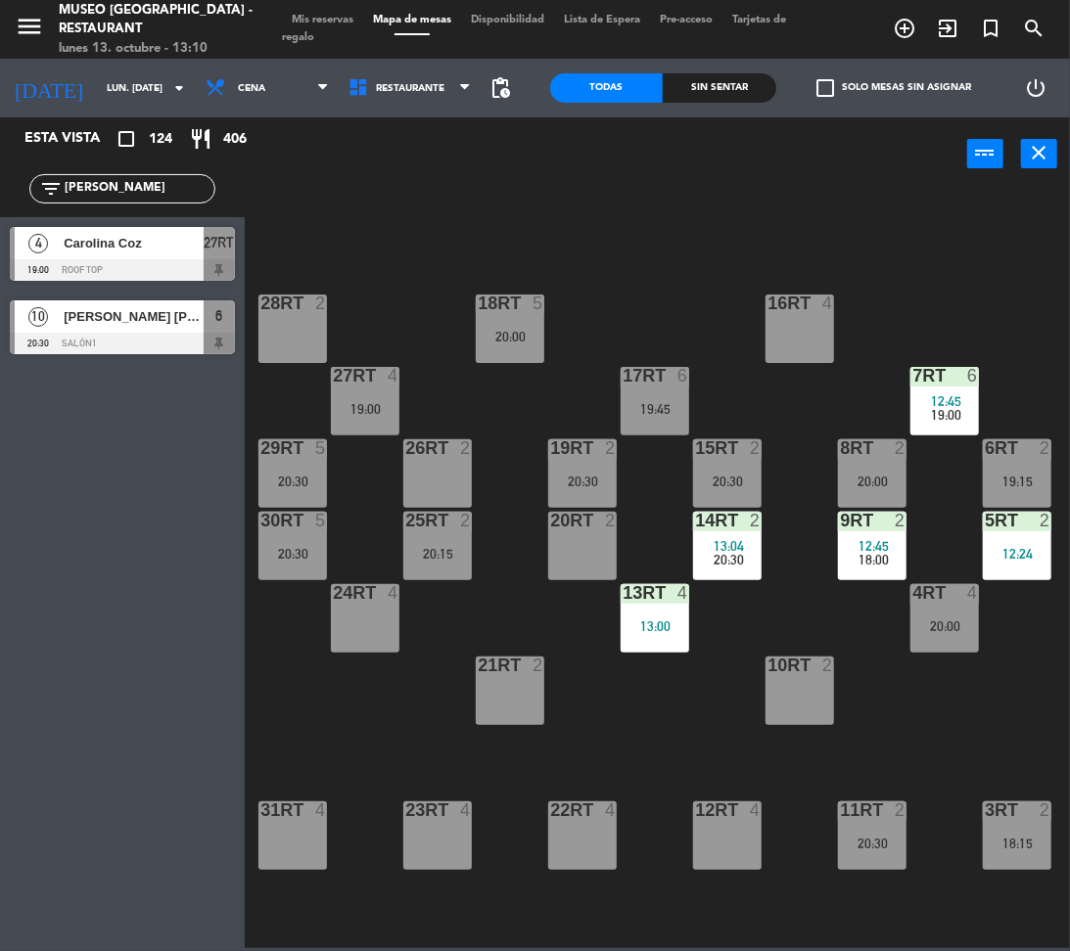
click at [188, 312] on span "[PERSON_NAME] [PERSON_NAME]" at bounding box center [134, 316] width 140 height 21
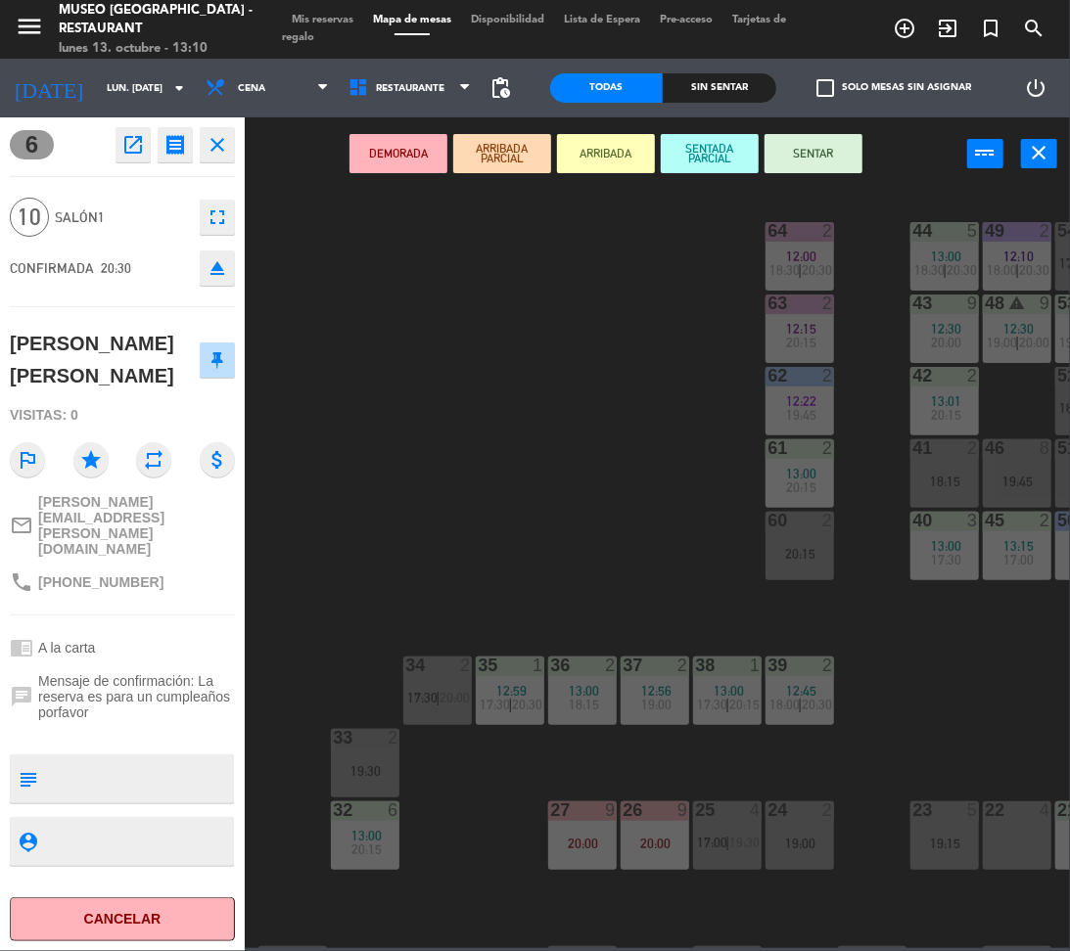
click at [394, 160] on button "DEMORADA" at bounding box center [398, 153] width 98 height 39
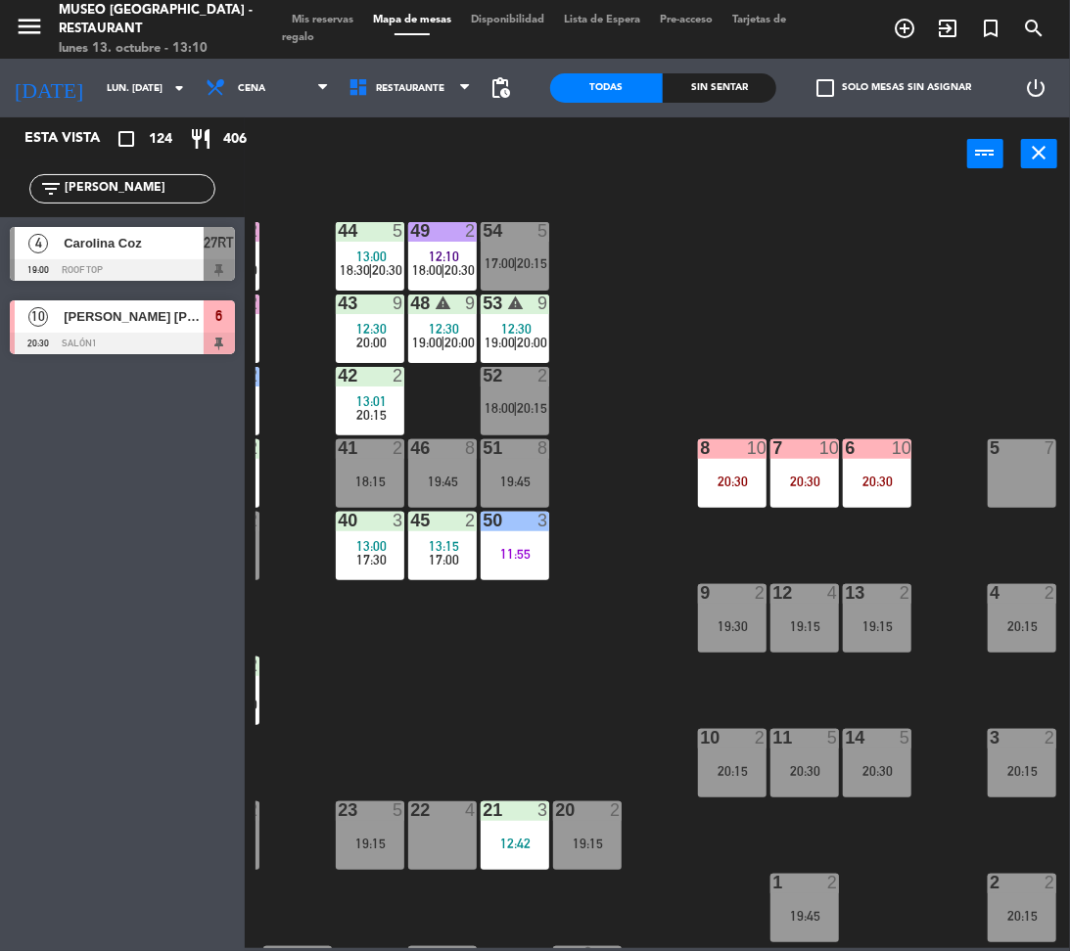
scroll to position [0, 496]
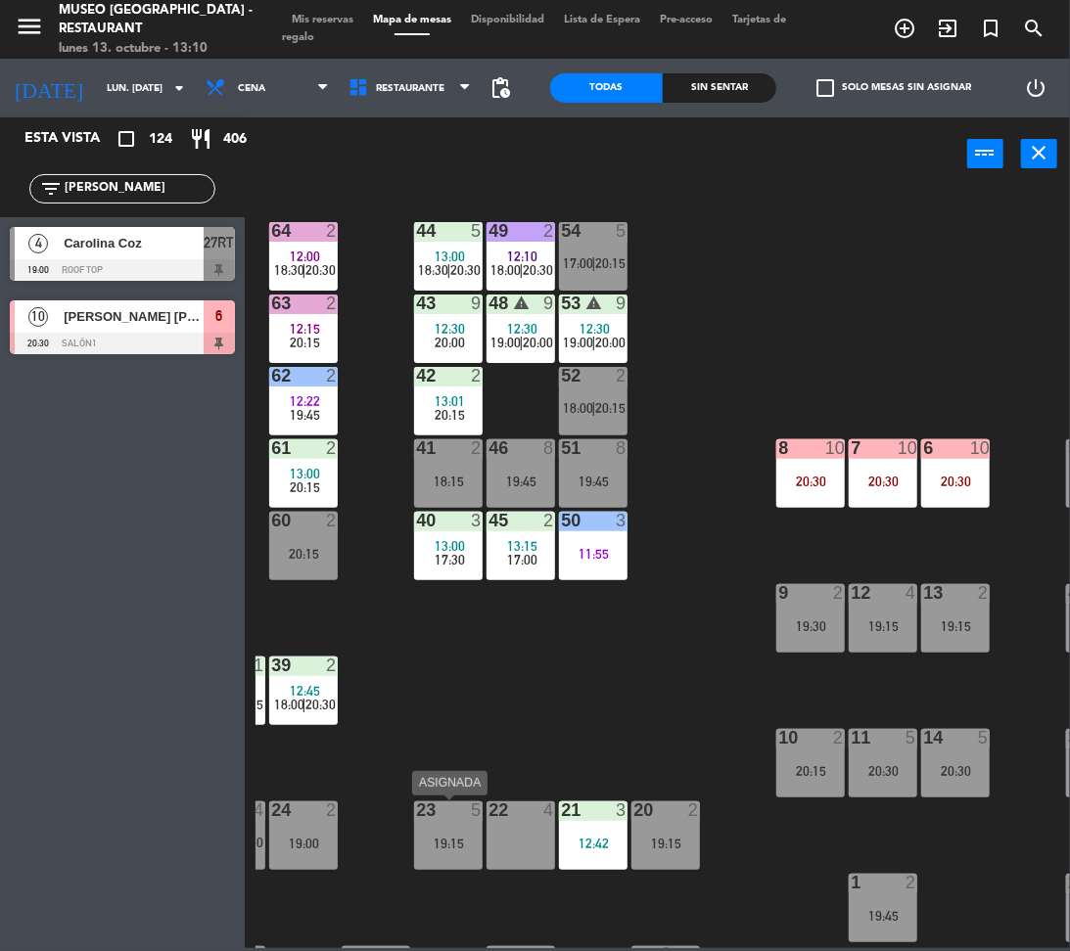
click at [427, 842] on div "19:15" at bounding box center [448, 844] width 69 height 14
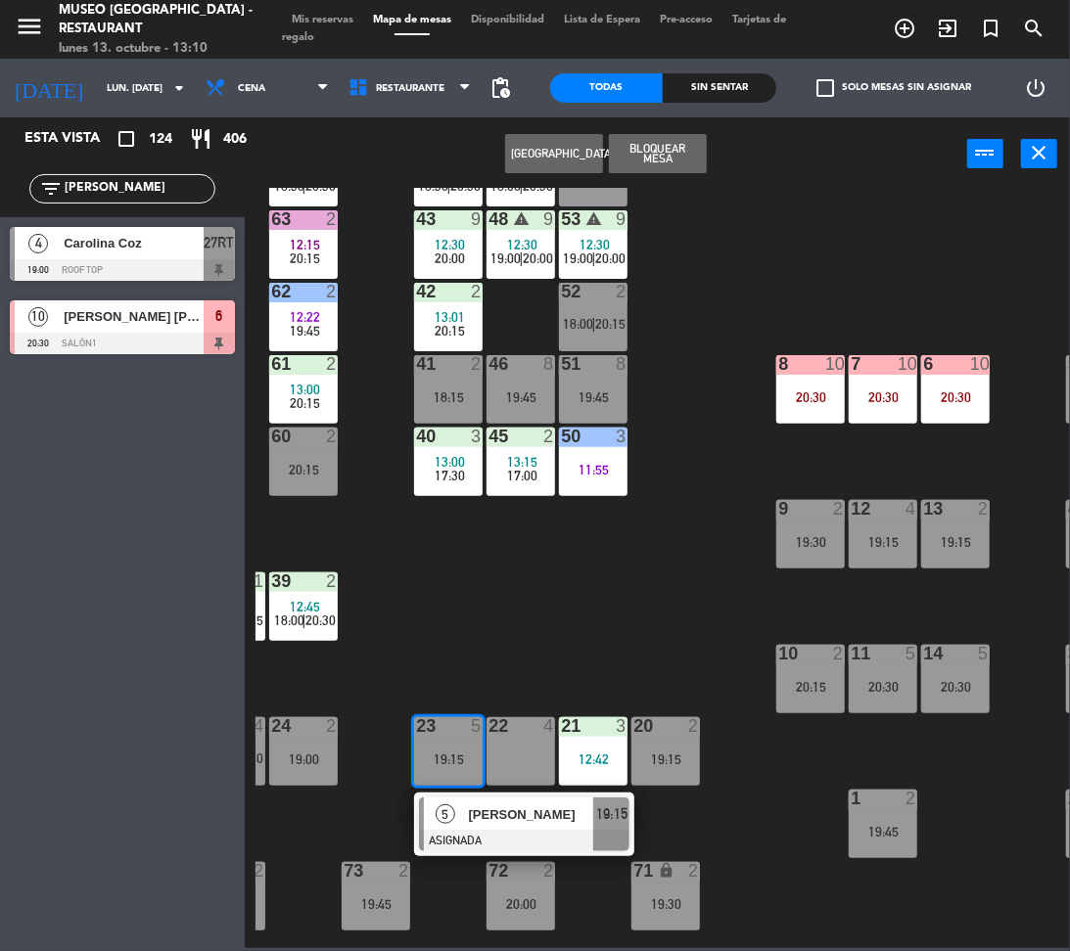
scroll to position [83, 496]
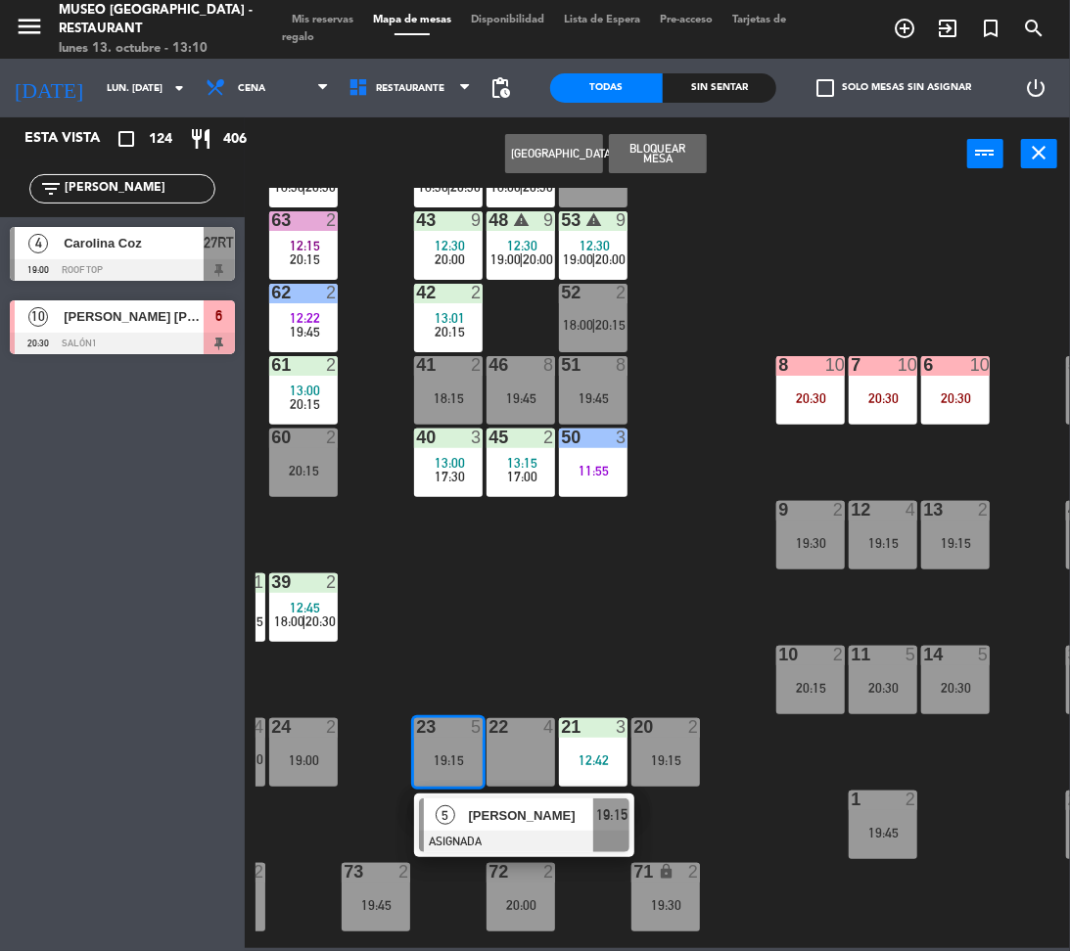
click at [646, 586] on div "44 5 13:00 18:30 | 20:30 49 2 12:10 18:00 | 20:30 54 5 17:00 | 20:15 64 2 12:00…" at bounding box center [662, 568] width 814 height 760
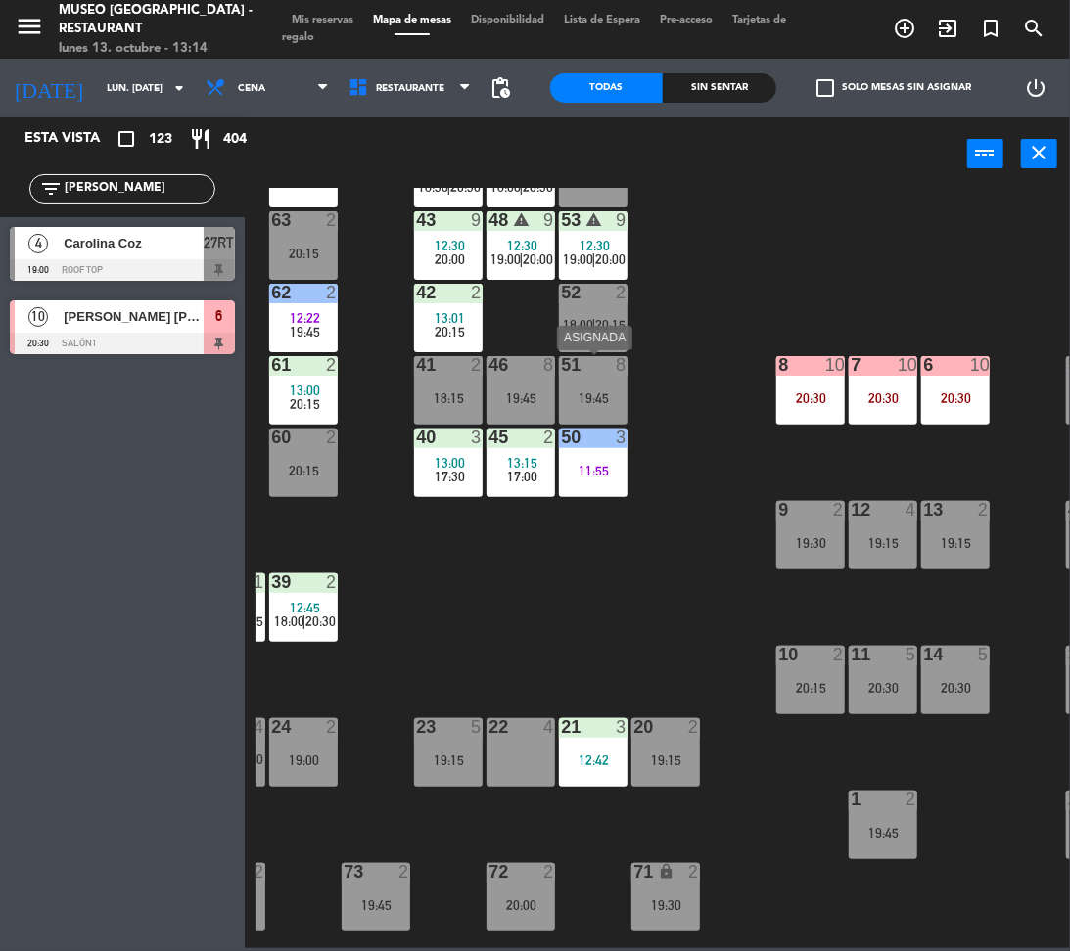
click at [593, 395] on div "19:45" at bounding box center [593, 398] width 69 height 14
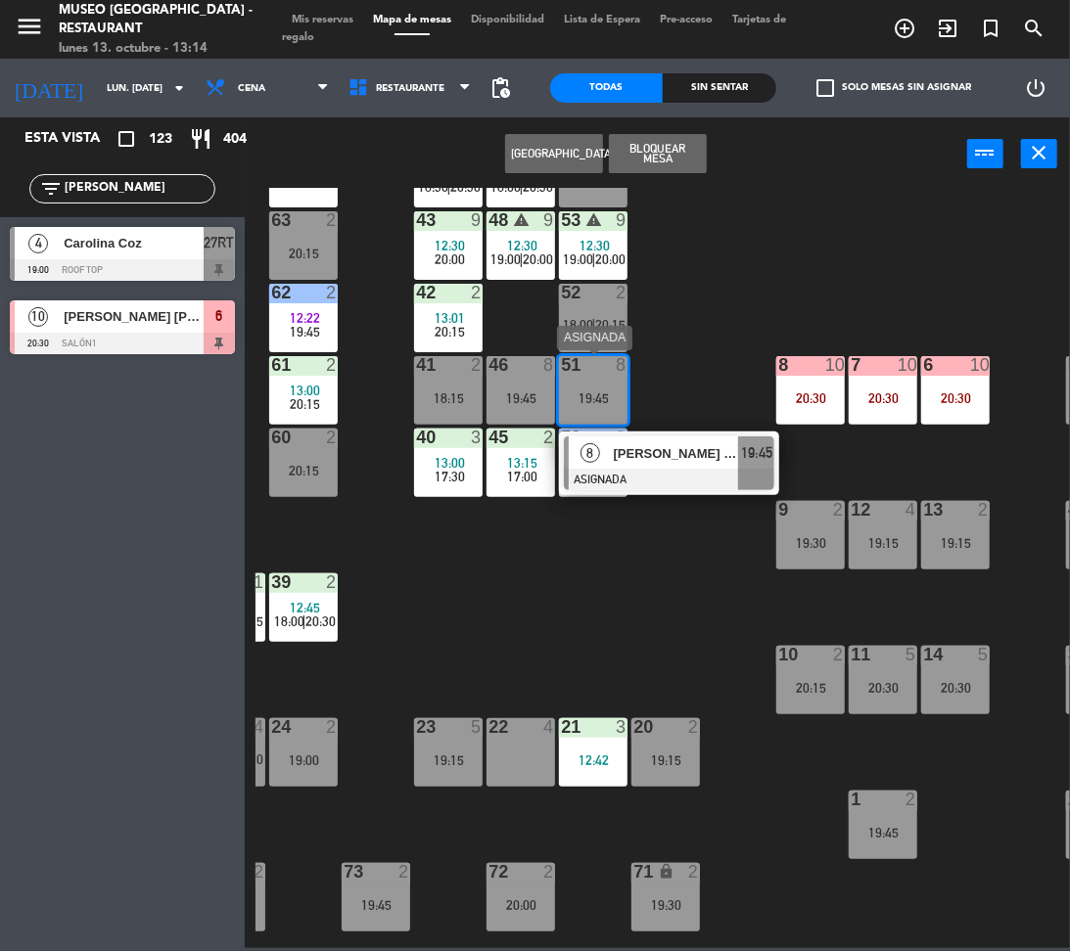
click at [665, 455] on span "[PERSON_NAME] [PERSON_NAME]" at bounding box center [676, 453] width 125 height 21
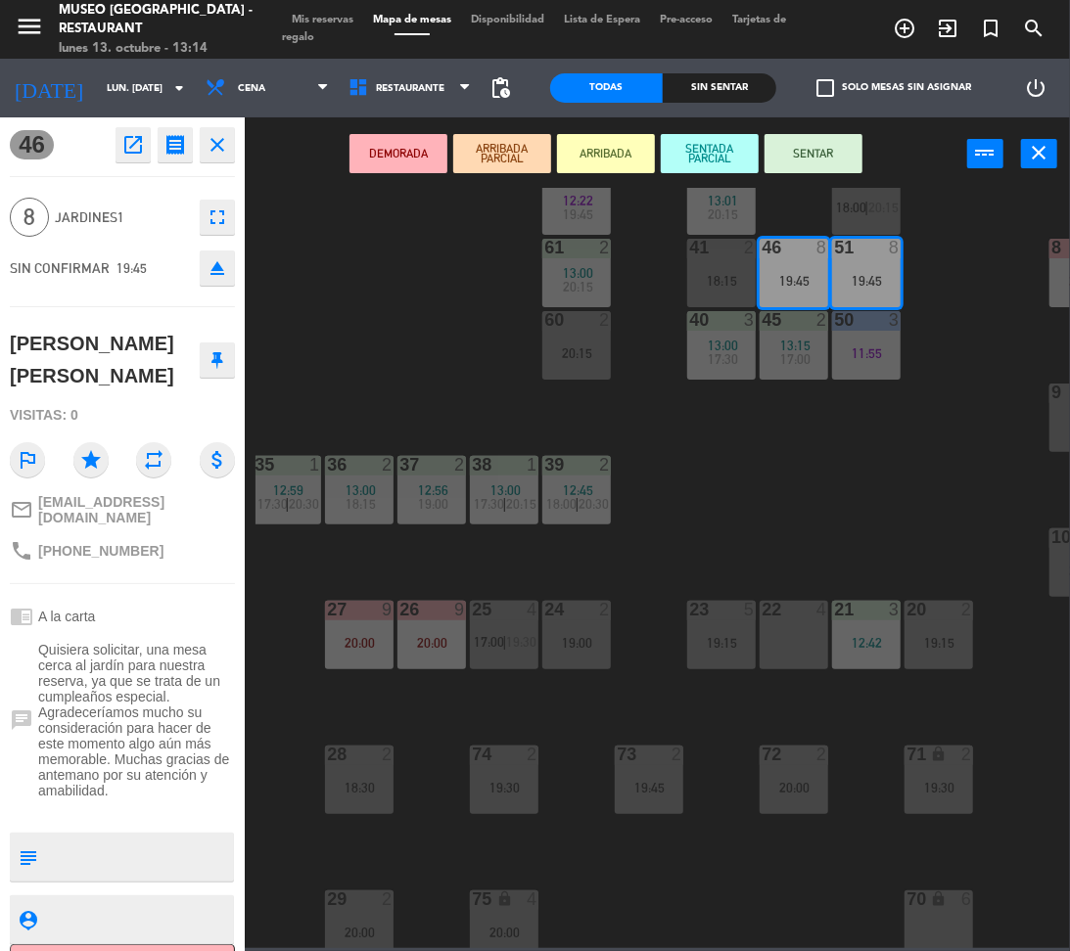
scroll to position [201, 235]
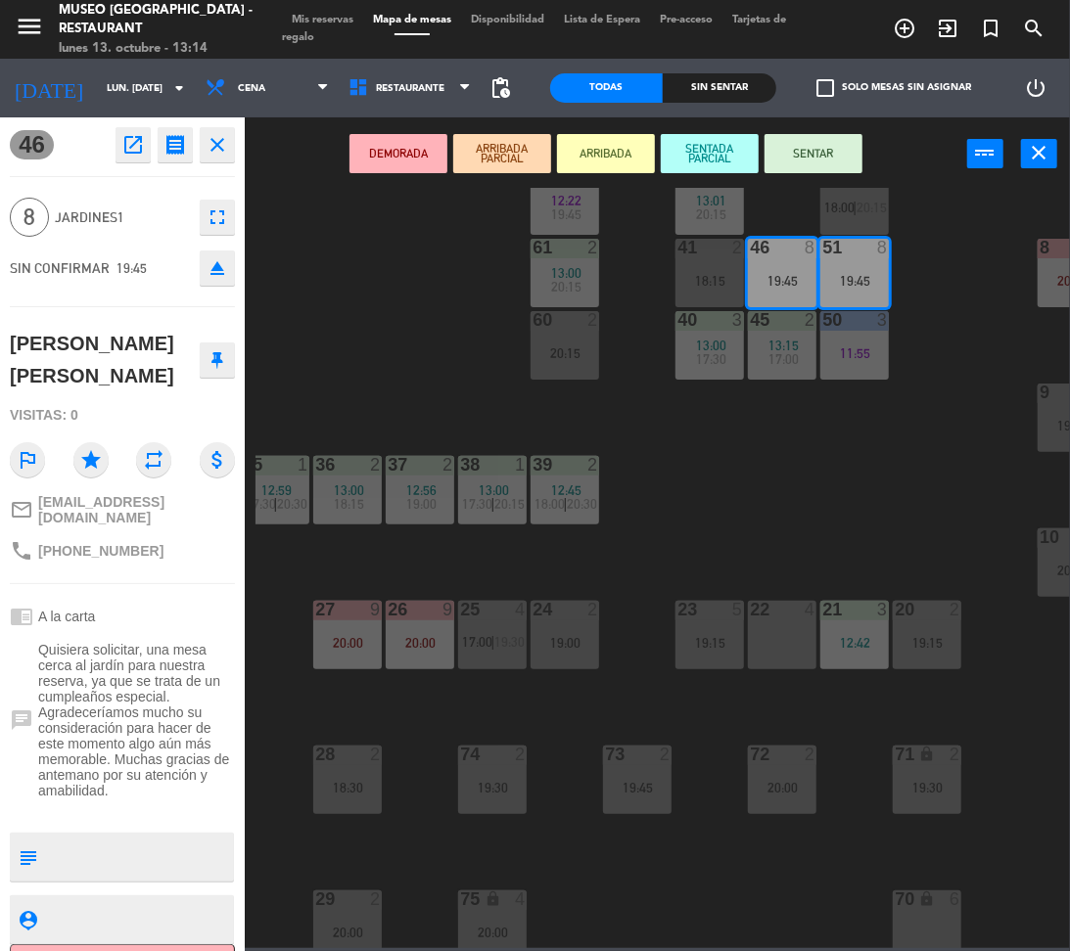
click at [843, 584] on div "44 5 13:00 18:30 | 20:30 49 2 12:10 18:00 | 20:30 54 5 17:00 | 20:15 64 2 18:30…" at bounding box center [662, 568] width 814 height 760
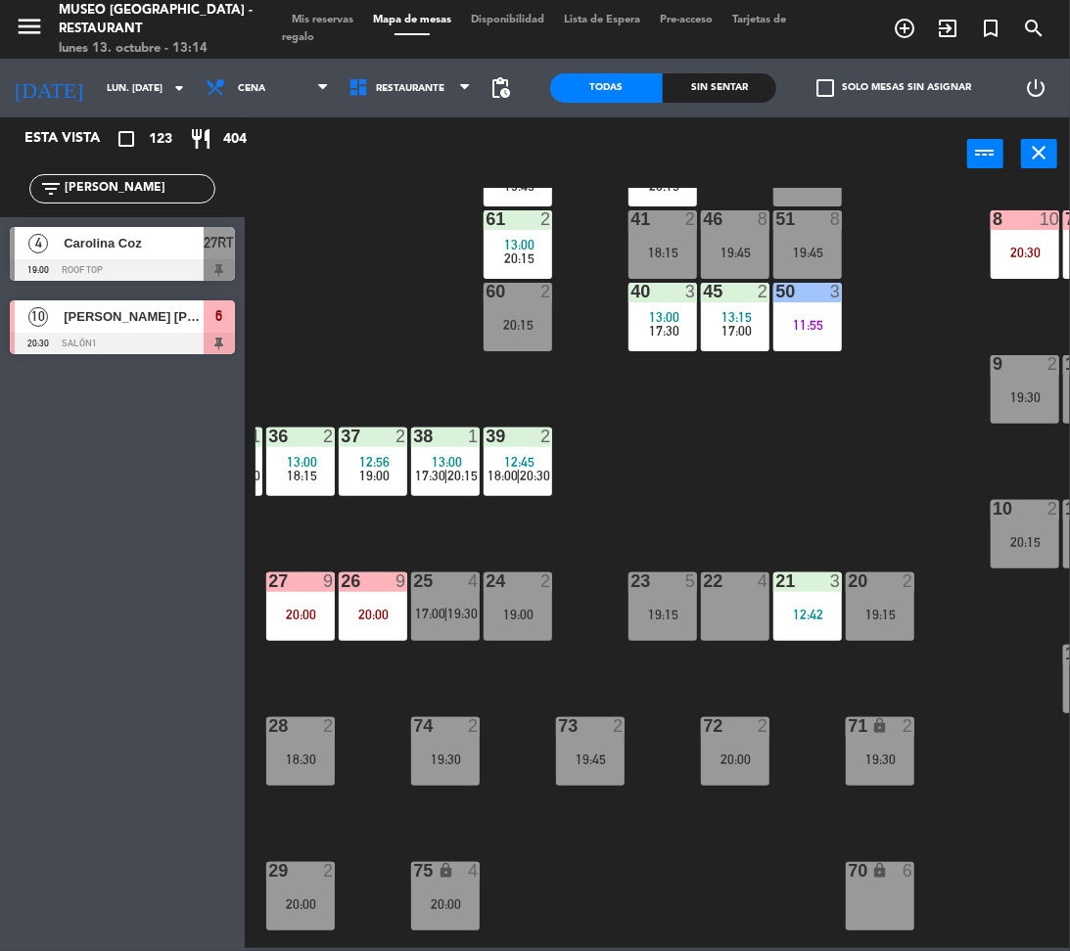
scroll to position [229, 282]
click at [648, 624] on div "23 5 19:15" at bounding box center [662, 607] width 69 height 69
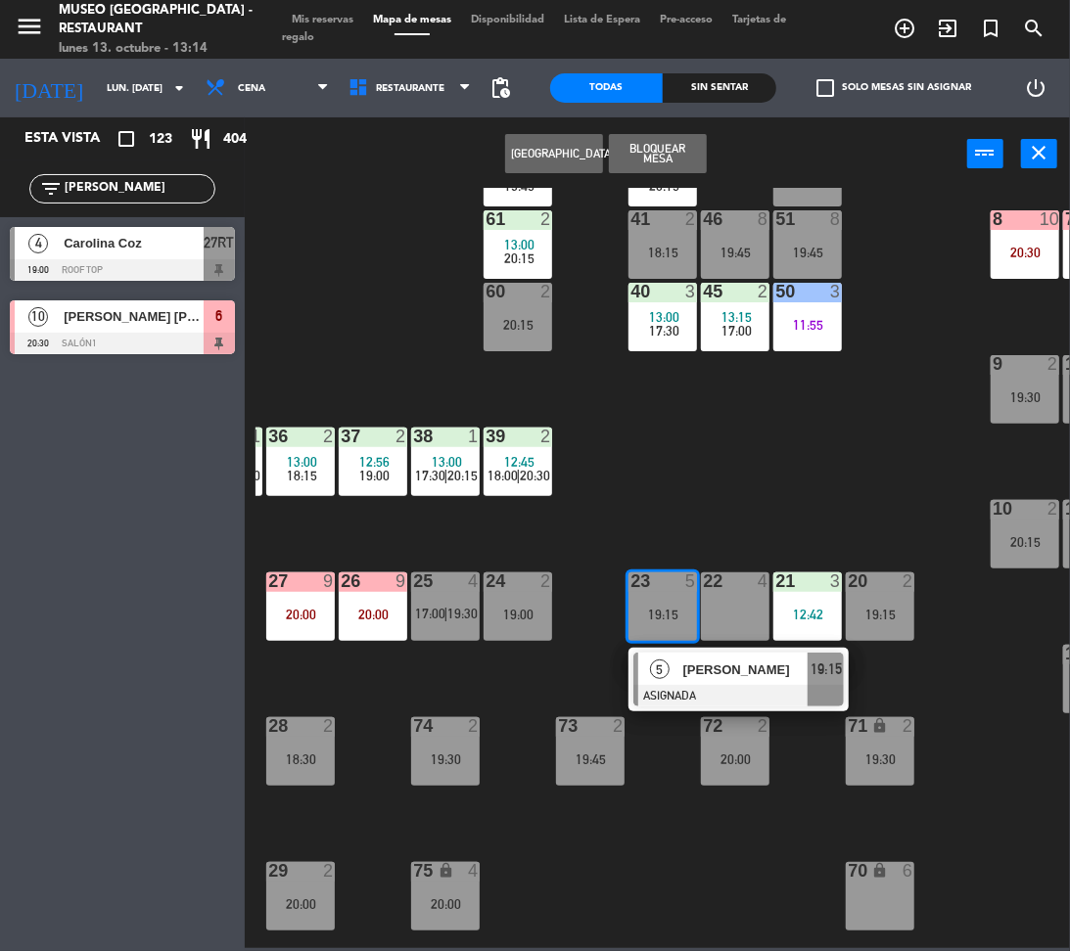
click at [730, 689] on div at bounding box center [738, 696] width 210 height 22
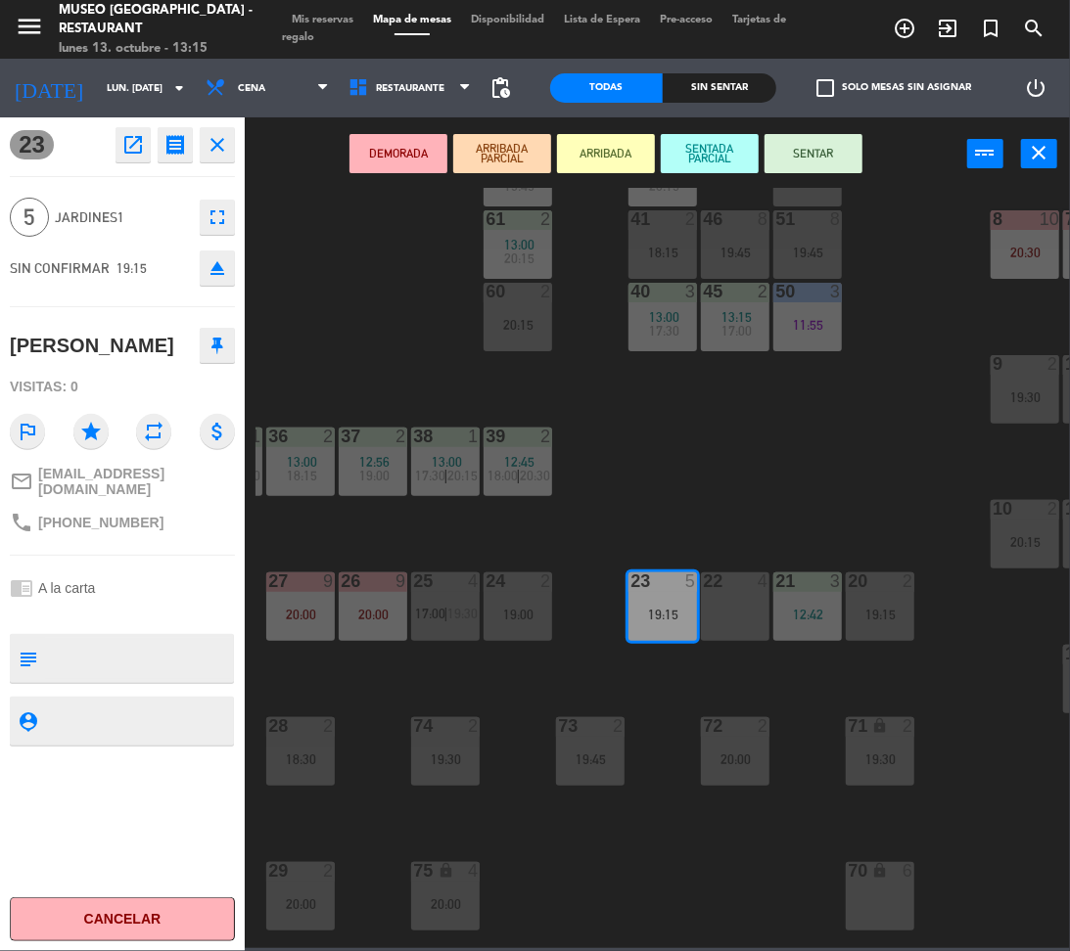
click at [768, 497] on div "44 5 13:00 18:30 | 20:30 49 2 12:10 18:00 | 20:30 54 5 17:00 | 20:15 64 2 18:30…" at bounding box center [662, 568] width 814 height 760
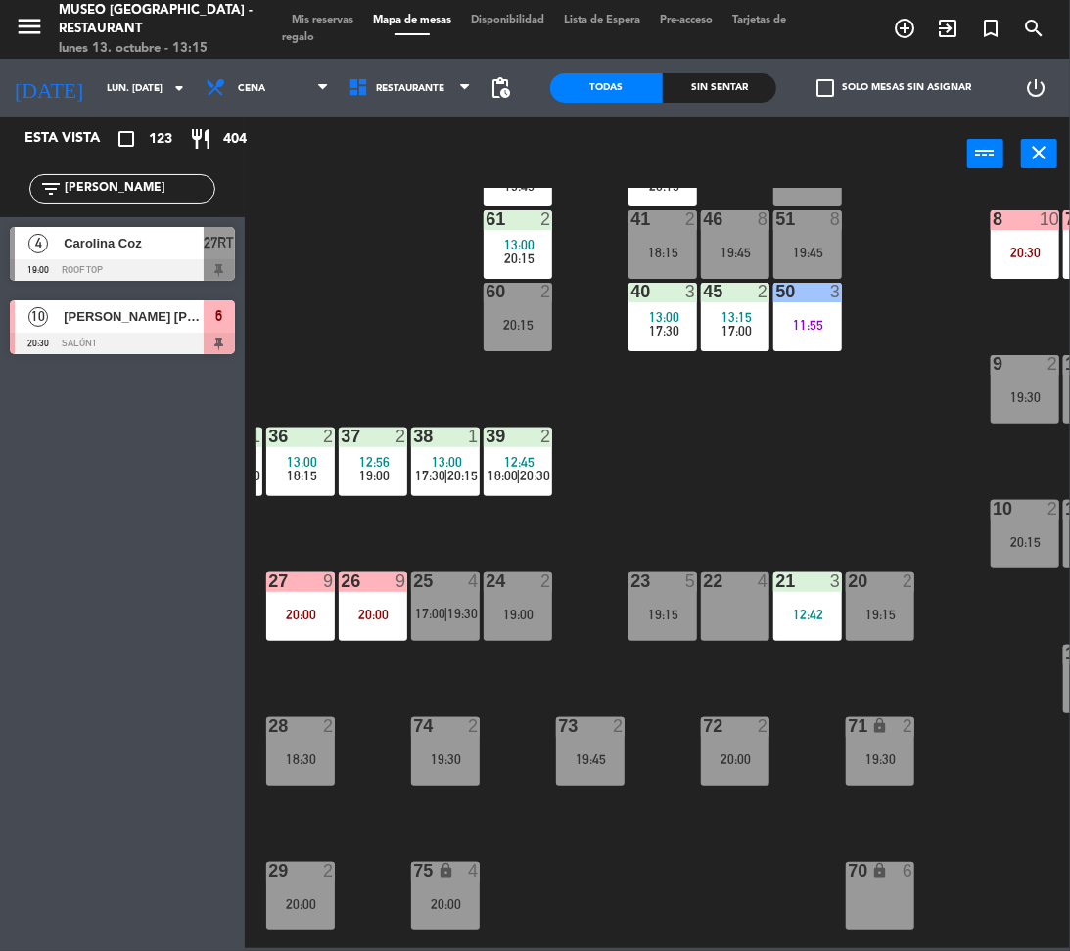
click at [730, 252] on div "19:45" at bounding box center [735, 253] width 69 height 14
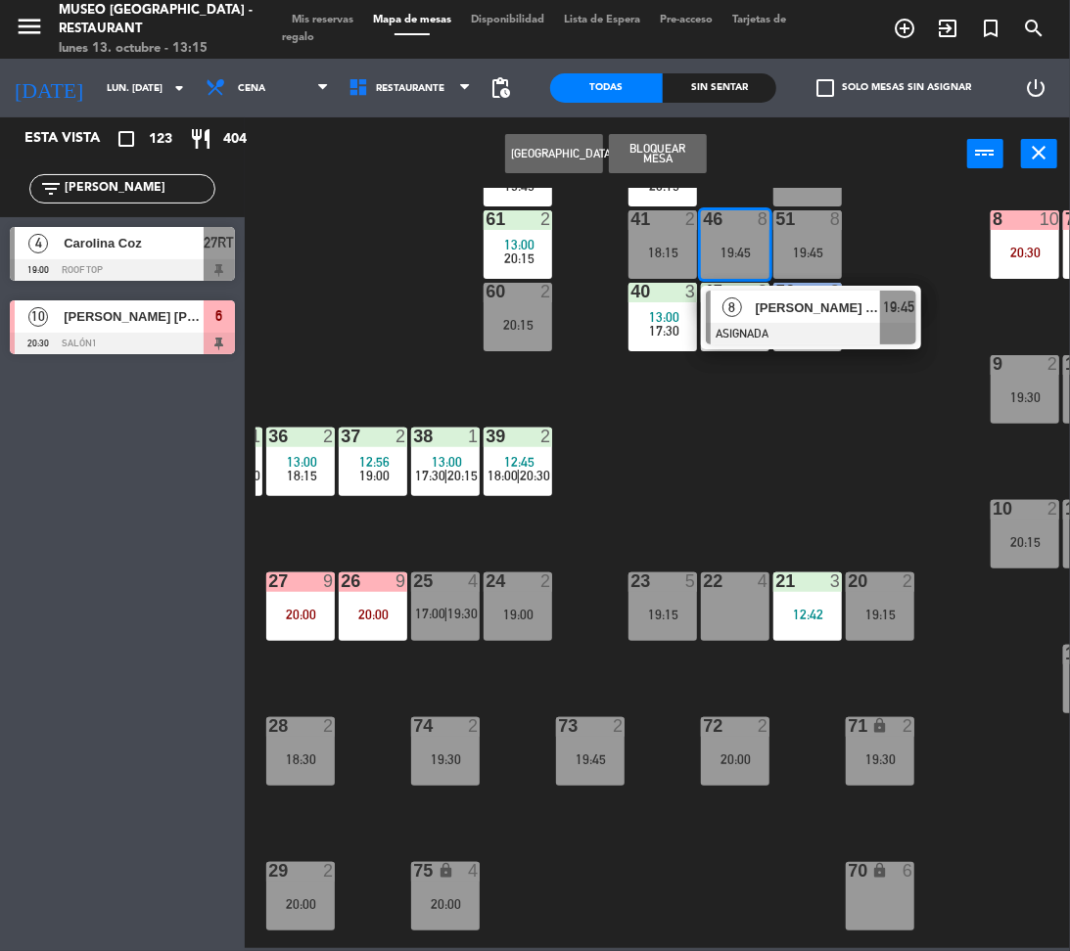
click at [785, 323] on div at bounding box center [811, 334] width 210 height 22
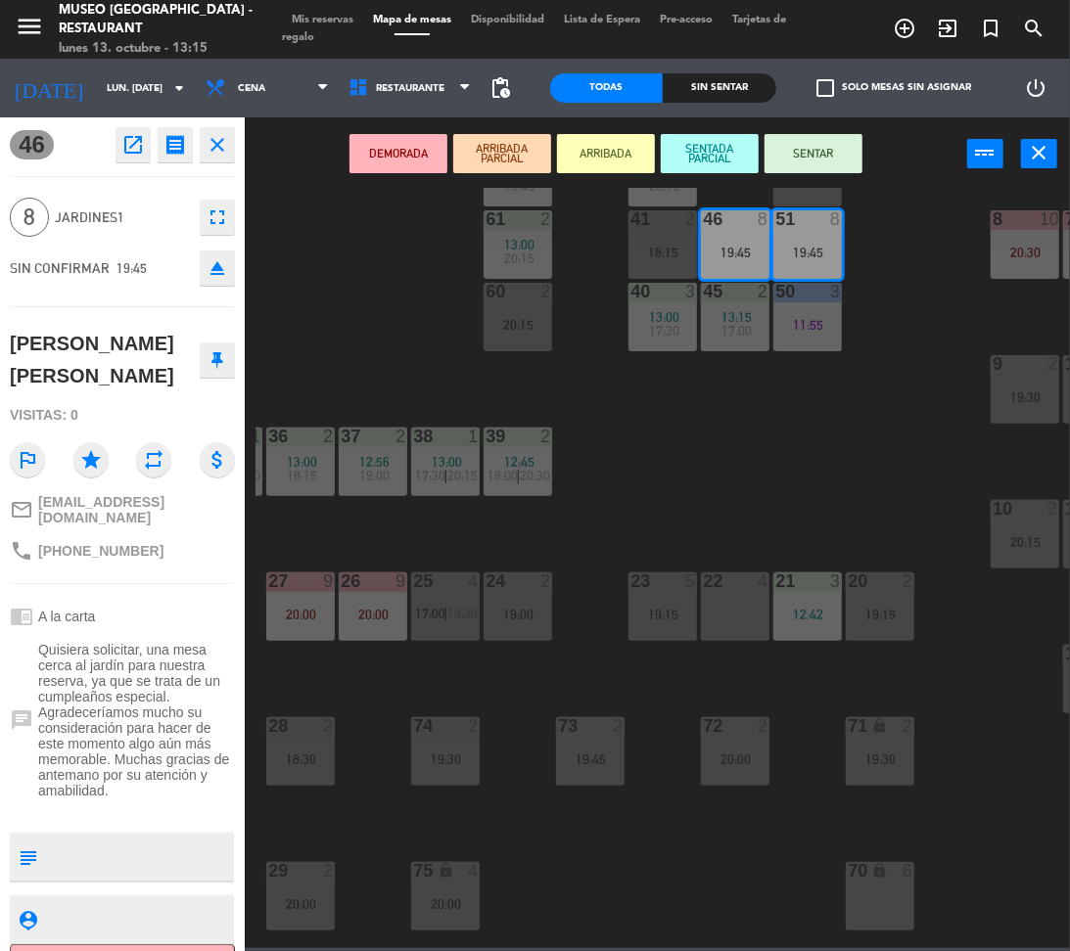
click at [676, 587] on div at bounding box center [663, 582] width 32 height 18
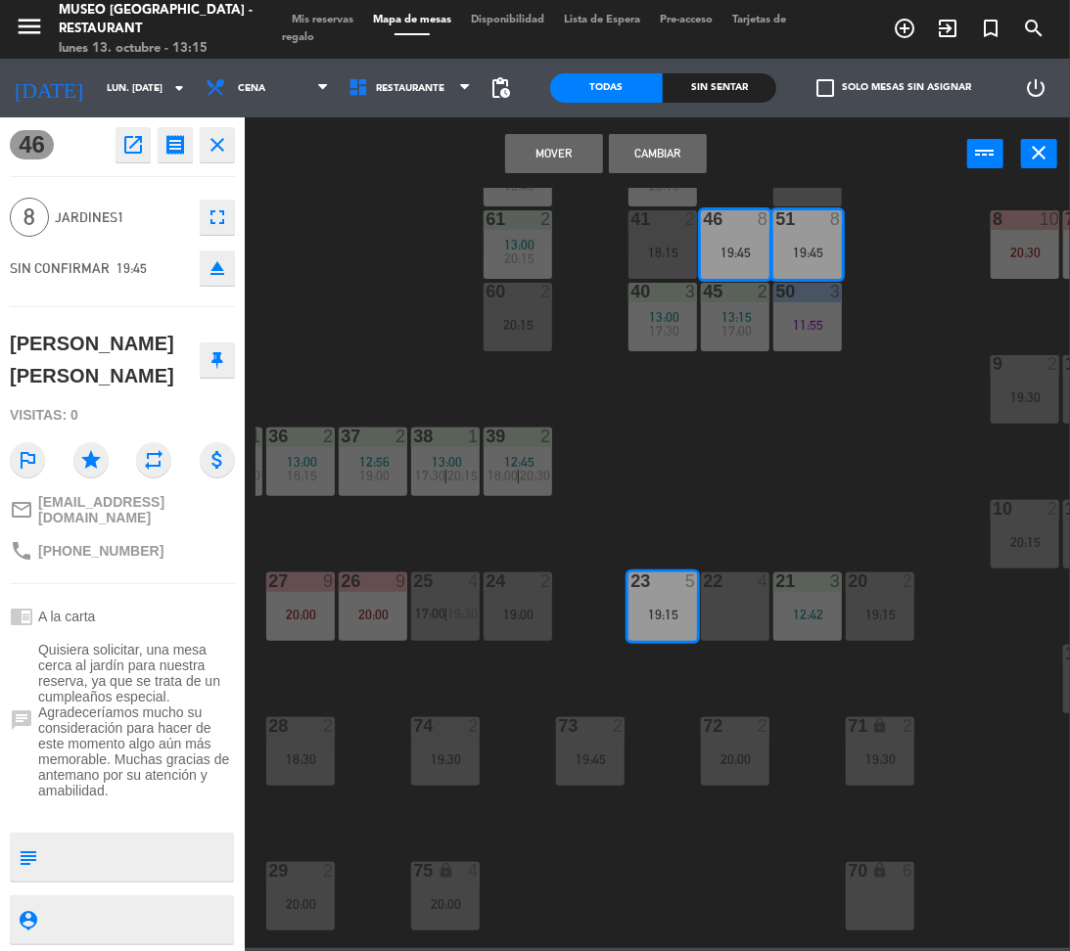
click at [708, 603] on div "22 4" at bounding box center [735, 607] width 69 height 69
click at [585, 149] on button "Mover y Unir" at bounding box center [554, 153] width 98 height 39
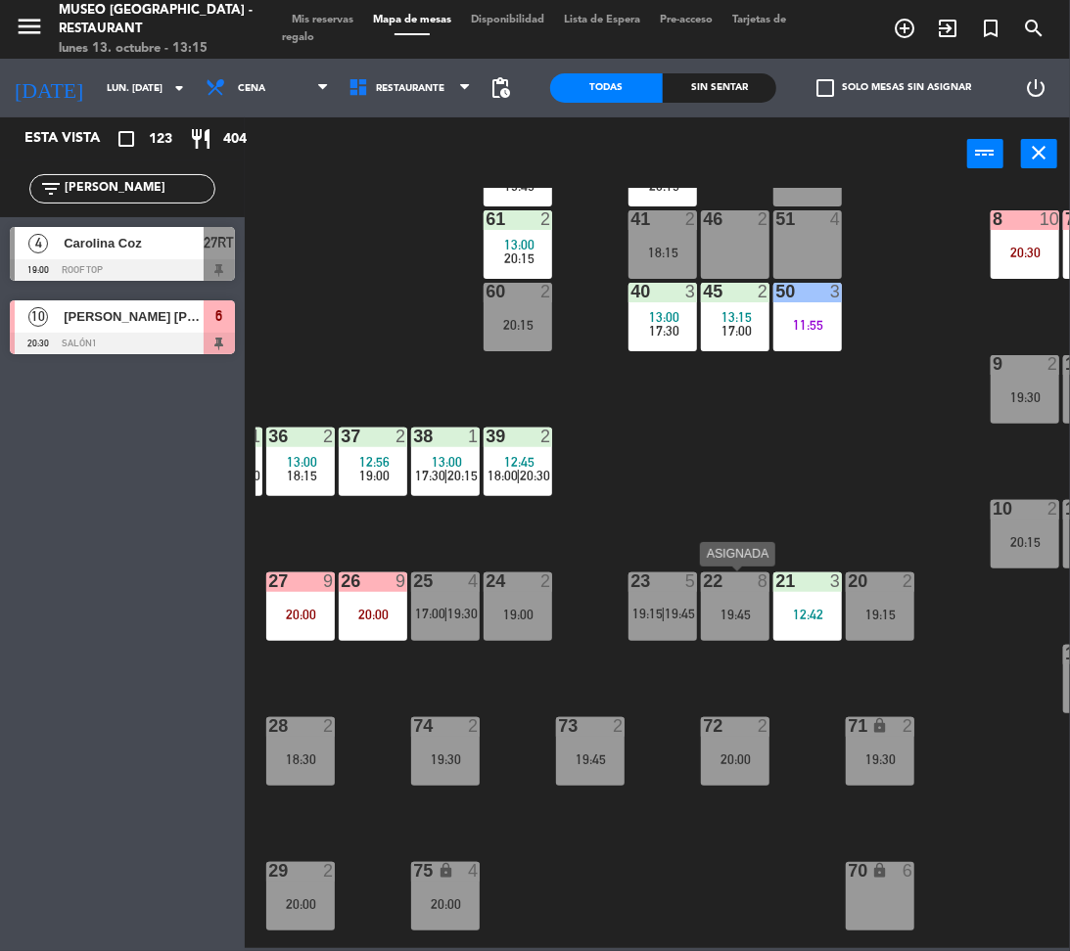
click at [738, 619] on div "19:45" at bounding box center [735, 615] width 69 height 14
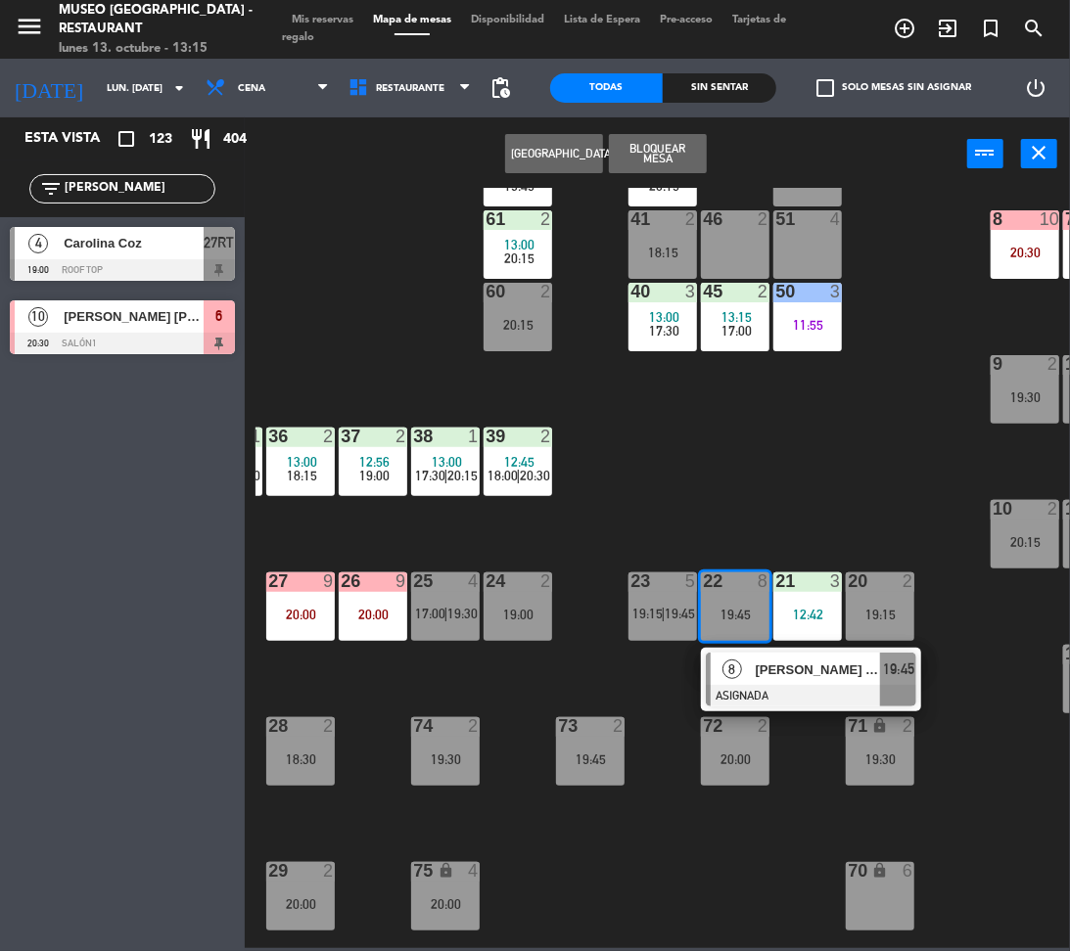
click at [776, 685] on div at bounding box center [811, 696] width 210 height 22
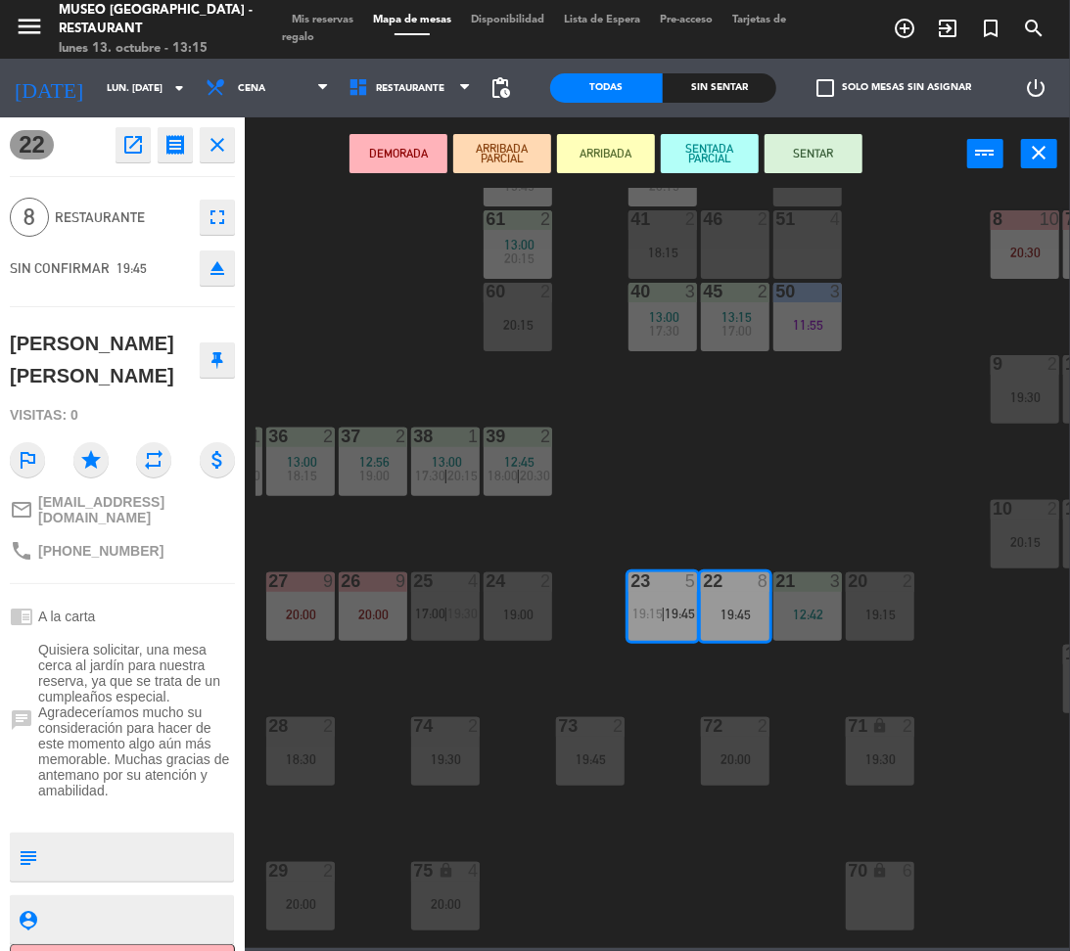
click at [427, 160] on button "DEMORADA" at bounding box center [398, 153] width 98 height 39
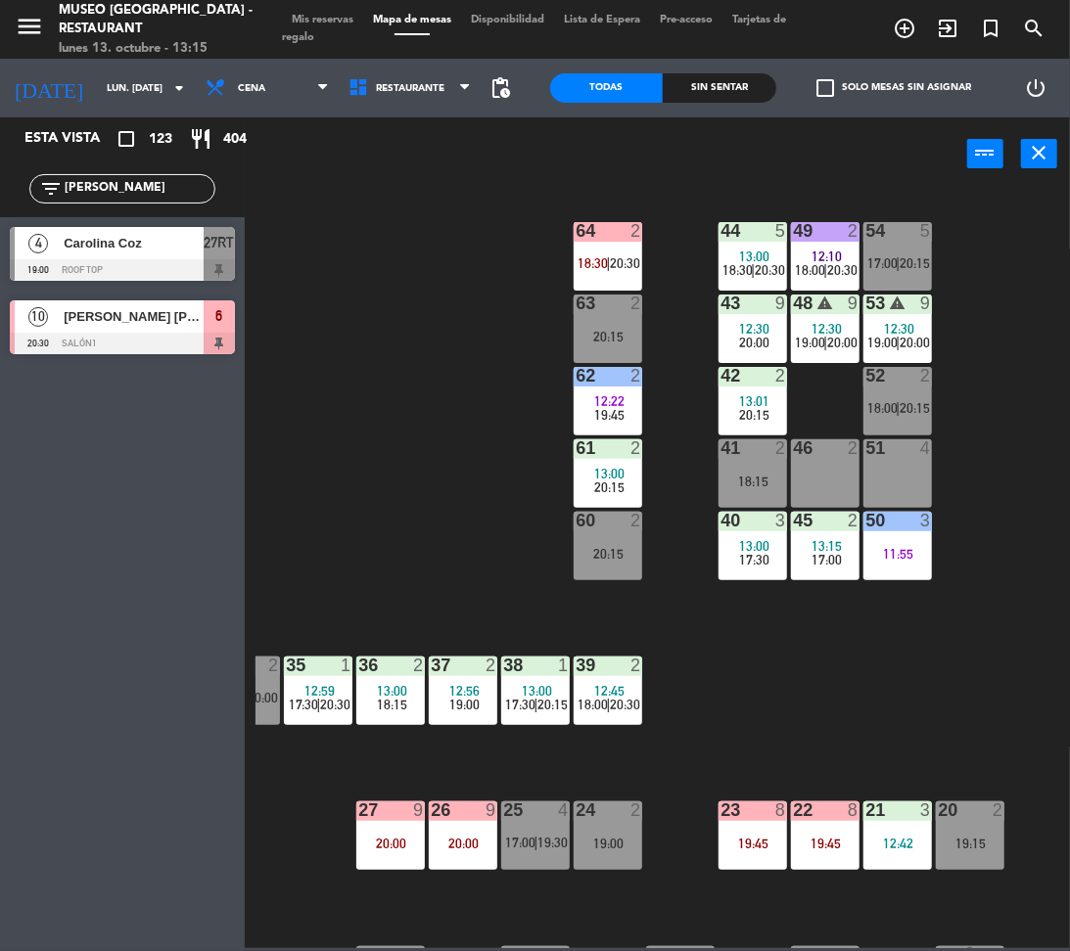
scroll to position [45, 0]
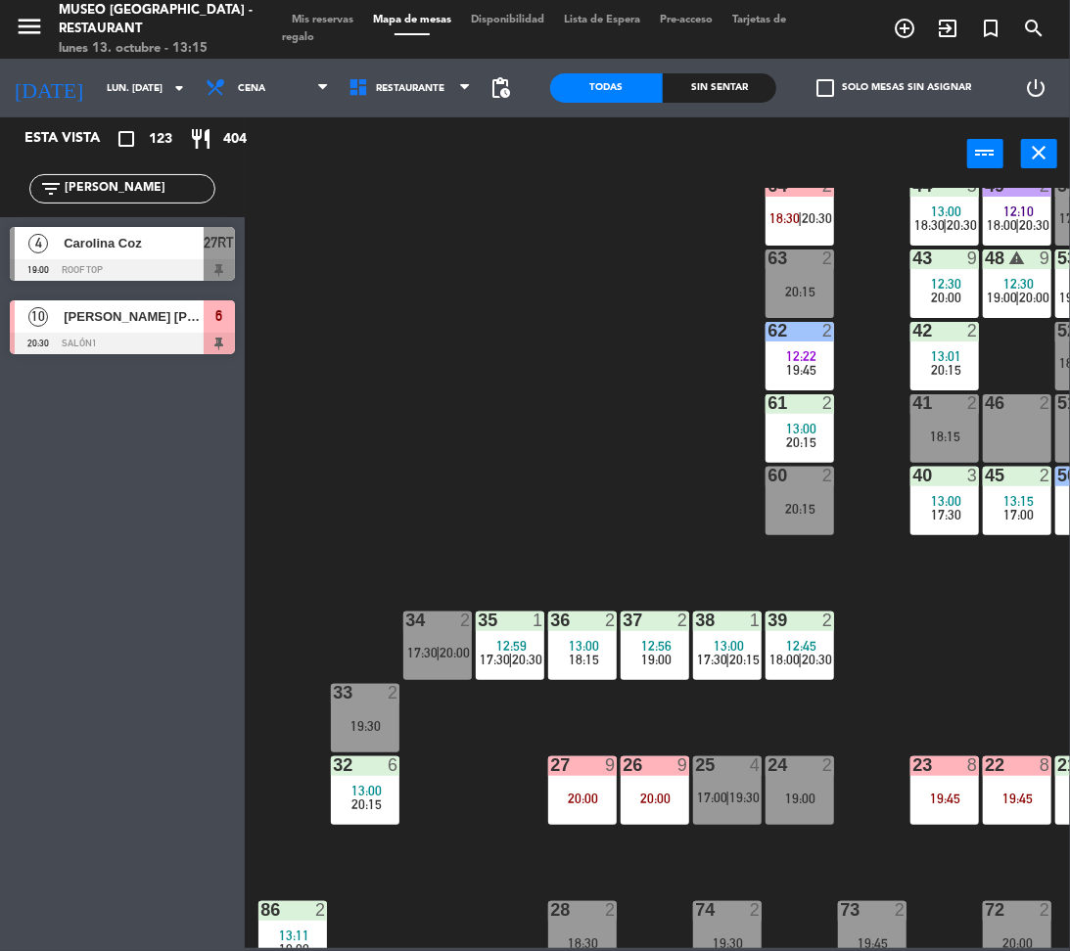
click at [105, 188] on input "[PERSON_NAME]" at bounding box center [139, 189] width 152 height 22
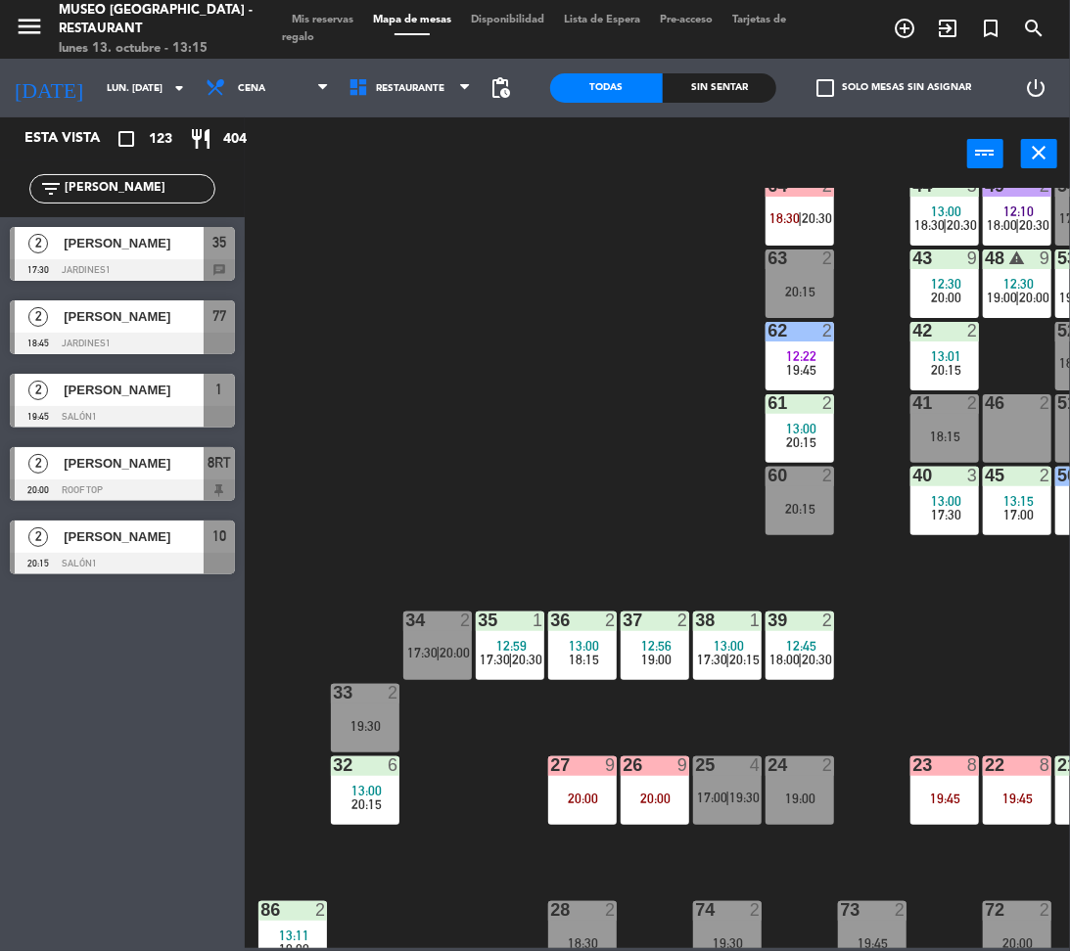
type input "[PERSON_NAME]"
click at [428, 417] on div "44 5 13:00 18:30 | 20:30 49 2 12:10 18:00 | 20:30 54 5 17:00 | 20:15 64 2 18:30…" at bounding box center [662, 568] width 814 height 760
click at [175, 259] on div at bounding box center [122, 270] width 225 height 22
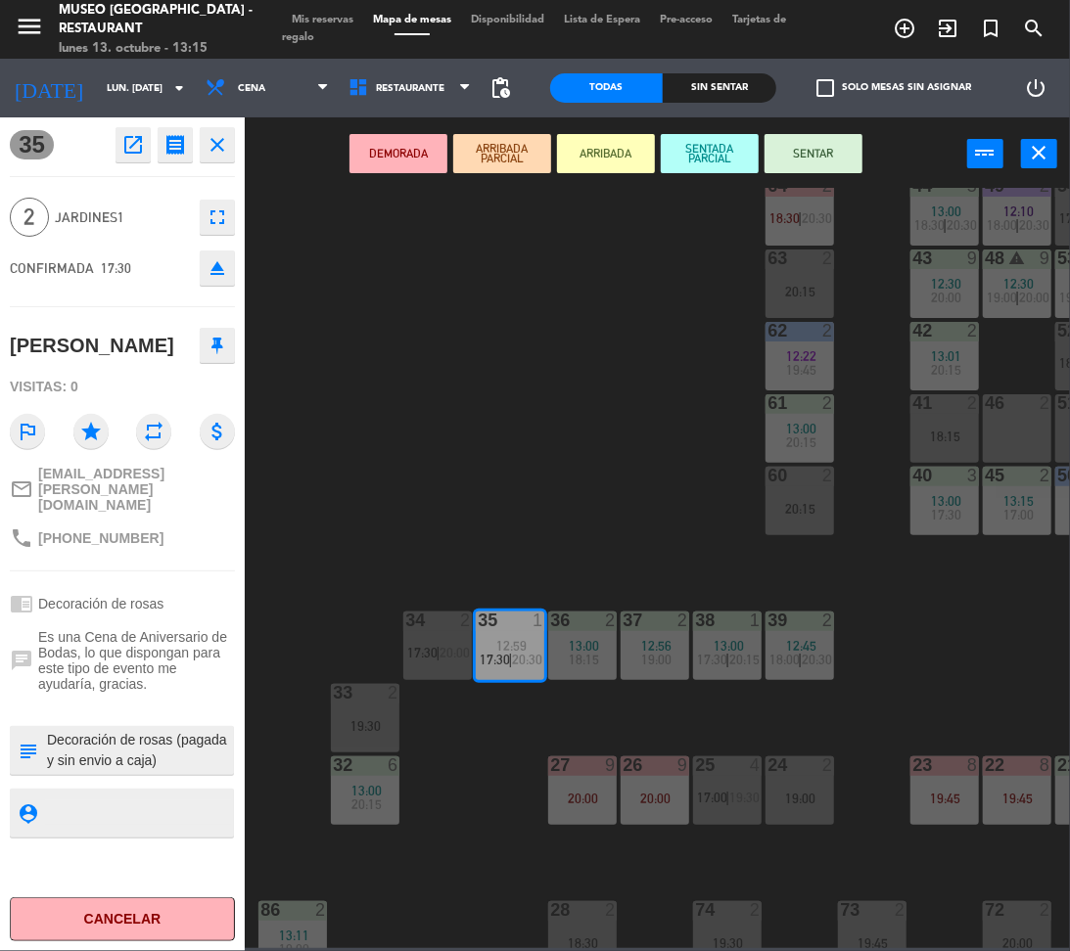
click at [377, 741] on div "33 2 19:30" at bounding box center [365, 718] width 69 height 69
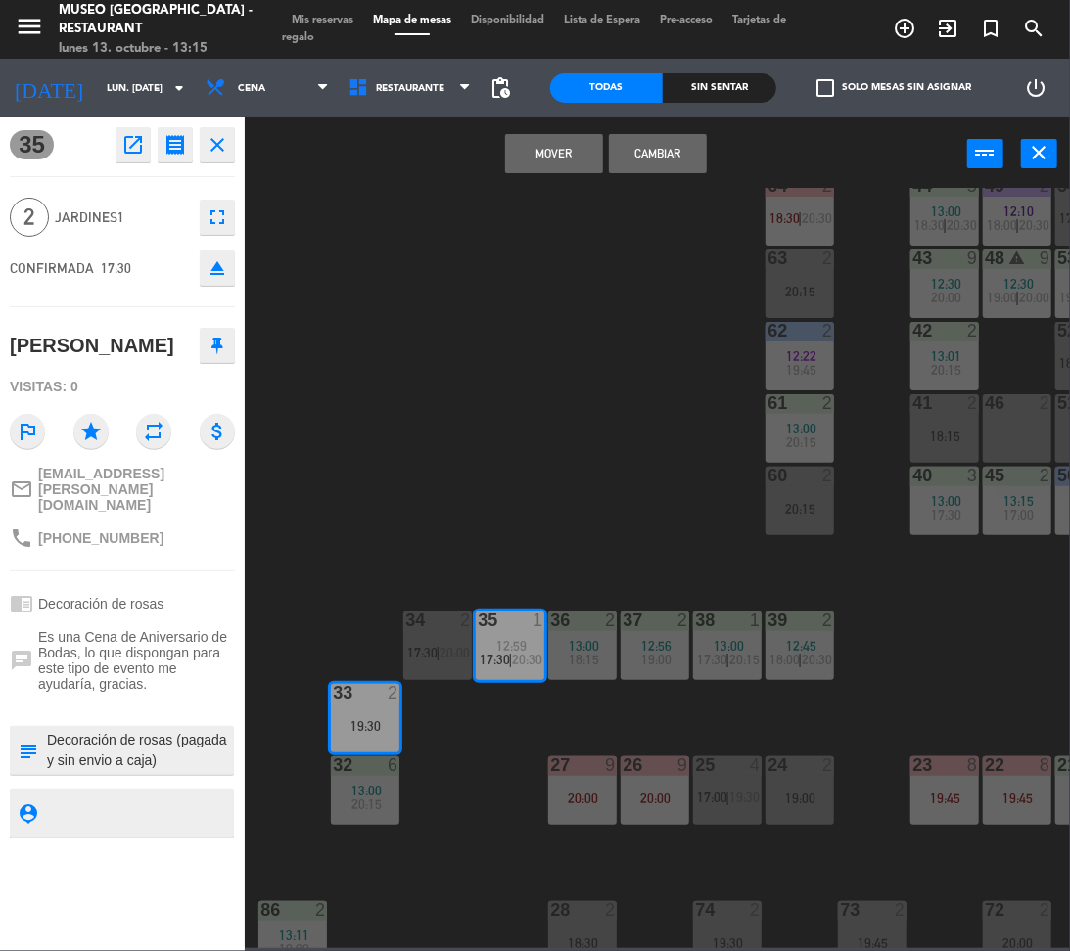
click at [565, 160] on button "Mover" at bounding box center [554, 153] width 98 height 39
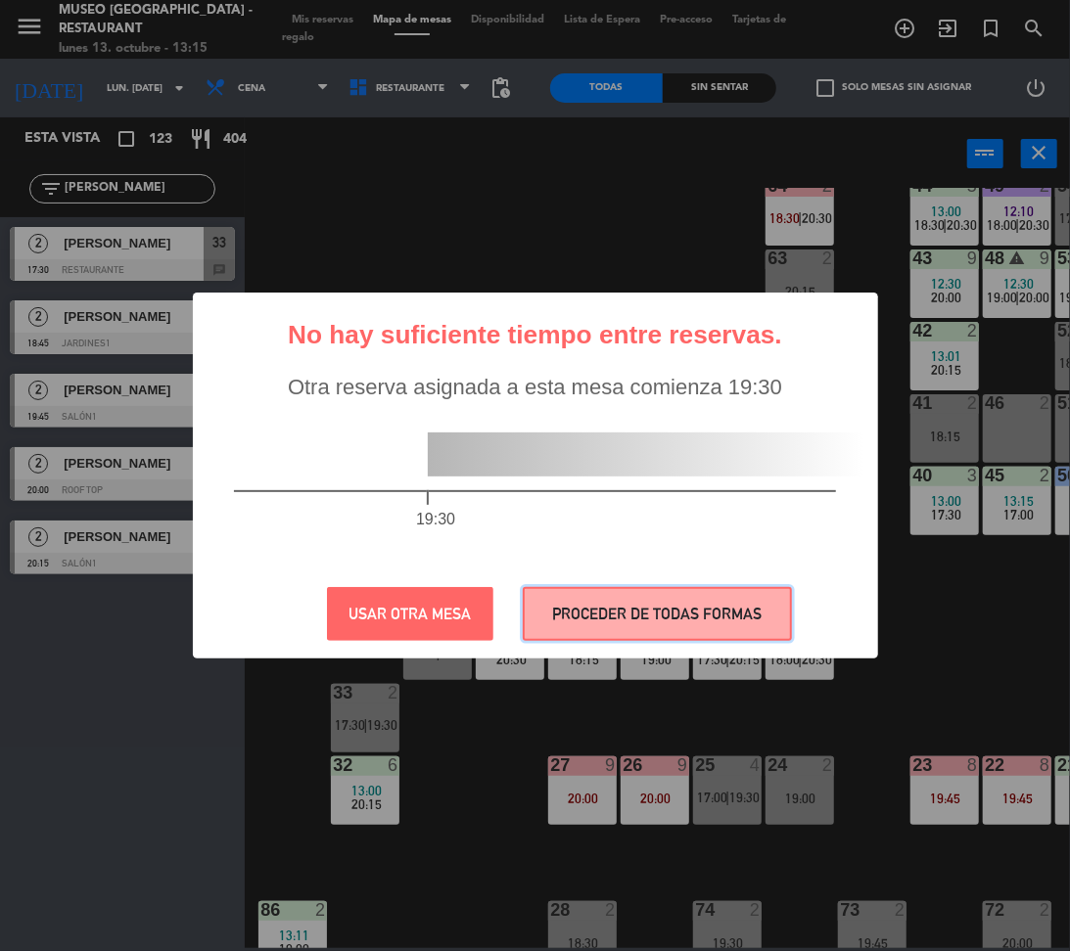
click at [576, 617] on button "PROCEDER DE TODAS FORMAS" at bounding box center [657, 614] width 269 height 54
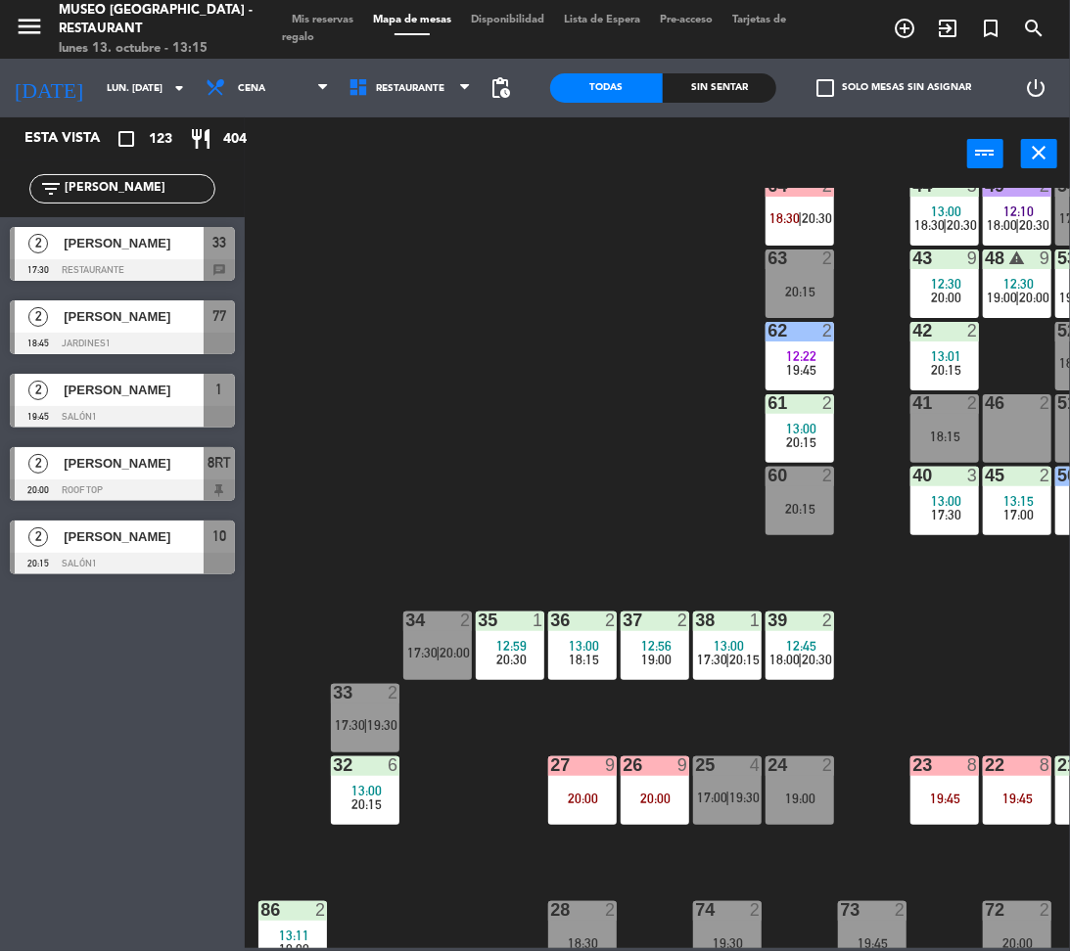
click at [110, 237] on span "[PERSON_NAME]" at bounding box center [134, 243] width 140 height 21
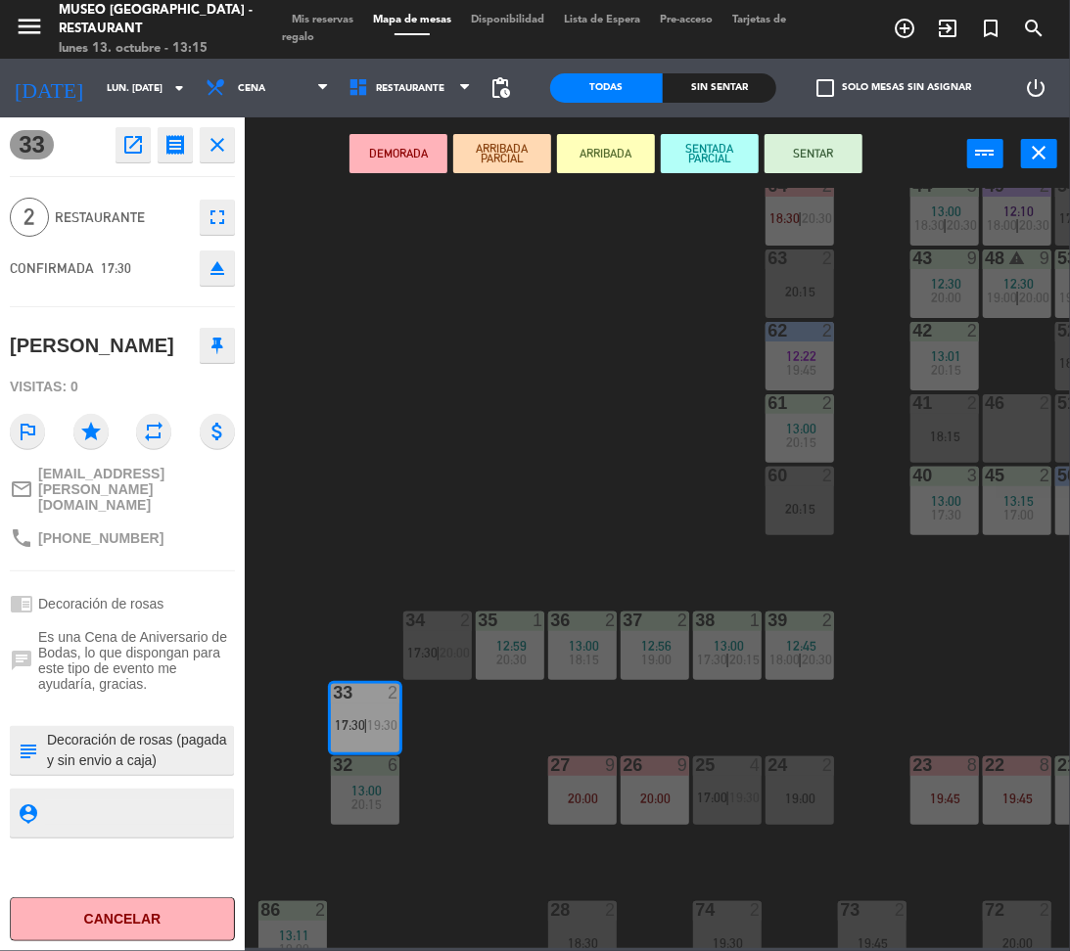
click at [367, 163] on button "DEMORADA" at bounding box center [398, 153] width 98 height 39
